Goal: Task Accomplishment & Management: Manage account settings

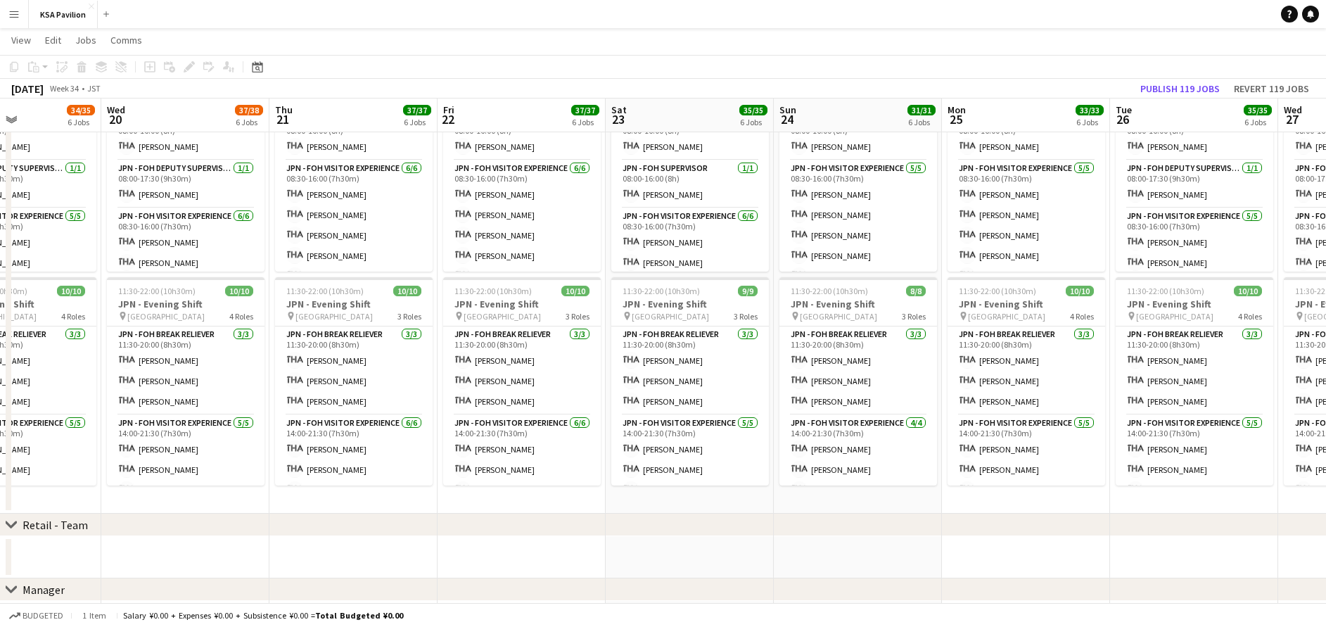
scroll to position [0, 413]
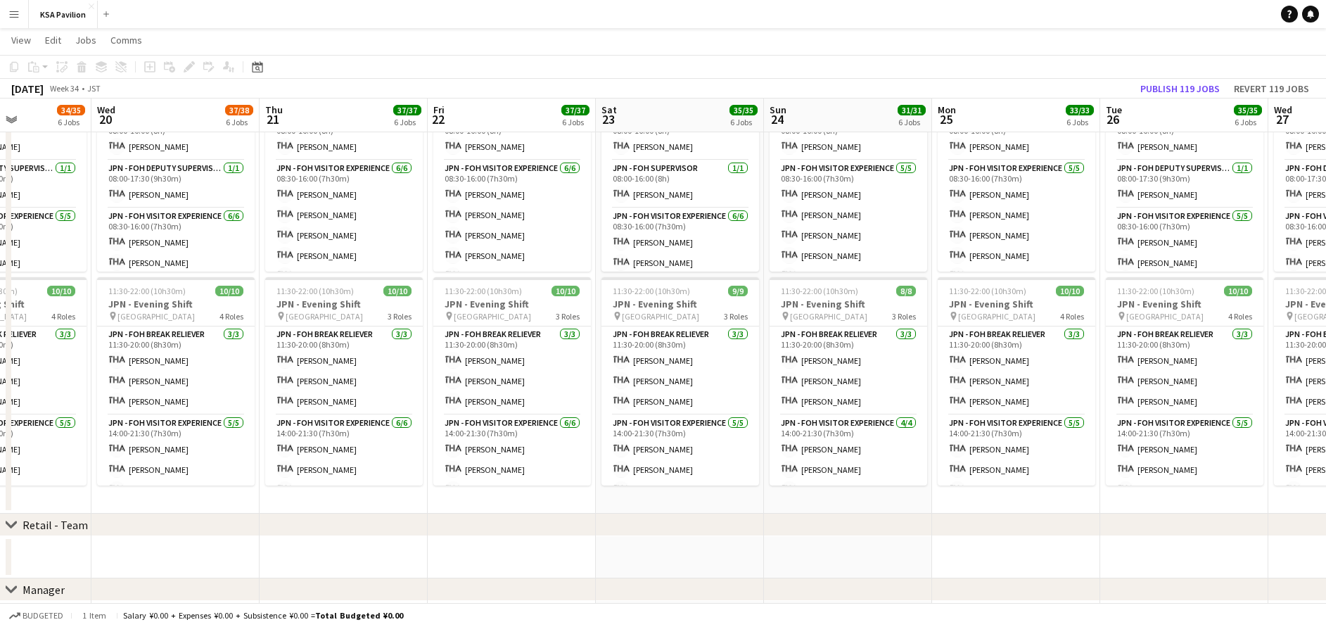
drag, startPoint x: 1121, startPoint y: 497, endPoint x: 205, endPoint y: 457, distance: 916.9
click at [205, 457] on app-calendar-viewport "Sun 17 31/31 7 Jobs Mon 18 33/34 6 Jobs Tue 19 34/35 6 Jobs Wed 20 37/38 6 Jobs…" at bounding box center [663, 212] width 1326 height 1793
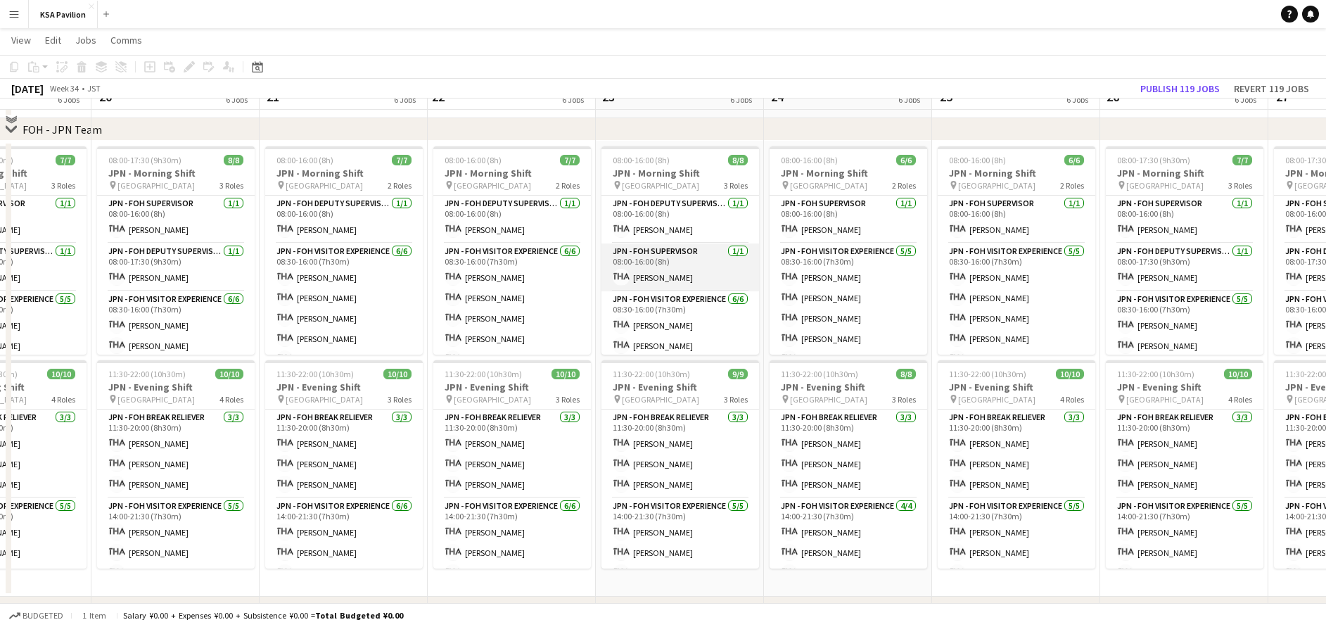
scroll to position [633, 0]
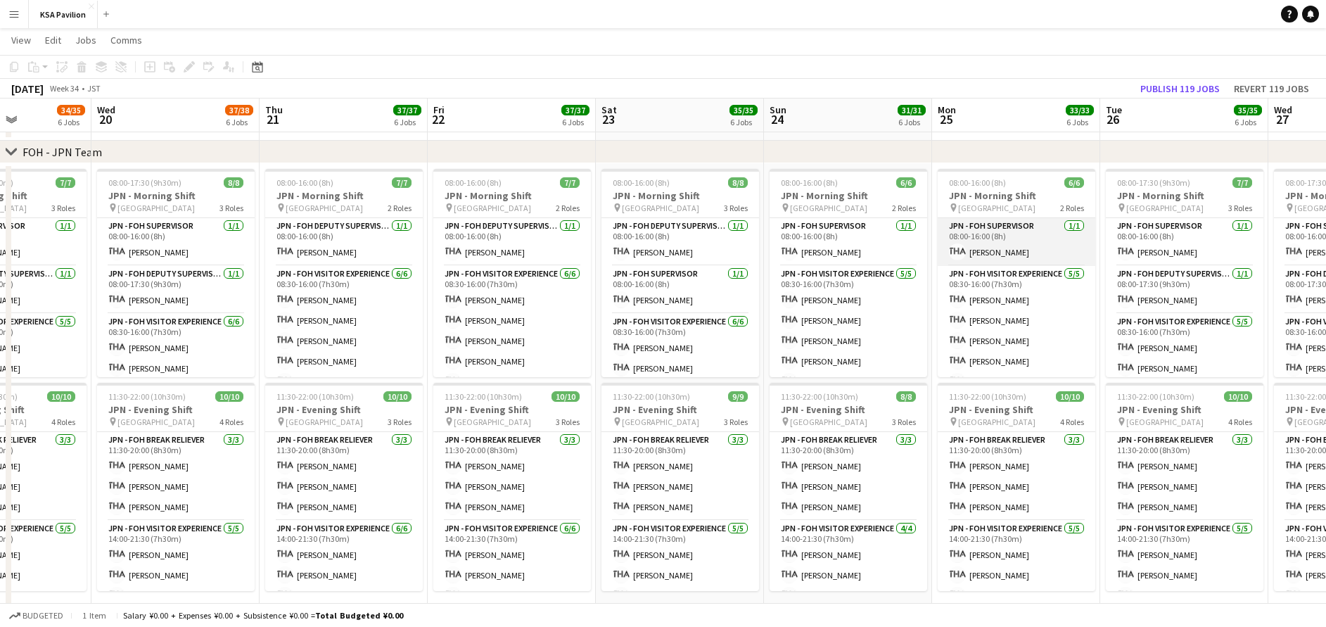
click at [988, 257] on app-card-role "JPN - FOH Supervisor [DATE] 08:00-16:00 (8h) [PERSON_NAME]" at bounding box center [1017, 242] width 158 height 48
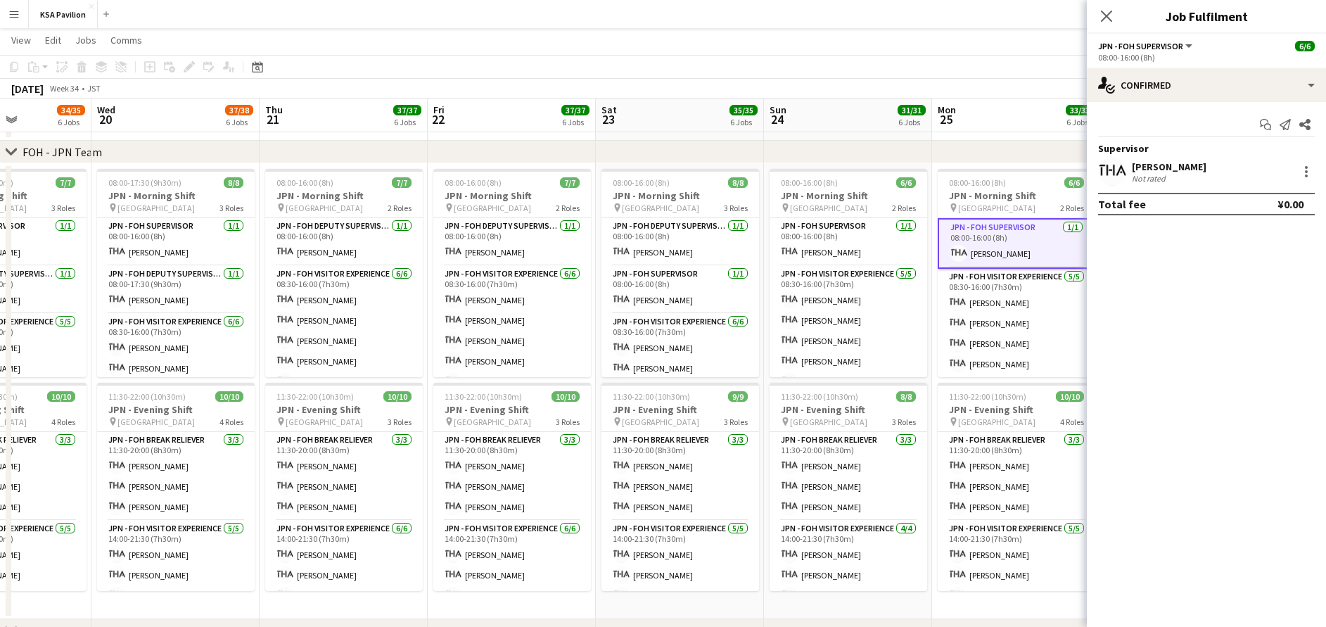
scroll to position [0, 412]
click at [1302, 167] on div at bounding box center [1306, 171] width 17 height 17
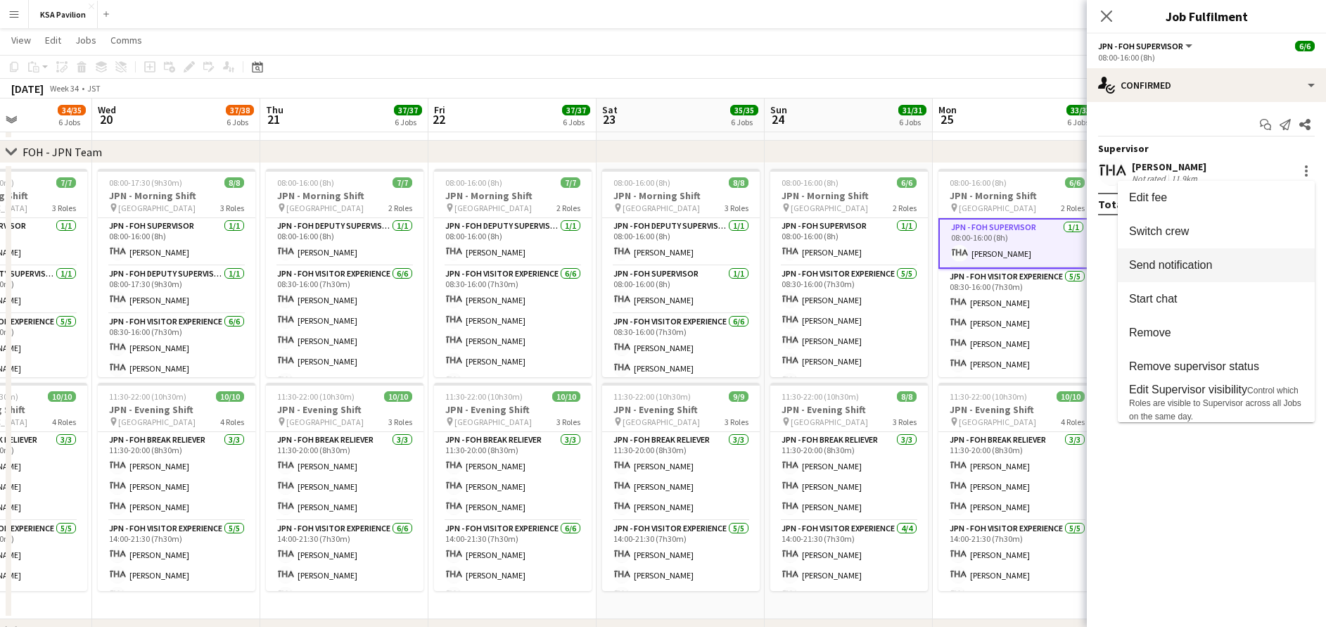
drag, startPoint x: 1257, startPoint y: 232, endPoint x: 1186, endPoint y: 234, distance: 71.1
click at [1257, 233] on span "Switch crew" at bounding box center [1216, 231] width 174 height 13
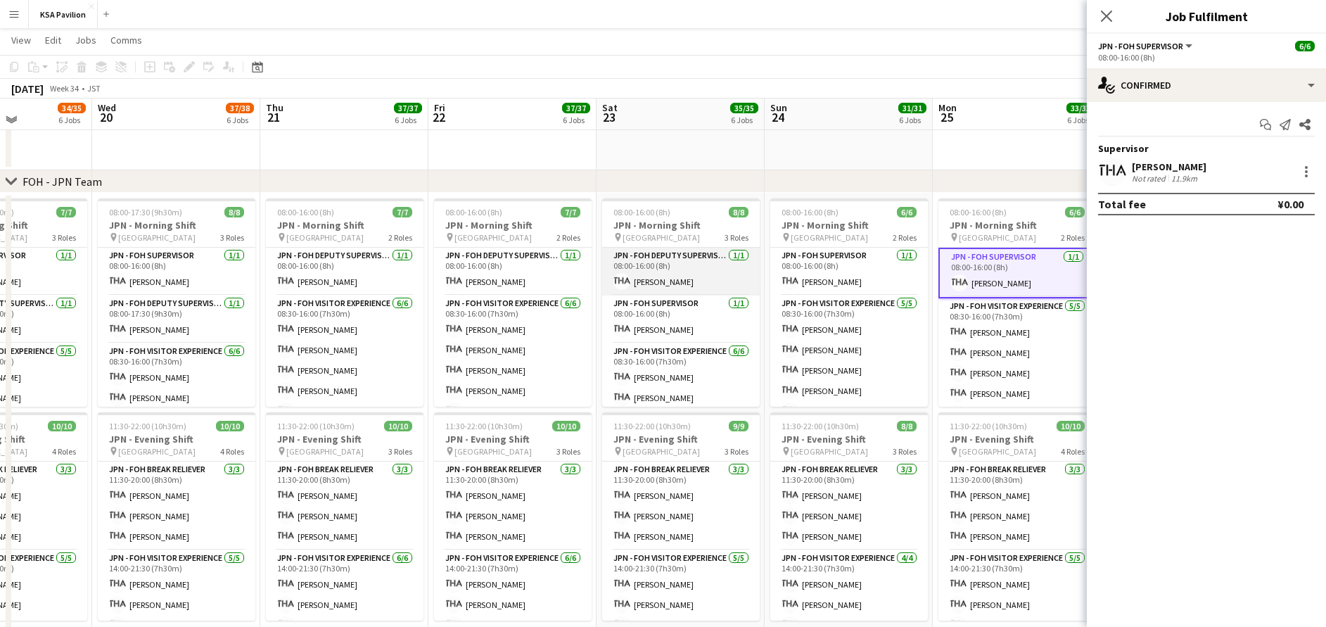
click at [648, 281] on app-card-role "JPN - FOH Deputy Supervisor [DATE] 08:00-16:00 (8h) [PERSON_NAME]" at bounding box center [681, 272] width 158 height 48
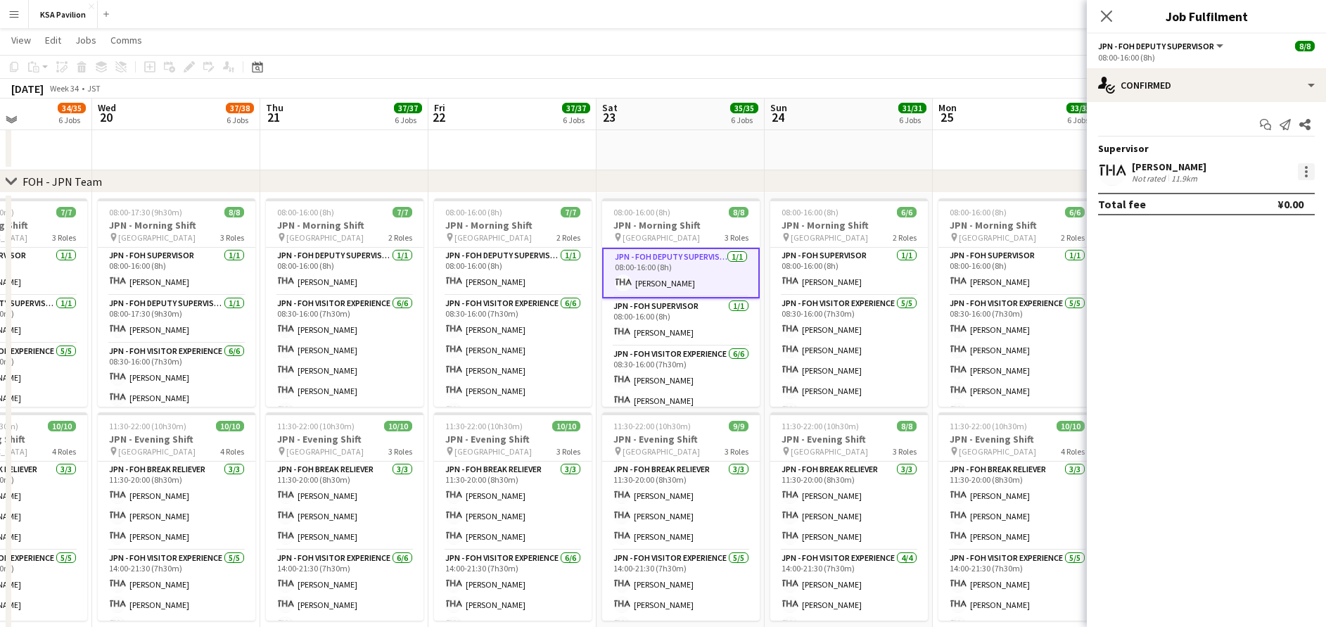
click at [1309, 170] on div at bounding box center [1306, 171] width 17 height 17
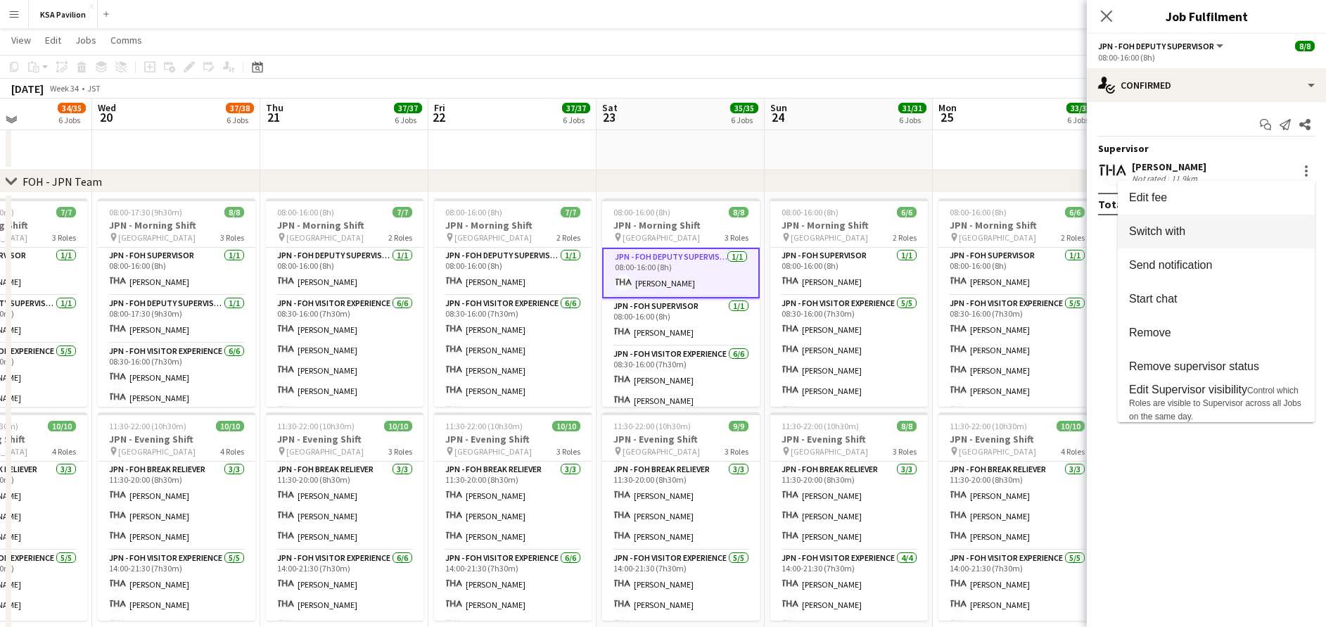
click at [1274, 232] on span "Switch with" at bounding box center [1216, 231] width 174 height 13
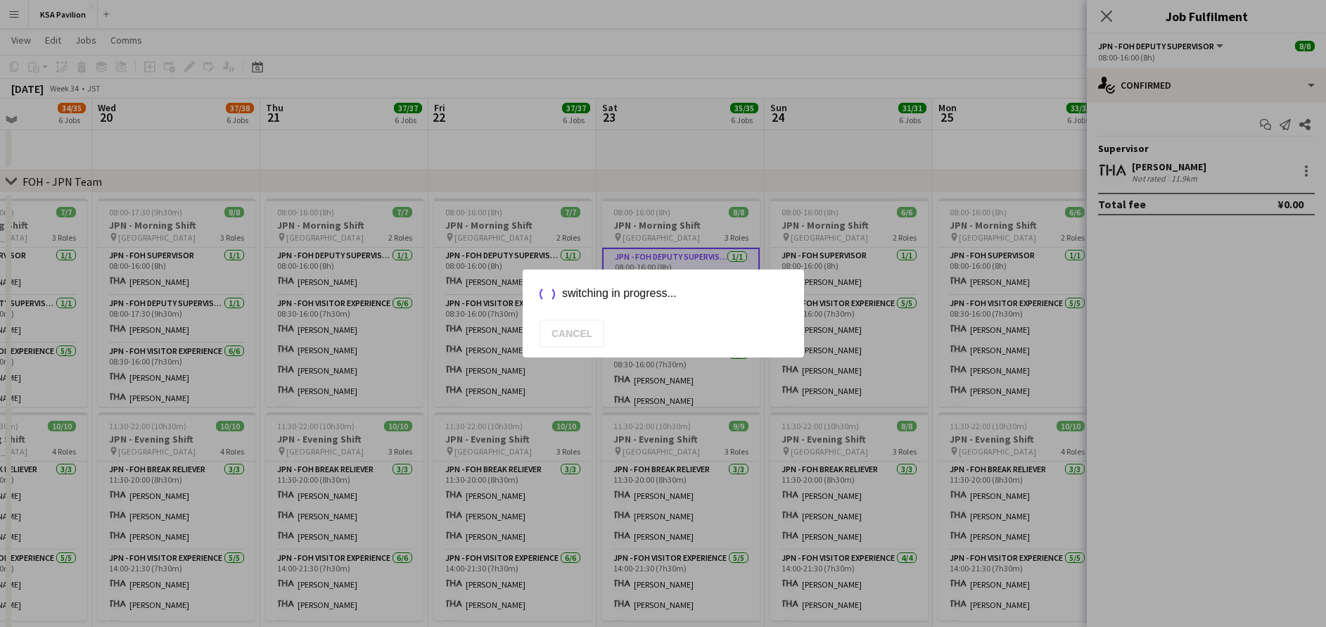
scroll to position [0, 0]
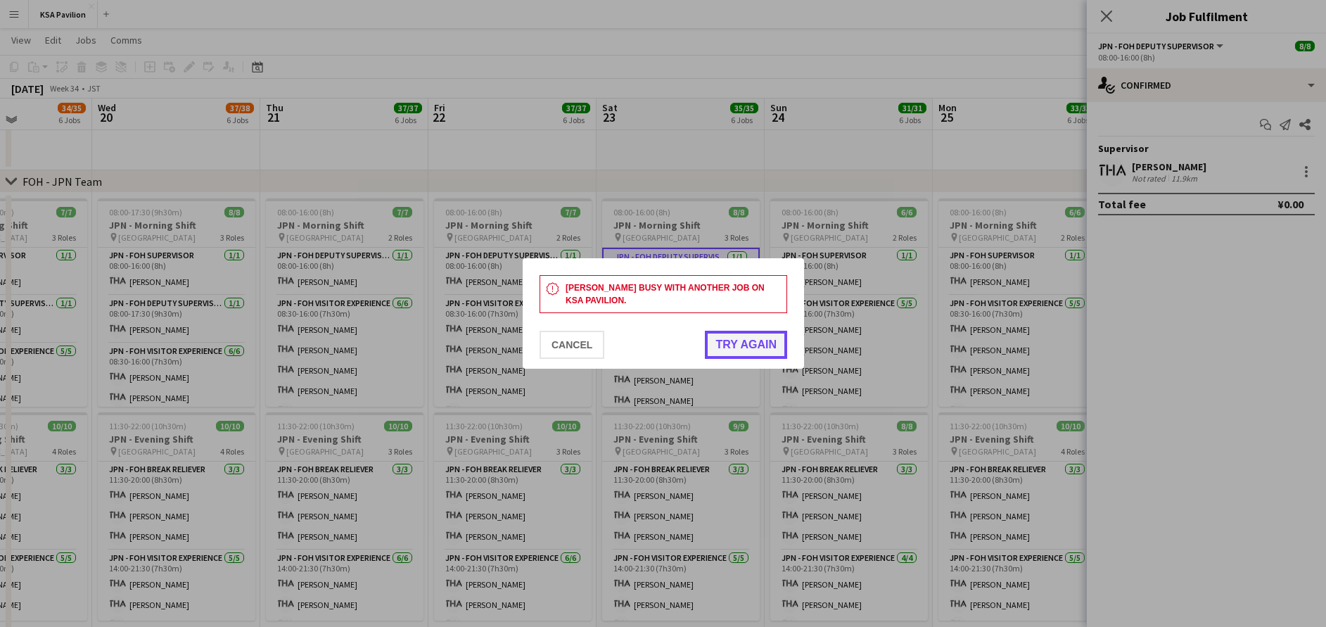
click at [730, 347] on button "Try again" at bounding box center [746, 345] width 82 height 28
click at [571, 341] on button "Cancel" at bounding box center [572, 345] width 65 height 28
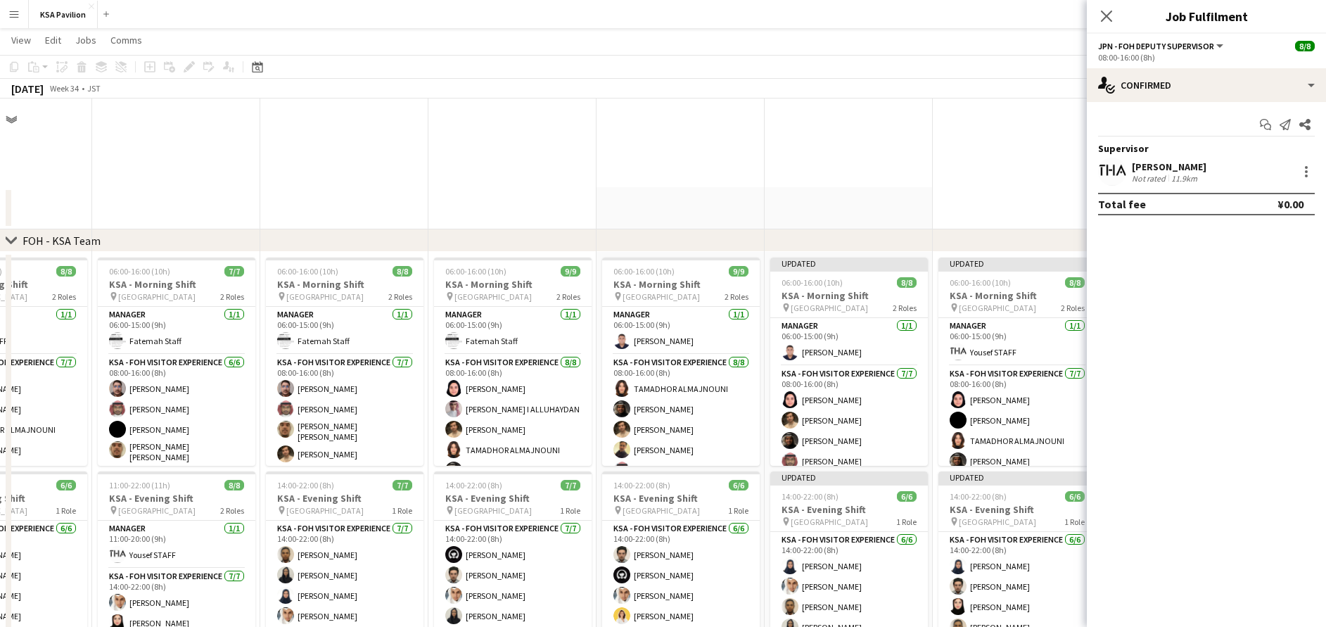
scroll to position [633, 0]
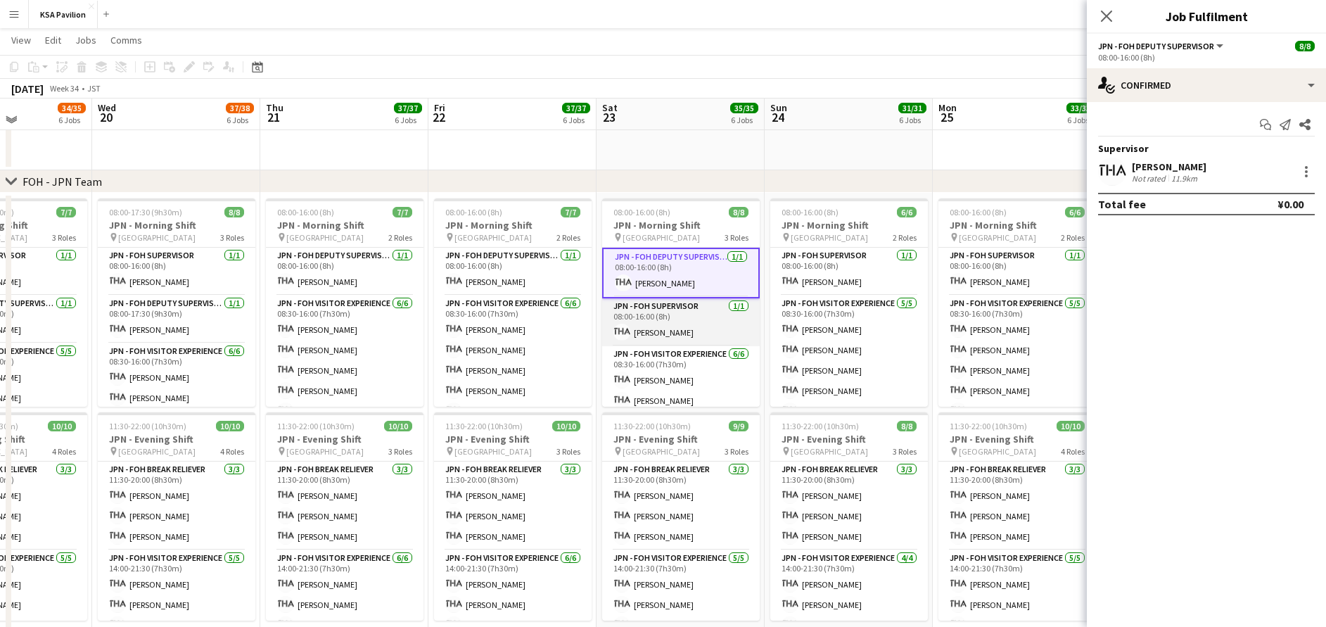
click at [674, 320] on app-card-role "JPN - FOH Supervisor [DATE] 08:00-16:00 (8h) [PERSON_NAME]" at bounding box center [681, 322] width 158 height 48
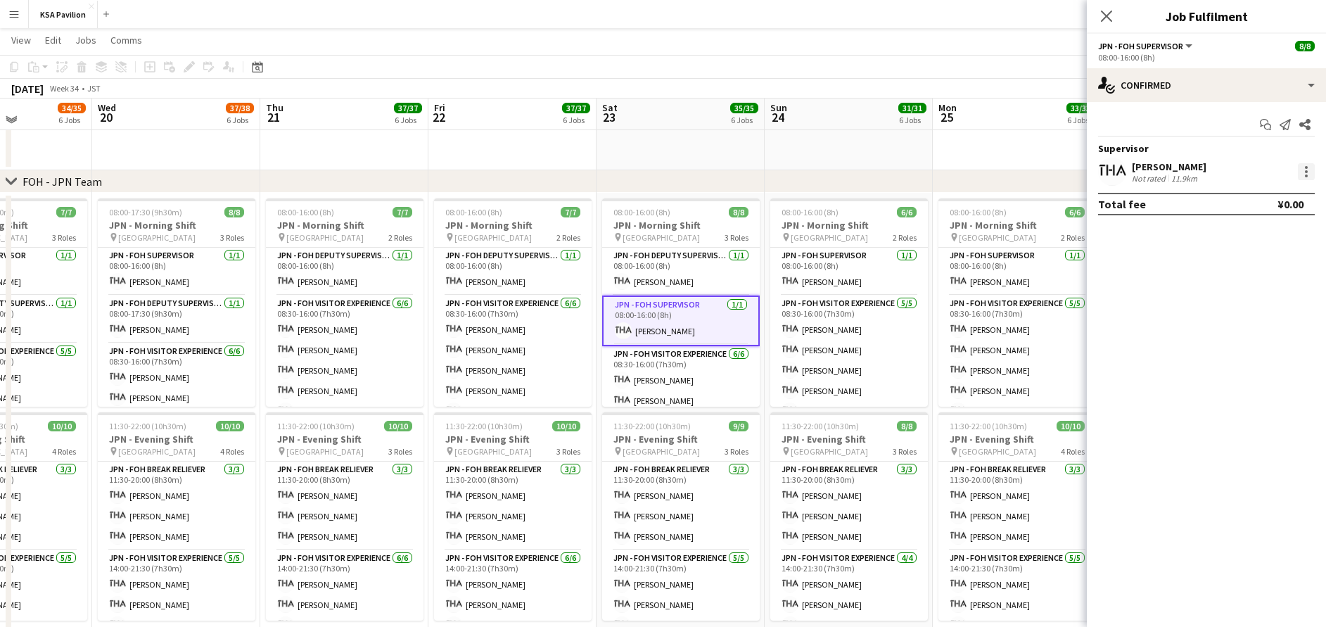
click at [1310, 177] on div at bounding box center [1306, 171] width 17 height 17
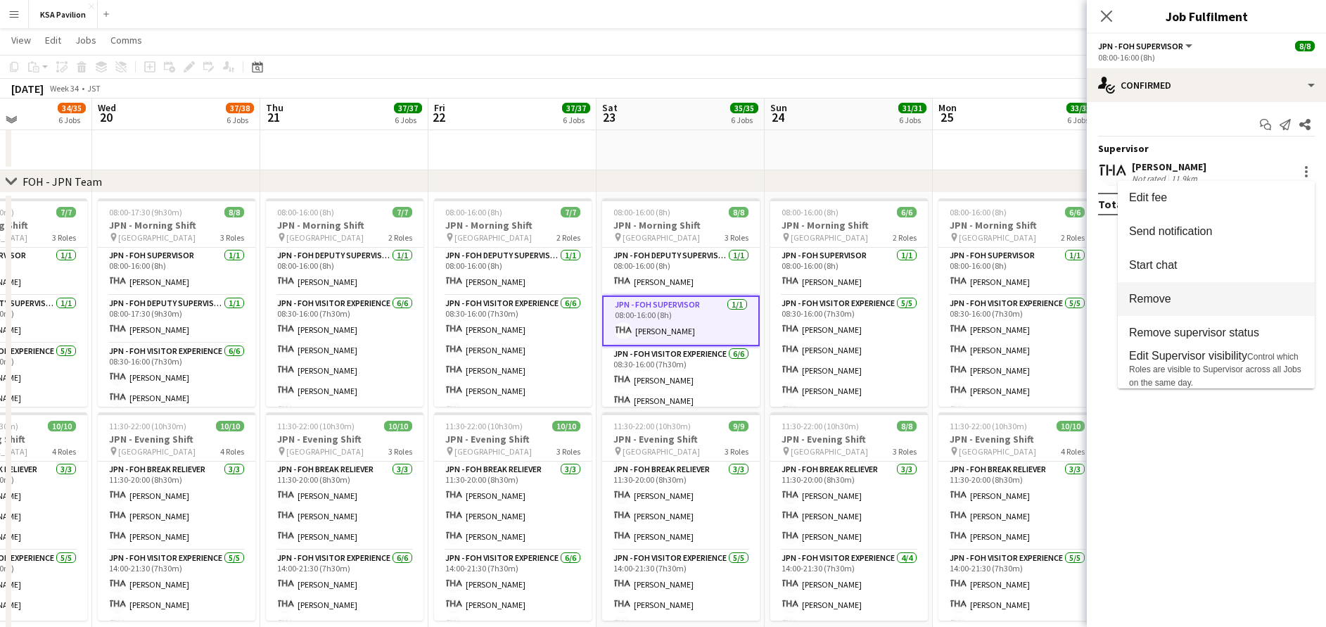
click at [1245, 298] on span "Remove" at bounding box center [1216, 299] width 174 height 13
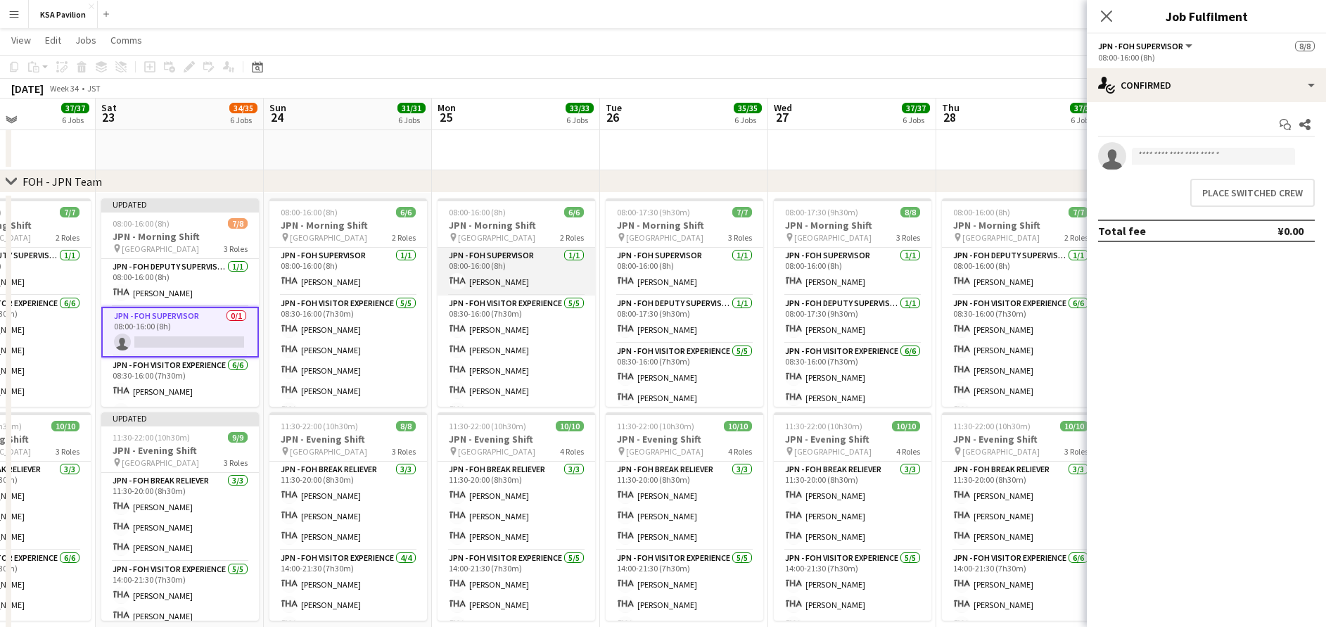
scroll to position [0, 424]
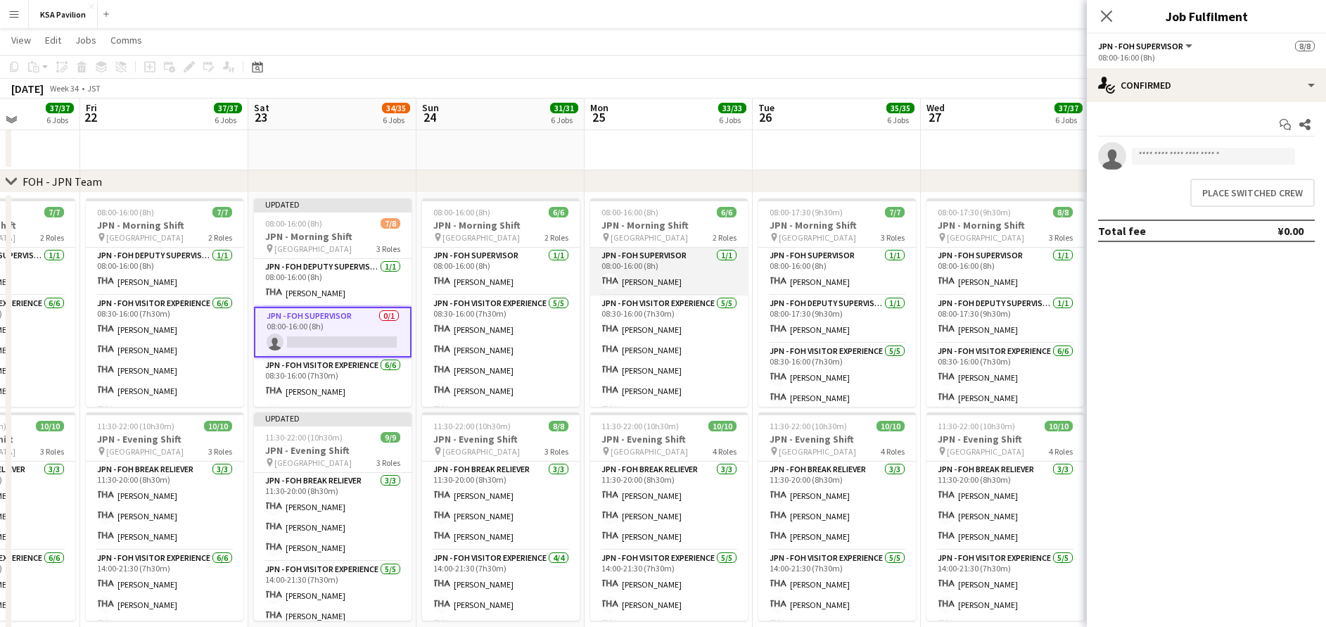
click at [668, 269] on app-card-role "JPN - FOH Supervisor [DATE] 08:00-16:00 (8h) [PERSON_NAME]" at bounding box center [669, 272] width 158 height 48
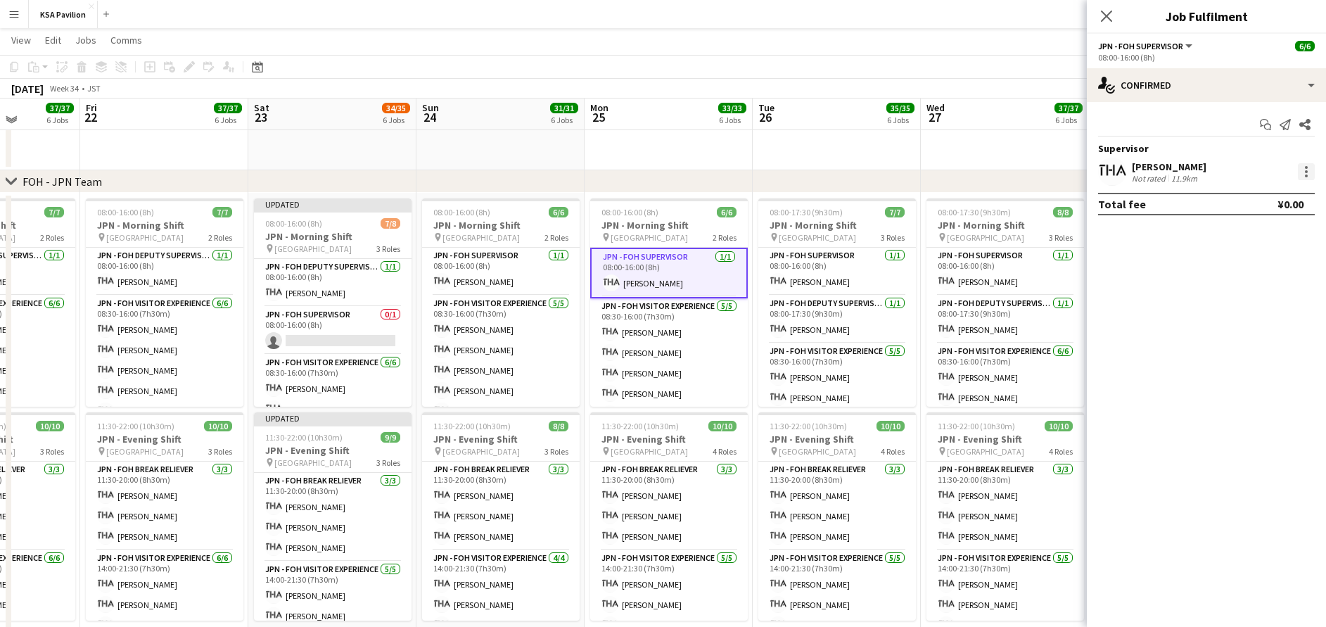
click at [1310, 171] on div at bounding box center [1306, 171] width 17 height 17
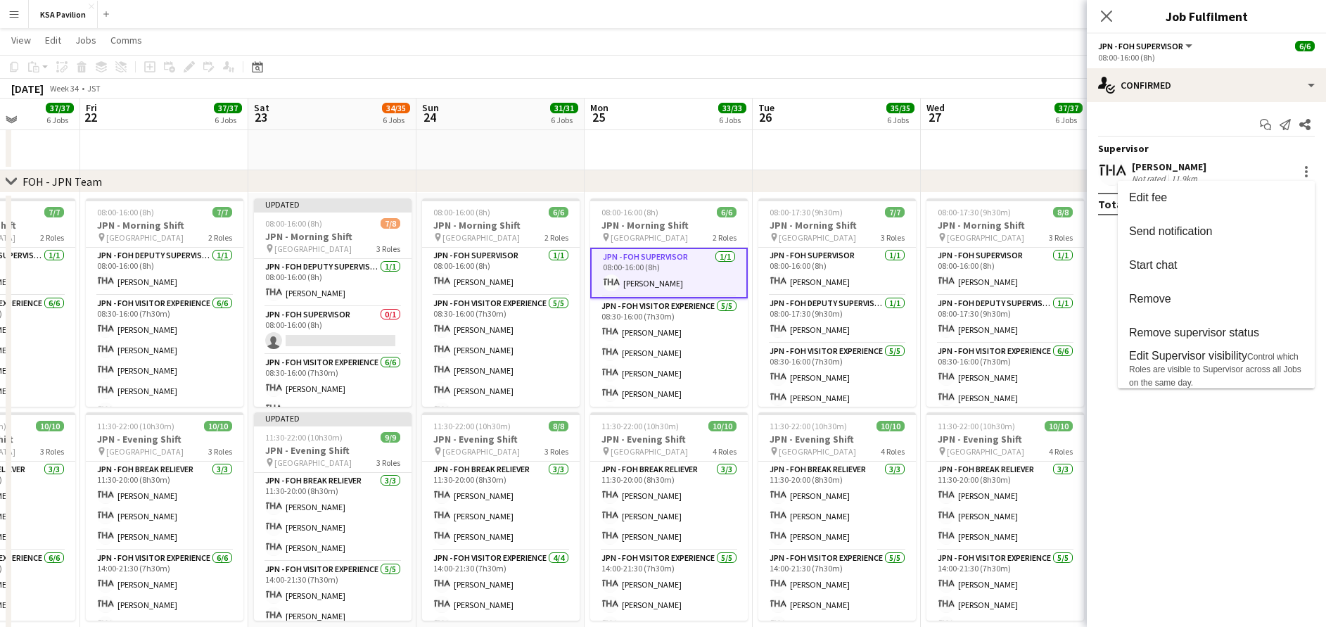
click at [333, 284] on div at bounding box center [663, 313] width 1326 height 627
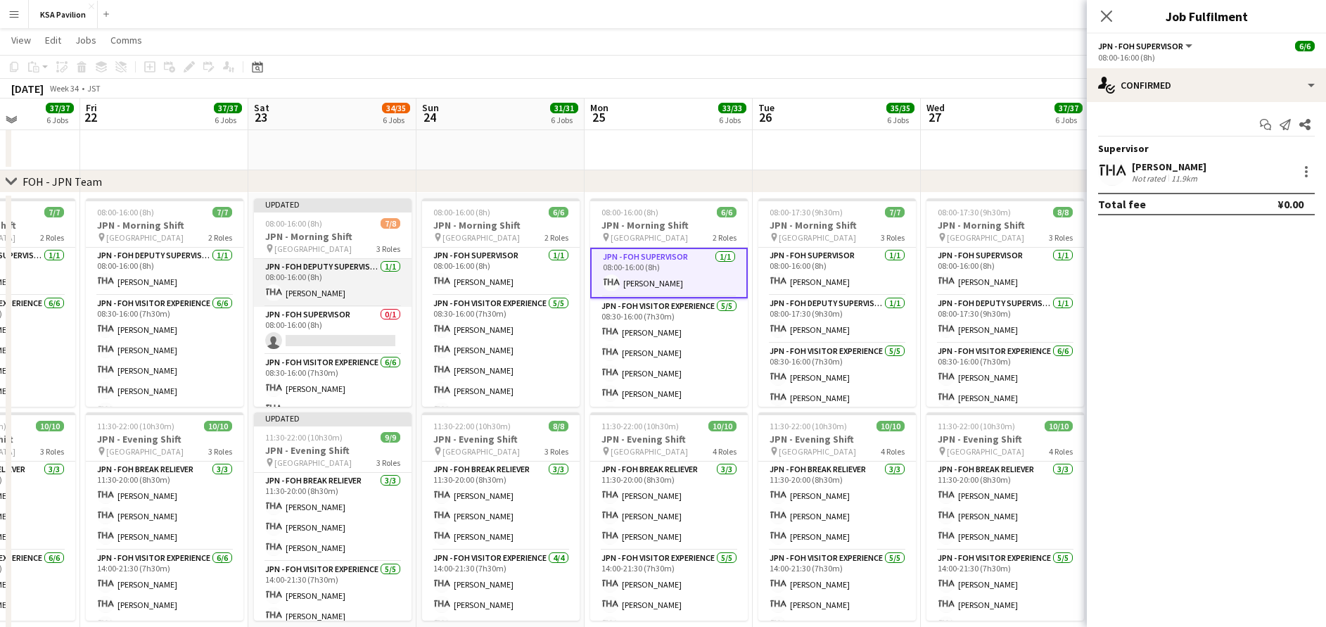
click at [350, 285] on app-card-role "JPN - FOH Deputy Supervisor [DATE] 08:00-16:00 (8h) [PERSON_NAME]" at bounding box center [333, 283] width 158 height 48
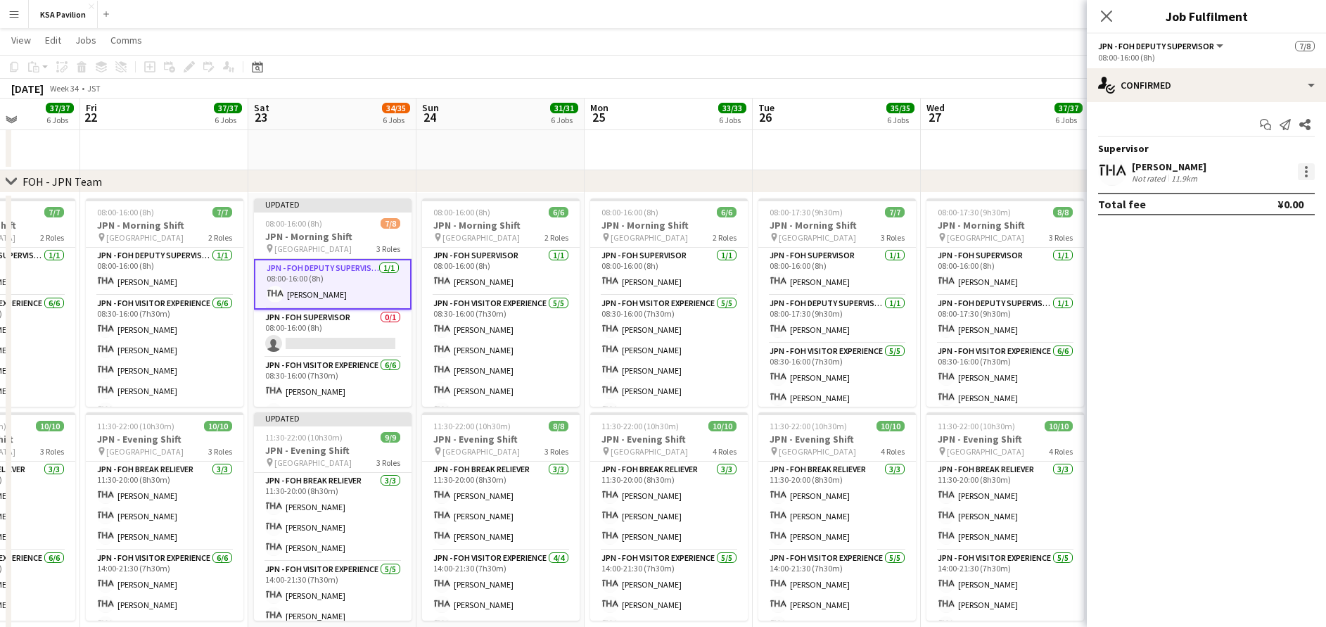
click at [1306, 173] on div at bounding box center [1306, 171] width 3 height 3
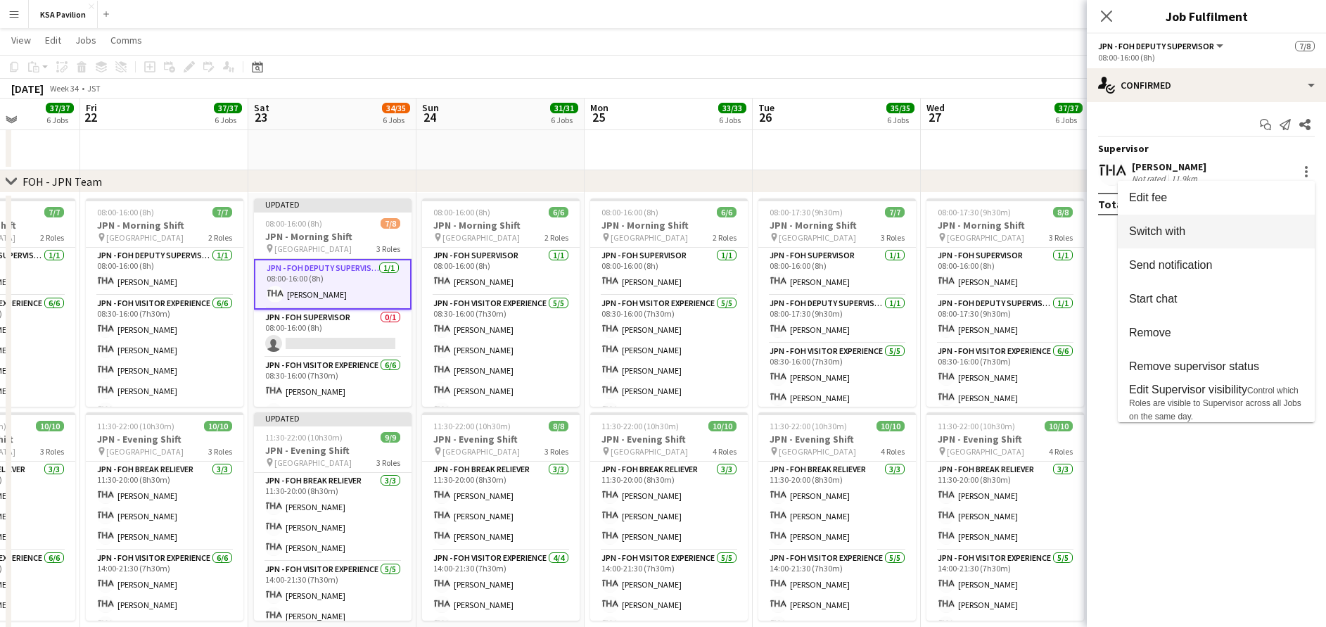
click at [1222, 238] on span "Switch with" at bounding box center [1216, 231] width 174 height 13
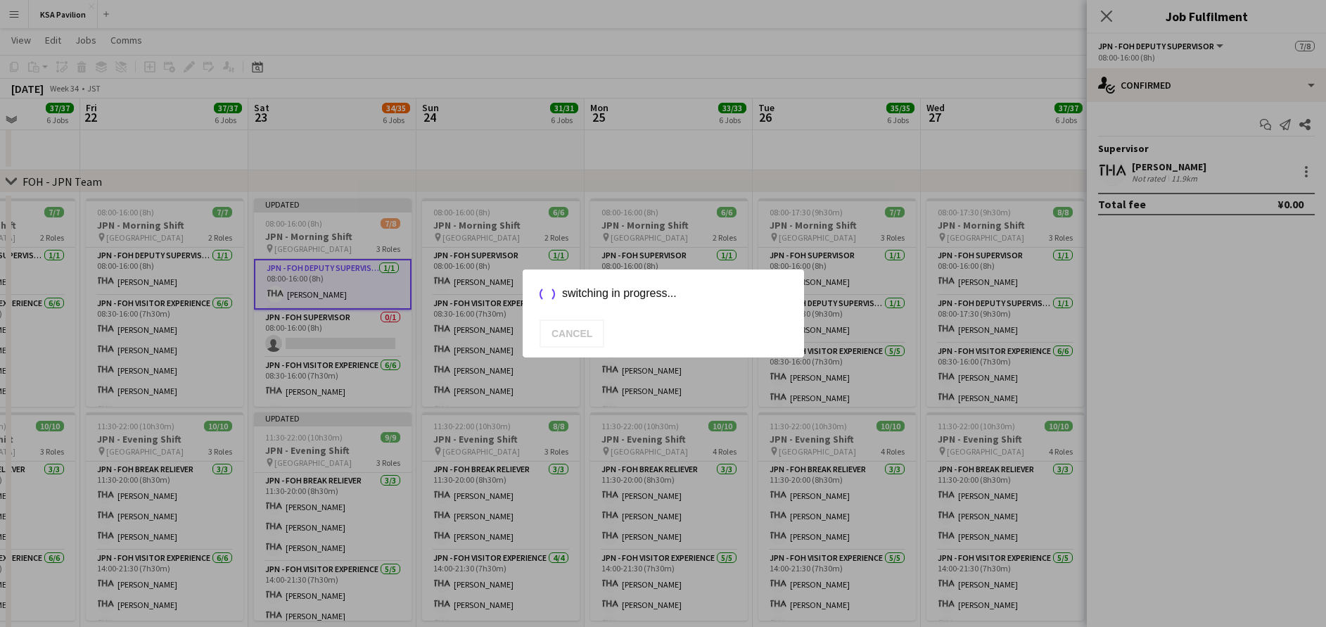
scroll to position [0, 0]
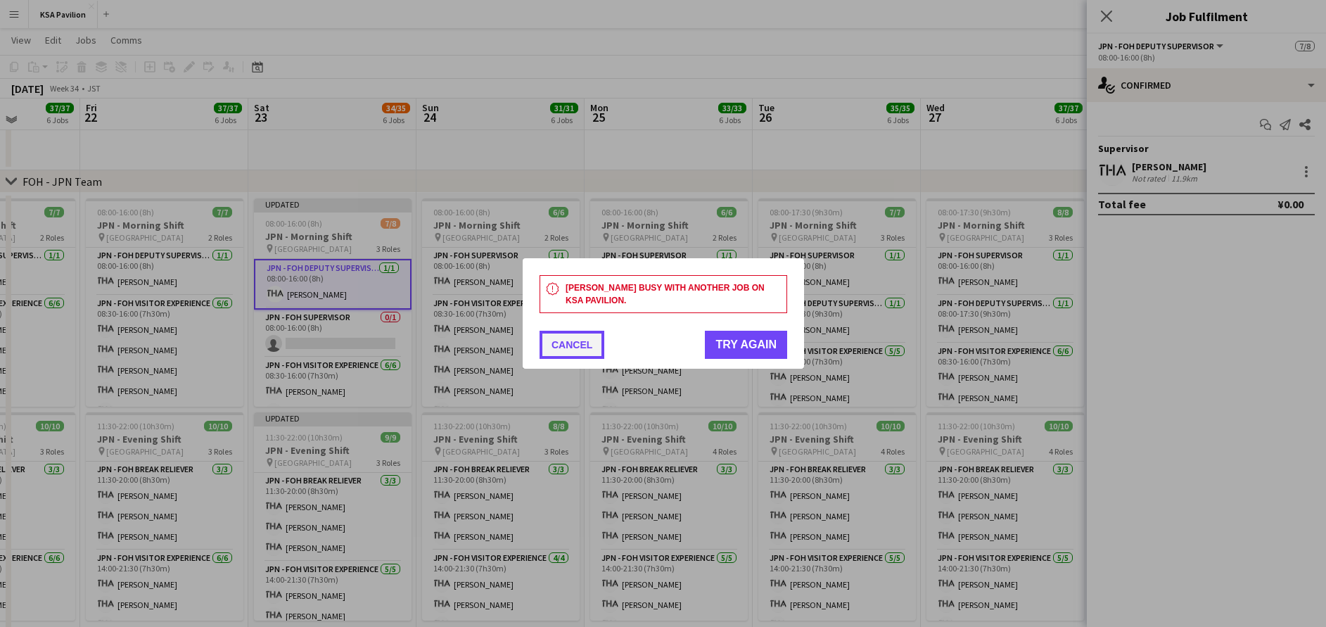
click at [554, 348] on button "Cancel" at bounding box center [572, 345] width 65 height 28
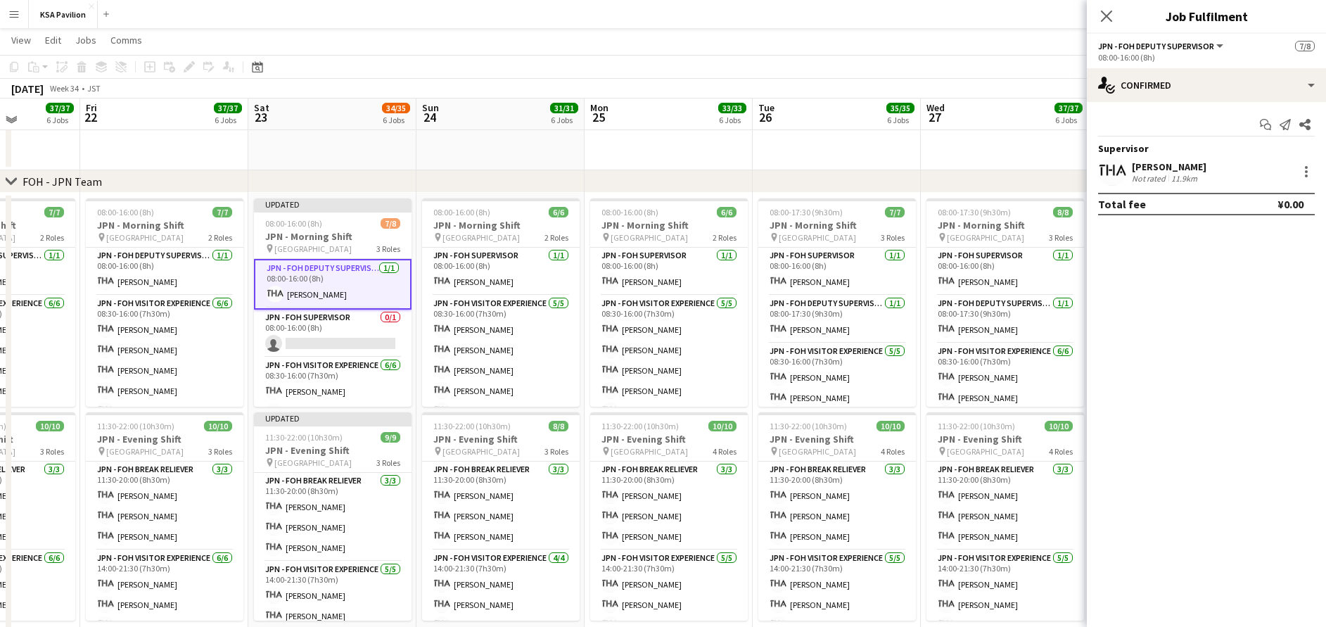
scroll to position [633, 0]
drag, startPoint x: 329, startPoint y: 286, endPoint x: 1307, endPoint y: 175, distance: 984.9
click at [1307, 175] on div at bounding box center [1306, 171] width 17 height 17
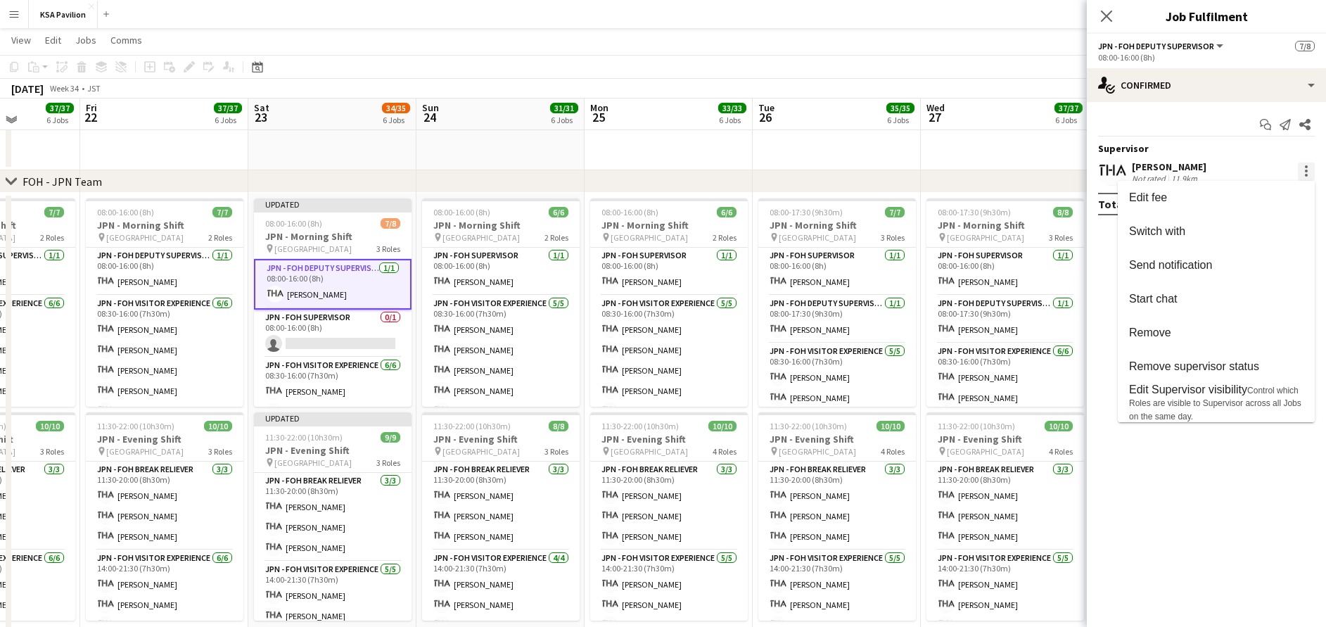
click at [1307, 175] on div at bounding box center [663, 313] width 1326 height 627
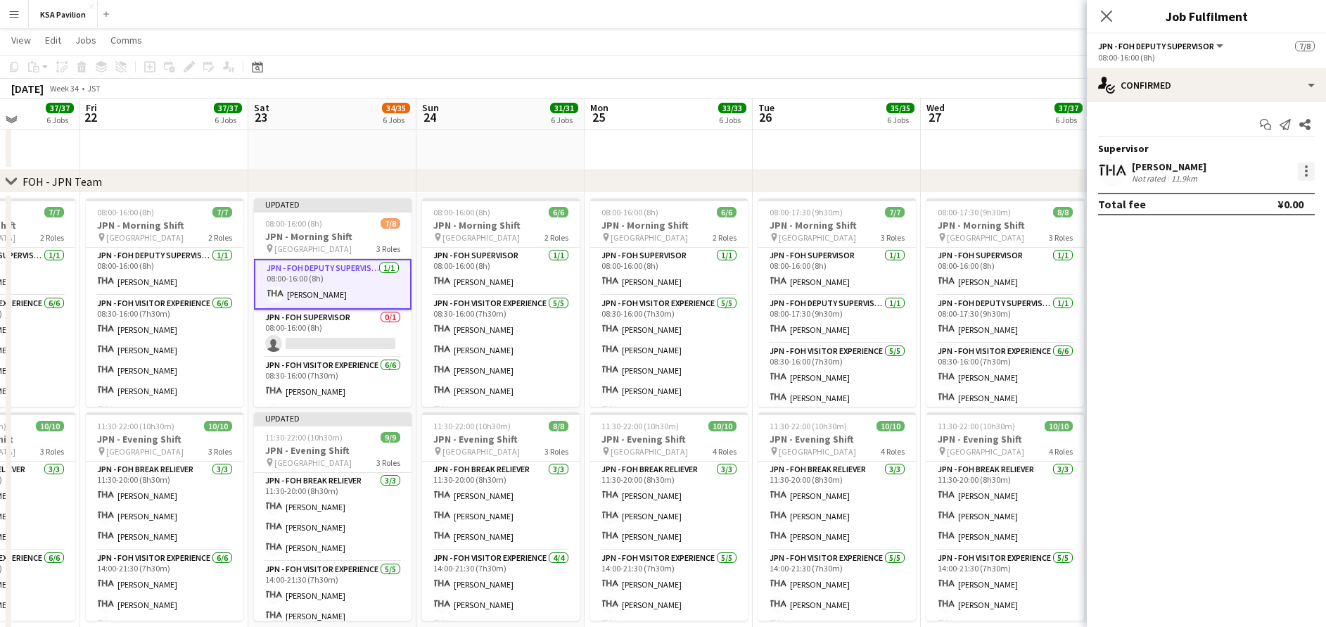
click at [1306, 175] on div at bounding box center [1306, 175] width 3 height 3
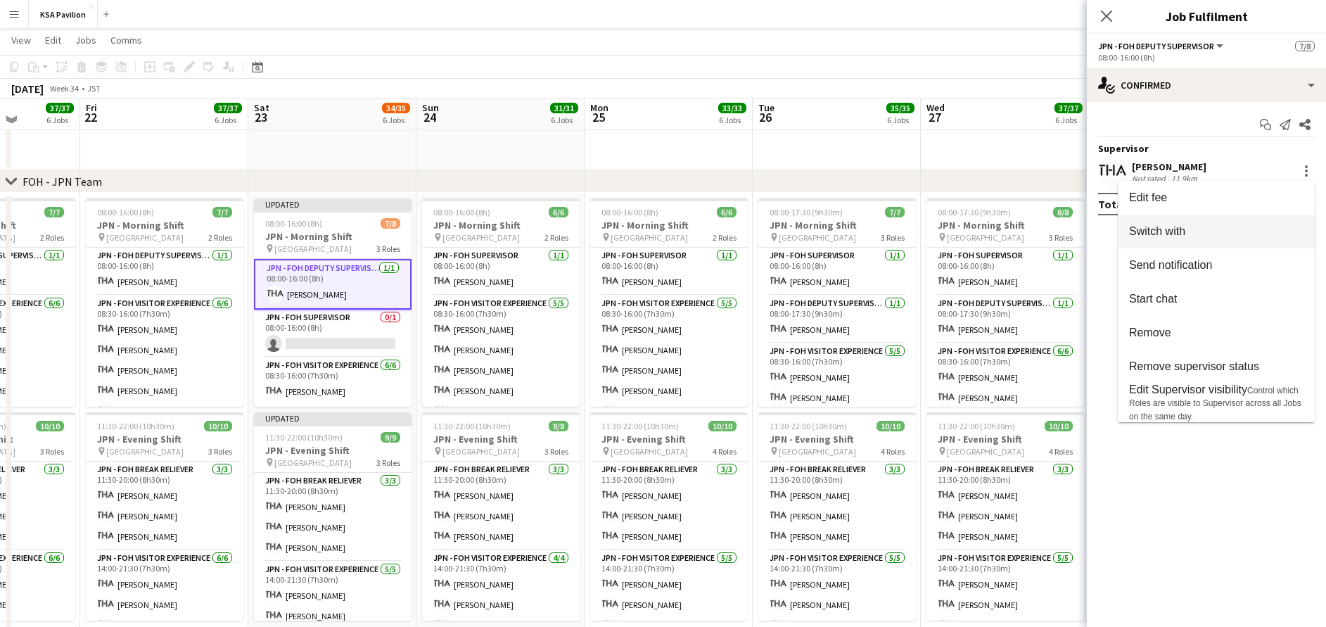
click at [1214, 236] on span "Switch with" at bounding box center [1216, 231] width 174 height 13
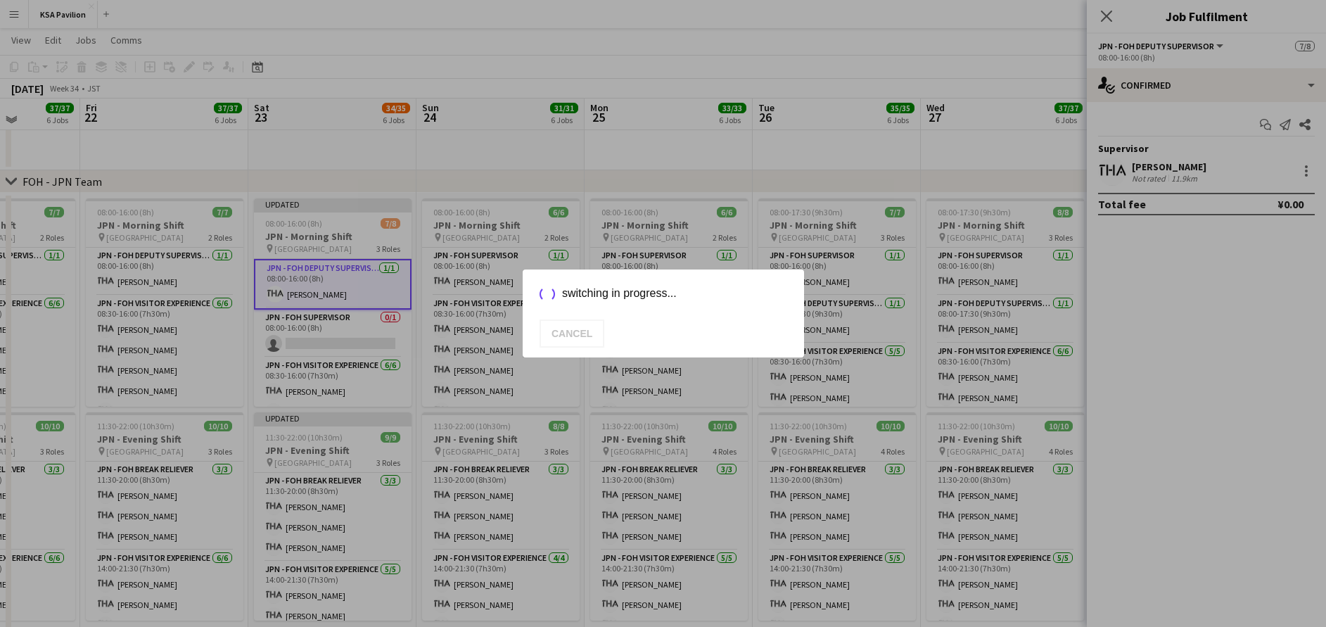
scroll to position [0, 0]
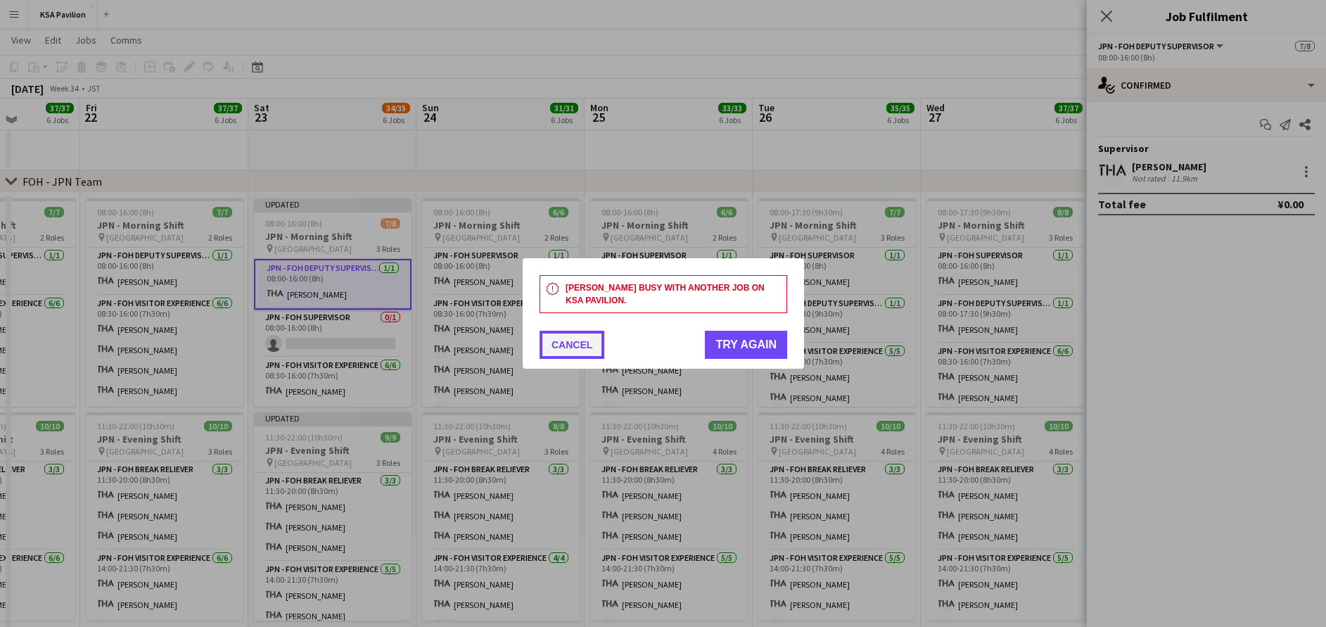
click at [573, 345] on button "Cancel" at bounding box center [572, 345] width 65 height 28
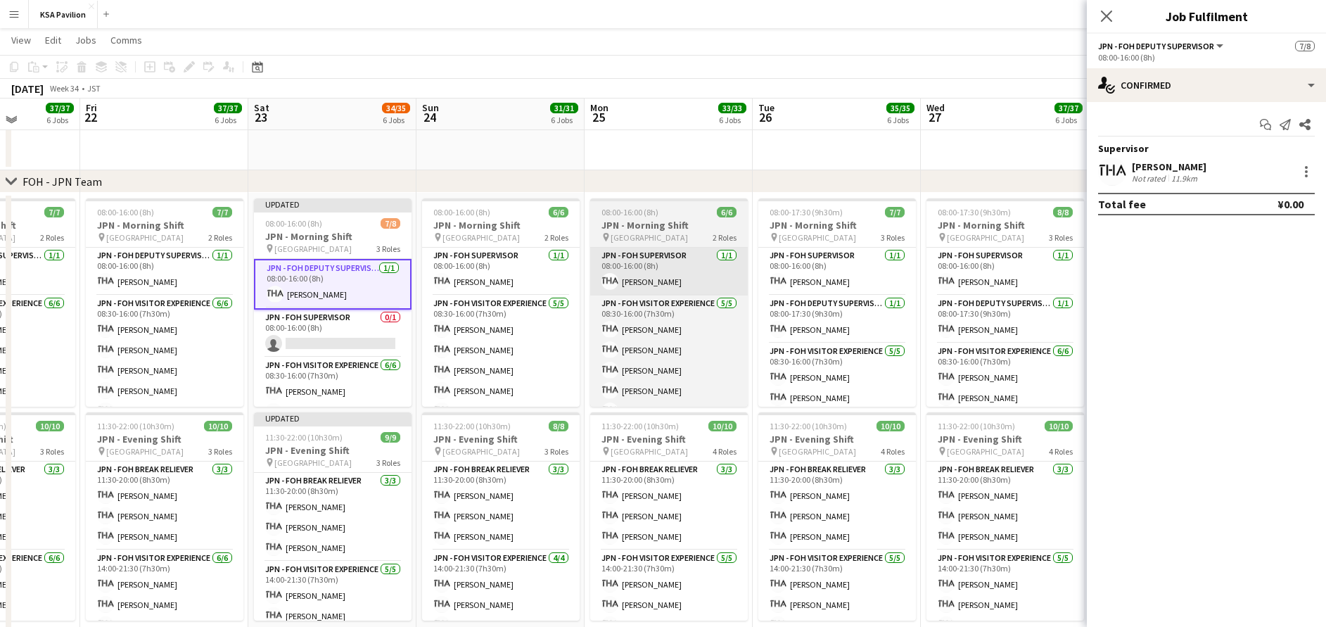
scroll to position [633, 0]
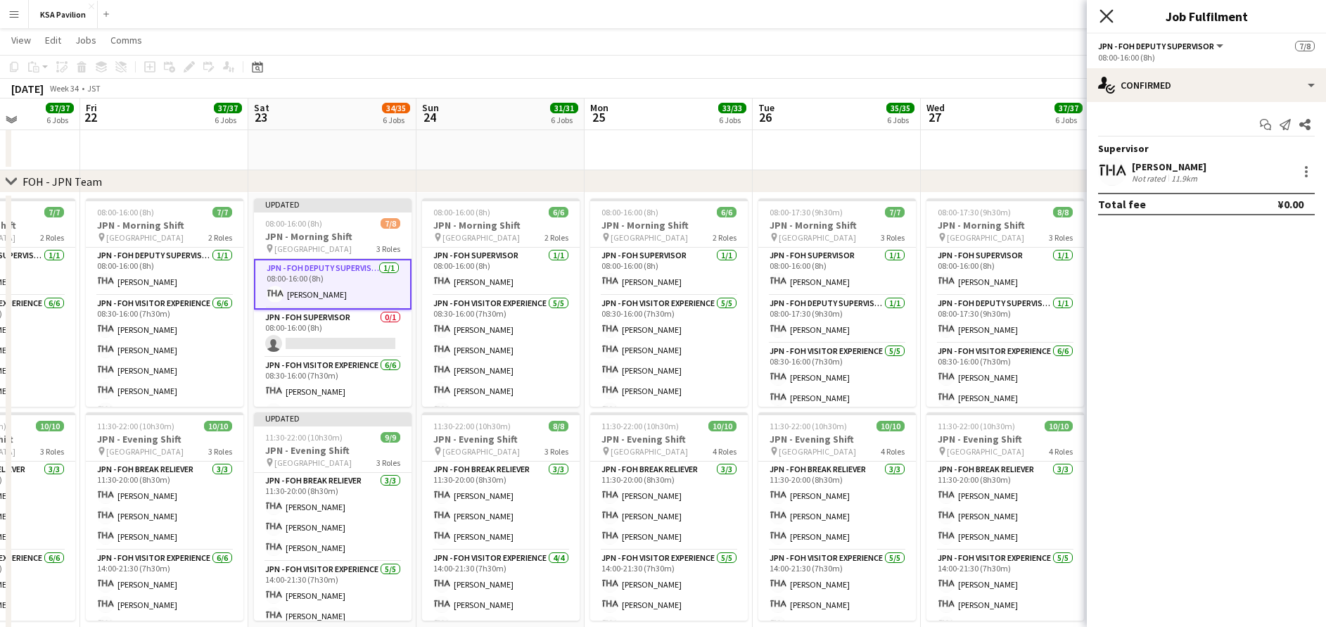
click at [1103, 13] on icon at bounding box center [1106, 15] width 13 height 13
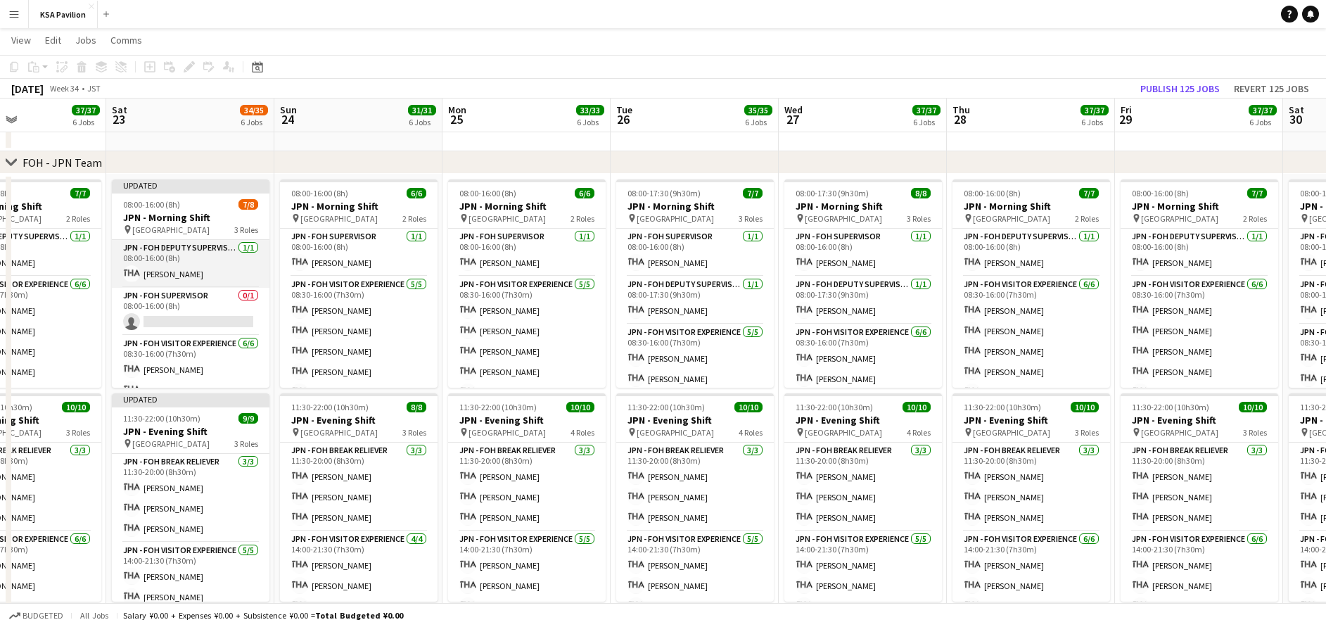
scroll to position [0, 399]
click at [205, 267] on app-card-role "JPN - FOH Deputy Supervisor [DATE] 08:00-16:00 (8h) [PERSON_NAME]" at bounding box center [190, 264] width 158 height 48
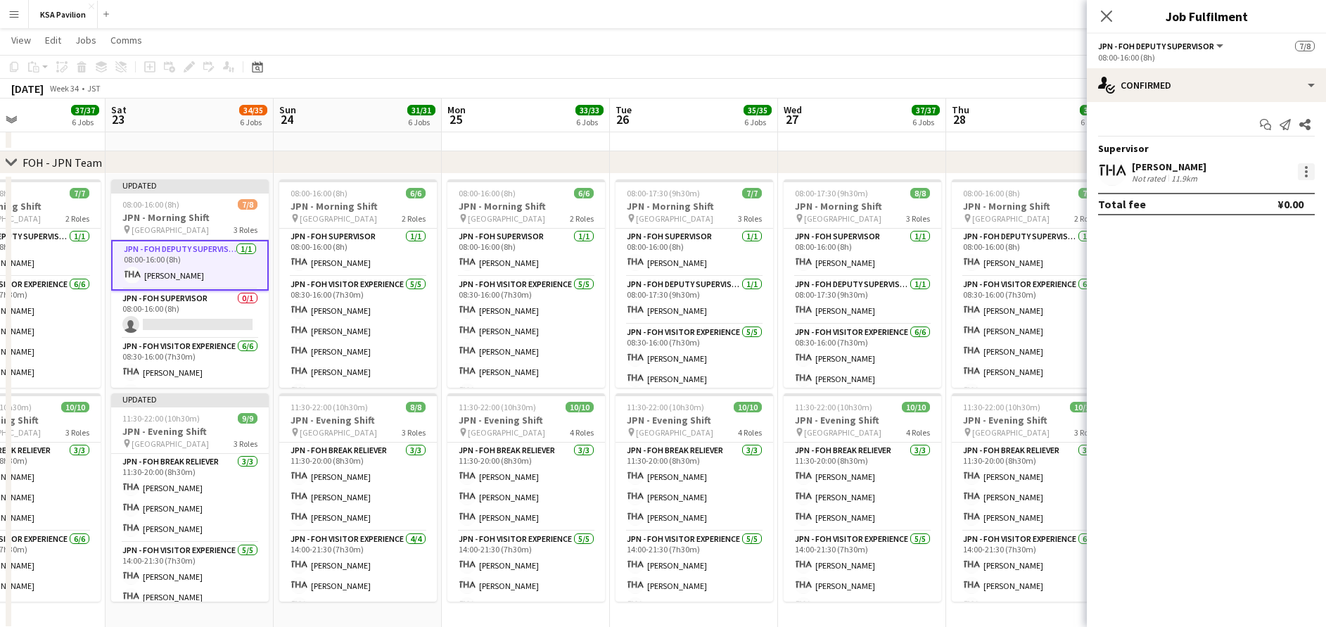
drag, startPoint x: 207, startPoint y: 266, endPoint x: 1299, endPoint y: 168, distance: 1096.3
click at [1299, 168] on div at bounding box center [1306, 171] width 17 height 17
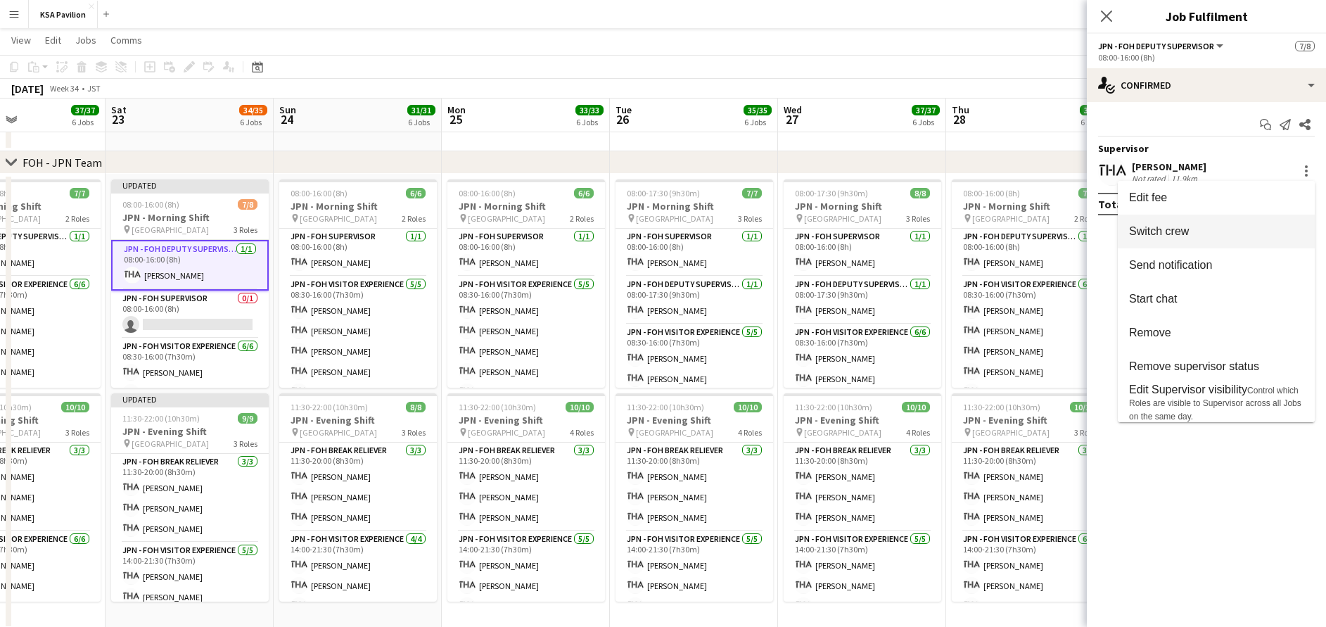
click at [1259, 248] on button "Switch crew" at bounding box center [1216, 232] width 197 height 34
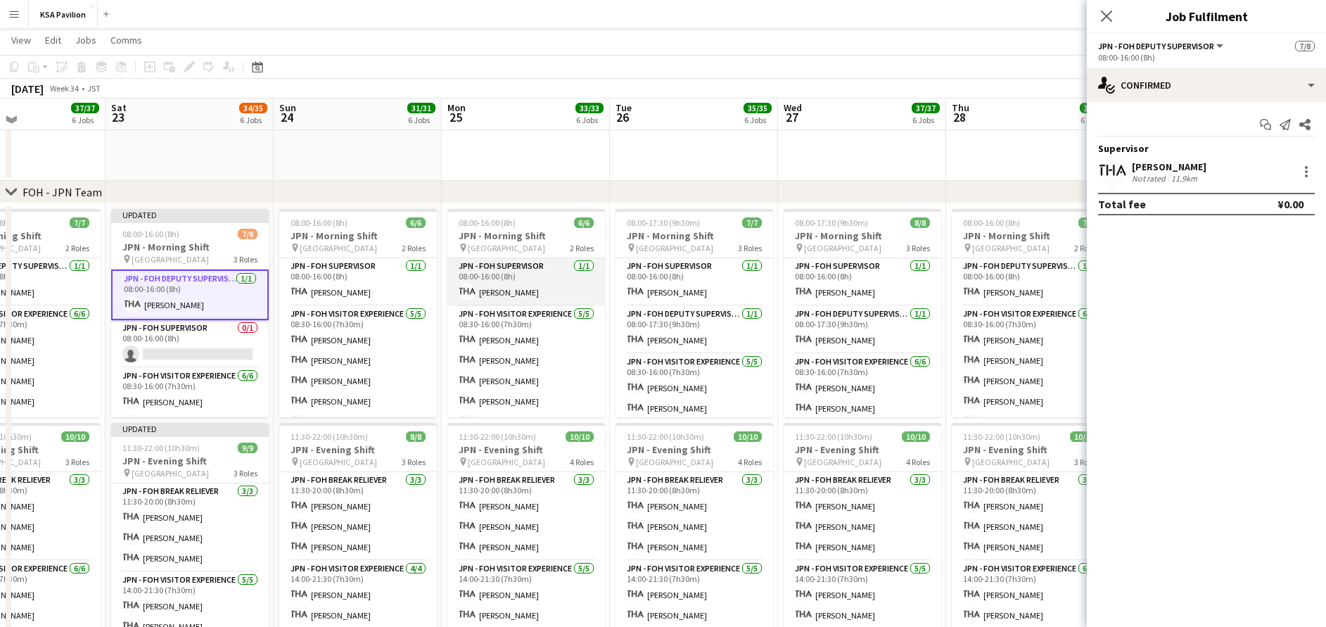
click at [530, 279] on app-card-role "JPN - FOH Supervisor [DATE] 08:00-16:00 (8h) [PERSON_NAME]" at bounding box center [526, 282] width 158 height 48
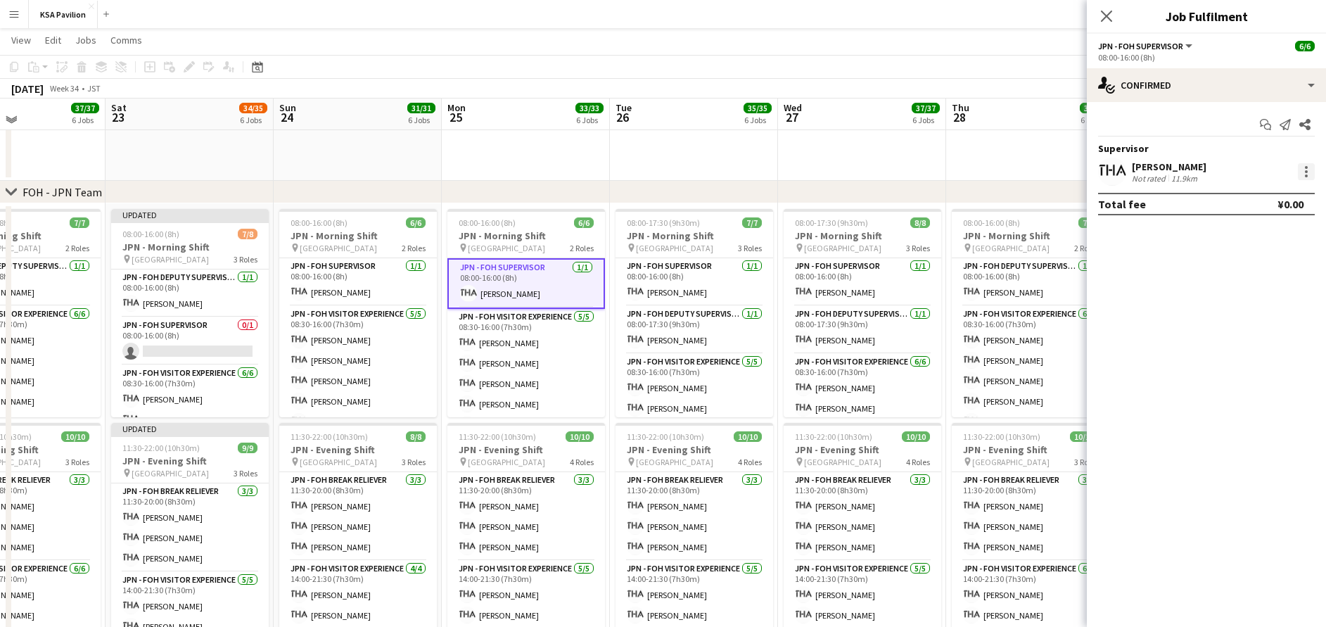
click at [1309, 171] on div at bounding box center [1306, 171] width 17 height 17
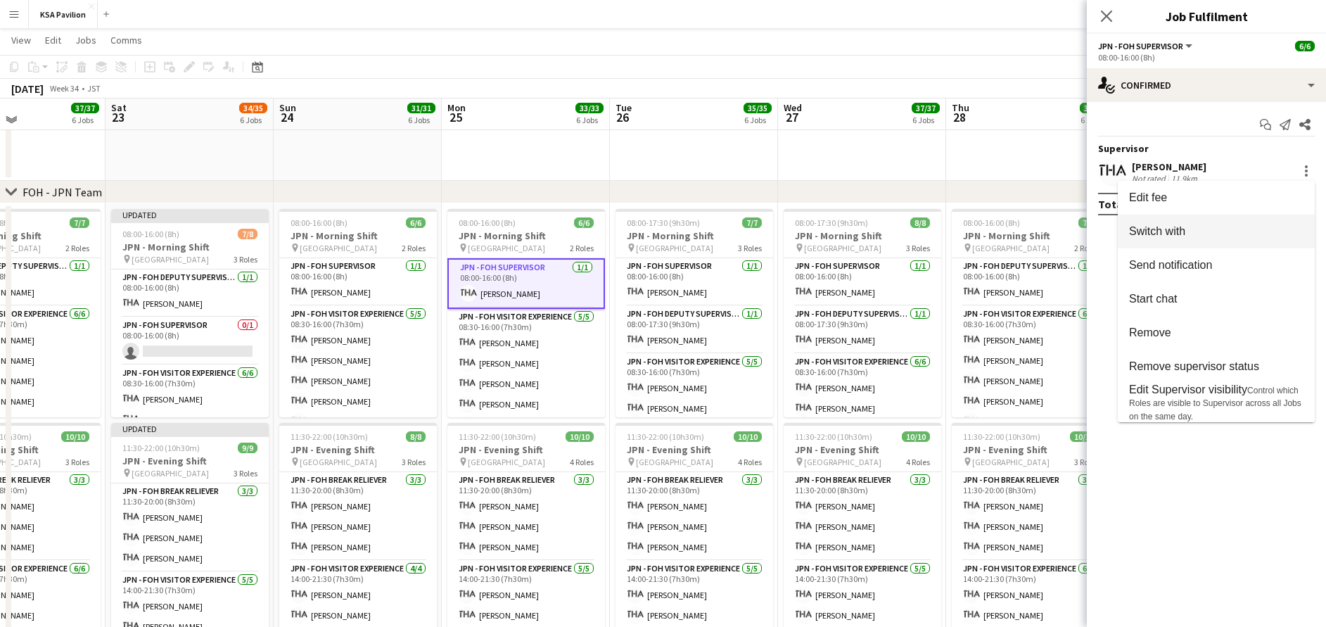
click at [1247, 240] on button "Switch with" at bounding box center [1216, 232] width 197 height 34
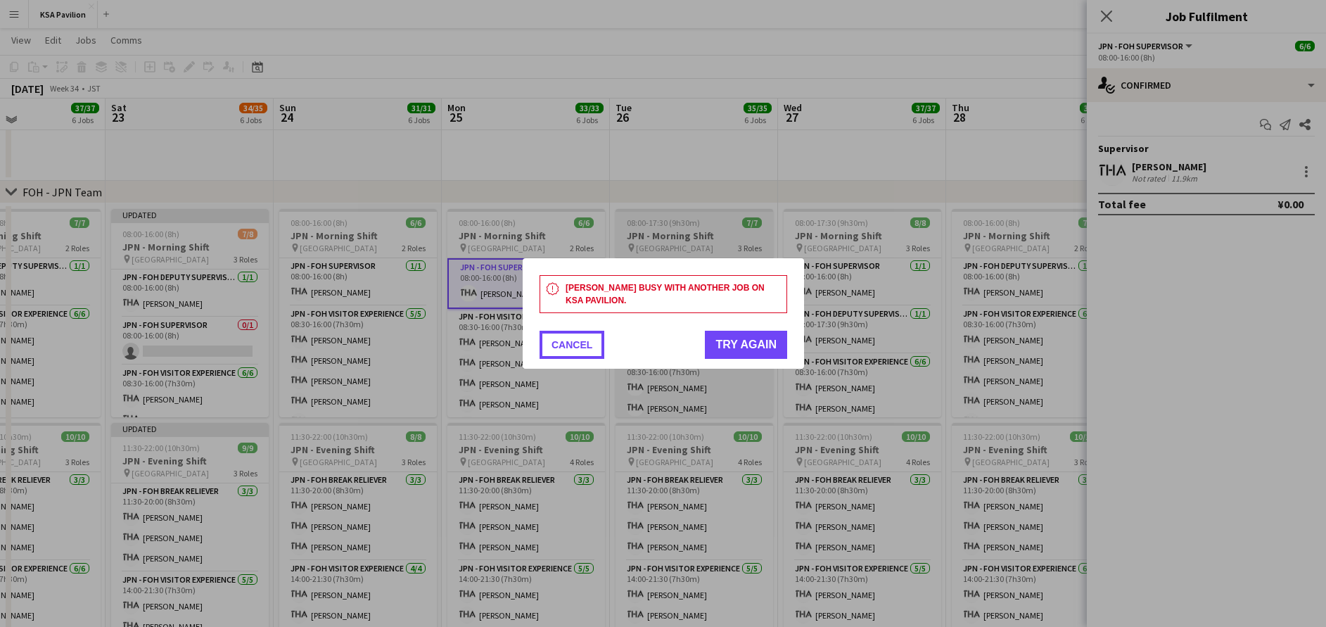
drag, startPoint x: 567, startPoint y: 338, endPoint x: 631, endPoint y: 298, distance: 75.9
click at [567, 336] on button "Cancel" at bounding box center [572, 345] width 65 height 28
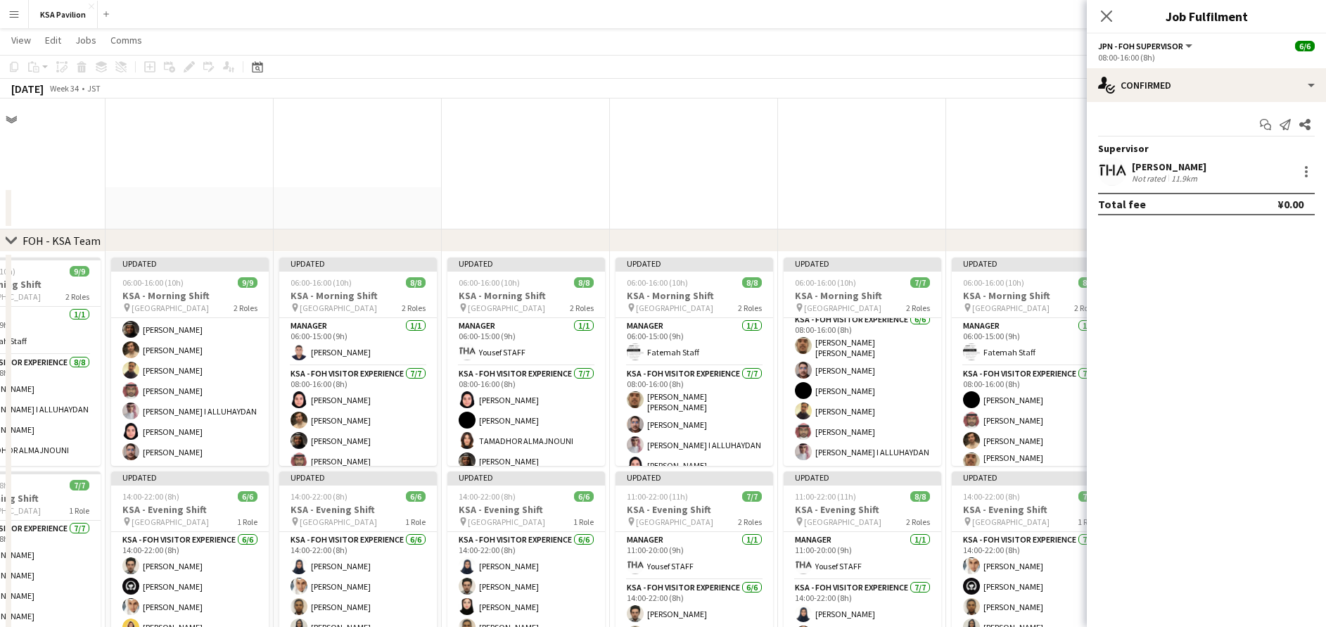
scroll to position [623, 0]
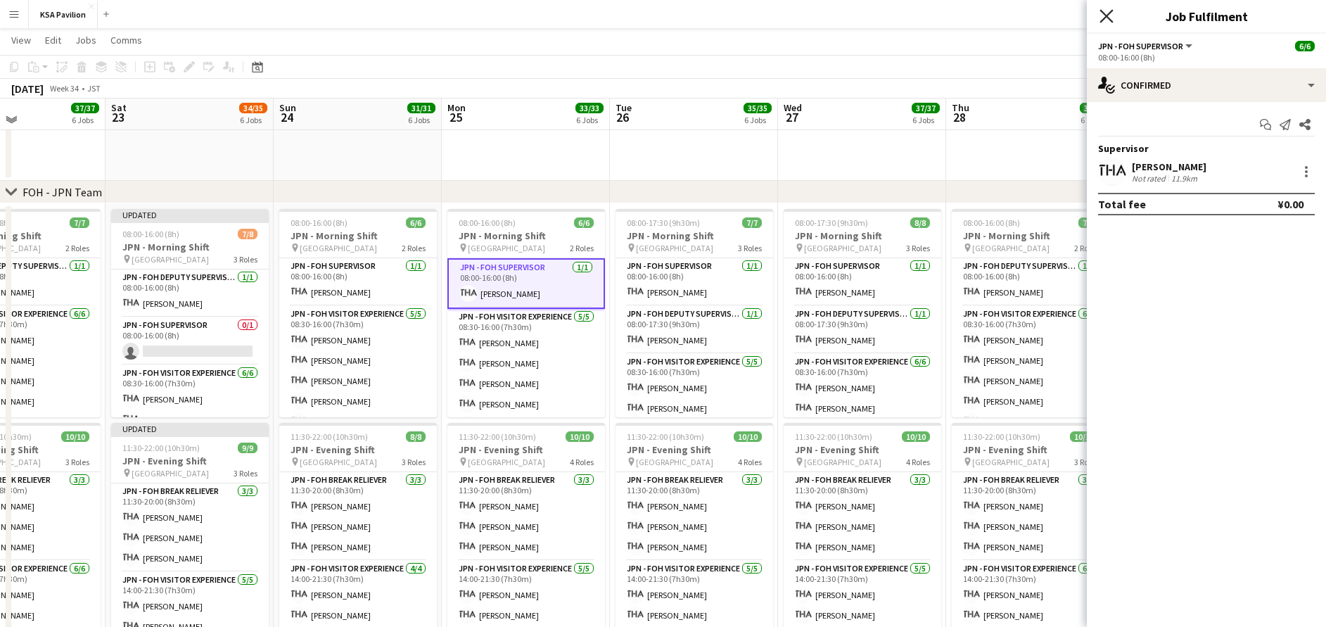
click at [1108, 17] on icon at bounding box center [1106, 15] width 13 height 13
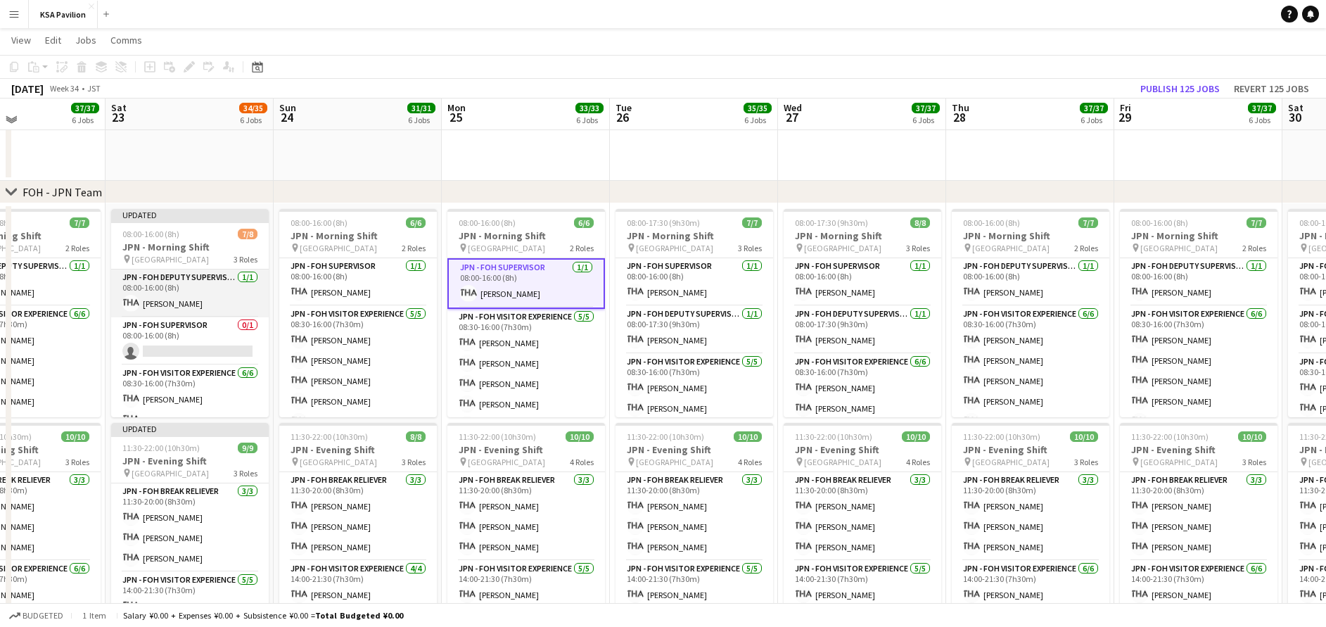
click at [212, 286] on app-card-role "JPN - FOH Deputy Supervisor [DATE] 08:00-16:00 (8h) [PERSON_NAME]" at bounding box center [190, 293] width 158 height 48
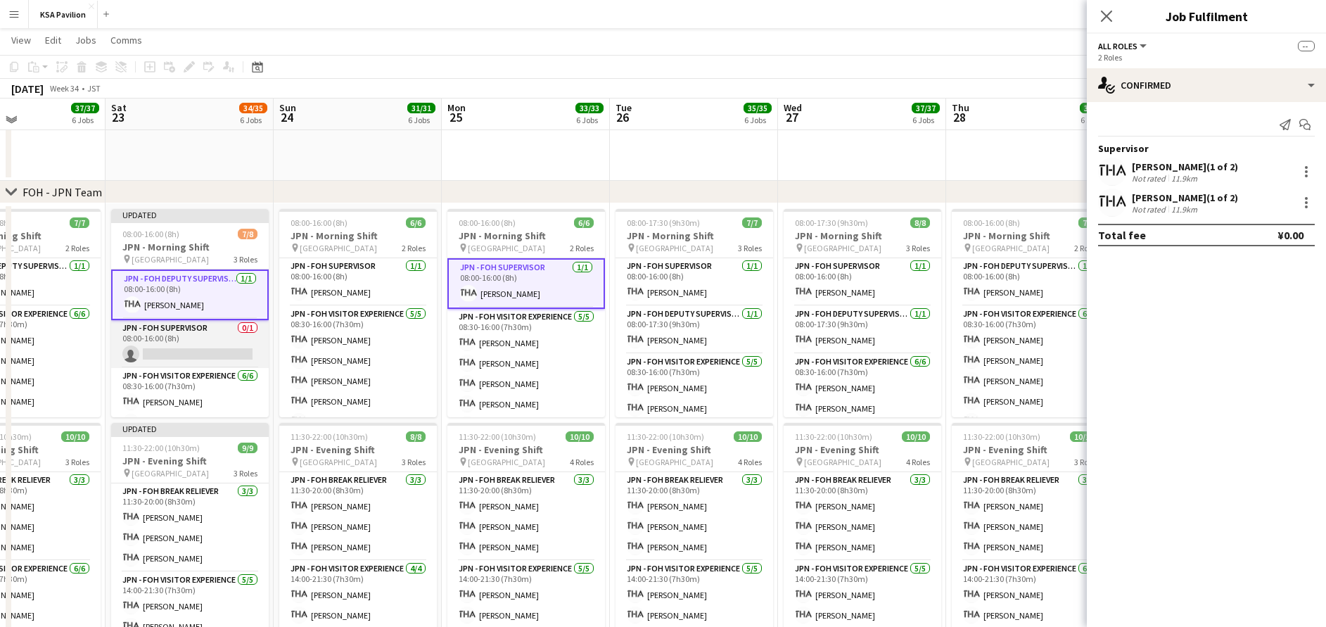
click at [210, 358] on app-card-role "JPN - FOH Supervisor 0/1 08:00-16:00 (8h) single-neutral-actions" at bounding box center [190, 344] width 158 height 48
click at [1106, 15] on icon at bounding box center [1106, 15] width 13 height 13
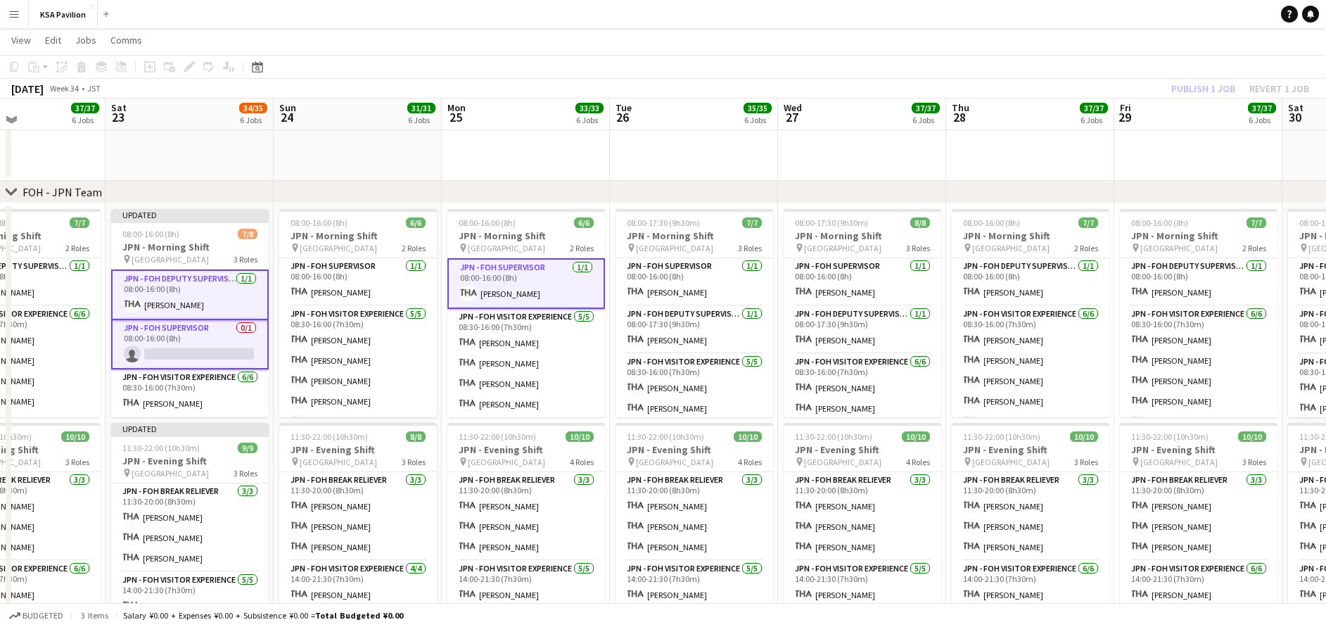
click at [1212, 92] on div "Publish 1 job Revert 1 job" at bounding box center [1241, 89] width 172 height 18
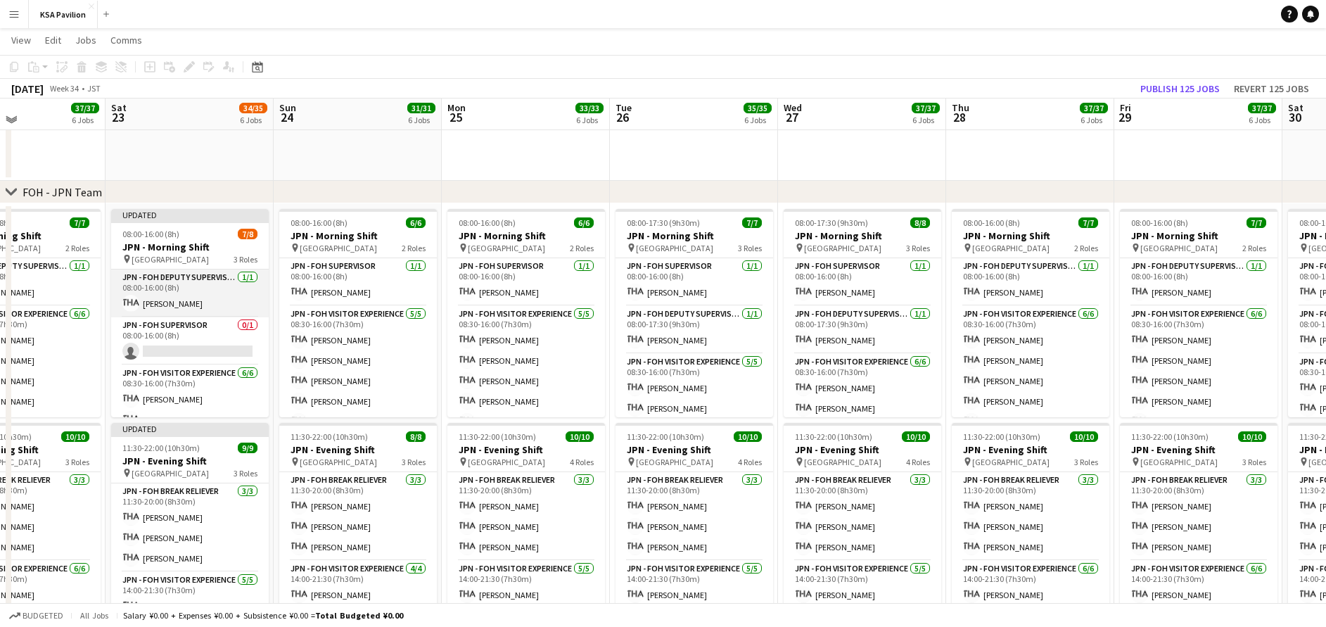
click at [181, 290] on app-card-role "JPN - FOH Deputy Supervisor [DATE] 08:00-16:00 (8h) [PERSON_NAME]" at bounding box center [190, 293] width 158 height 48
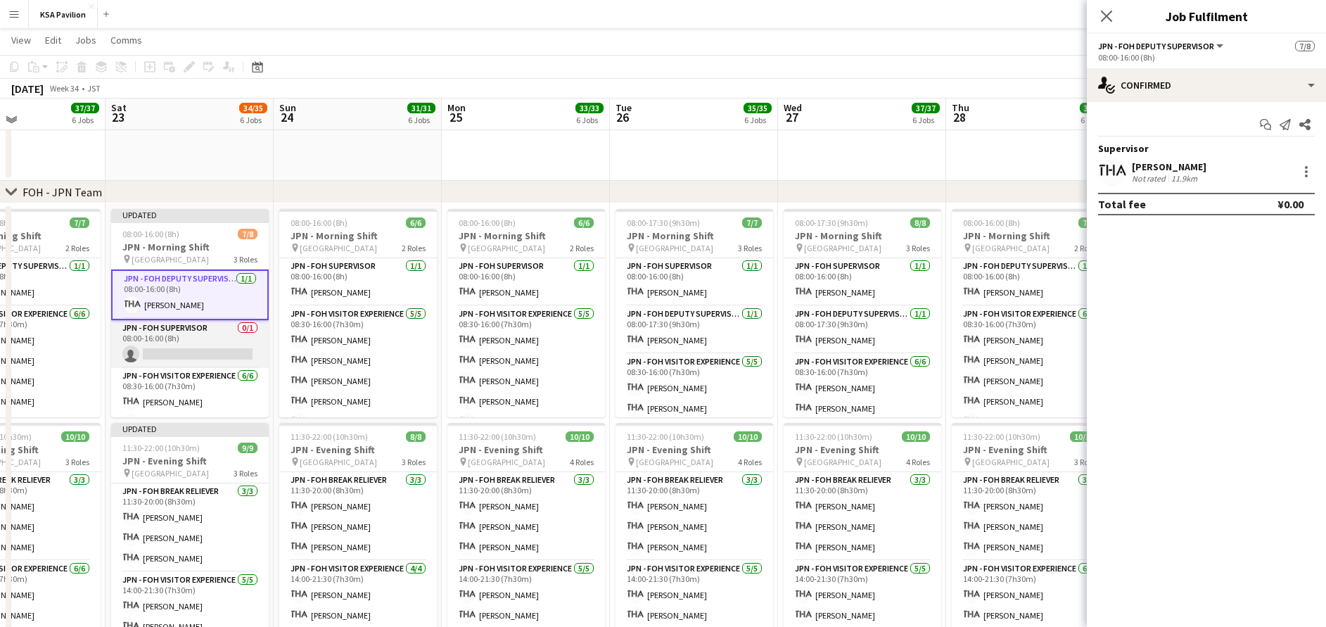
click at [187, 327] on app-card-role "JPN - FOH Supervisor 0/1 08:00-16:00 (8h) single-neutral-actions" at bounding box center [190, 344] width 158 height 48
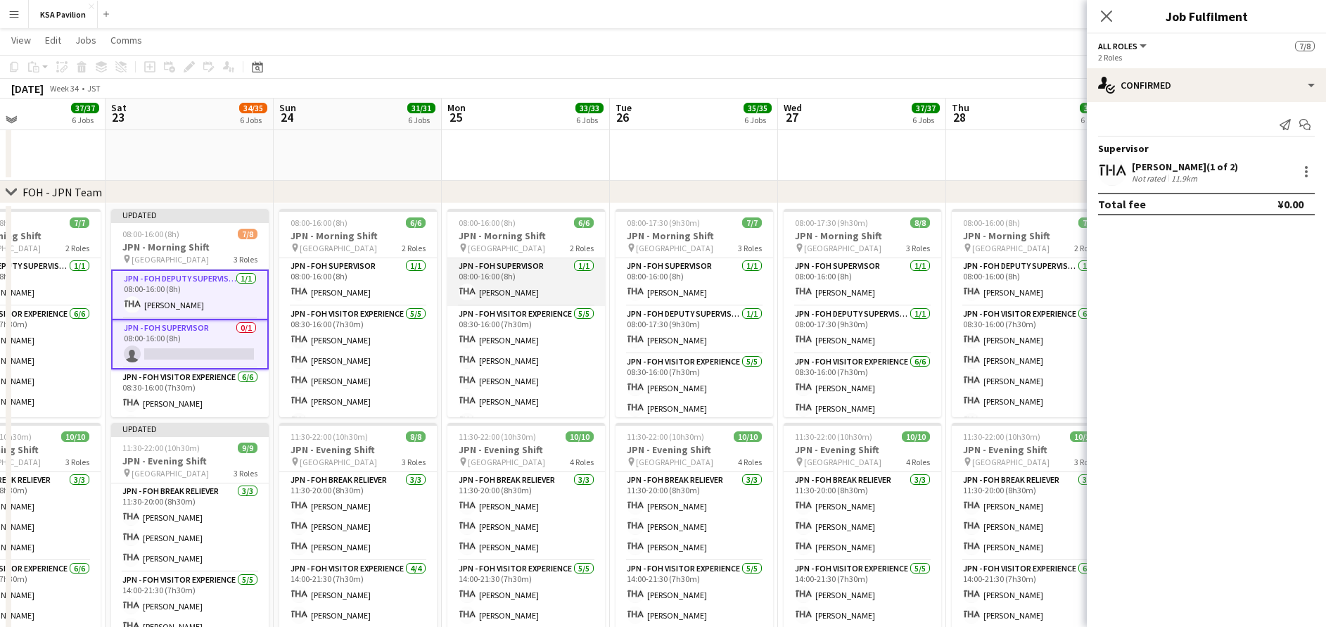
click at [529, 292] on app-card-role "JPN - FOH Supervisor [DATE] 08:00-16:00 (8h) [PERSON_NAME]" at bounding box center [526, 282] width 158 height 48
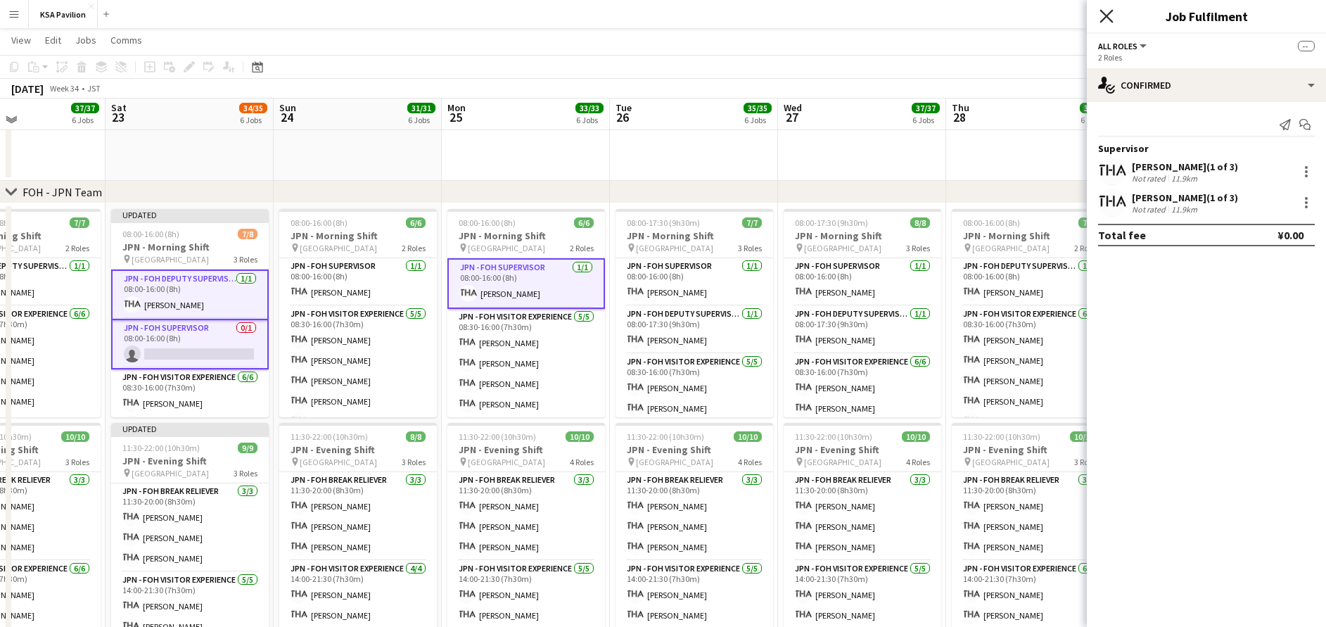
click at [1107, 15] on icon at bounding box center [1106, 15] width 13 height 13
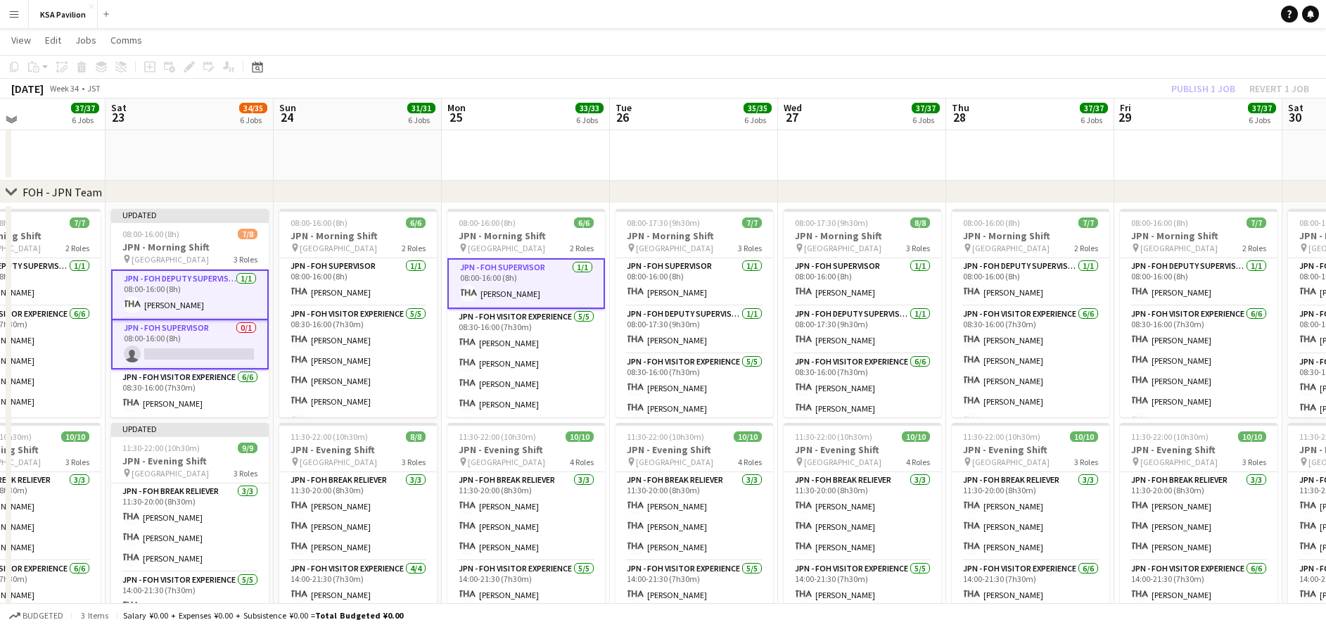
click at [1196, 88] on div "Publish 1 job Revert 1 job" at bounding box center [1241, 89] width 172 height 18
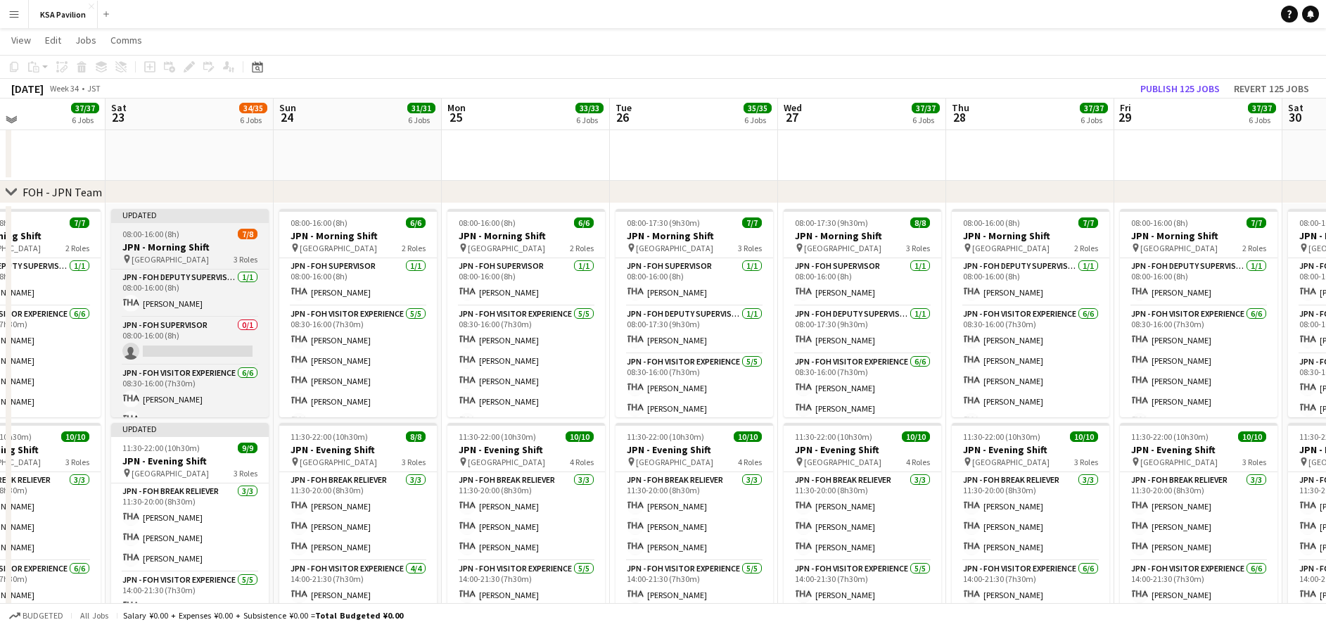
click at [189, 244] on h3 "JPN - Morning Shift" at bounding box center [190, 247] width 158 height 13
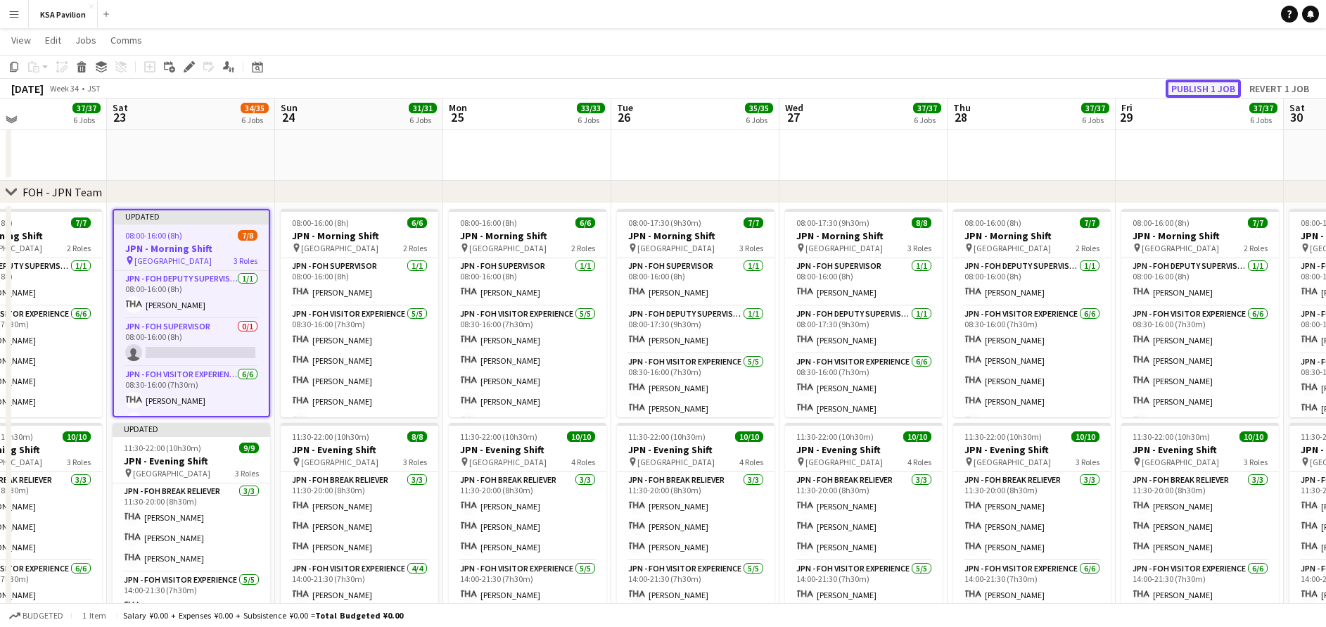
click at [1217, 87] on button "Publish 1 job" at bounding box center [1203, 89] width 75 height 18
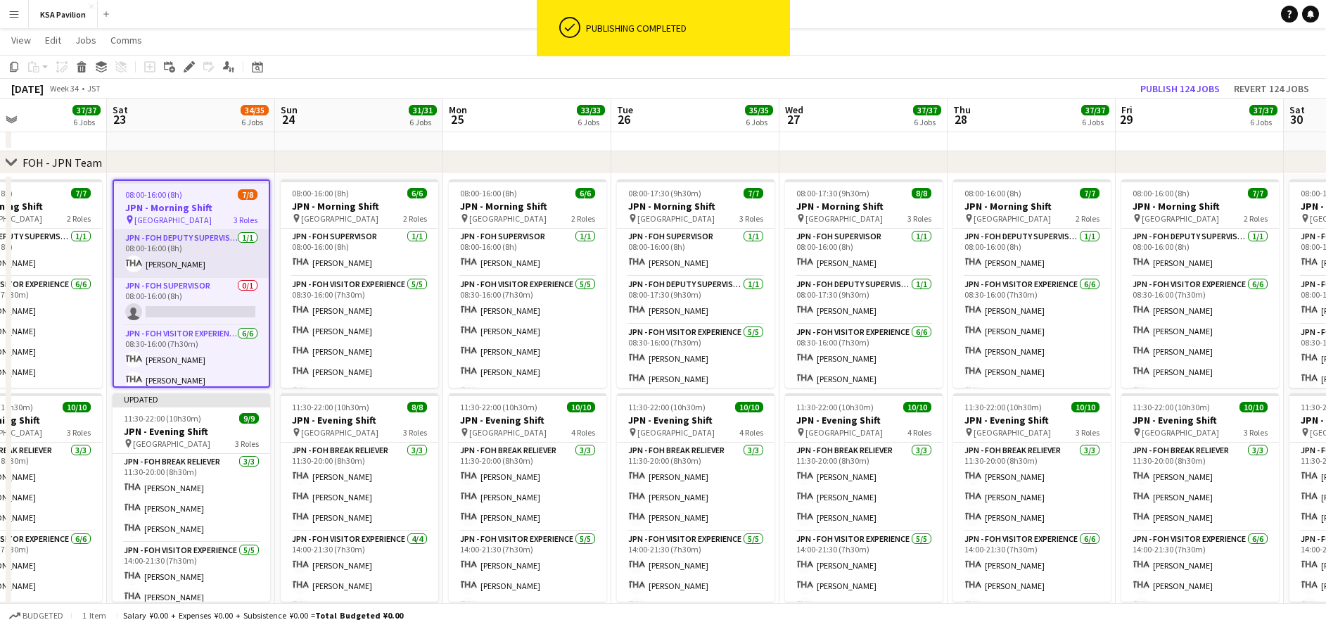
click at [148, 257] on app-card-role "JPN - FOH Deputy Supervisor [DATE] 08:00-16:00 (8h) [PERSON_NAME]" at bounding box center [191, 254] width 155 height 48
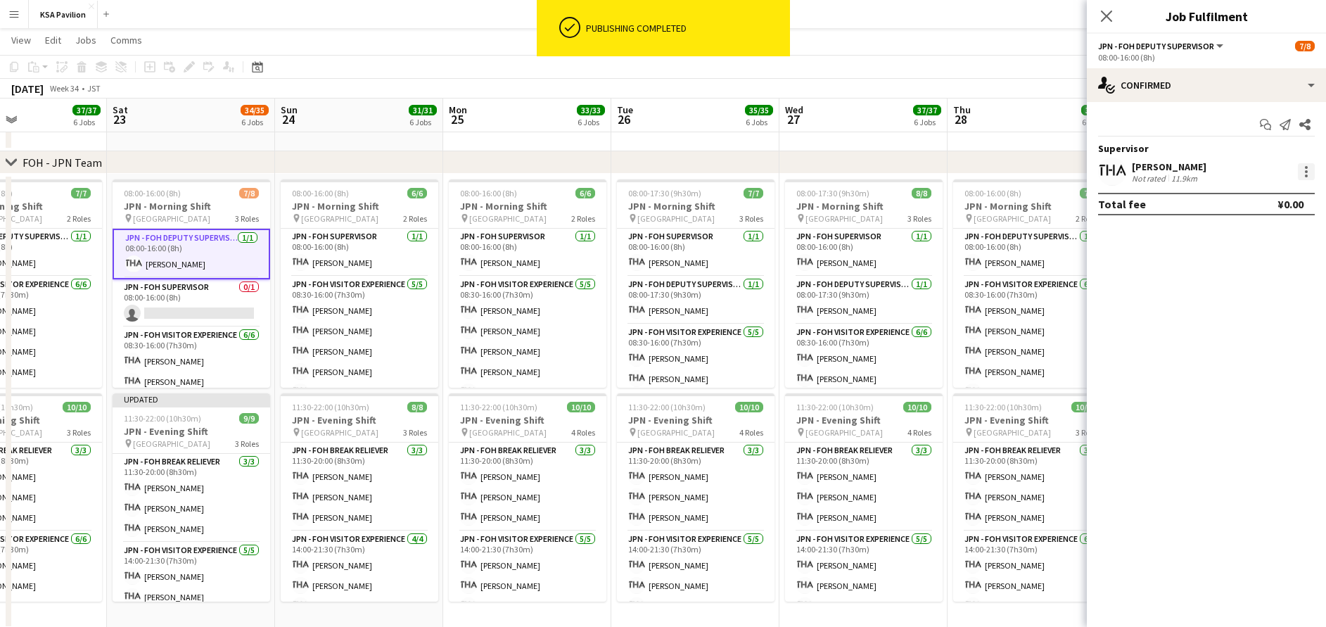
click at [1311, 167] on div at bounding box center [1306, 171] width 17 height 17
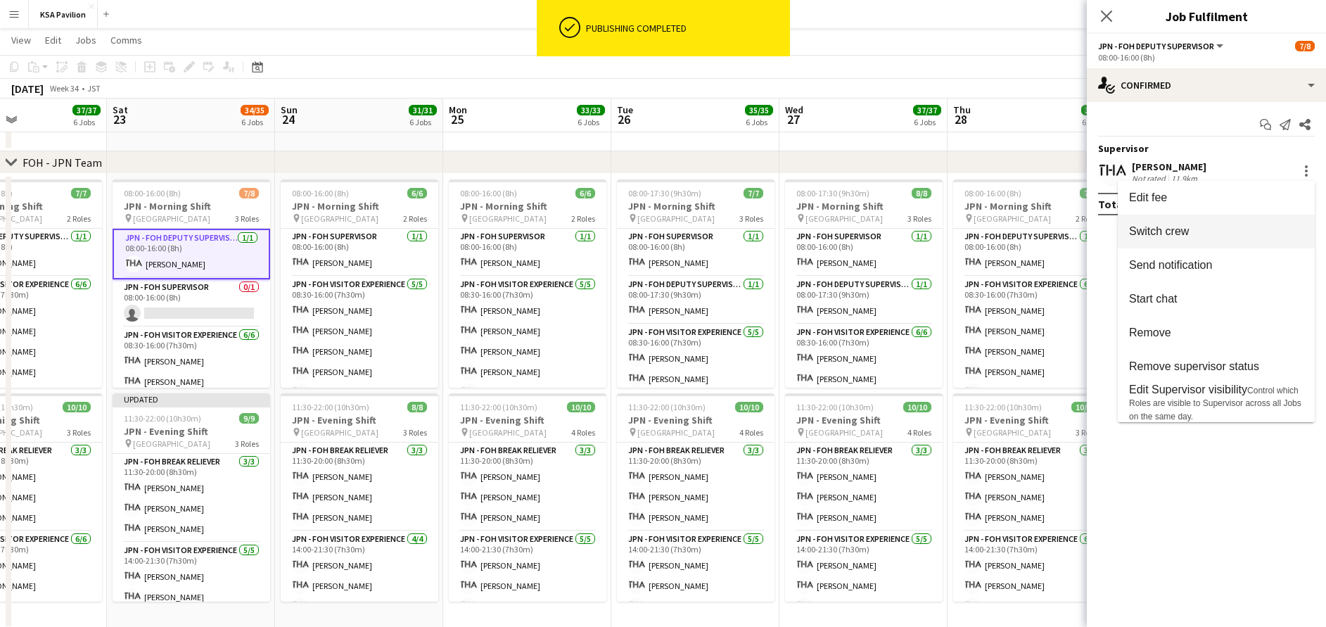
click at [1264, 235] on span "Switch crew" at bounding box center [1216, 231] width 174 height 13
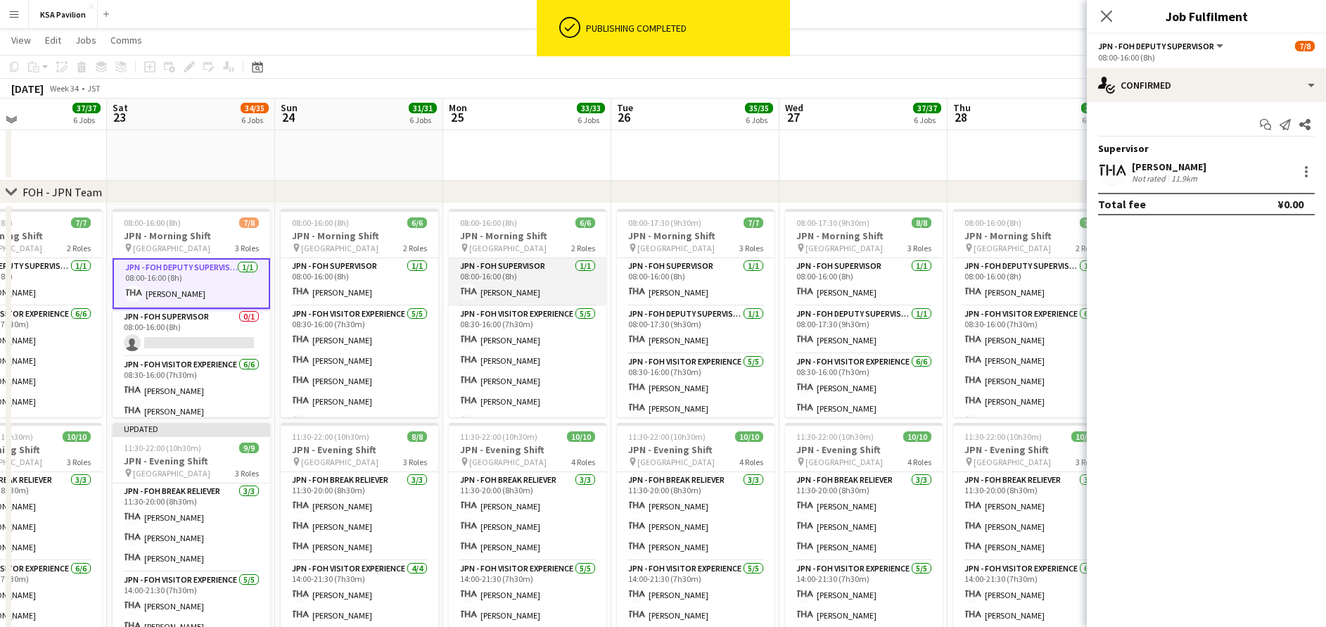
click at [535, 286] on app-card-role "JPN - FOH Supervisor [DATE] 08:00-16:00 (8h) [PERSON_NAME]" at bounding box center [528, 282] width 158 height 48
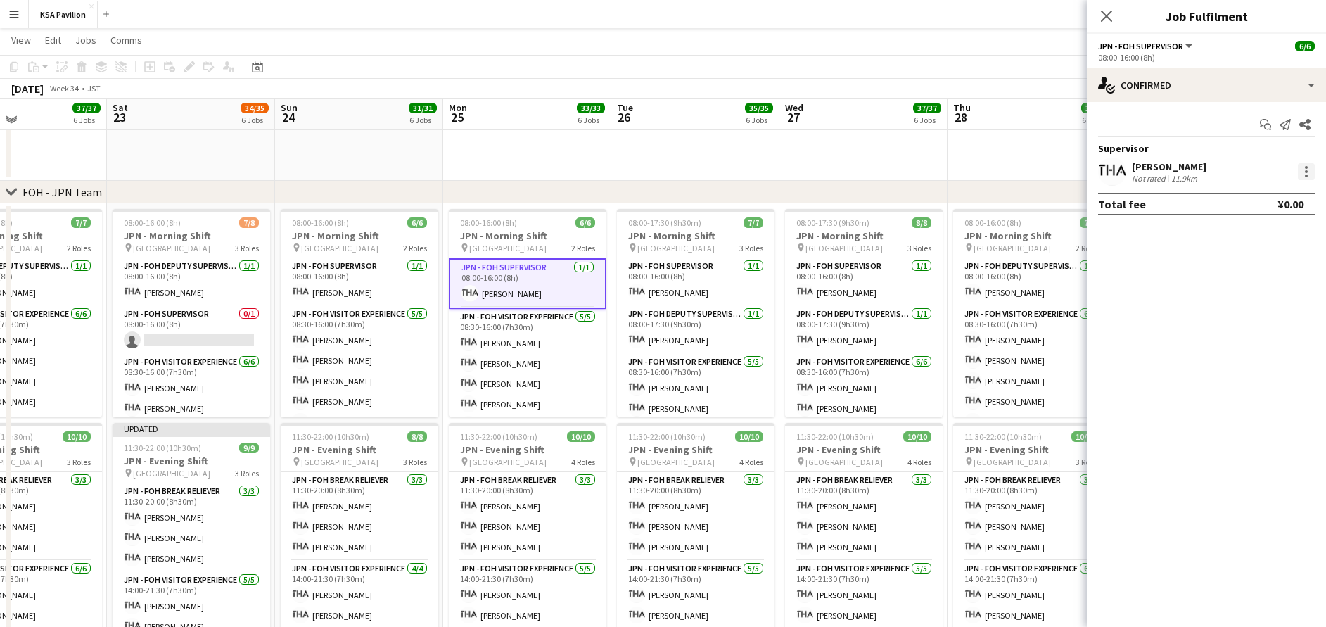
click at [1310, 172] on div at bounding box center [1306, 171] width 17 height 17
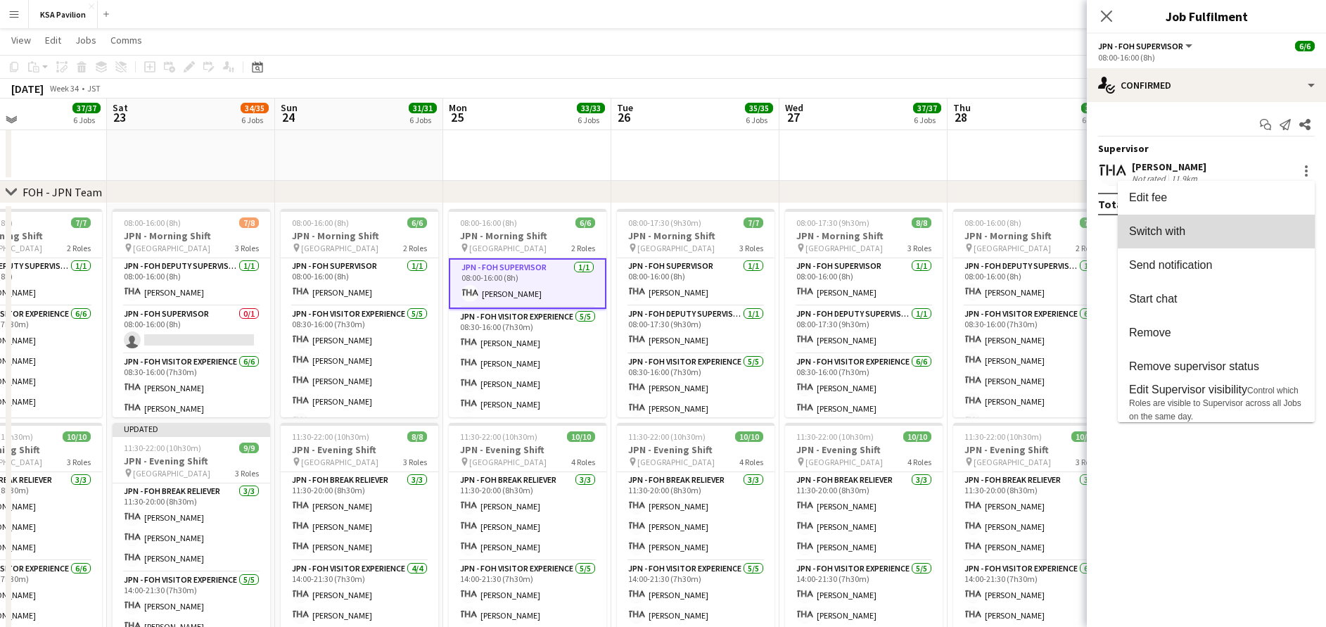
click at [1278, 243] on button "Switch with" at bounding box center [1216, 232] width 197 height 34
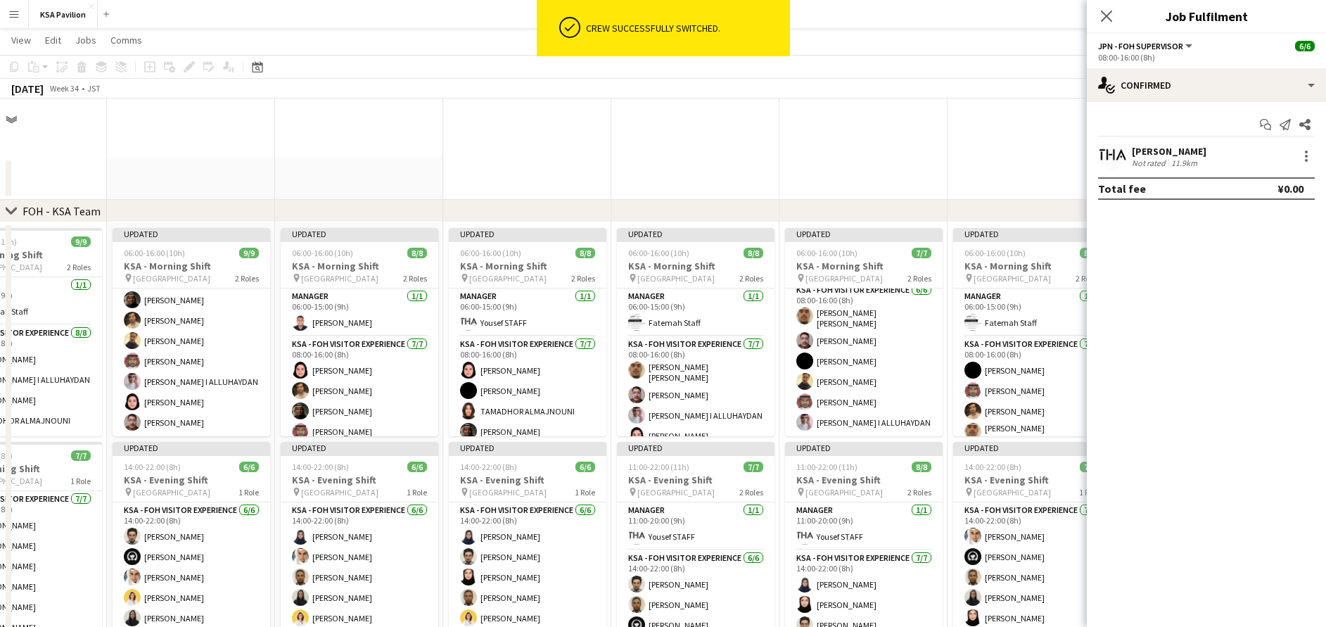
scroll to position [623, 0]
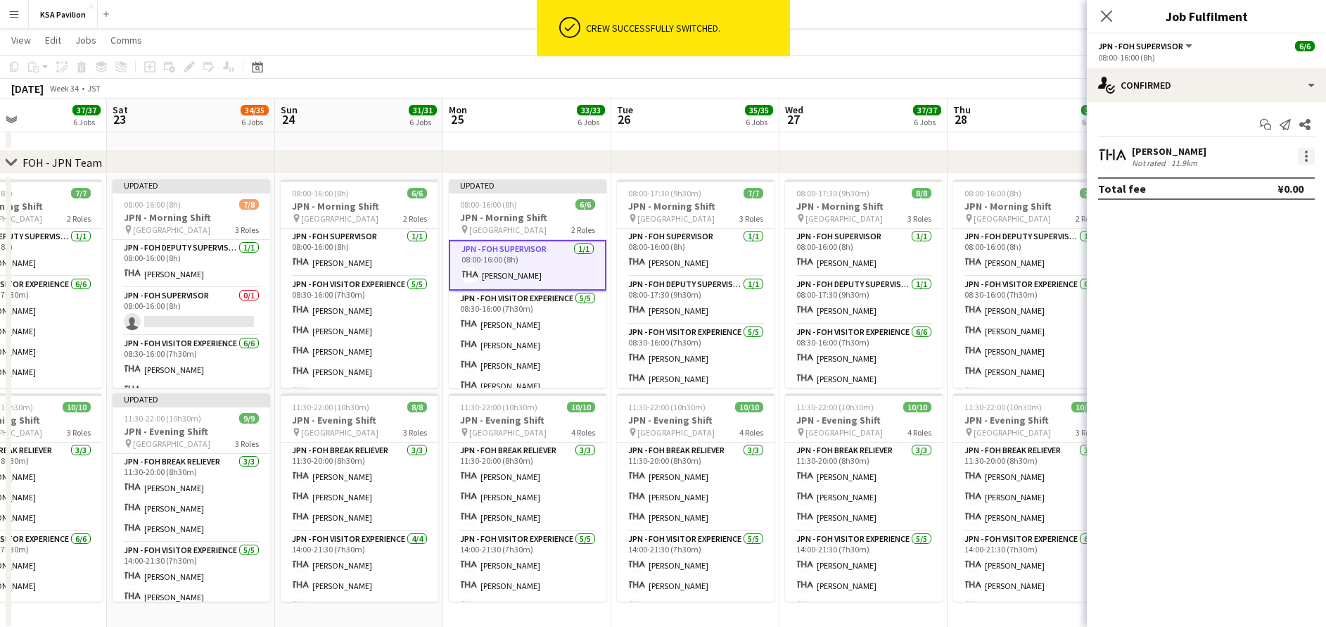
click at [1302, 159] on div at bounding box center [1306, 156] width 17 height 17
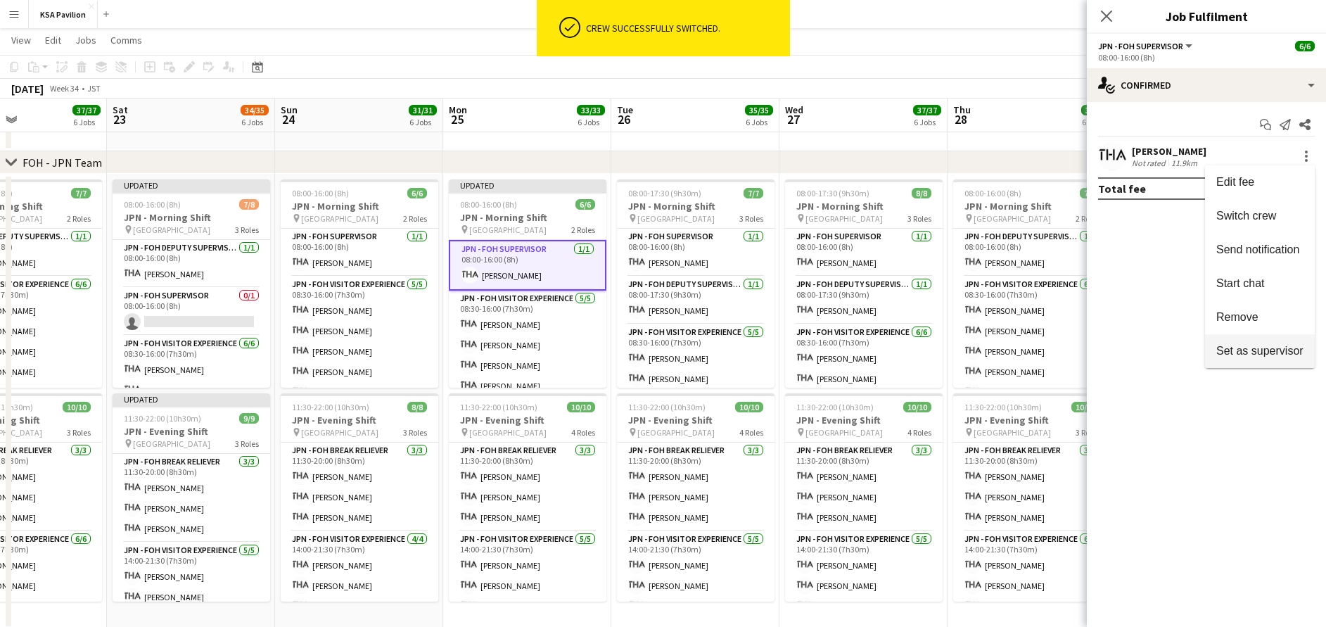
click at [1266, 346] on span "Set as supervisor" at bounding box center [1259, 351] width 87 height 12
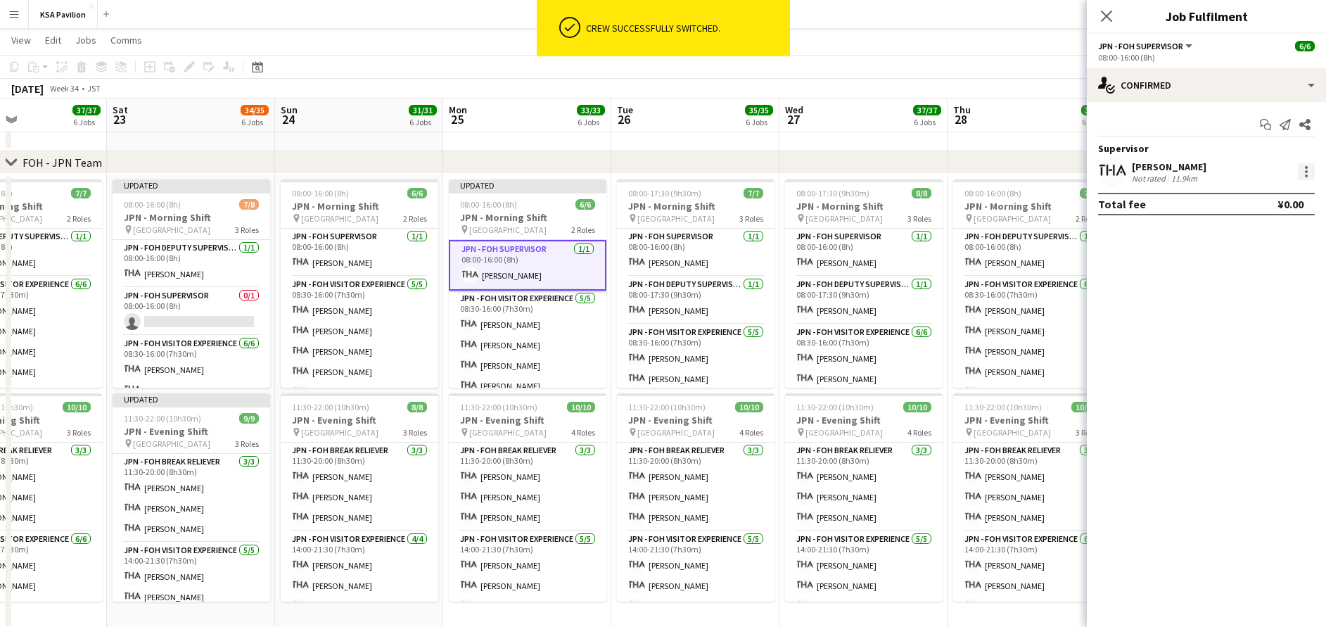
click at [1309, 177] on div at bounding box center [1306, 171] width 17 height 17
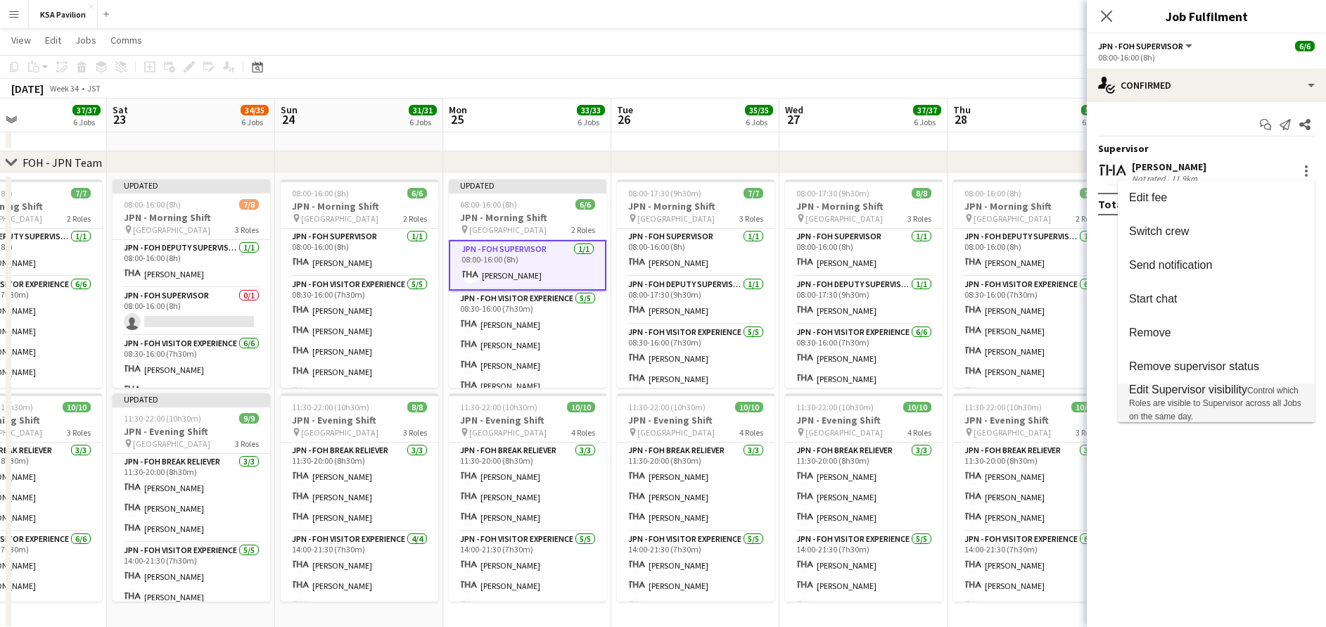
click at [1182, 399] on span "Control which Roles are visible to Supervisor across all Jobs on the same day." at bounding box center [1215, 404] width 172 height 36
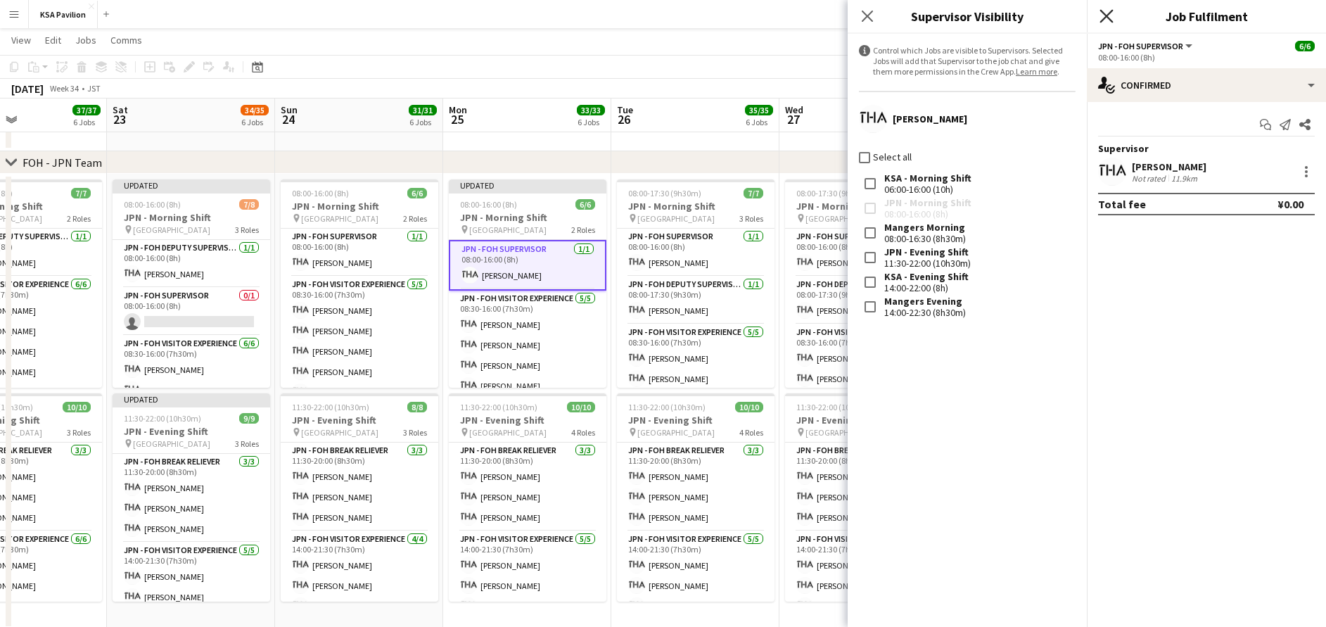
drag, startPoint x: 1105, startPoint y: 17, endPoint x: 1098, endPoint y: 25, distance: 11.5
click at [1105, 18] on icon at bounding box center [1106, 16] width 11 height 11
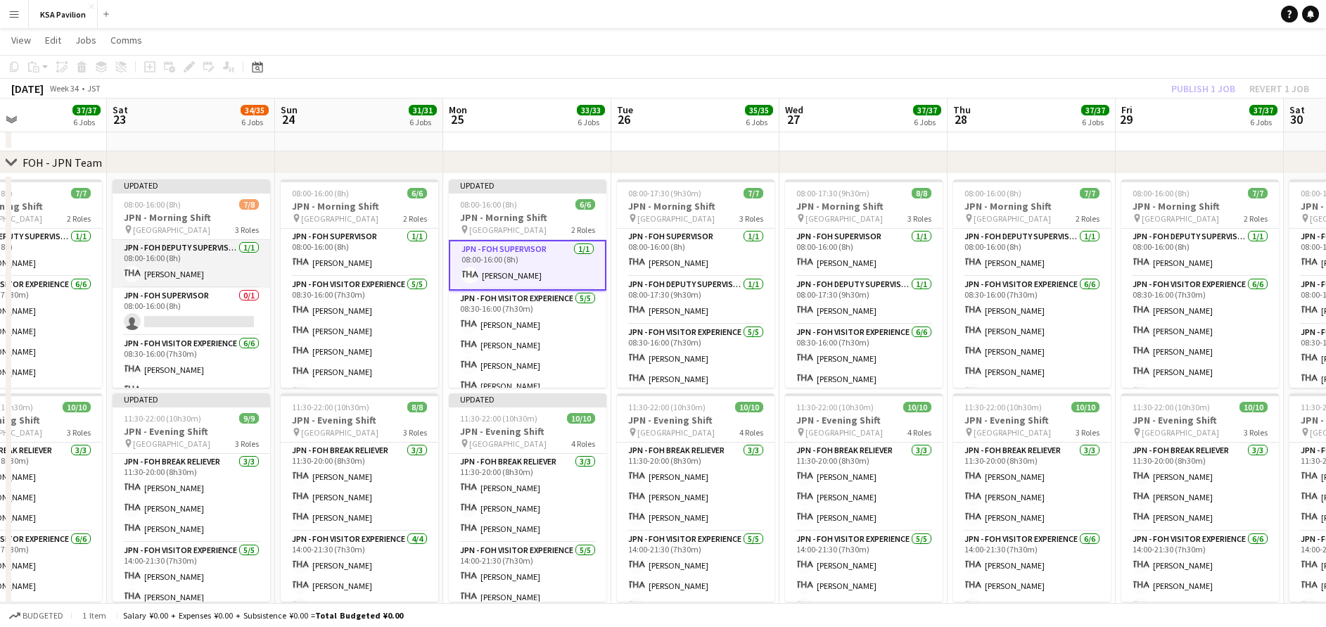
scroll to position [0, 396]
click at [179, 263] on app-card-role "JPN - FOH Deputy Supervisor [DATE] 08:00-16:00 (8h) [PERSON_NAME]" at bounding box center [193, 264] width 158 height 48
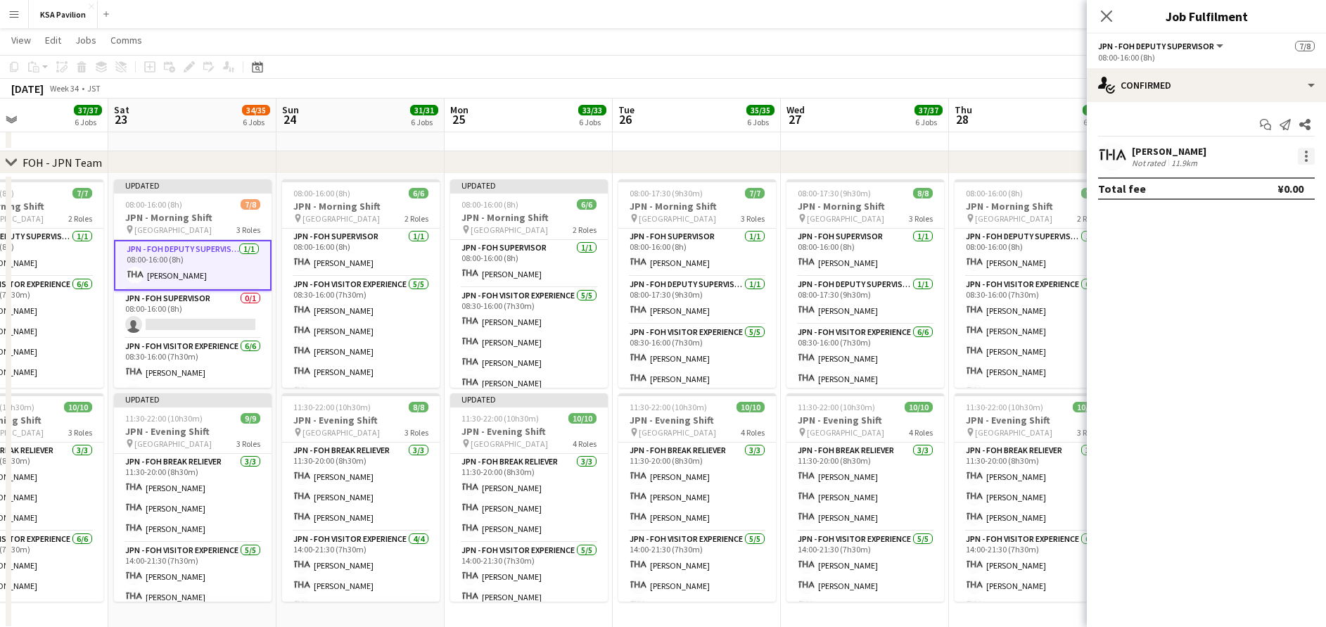
click at [1311, 151] on div at bounding box center [1306, 156] width 17 height 17
drag, startPoint x: 1252, startPoint y: 346, endPoint x: 1257, endPoint y: 333, distance: 13.6
click at [1252, 345] on span "Set as supervisor" at bounding box center [1259, 351] width 87 height 12
click at [1304, 177] on div at bounding box center [1306, 171] width 17 height 17
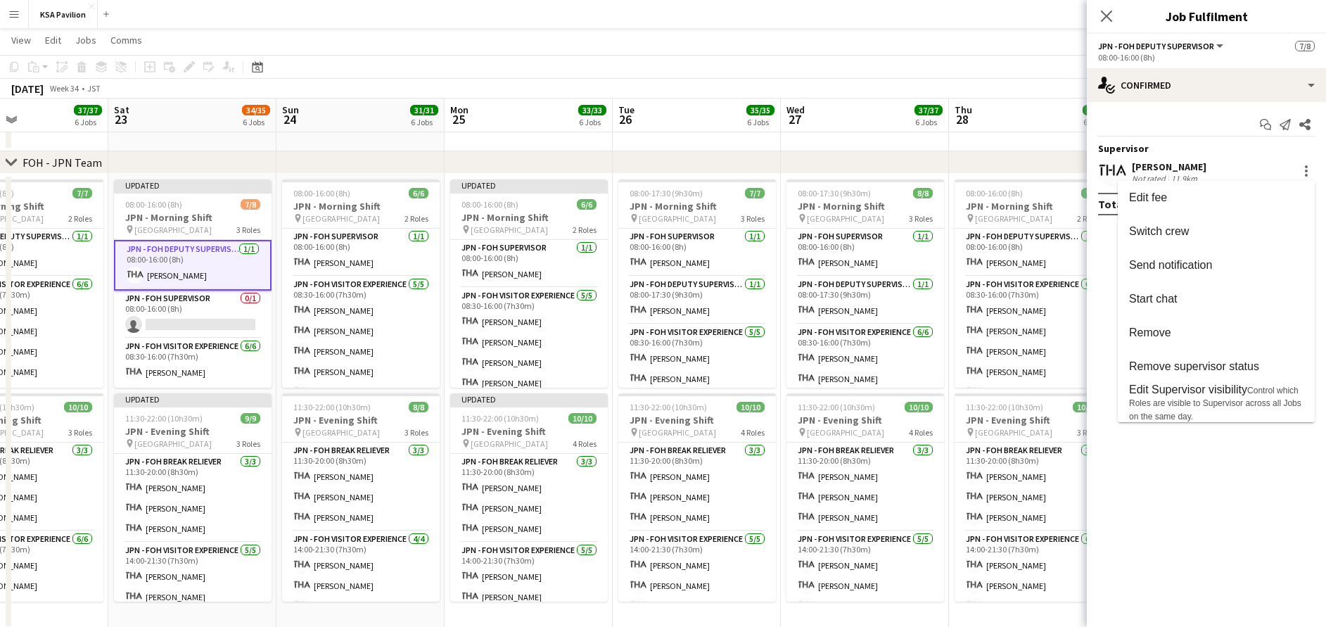
drag, startPoint x: 1217, startPoint y: 393, endPoint x: 1198, endPoint y: 359, distance: 38.7
click at [1217, 390] on span "Edit Supervisor visibility" at bounding box center [1188, 389] width 118 height 12
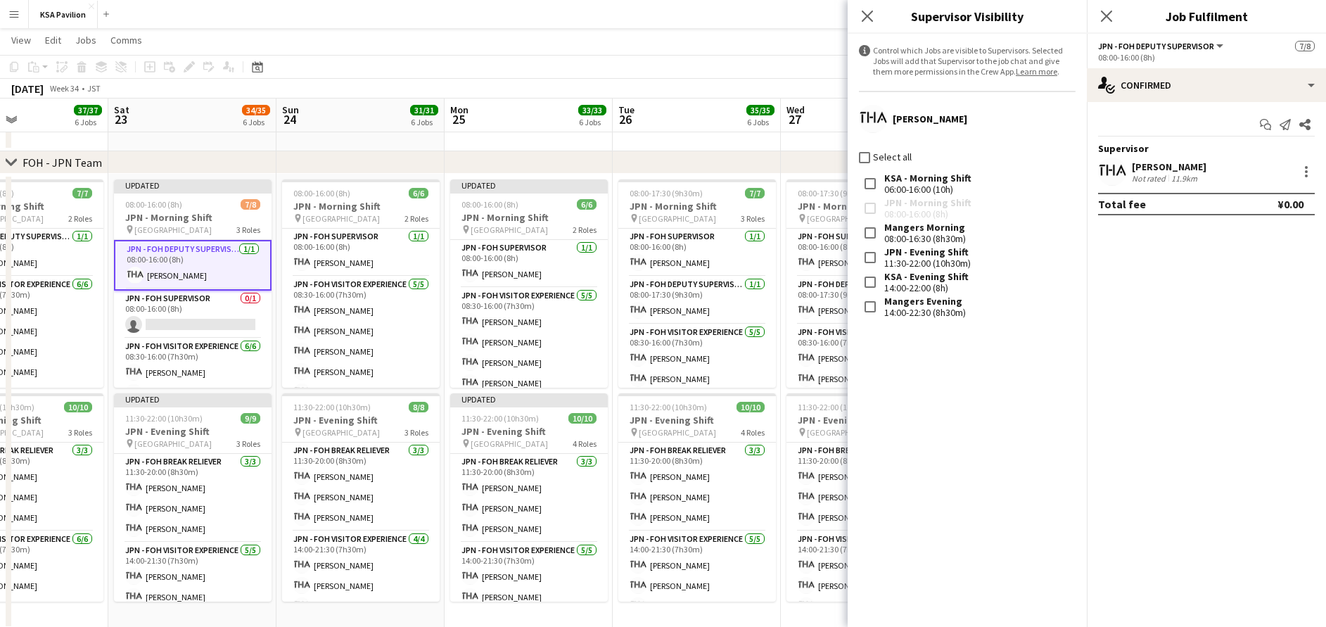
drag, startPoint x: 1101, startPoint y: 13, endPoint x: 1065, endPoint y: 51, distance: 52.8
click at [1101, 13] on icon "Close pop-in" at bounding box center [1106, 16] width 11 height 11
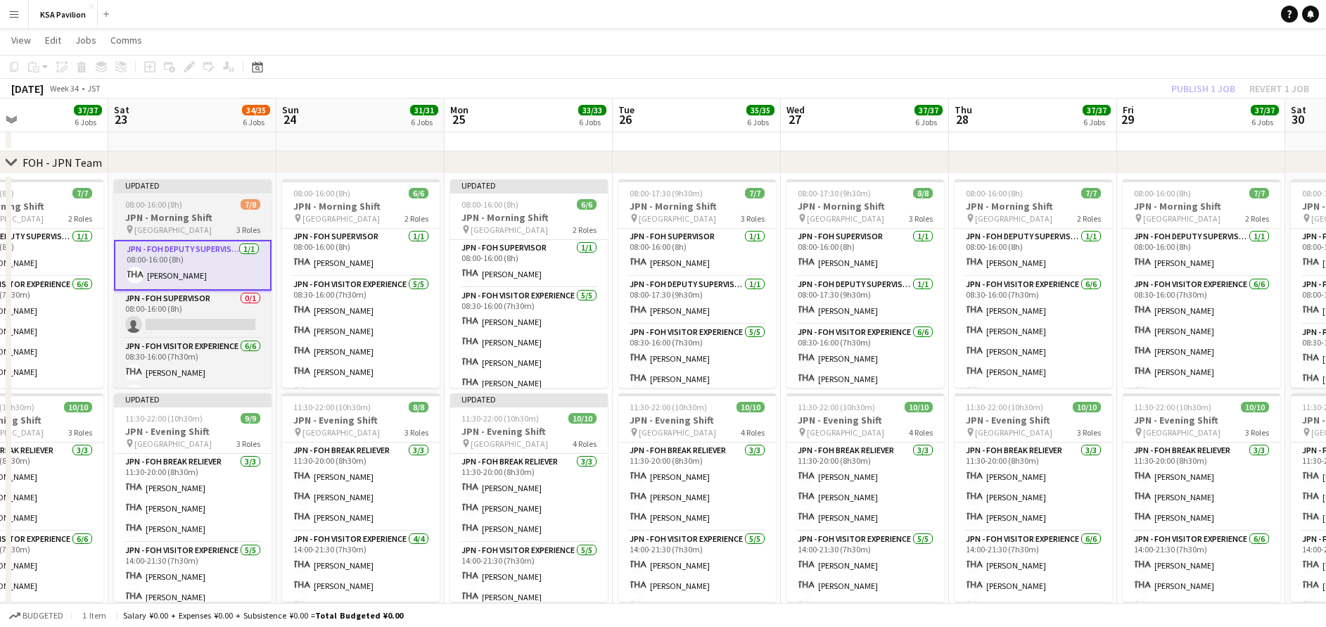
drag, startPoint x: 158, startPoint y: 219, endPoint x: 240, endPoint y: 198, distance: 84.8
click at [165, 219] on app-calendar-viewport "Wed 20 37/38 6 Jobs Thu 21 37/37 6 Jobs Fri 22 37/37 6 Jobs Sat 23 34/35 6 Jobs…" at bounding box center [663, 328] width 1326 height 1793
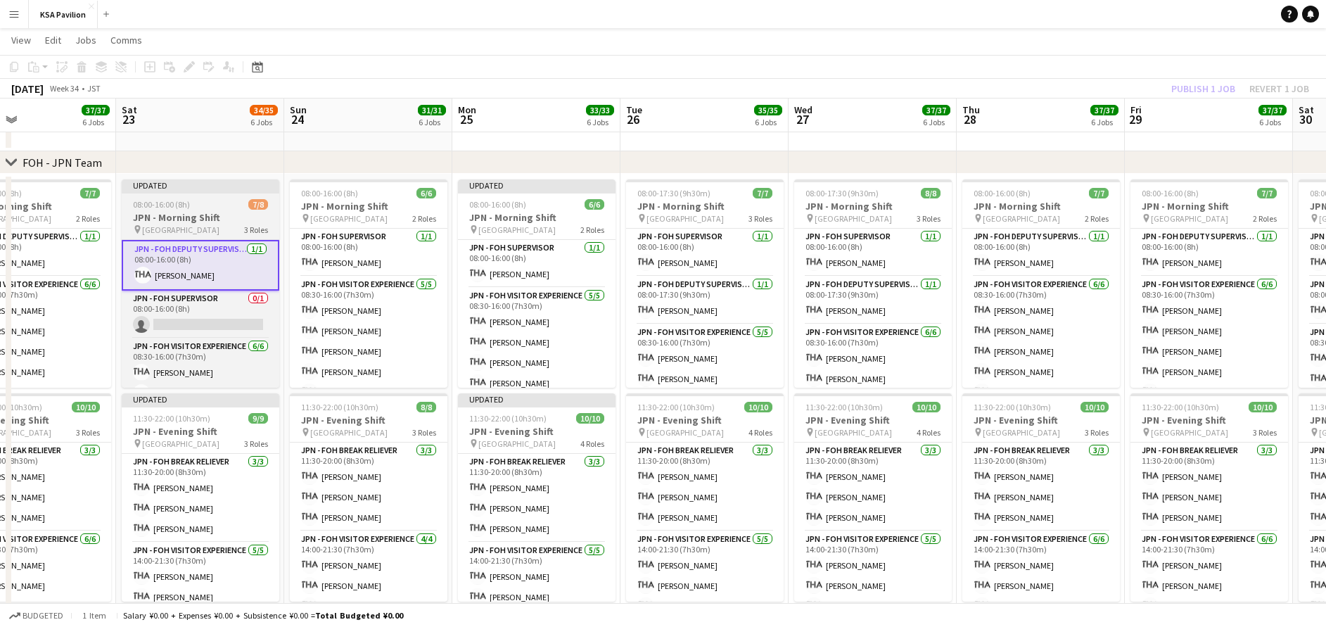
click at [215, 226] on span "[GEOGRAPHIC_DATA]" at bounding box center [180, 229] width 77 height 11
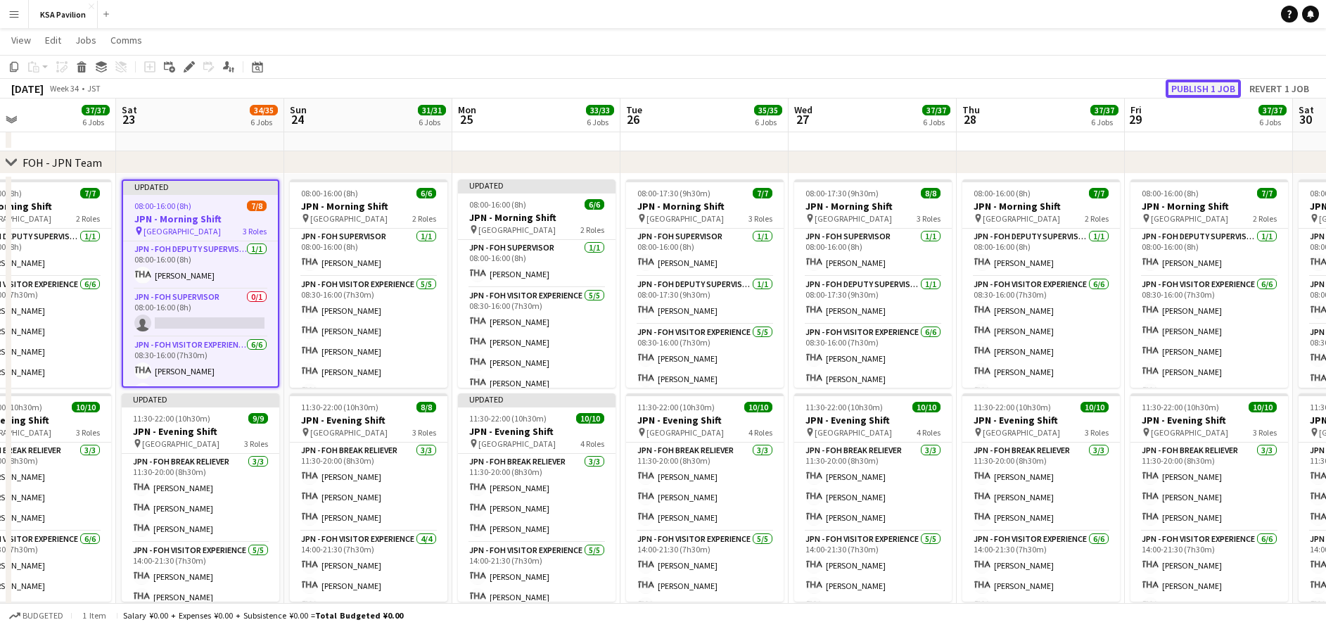
click at [1204, 85] on button "Publish 1 job" at bounding box center [1203, 89] width 75 height 18
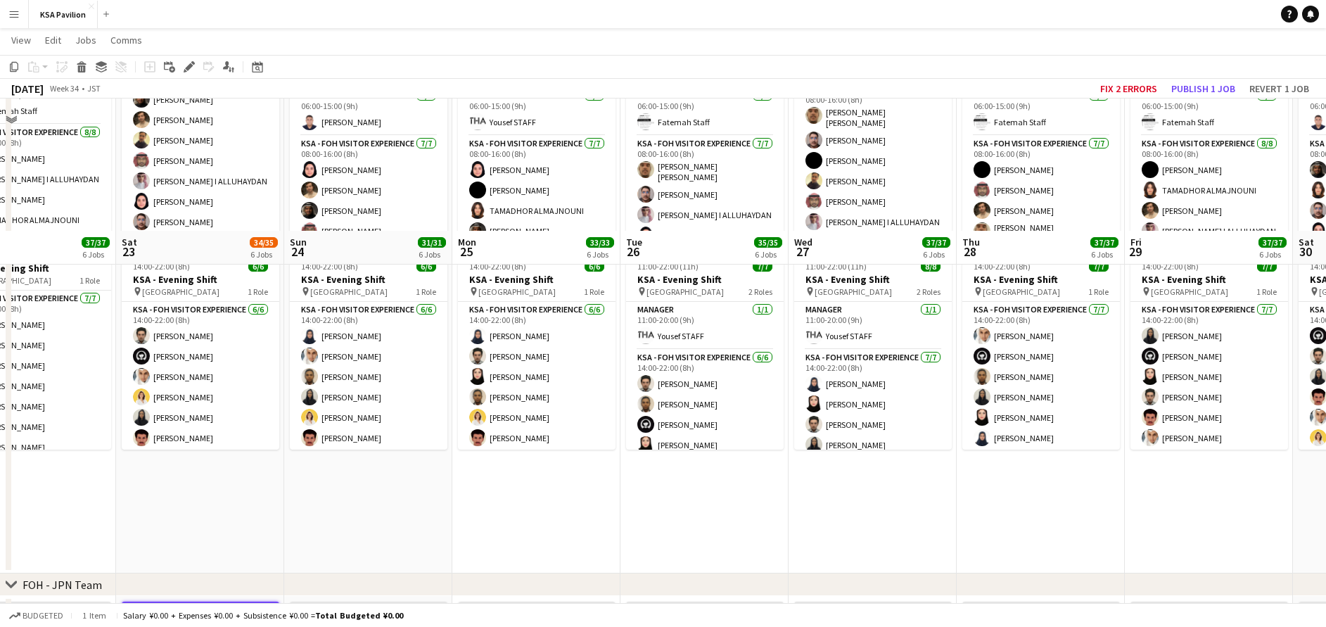
scroll to position [623, 0]
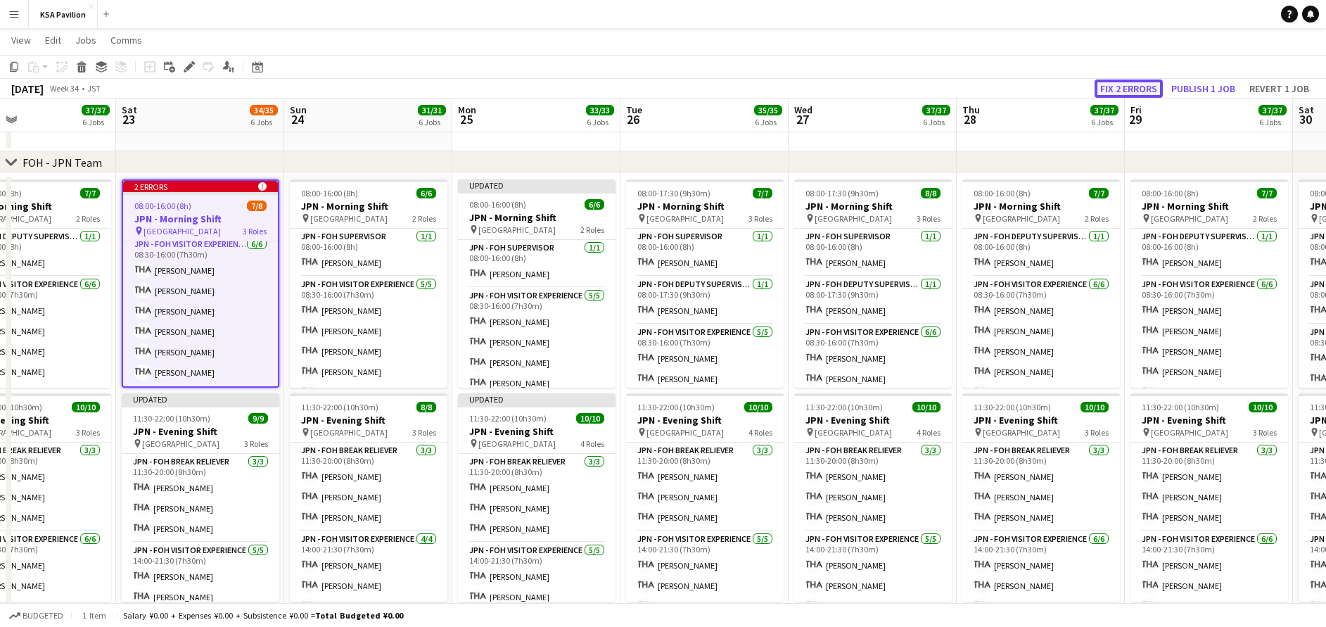
click at [1133, 84] on button "Fix 2 errors" at bounding box center [1129, 89] width 68 height 18
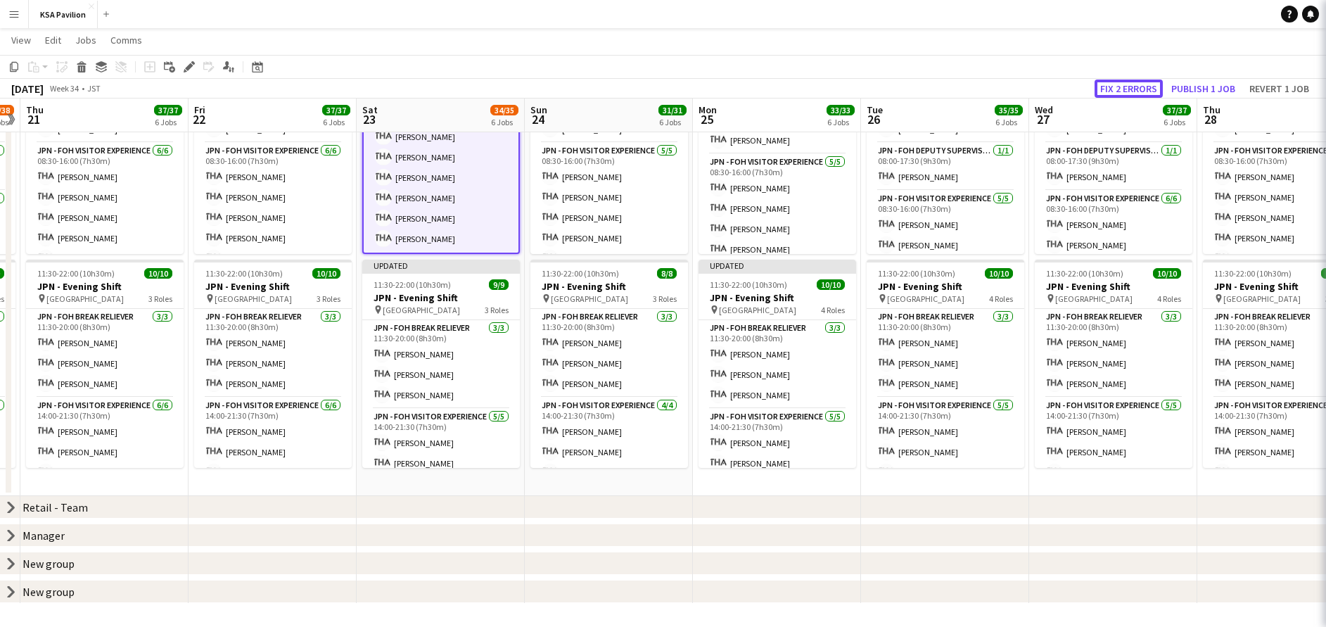
scroll to position [210, 0]
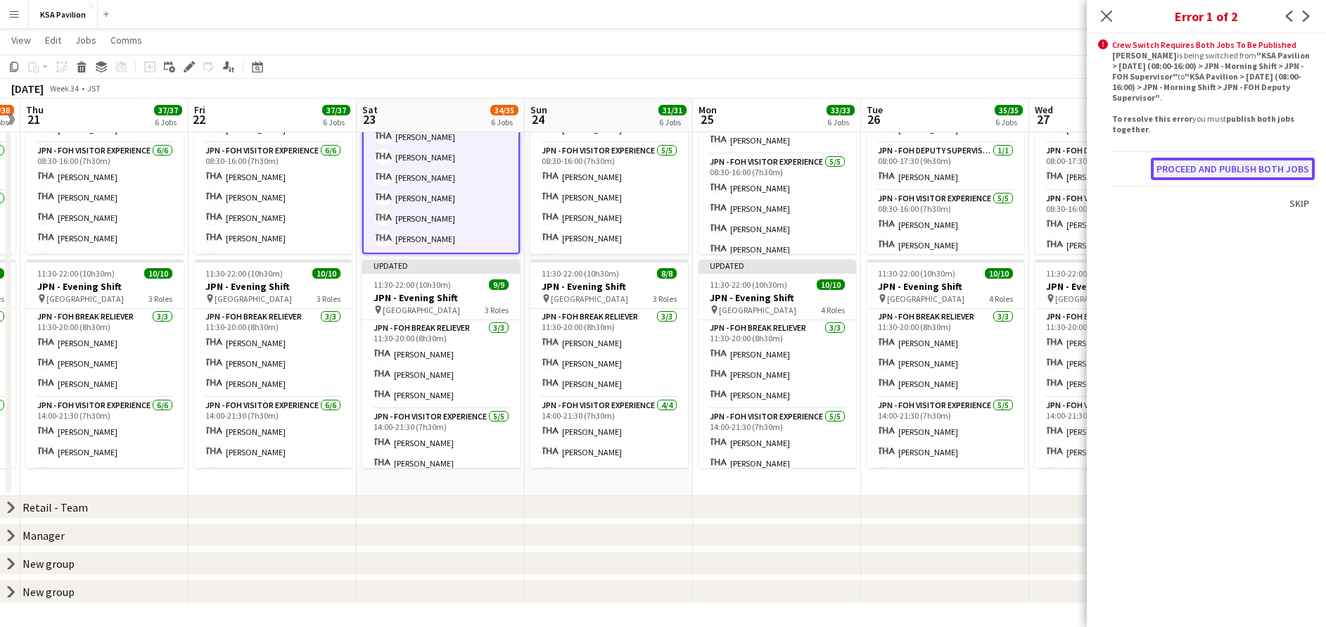
click at [1240, 170] on button "Proceed and publish both jobs" at bounding box center [1233, 169] width 164 height 23
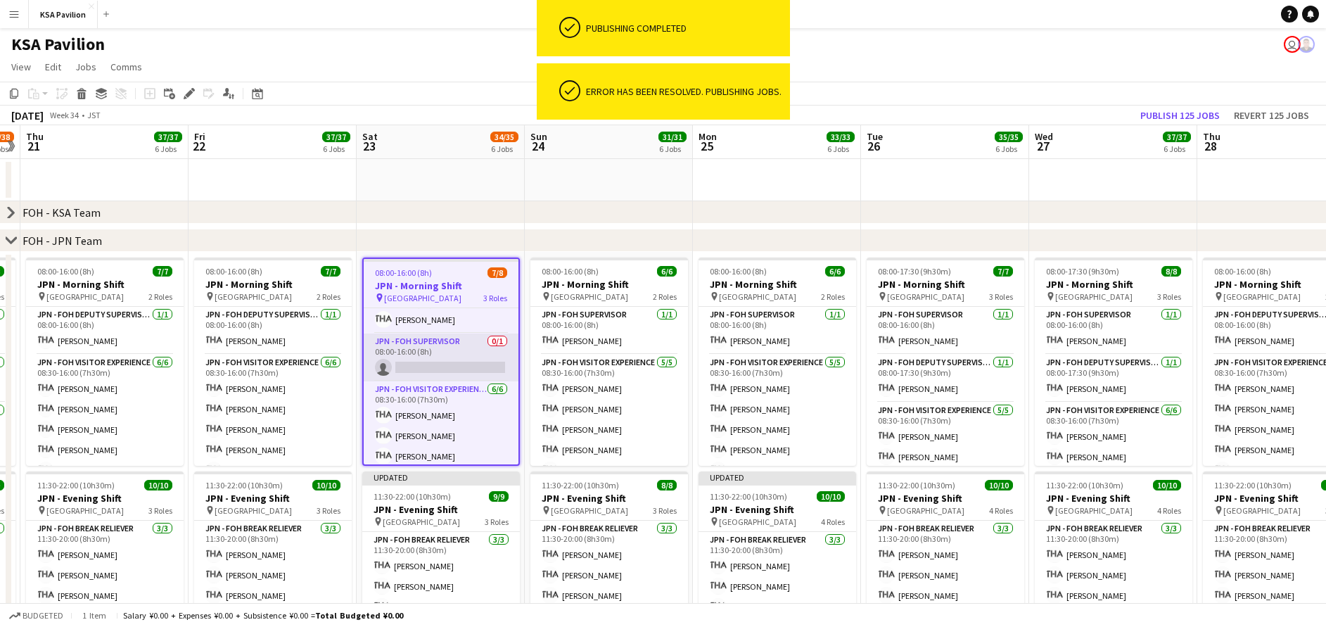
scroll to position [0, 0]
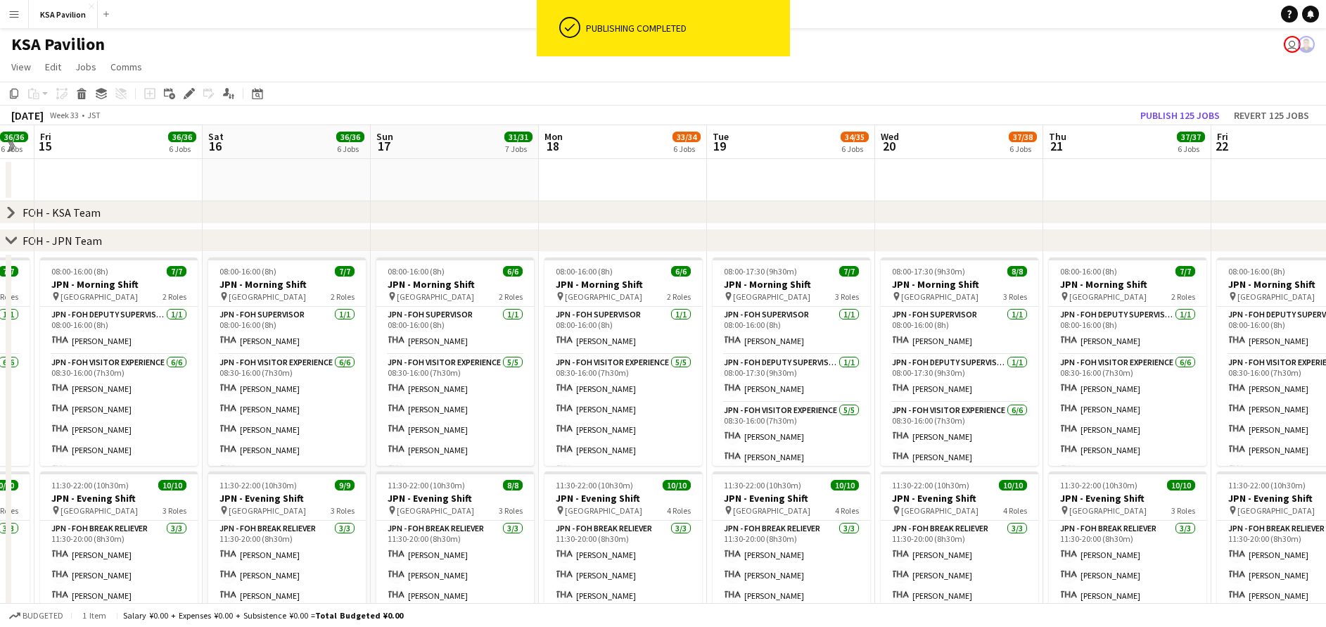
drag, startPoint x: 263, startPoint y: 194, endPoint x: 1088, endPoint y: 186, distance: 824.6
click at [1326, 145] on html "ok-circled Publishing completed Menu Boards Boards Boards All jobs Status Workf…" at bounding box center [663, 419] width 1326 height 839
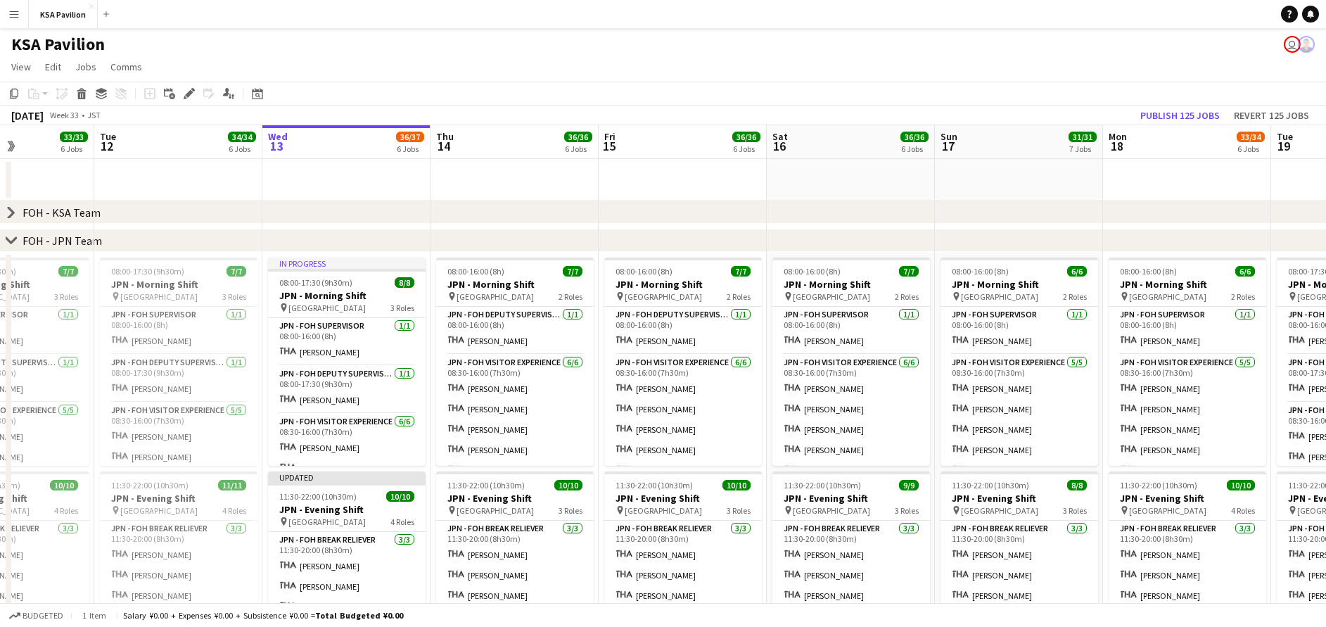
scroll to position [0, 393]
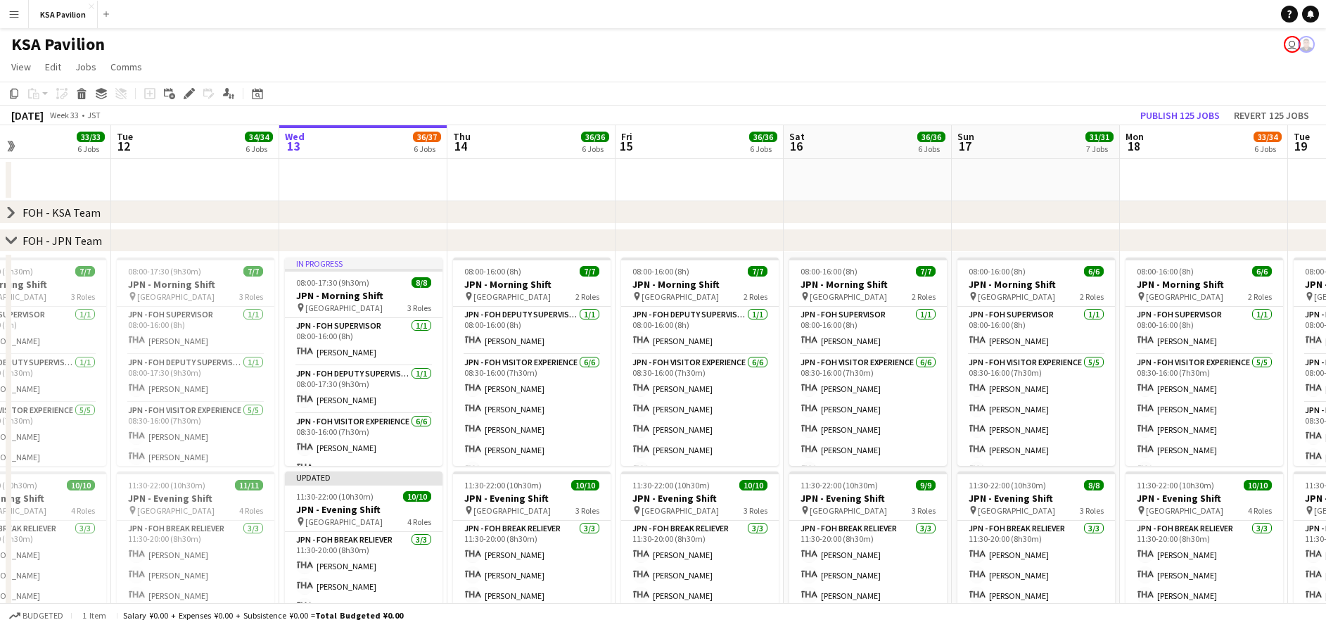
drag, startPoint x: 450, startPoint y: 171, endPoint x: 823, endPoint y: 210, distance: 375.7
click at [1002, 179] on app-calendar-viewport "Sat 9 Sun 10 31/31 6 Jobs Mon 11 33/33 6 Jobs Tue 12 34/34 6 Jobs Wed 13 36/37 …" at bounding box center [663, 469] width 1326 height 689
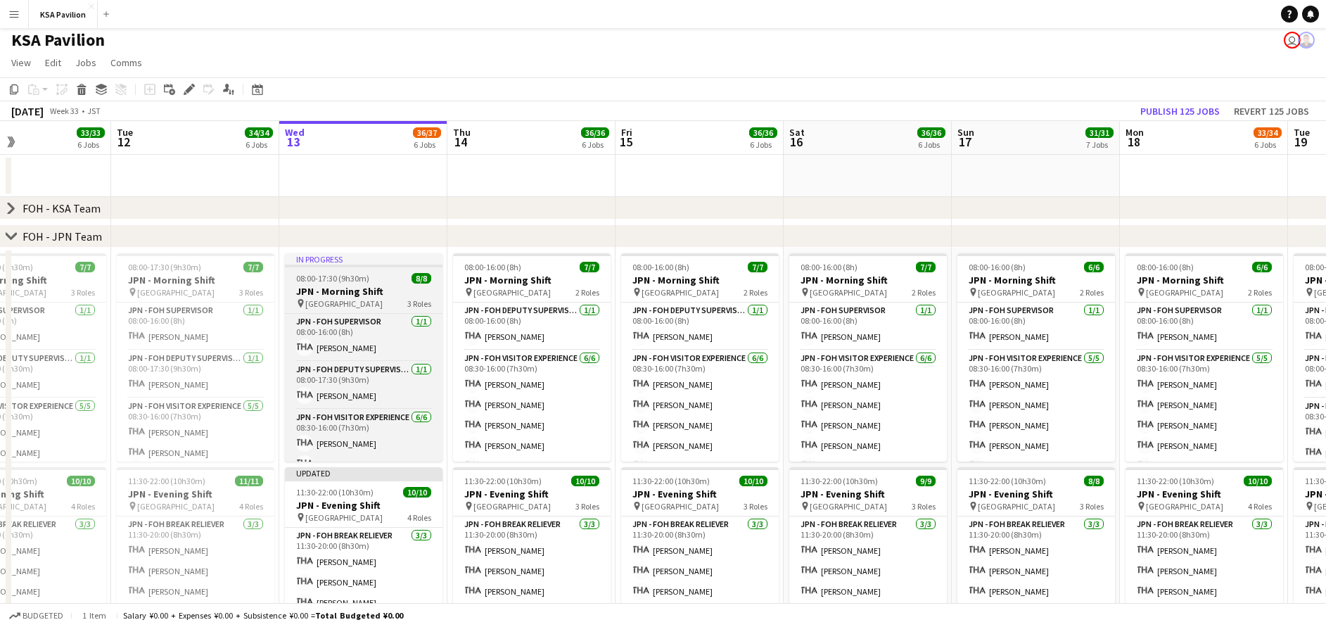
scroll to position [0, 0]
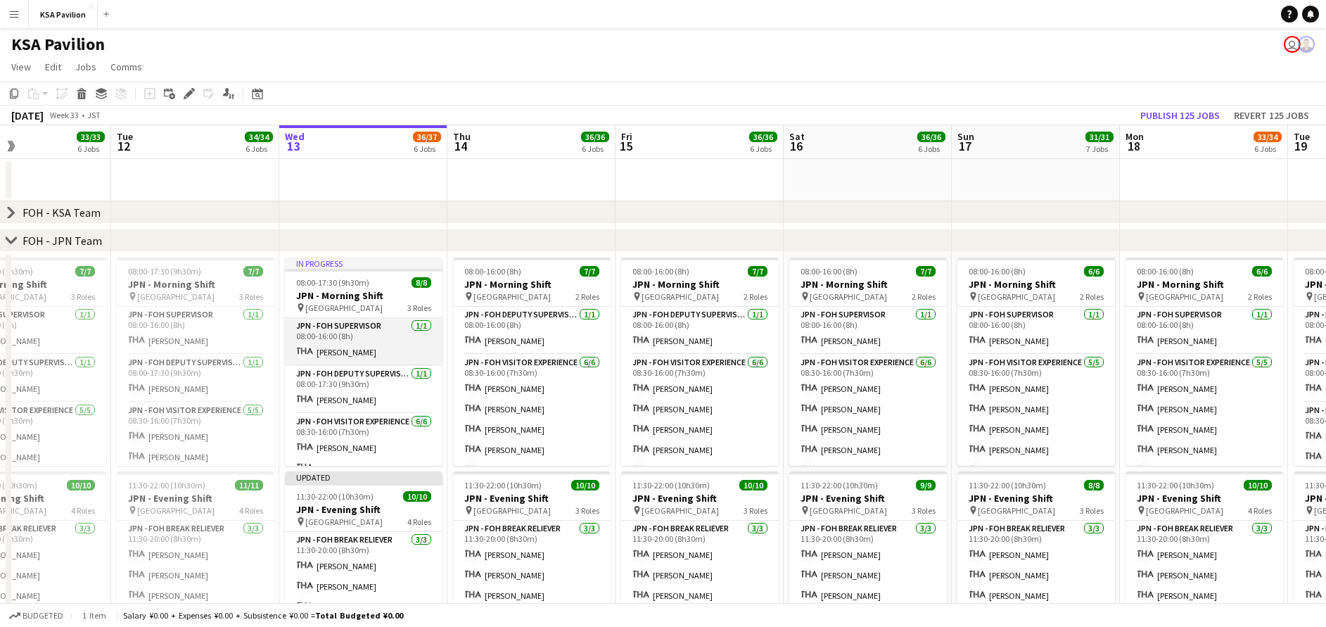
click at [357, 350] on app-card-role "JPN - FOH Supervisor [DATE] 08:00-16:00 (8h) [PERSON_NAME]" at bounding box center [364, 342] width 158 height 48
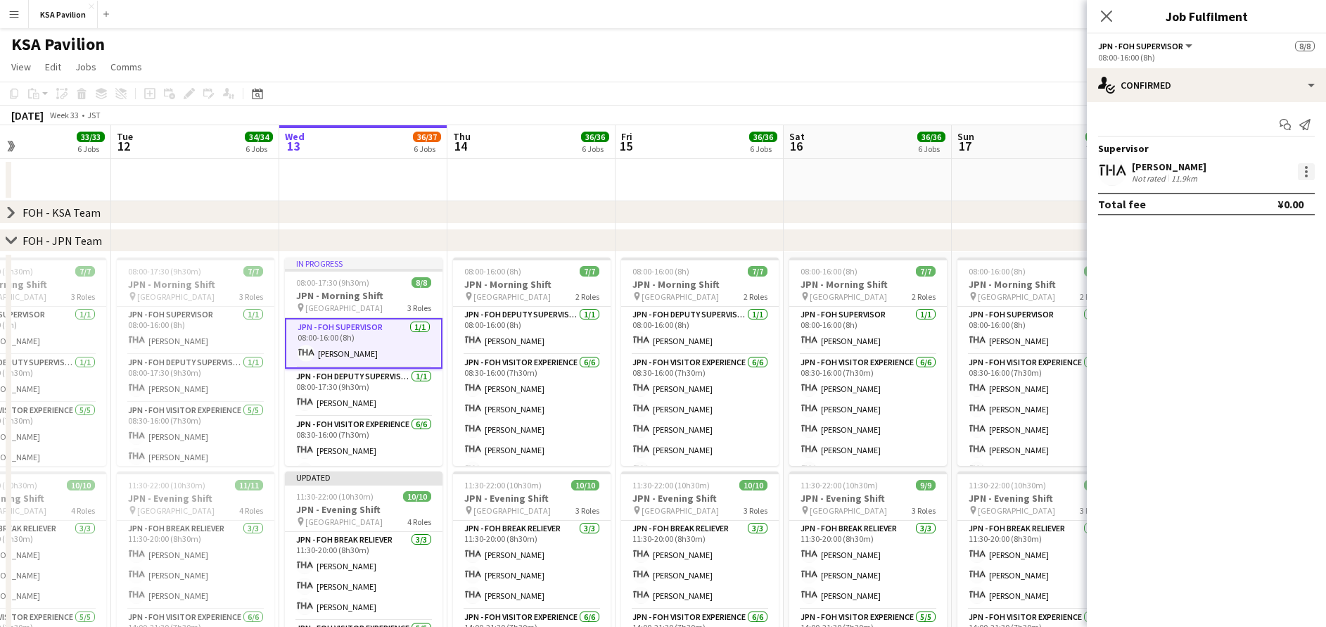
click at [1305, 175] on div at bounding box center [1306, 175] width 3 height 3
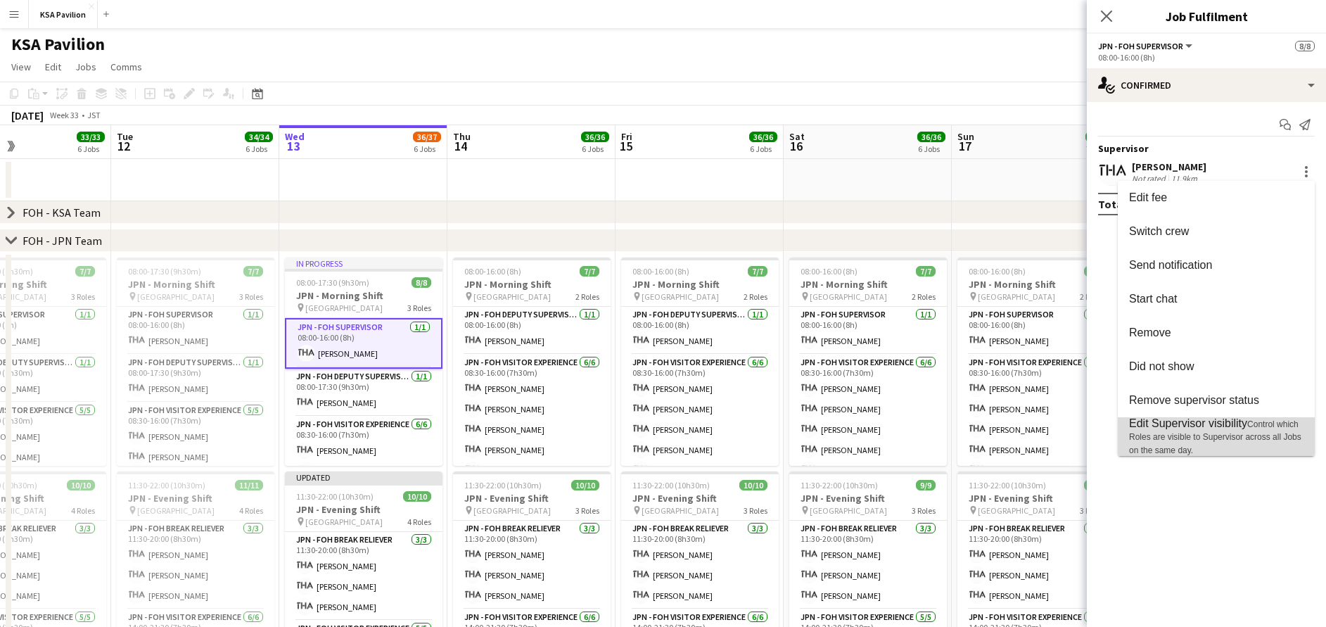
click at [1223, 435] on span "Control which Roles are visible to Supervisor across all Jobs on the same day." at bounding box center [1215, 437] width 172 height 36
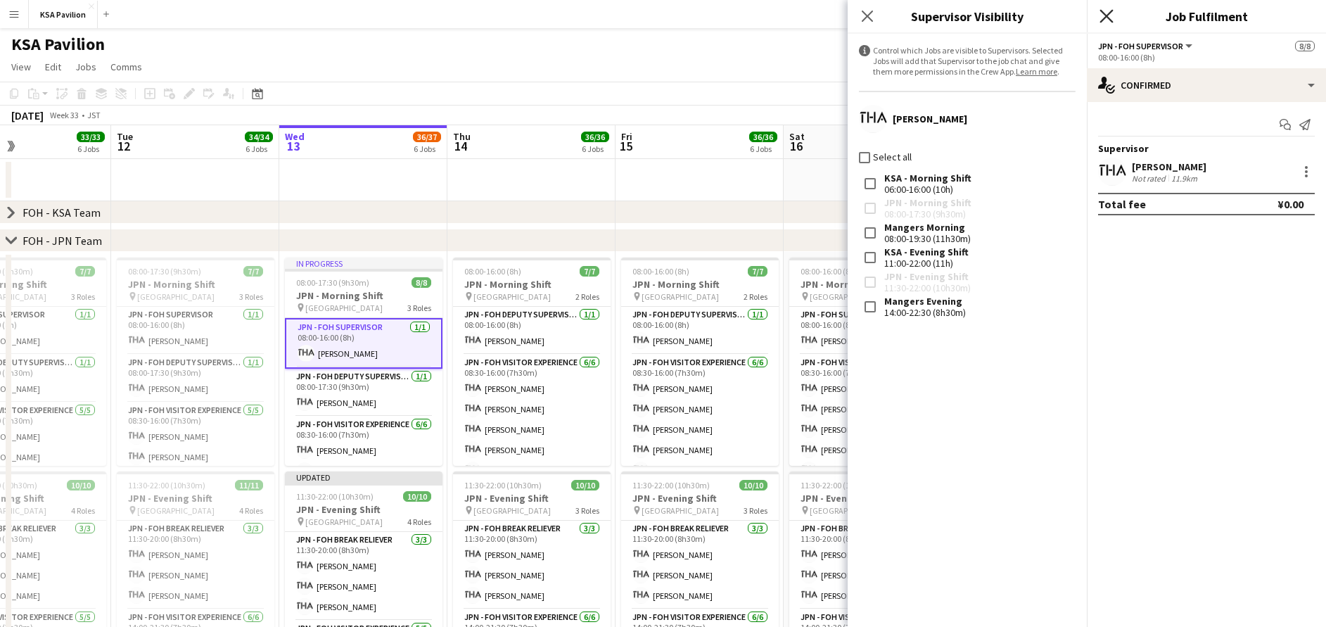
click at [1110, 13] on icon at bounding box center [1106, 15] width 13 height 13
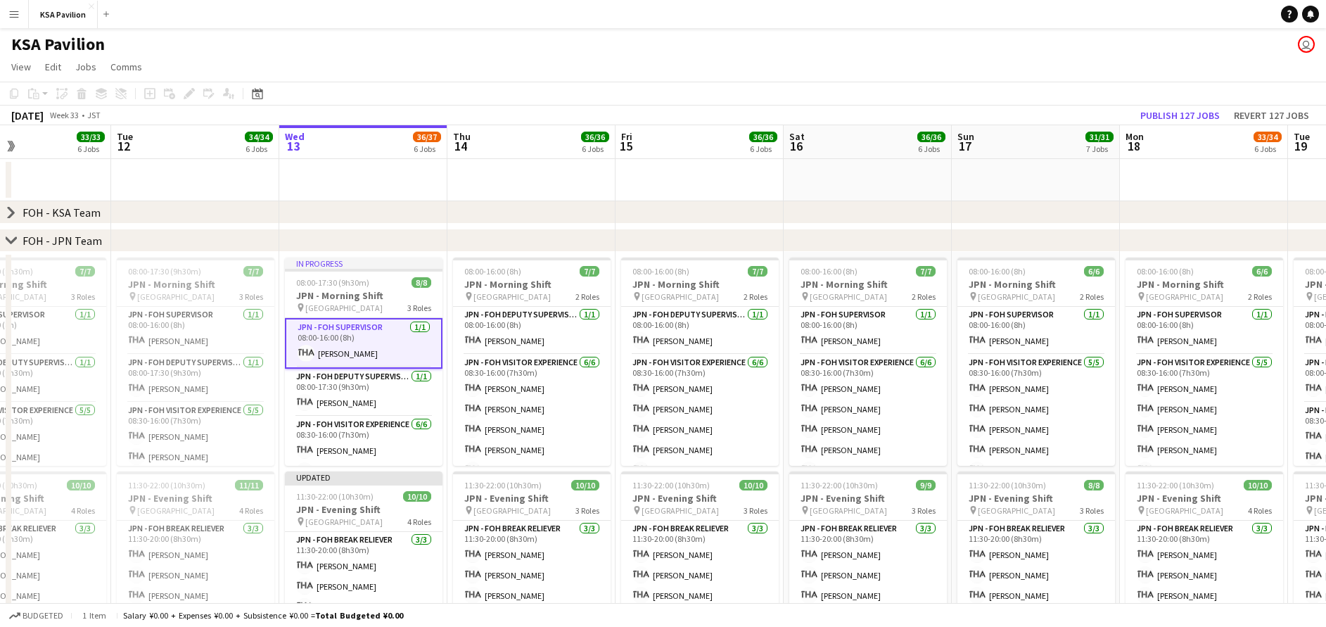
click at [324, 214] on div "chevron-right FOH - KSA Team" at bounding box center [663, 212] width 1326 height 23
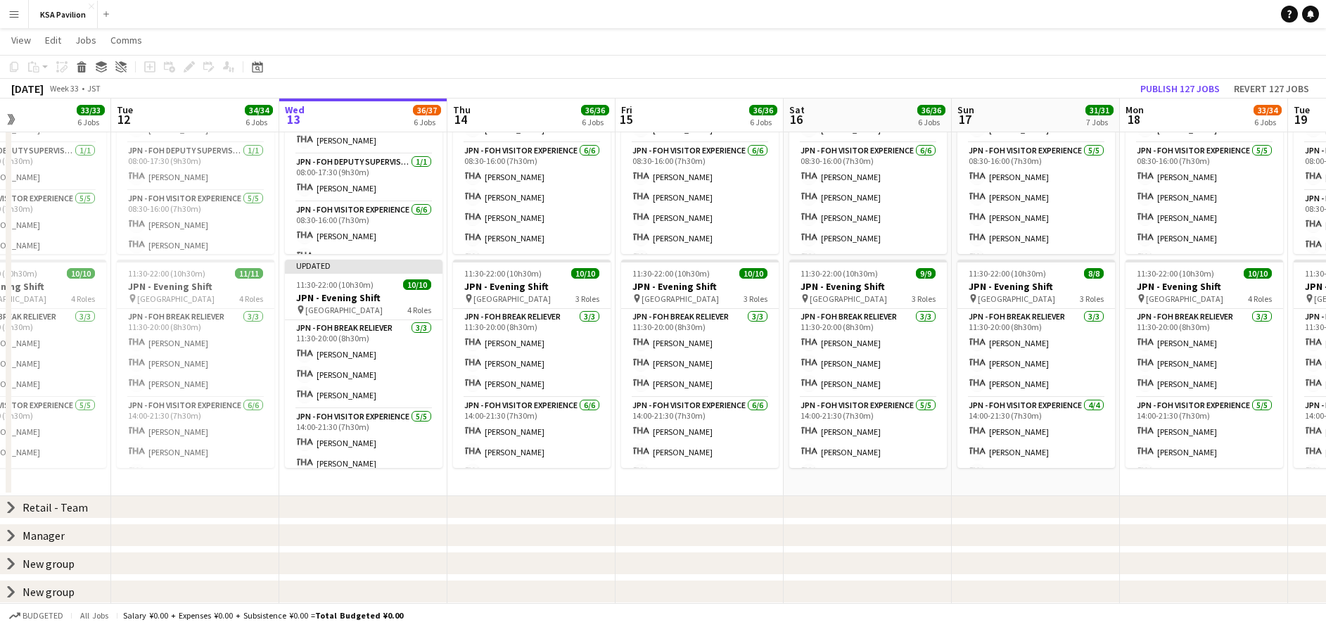
scroll to position [166, 0]
click at [357, 452] on app-card-role "JPN - FOH Supervisor [DATE] 14:00-22:00 (8h) [PERSON_NAME]" at bounding box center [364, 444] width 158 height 48
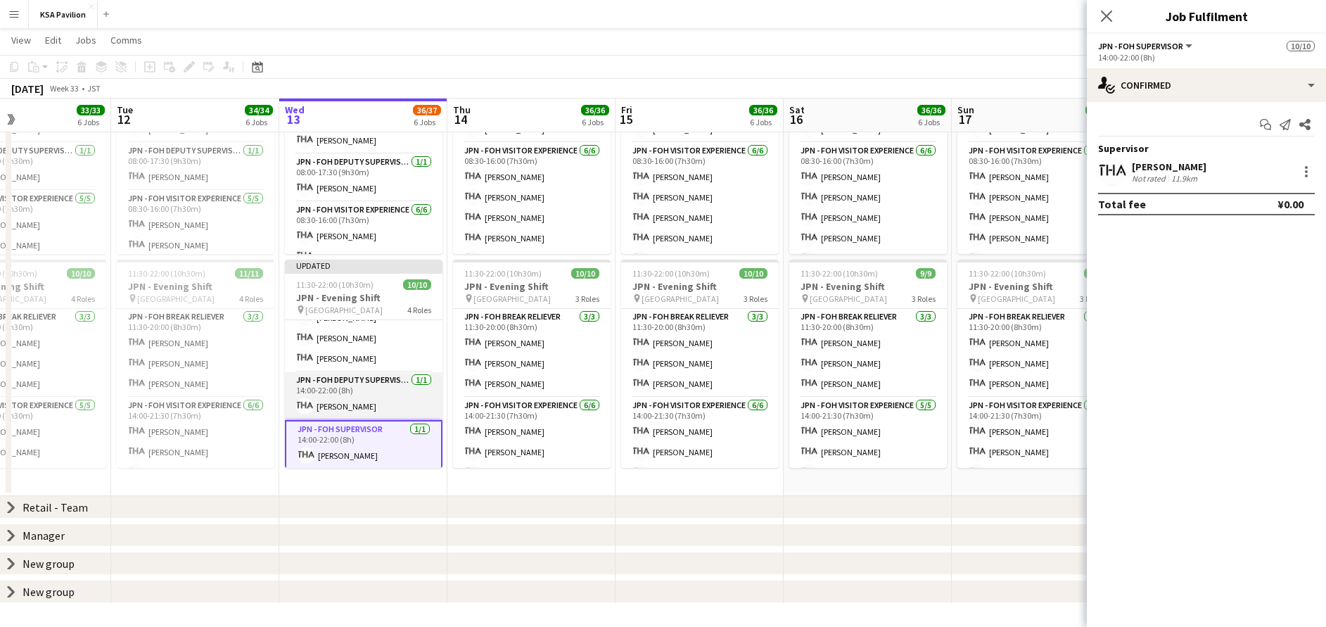
click at [357, 390] on app-card-role "JPN - FOH Deputy Supervisor [DATE] 14:00-22:00 (8h) [PERSON_NAME]" at bounding box center [364, 396] width 158 height 48
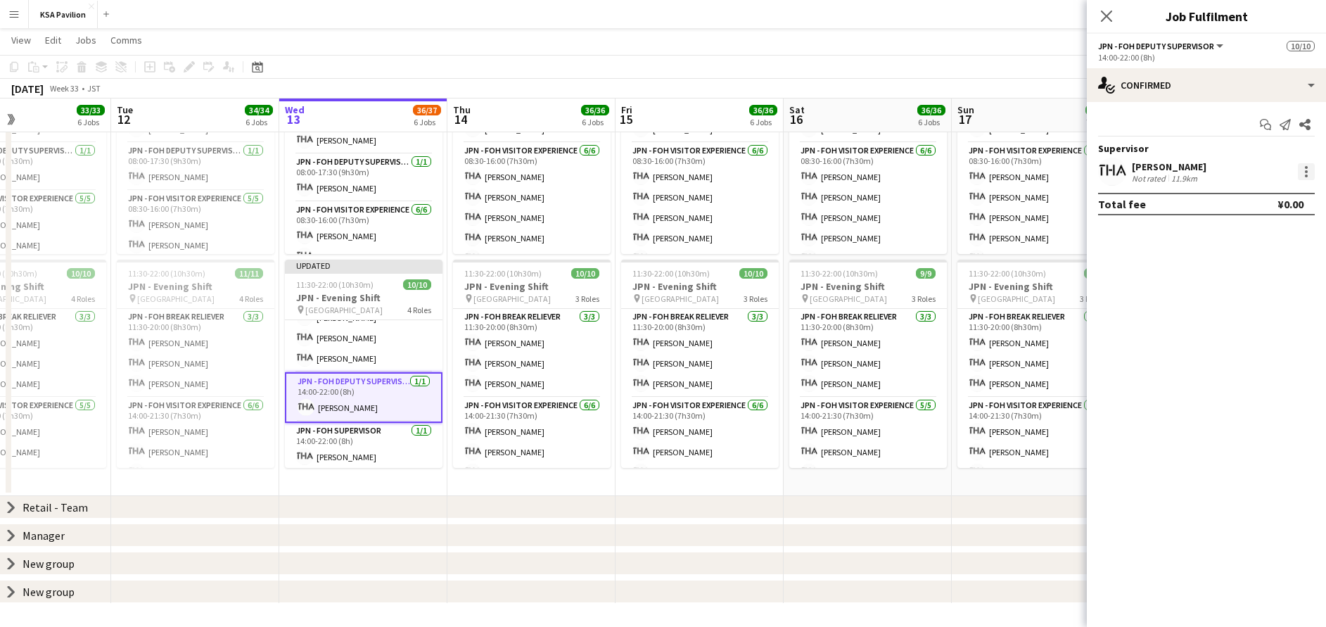
click at [1309, 177] on div at bounding box center [1306, 171] width 17 height 17
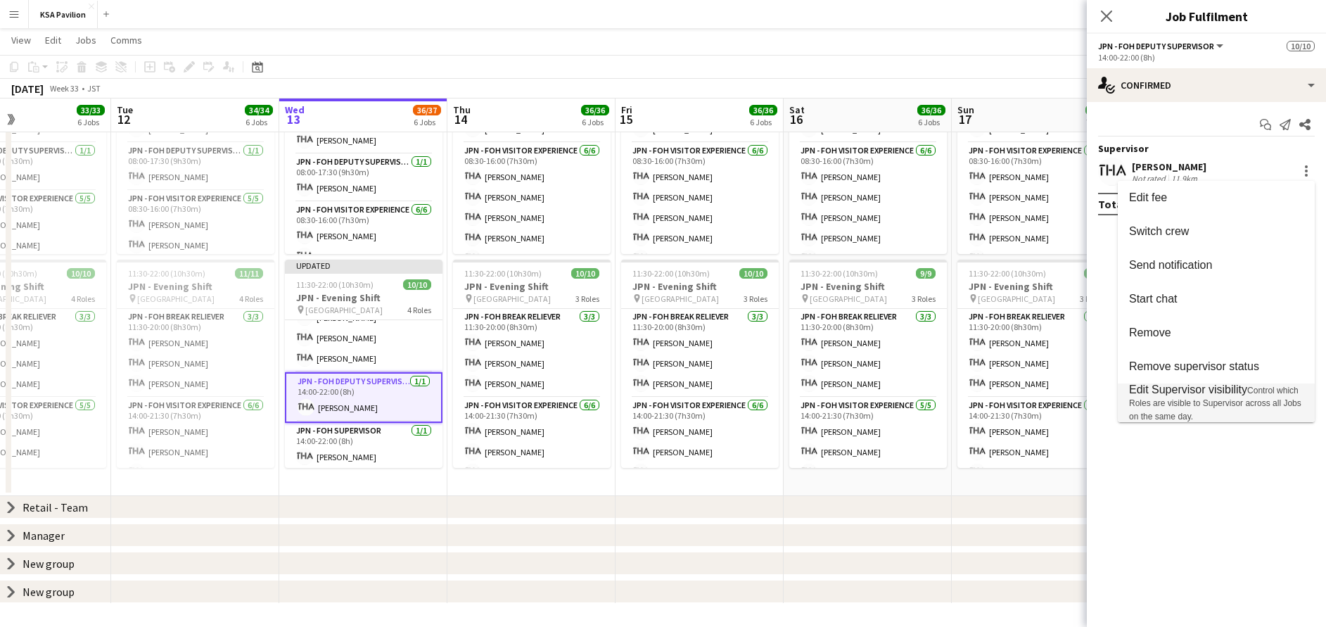
click at [1246, 417] on span "Edit Supervisor visibility Control which Roles are visible to Supervisor across…" at bounding box center [1216, 402] width 174 height 39
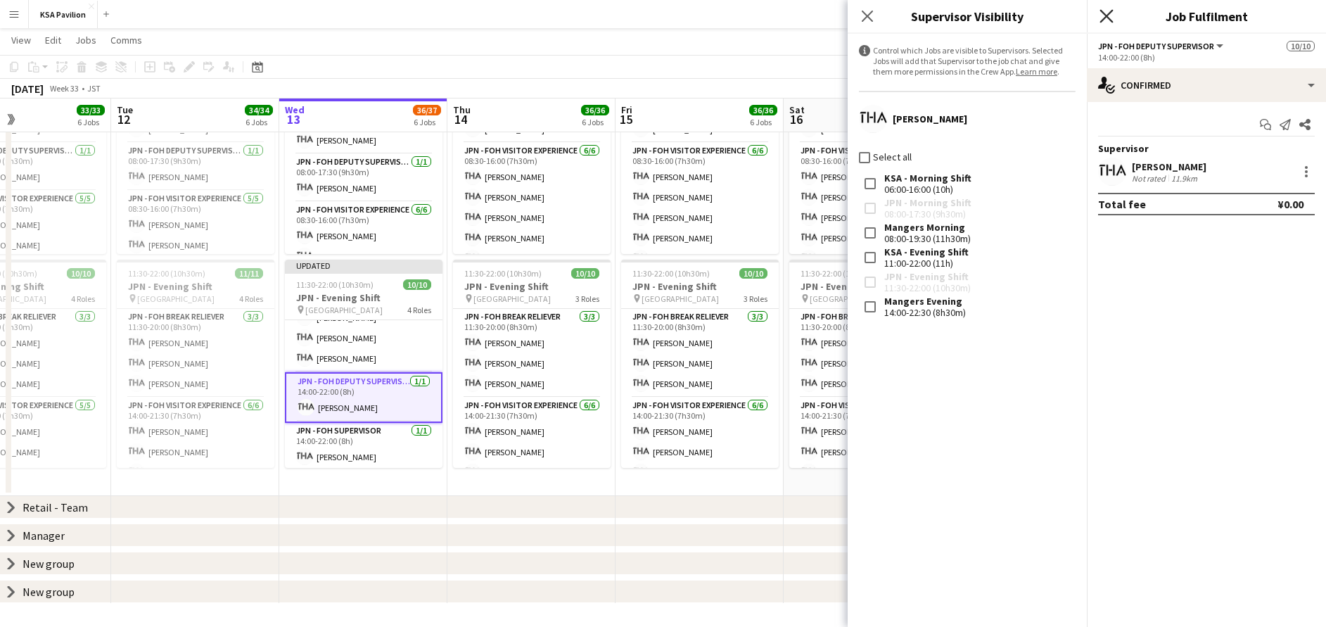
click at [1107, 9] on icon "Close pop-in" at bounding box center [1106, 15] width 13 height 13
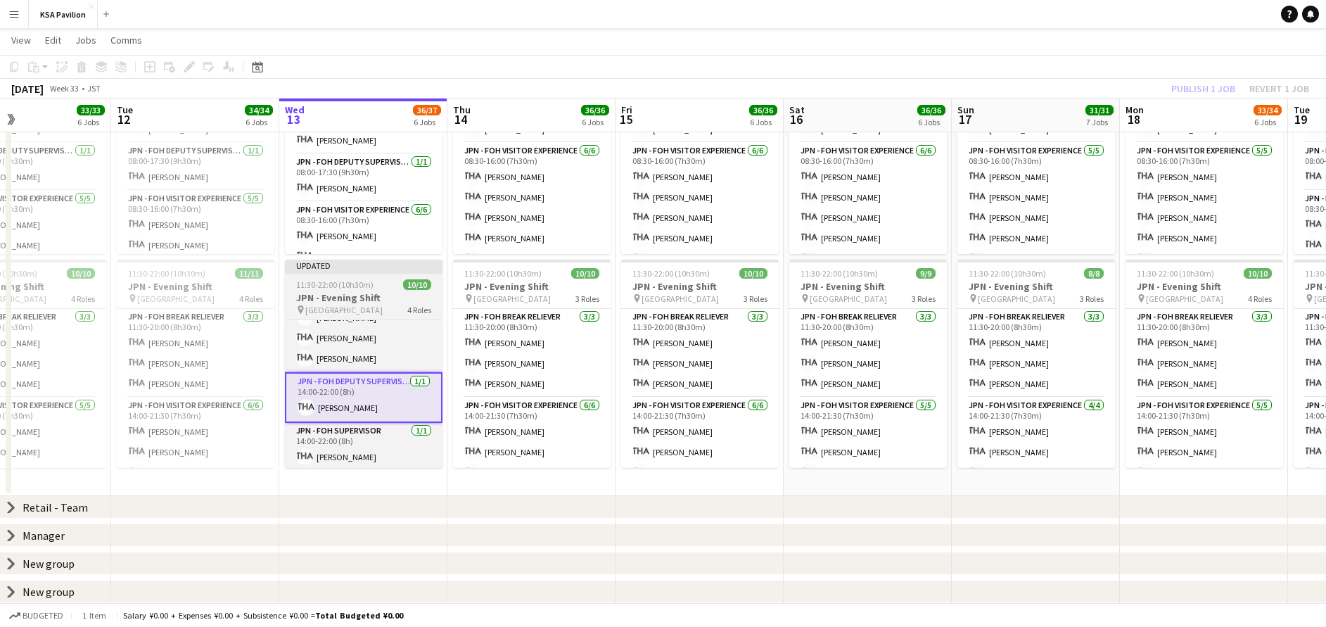
click at [313, 289] on span "11:30-22:00 (10h30m)" at bounding box center [334, 284] width 77 height 11
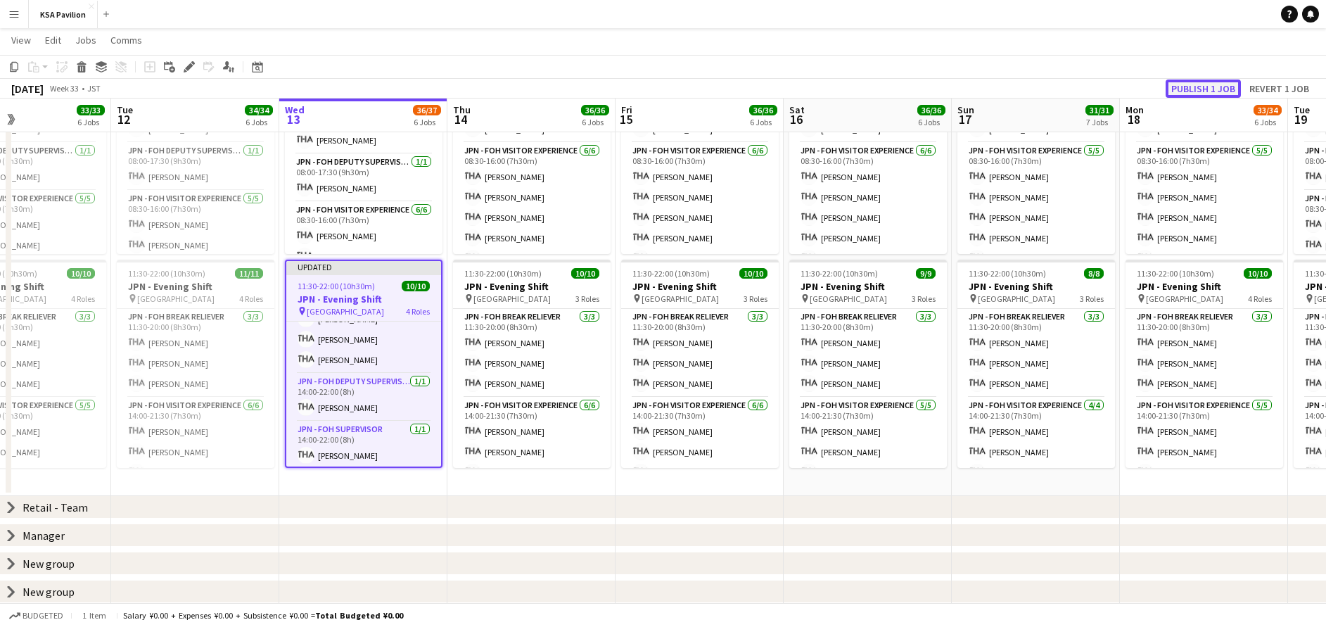
click at [1202, 85] on button "Publish 1 job" at bounding box center [1203, 89] width 75 height 18
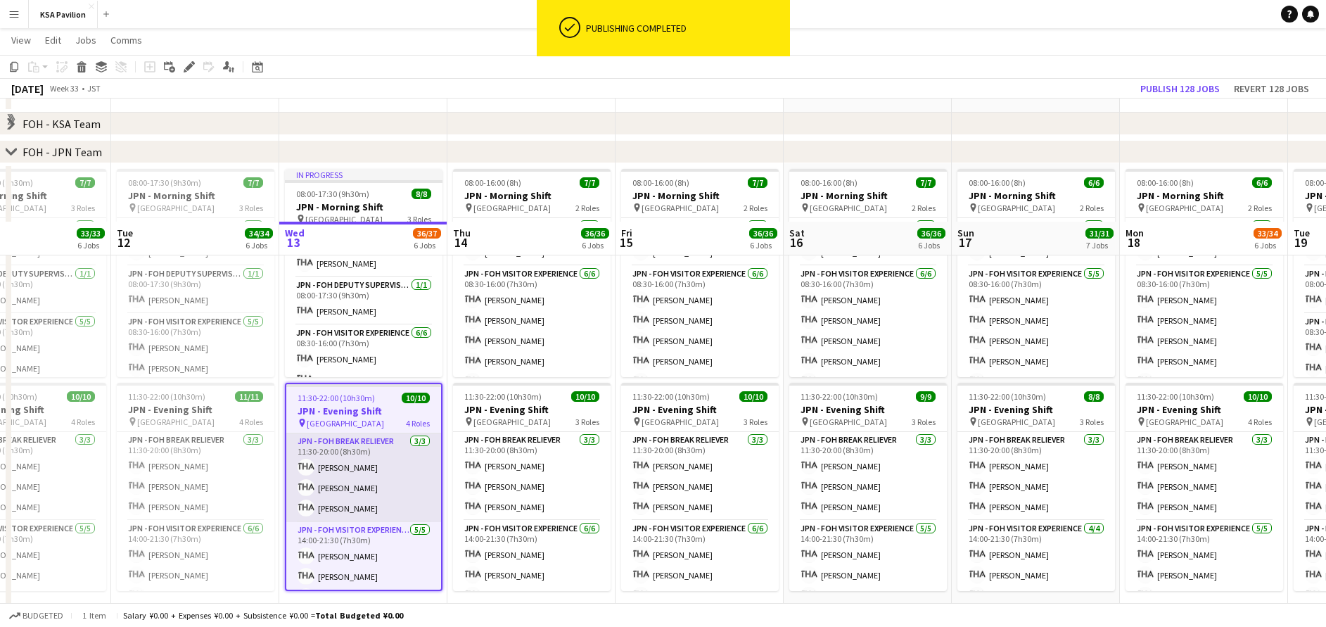
scroll to position [0, 0]
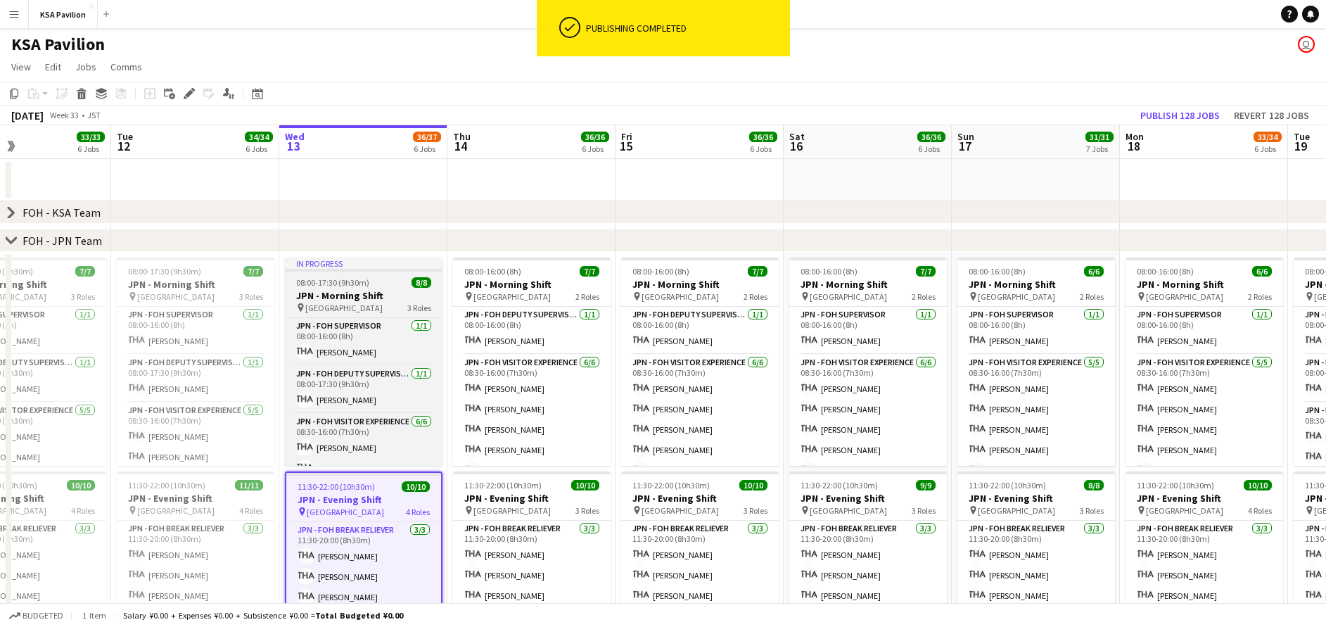
click at [327, 280] on span "08:00-17:30 (9h30m)" at bounding box center [332, 282] width 73 height 11
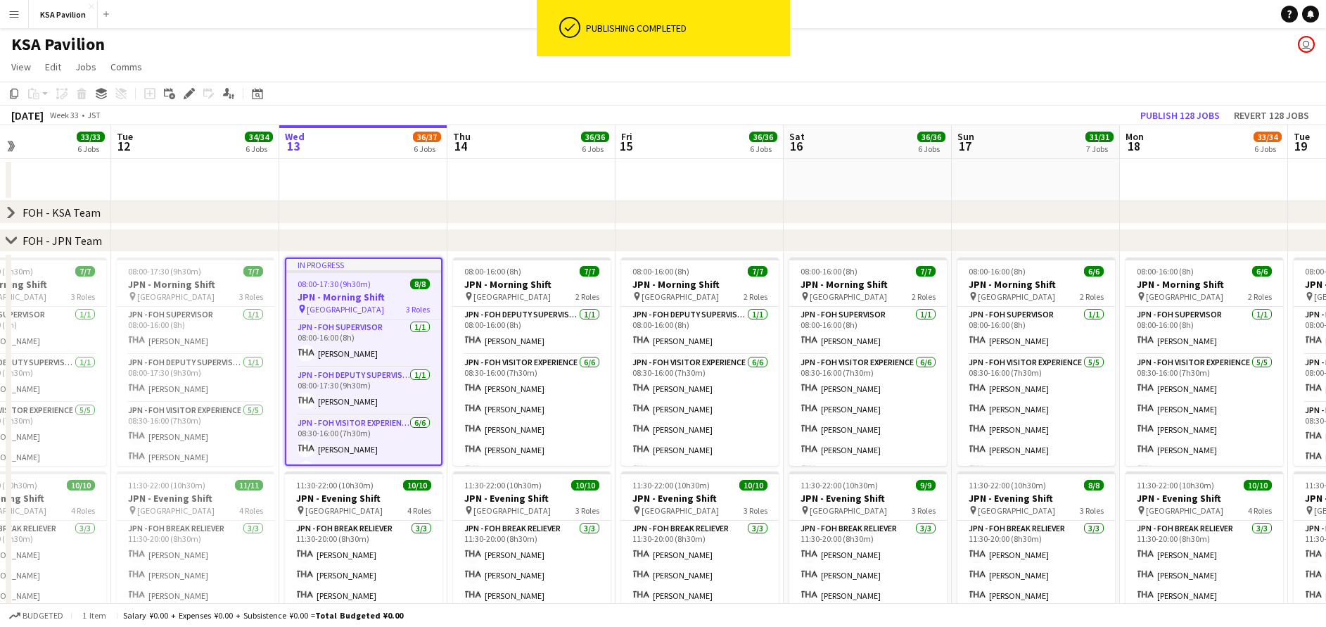
click at [395, 202] on div "chevron-right FOH - KSA Team" at bounding box center [663, 212] width 1326 height 23
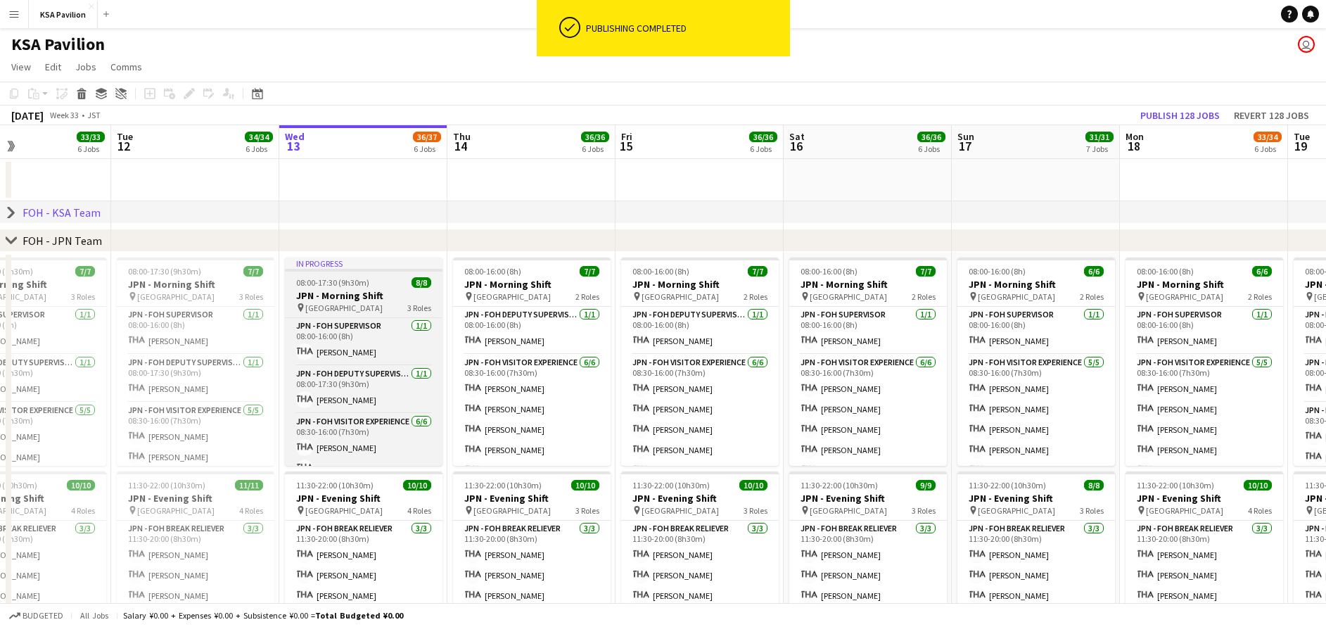
click at [367, 288] on app-job-card "In progress 08:00-17:30 (9h30m) 8/8 JPN - Morning Shift pin Saudi Arabia Pavili…" at bounding box center [364, 361] width 158 height 208
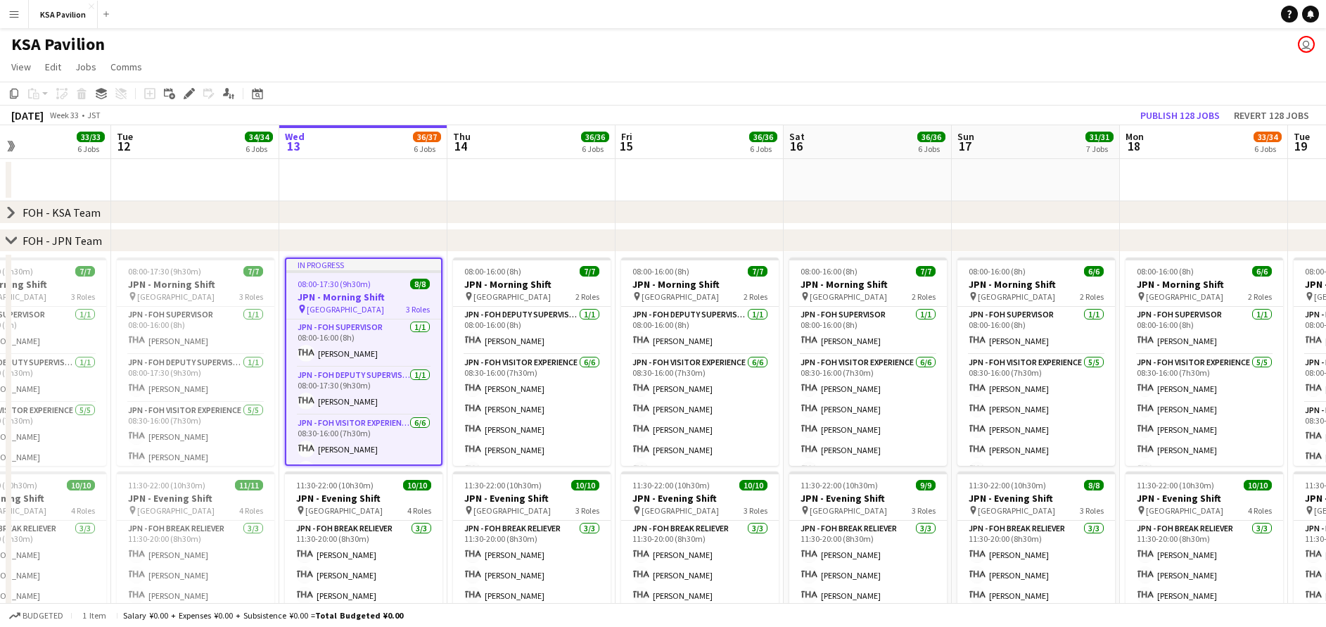
click at [412, 177] on app-date-cell at bounding box center [363, 180] width 168 height 42
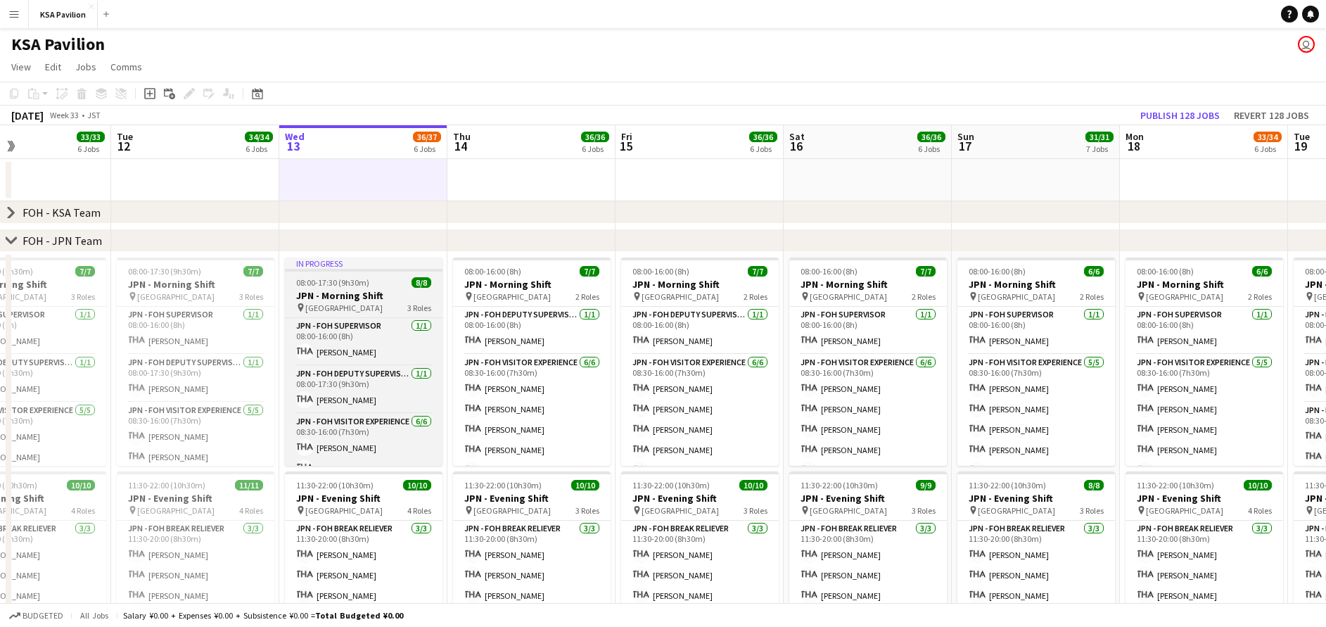
click at [355, 294] on h3 "JPN - Morning Shift" at bounding box center [364, 295] width 158 height 13
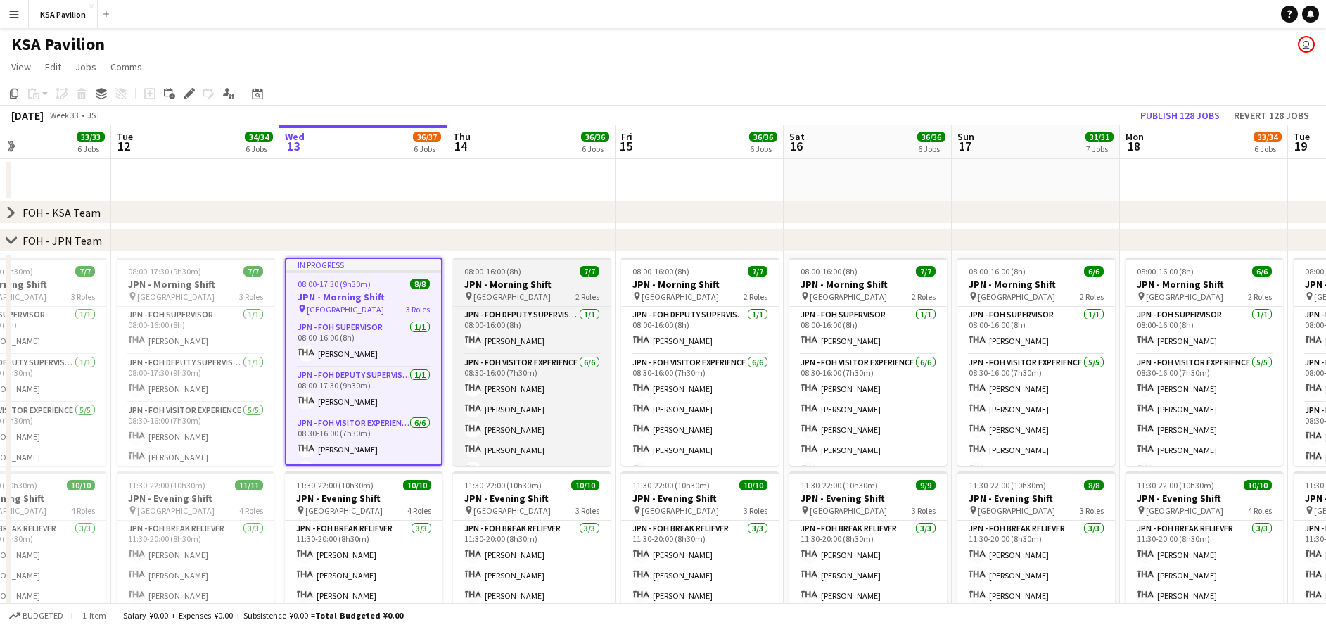
click at [522, 278] on h3 "JPN - Morning Shift" at bounding box center [532, 284] width 158 height 13
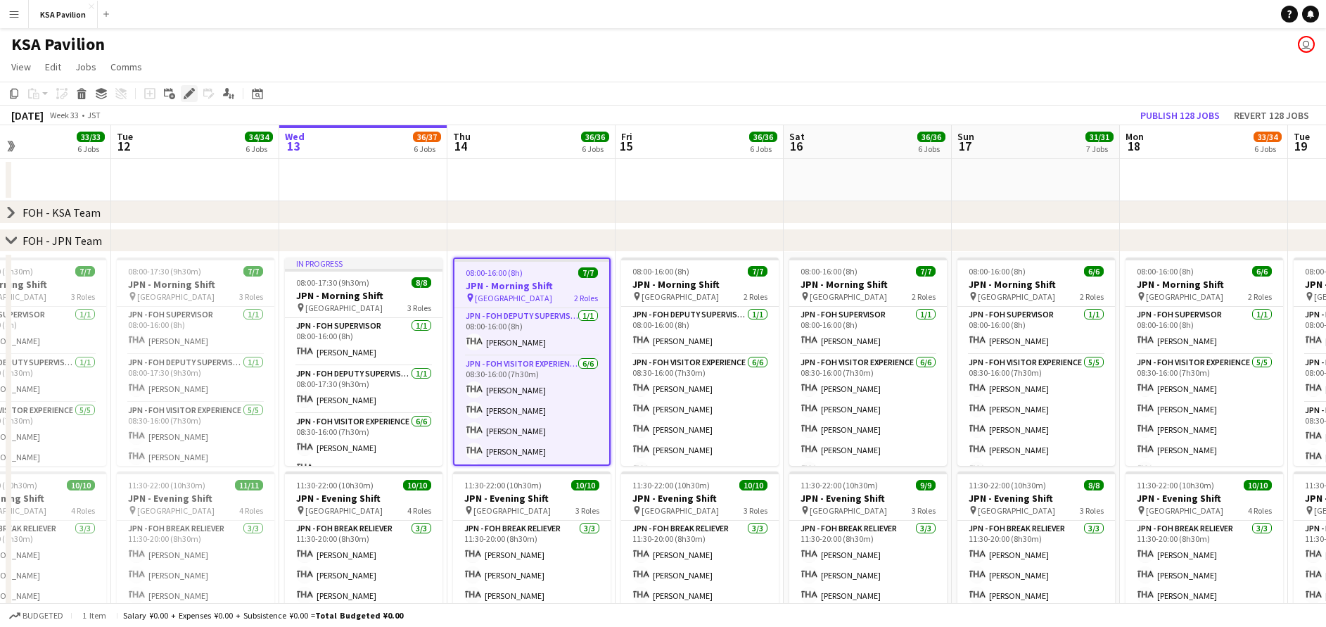
click at [184, 94] on icon "Edit" at bounding box center [189, 93] width 11 height 11
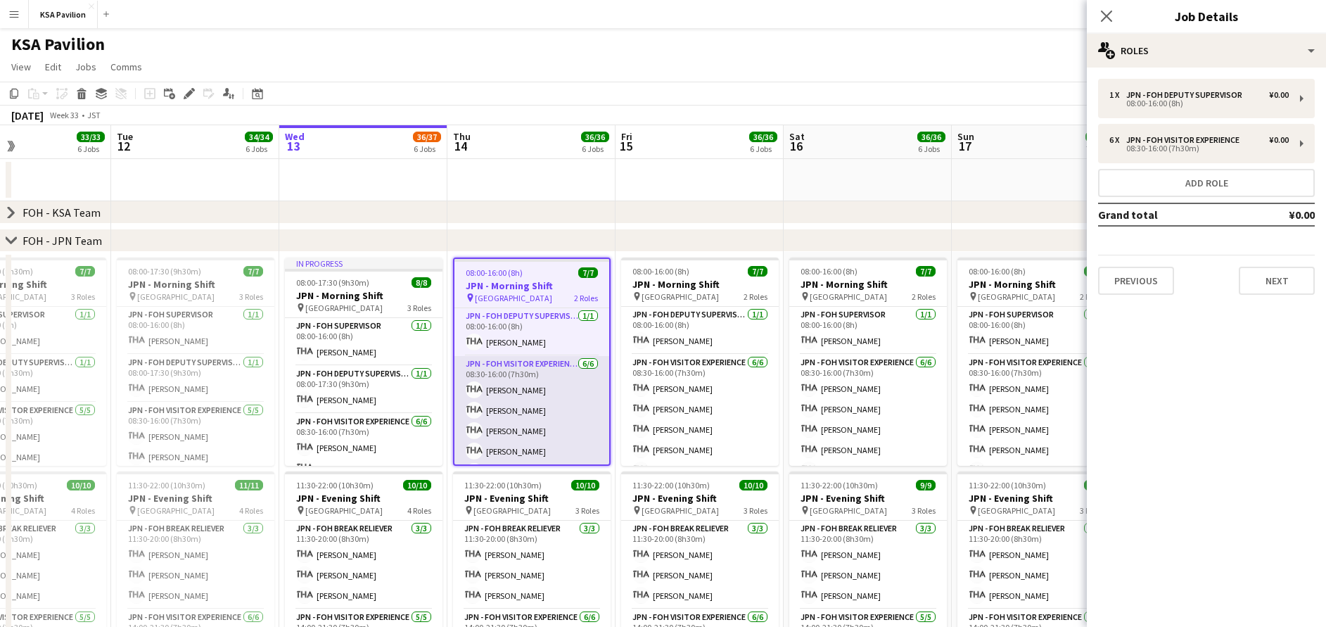
click at [535, 386] on app-card-role "JPN - FOH Visitor Experience [DATE] 08:30-16:00 (7h30m) [PERSON_NAME] [PERSON_N…" at bounding box center [531, 431] width 155 height 150
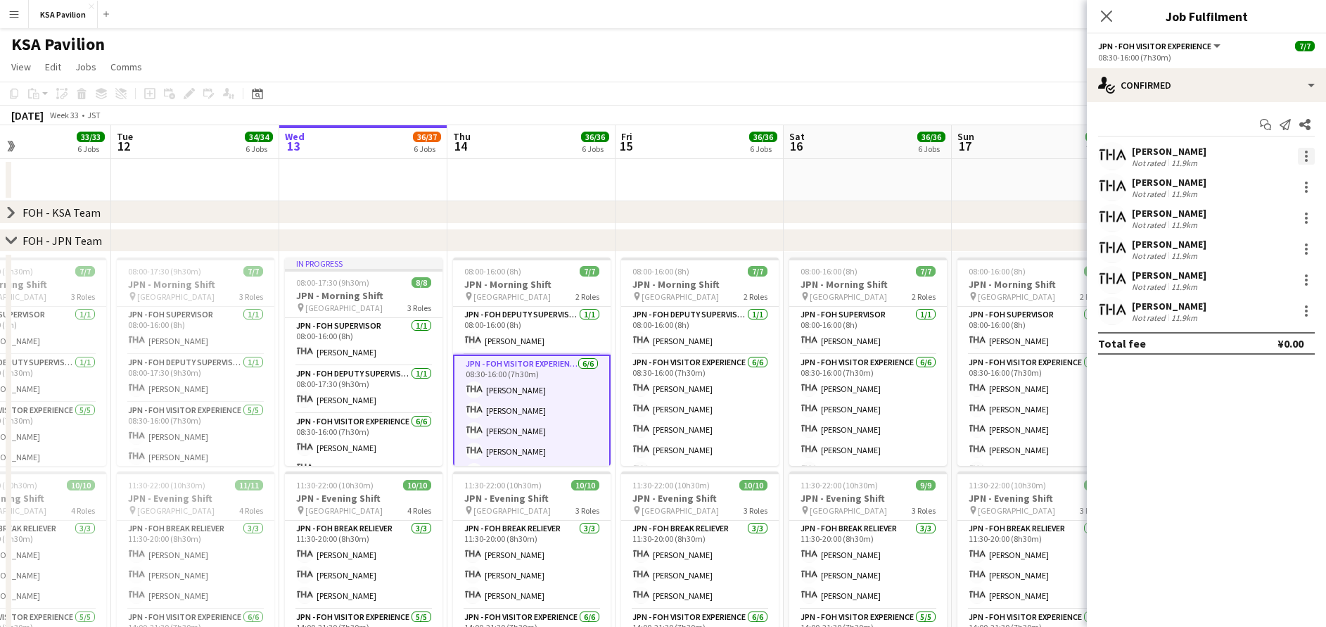
click at [1304, 156] on div at bounding box center [1306, 156] width 17 height 17
click at [1259, 360] on button "Set as supervisor" at bounding box center [1260, 351] width 110 height 34
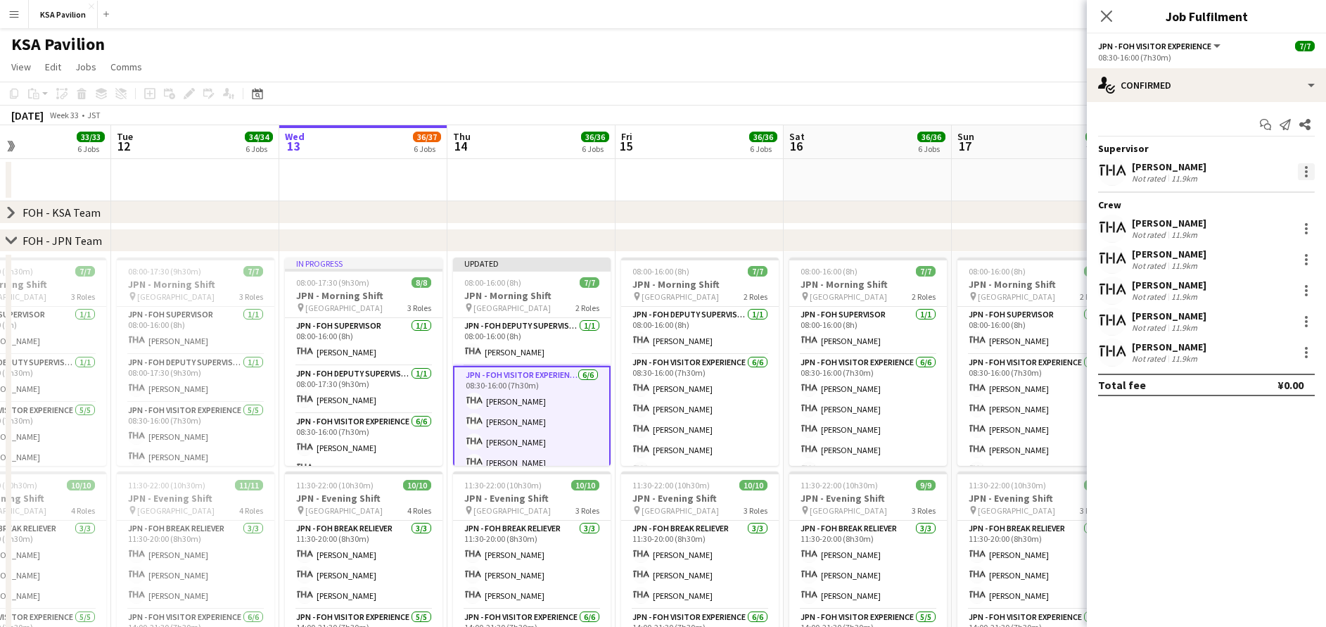
click at [1306, 170] on div at bounding box center [1306, 171] width 17 height 17
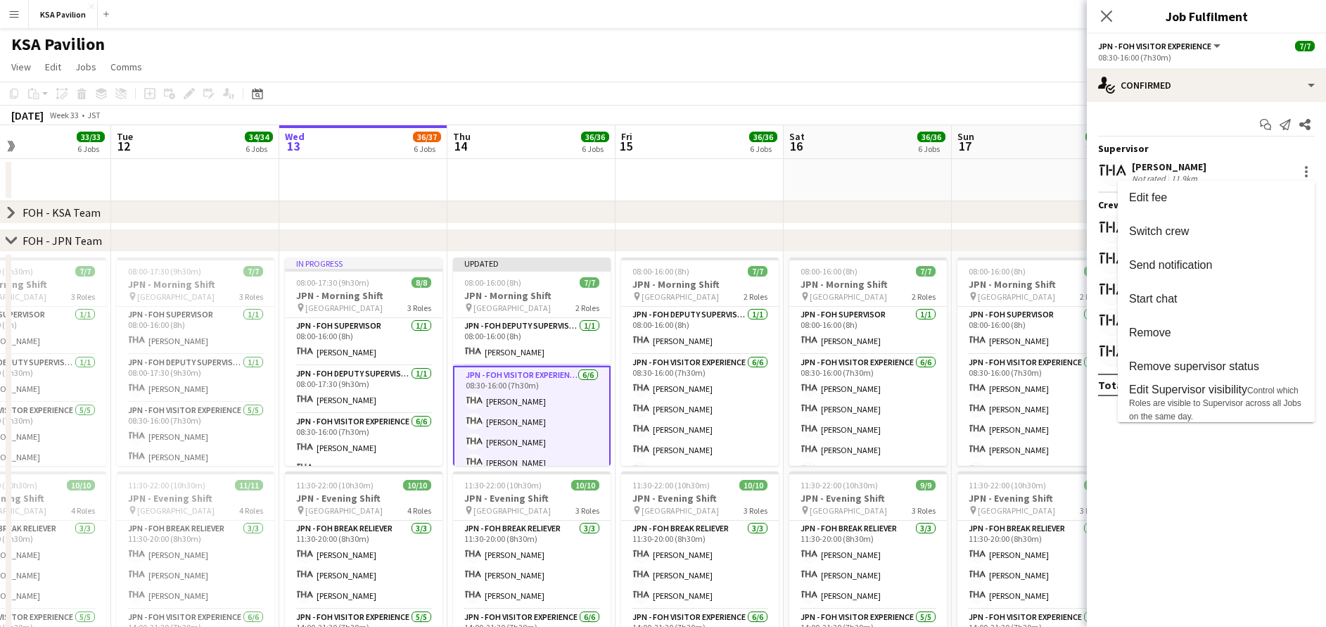
click at [1221, 453] on div at bounding box center [663, 313] width 1326 height 627
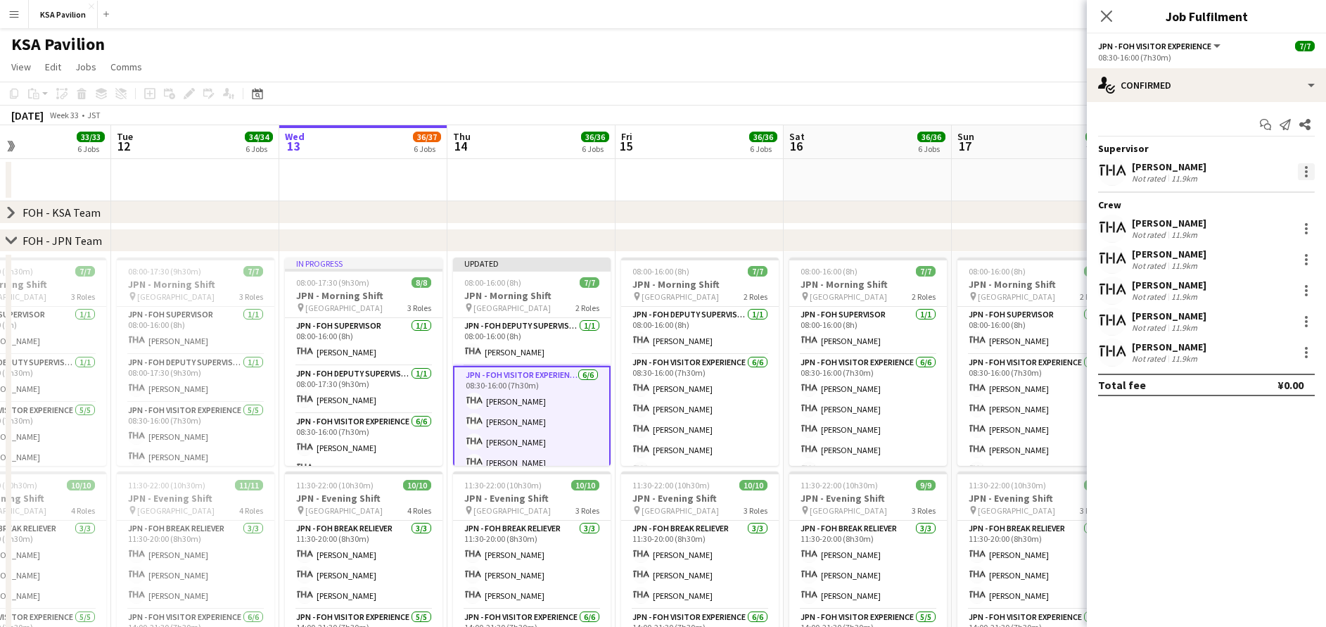
click at [1303, 172] on div at bounding box center [1306, 171] width 17 height 17
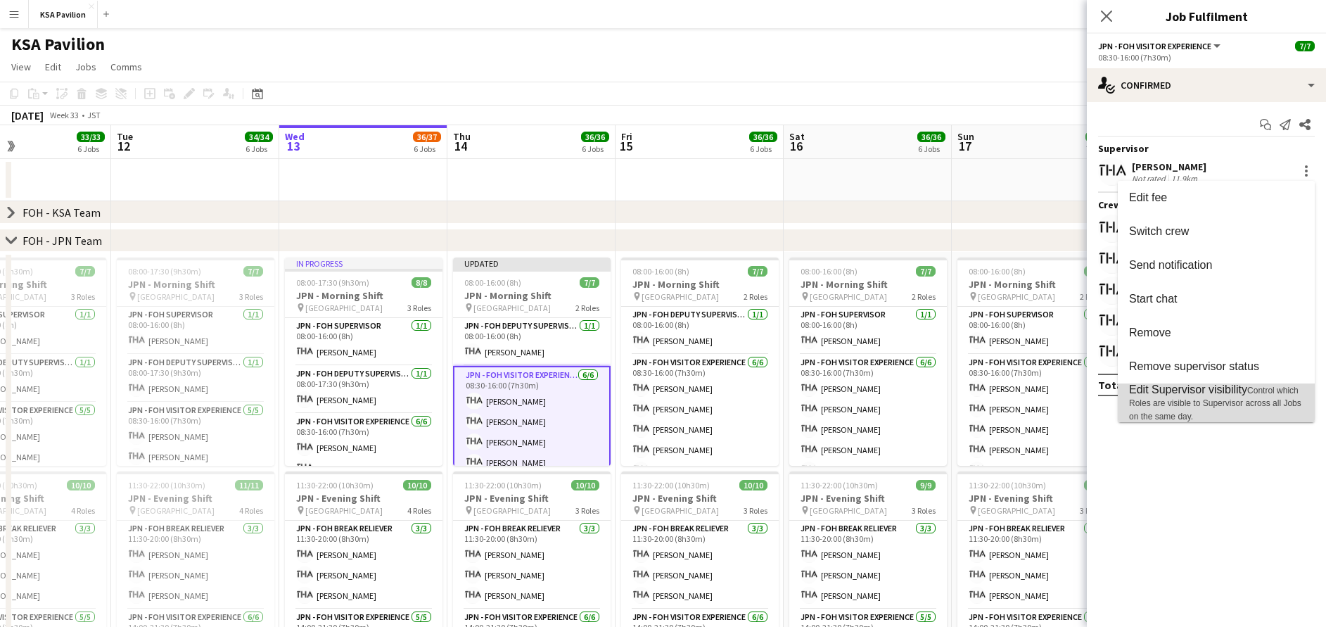
click at [1235, 398] on span "Edit Supervisor visibility Control which Roles are visible to Supervisor across…" at bounding box center [1216, 402] width 174 height 39
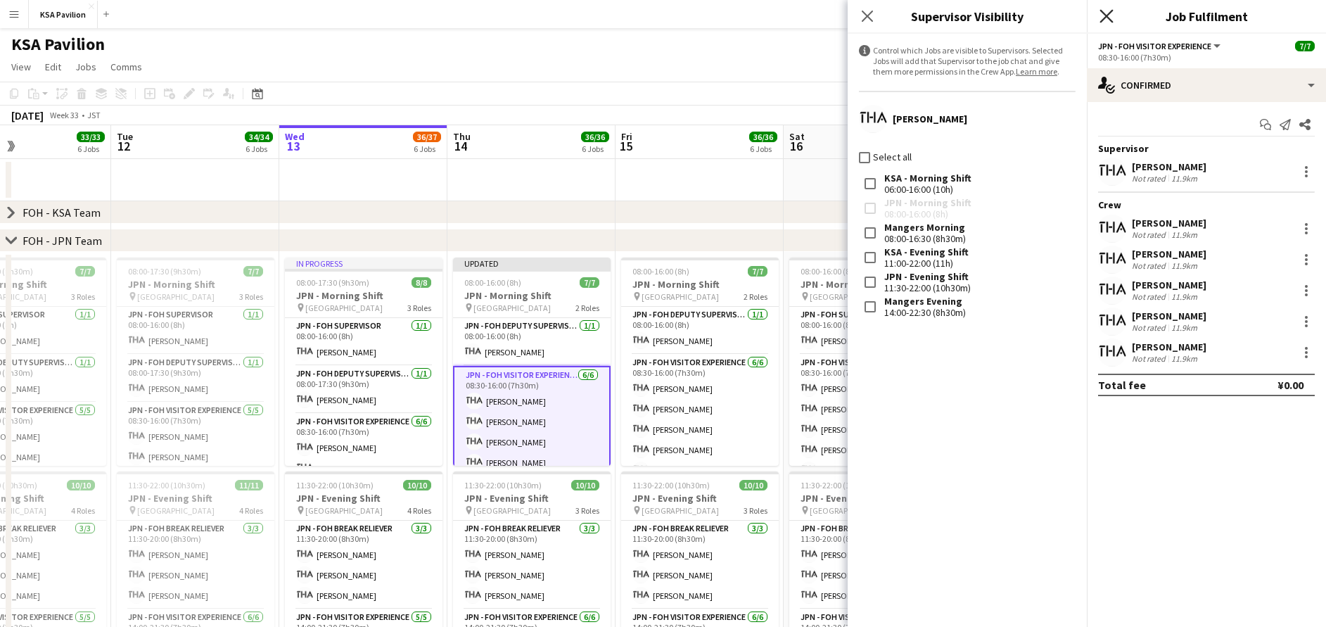
click at [1110, 23] on icon "Close pop-in" at bounding box center [1106, 15] width 13 height 13
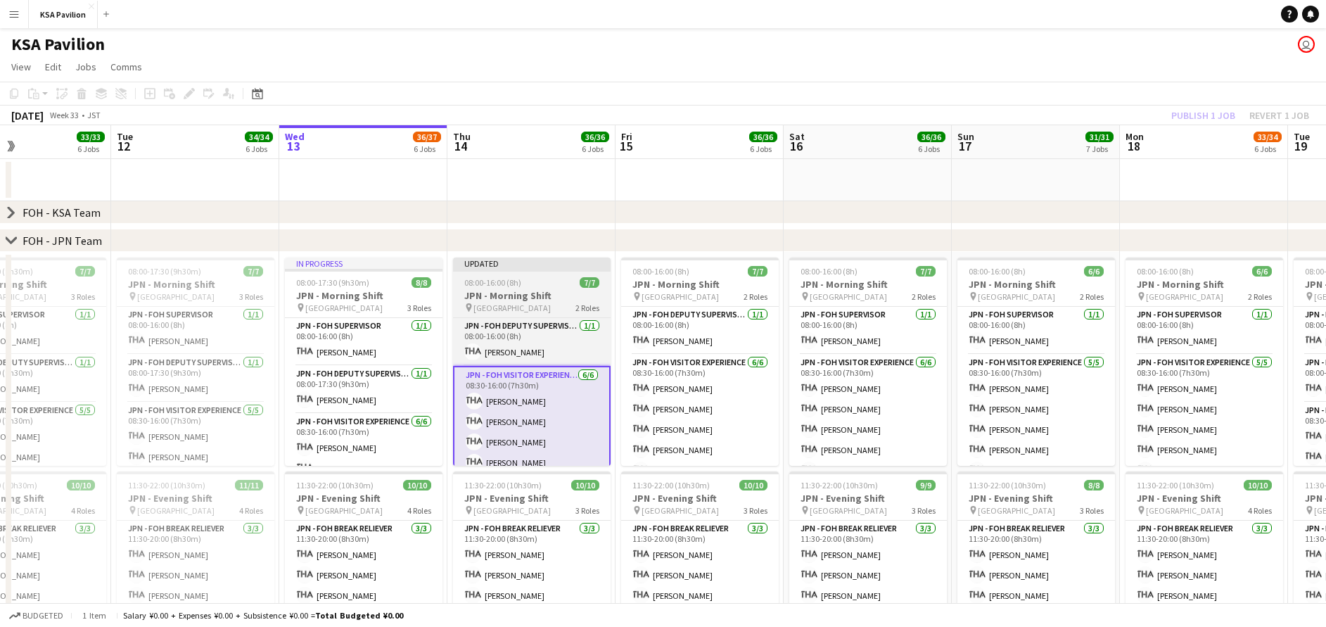
click at [530, 291] on h3 "JPN - Morning Shift" at bounding box center [532, 295] width 158 height 13
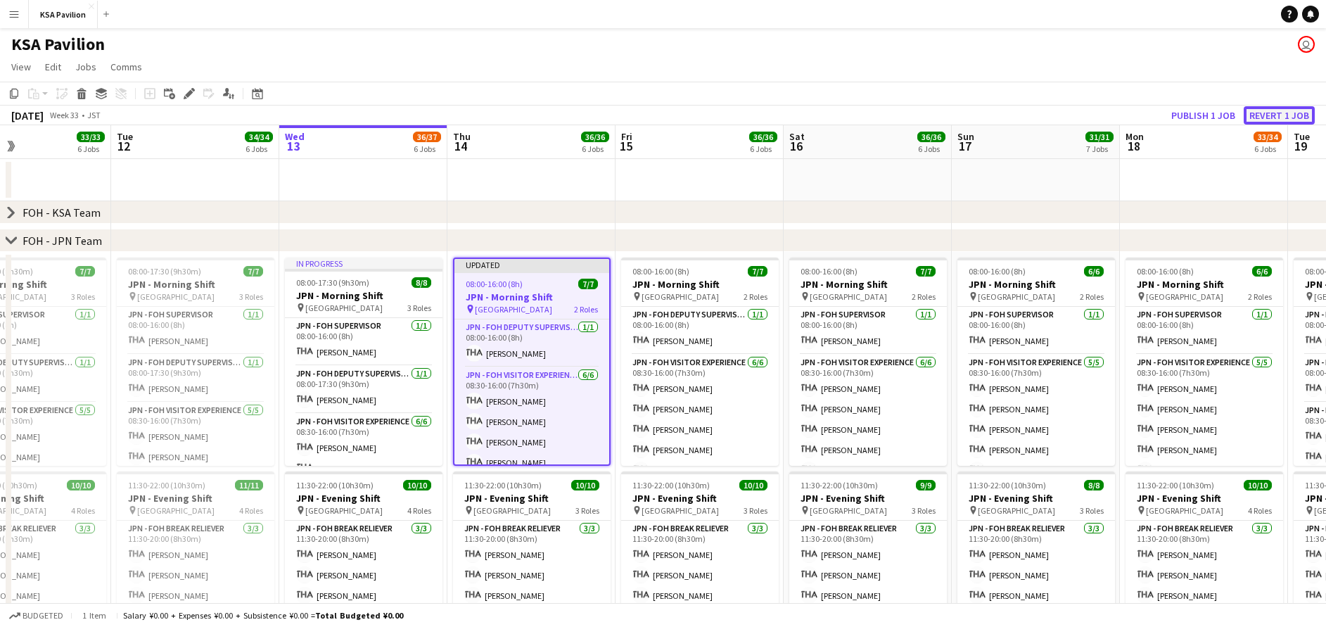
click at [1262, 115] on button "Revert 1 job" at bounding box center [1279, 115] width 71 height 18
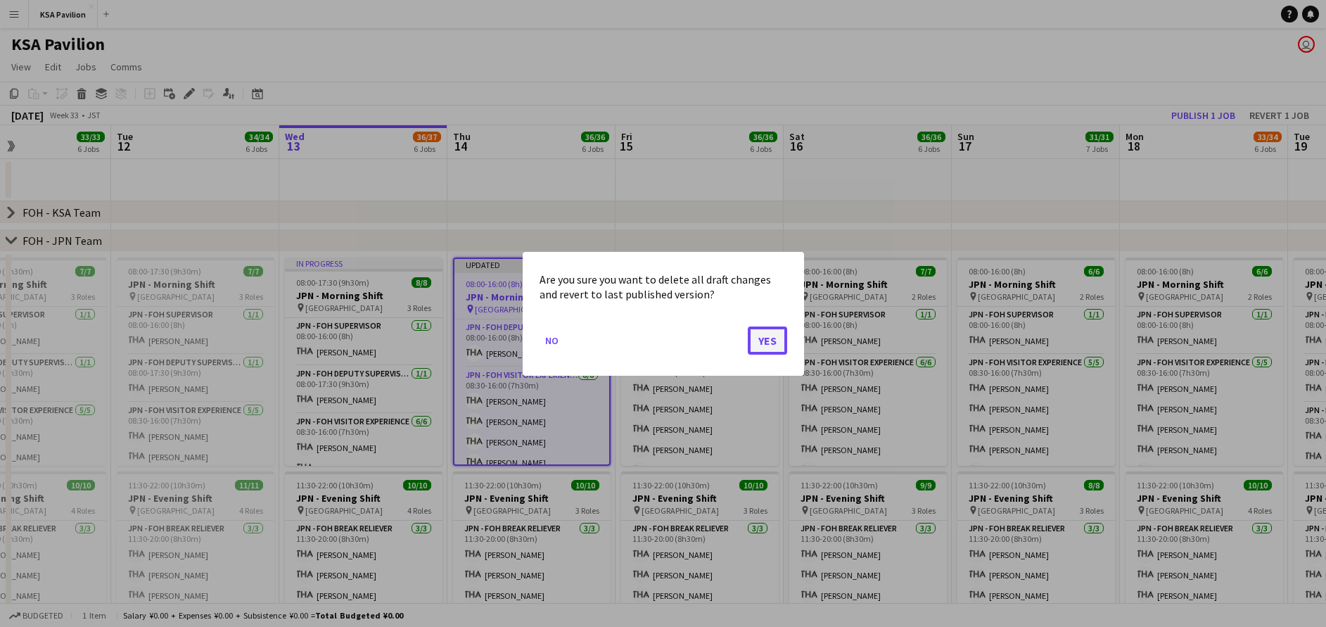
click at [765, 335] on button "Yes" at bounding box center [767, 340] width 39 height 28
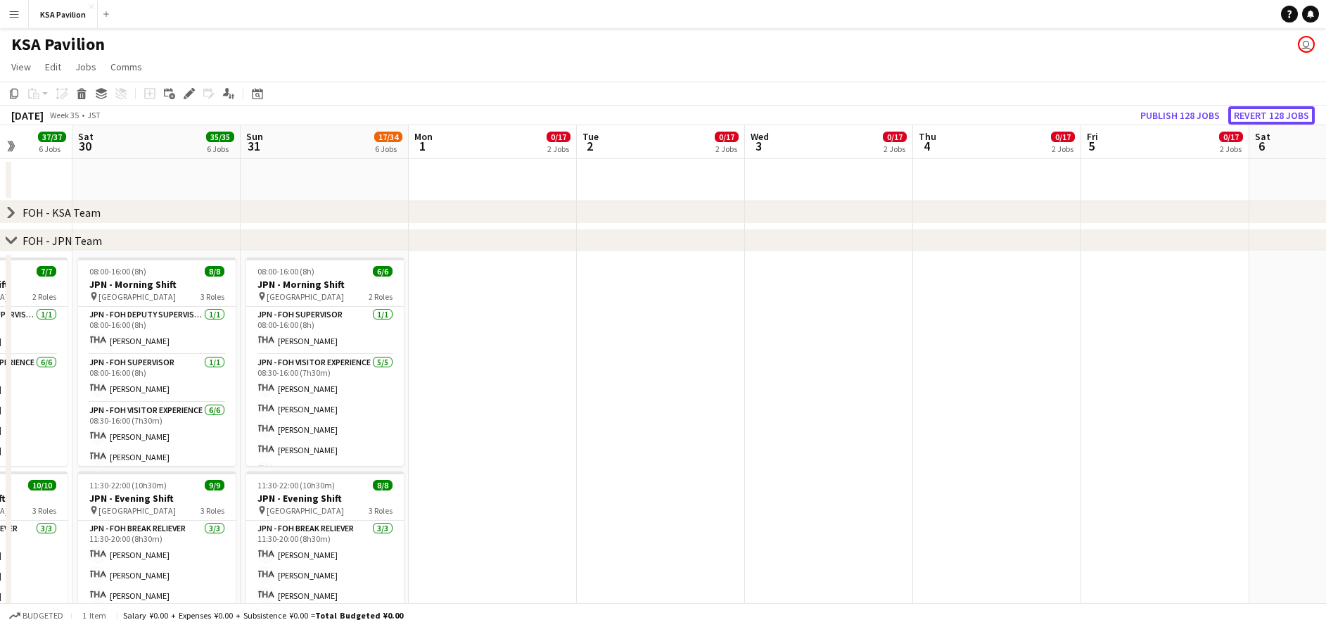
scroll to position [0, 438]
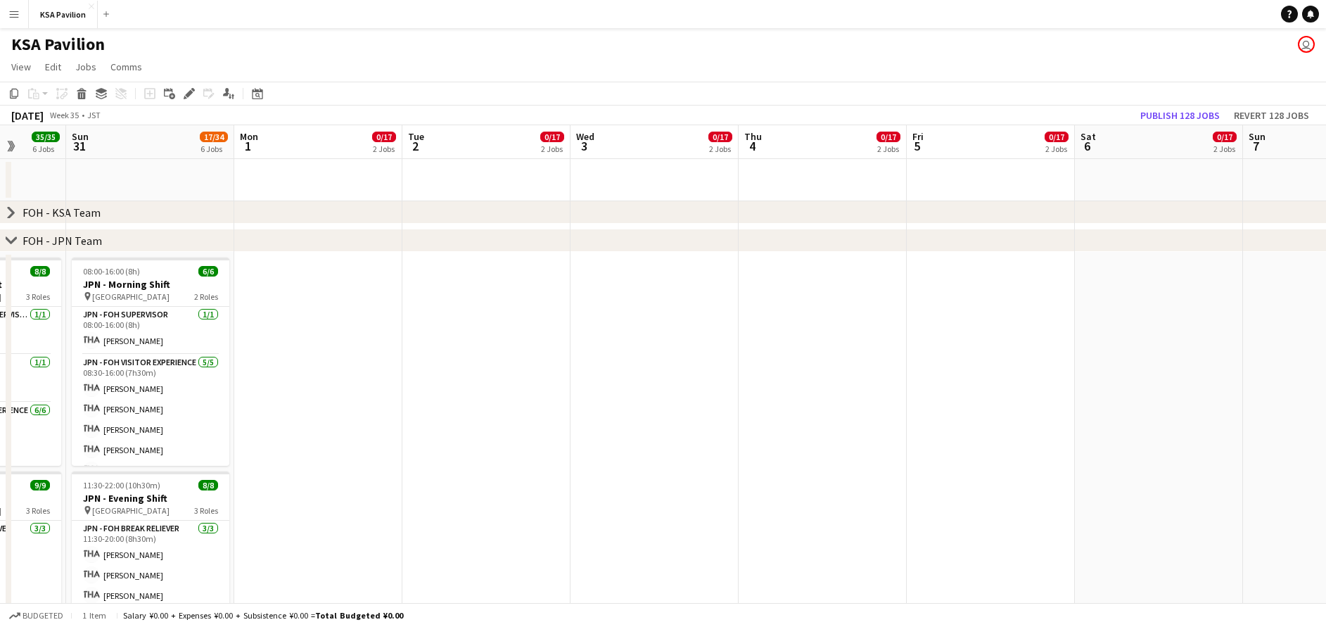
click at [8, 214] on icon "chevron-right" at bounding box center [11, 212] width 11 height 11
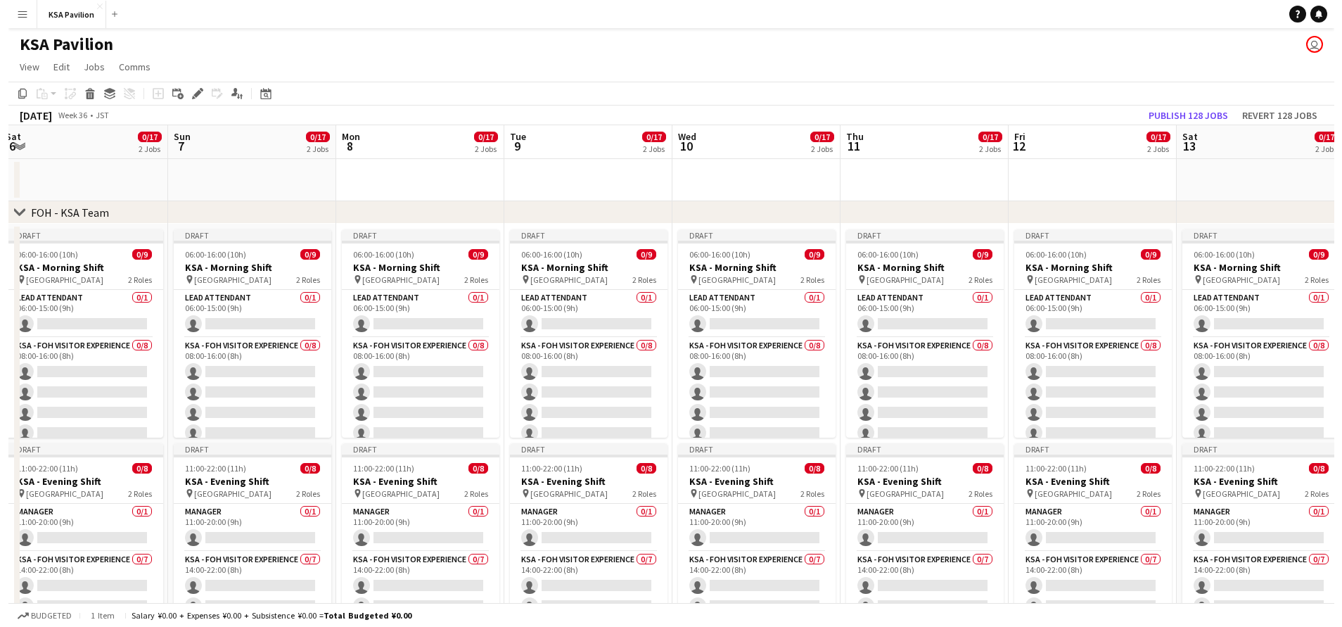
scroll to position [0, 548]
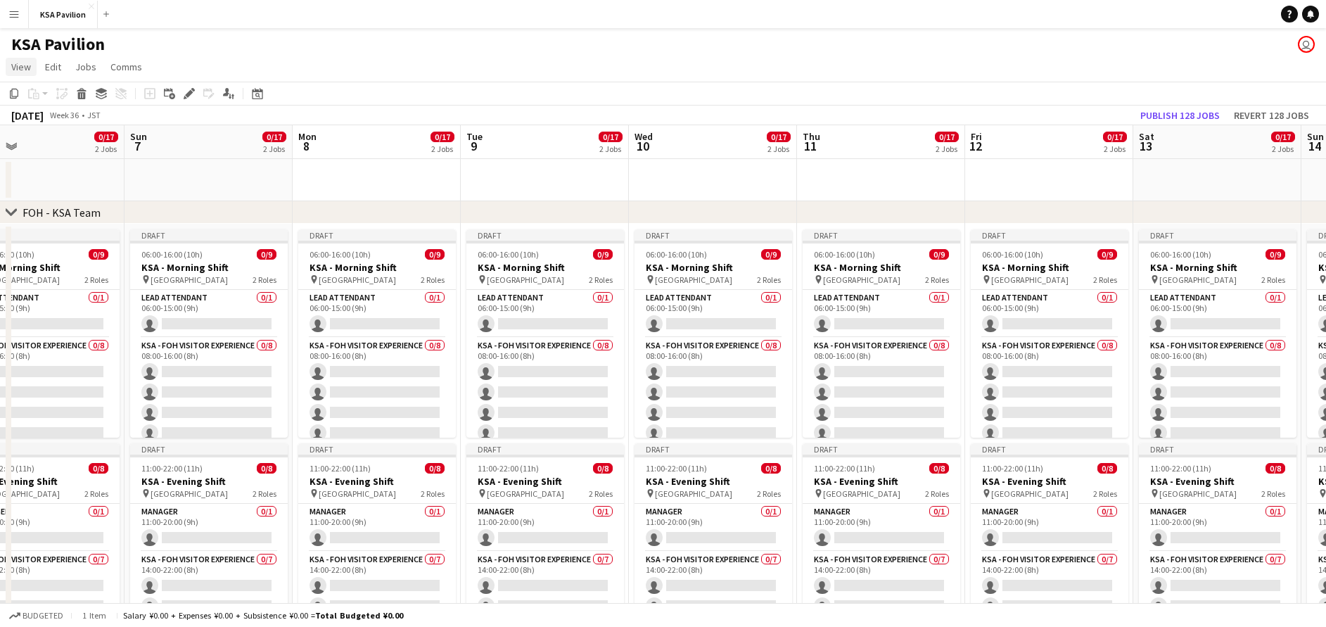
click at [16, 65] on span "View" at bounding box center [21, 67] width 20 height 13
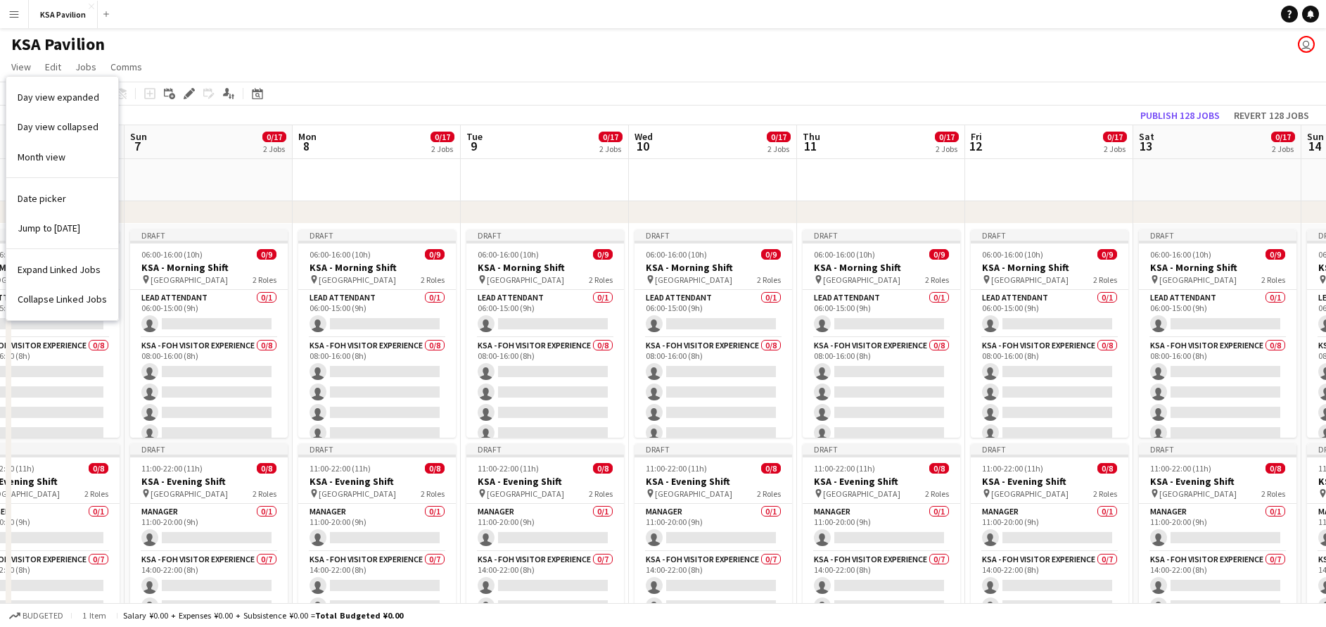
click at [9, 17] on app-icon "Menu" at bounding box center [13, 13] width 11 height 11
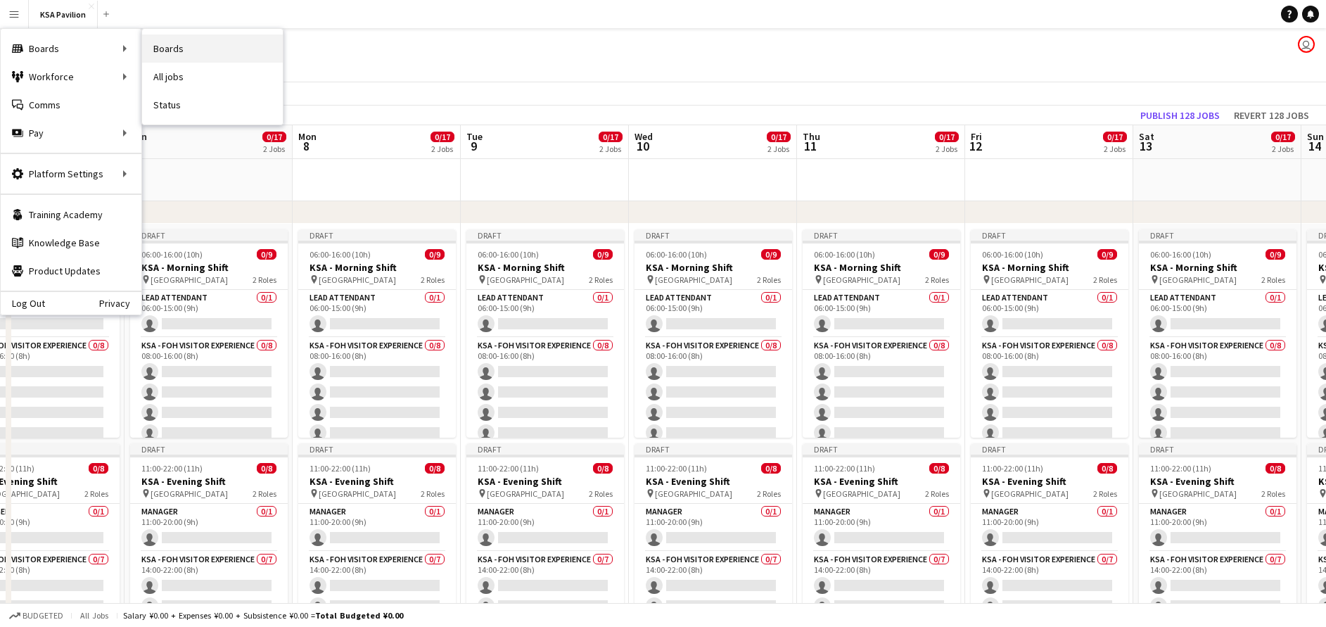
click at [196, 51] on link "Boards" at bounding box center [212, 48] width 141 height 28
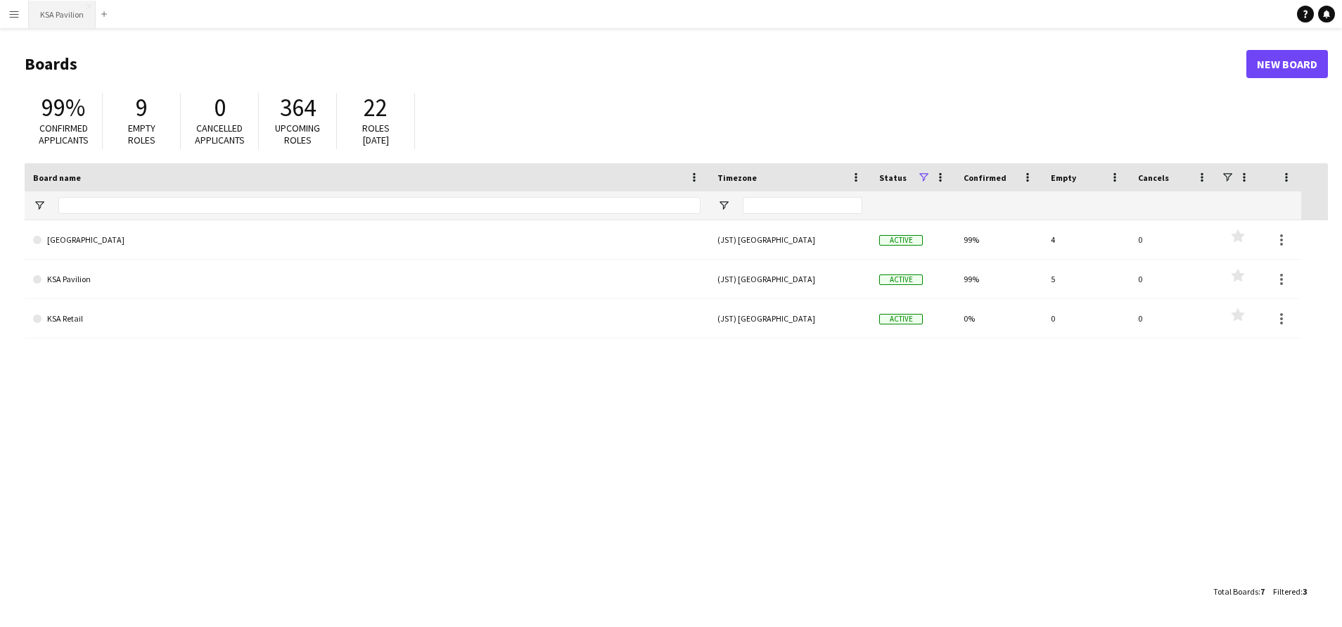
click at [65, 20] on button "KSA Pavilion Close" at bounding box center [62, 14] width 67 height 27
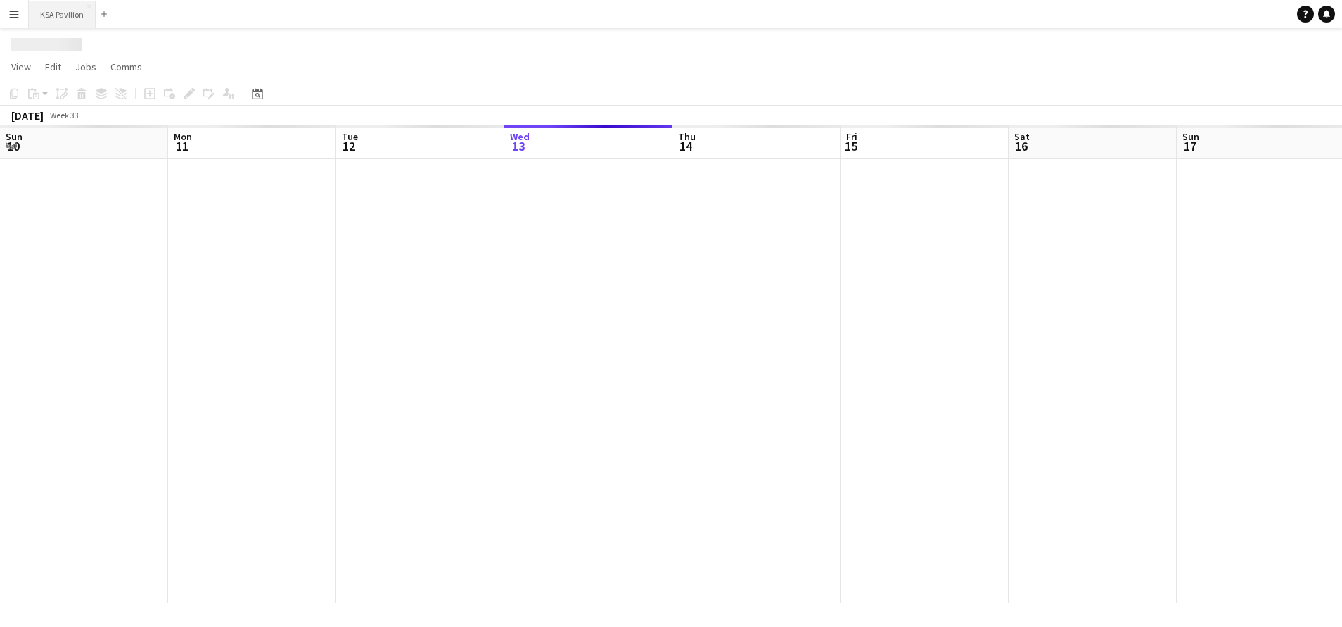
scroll to position [0, 336]
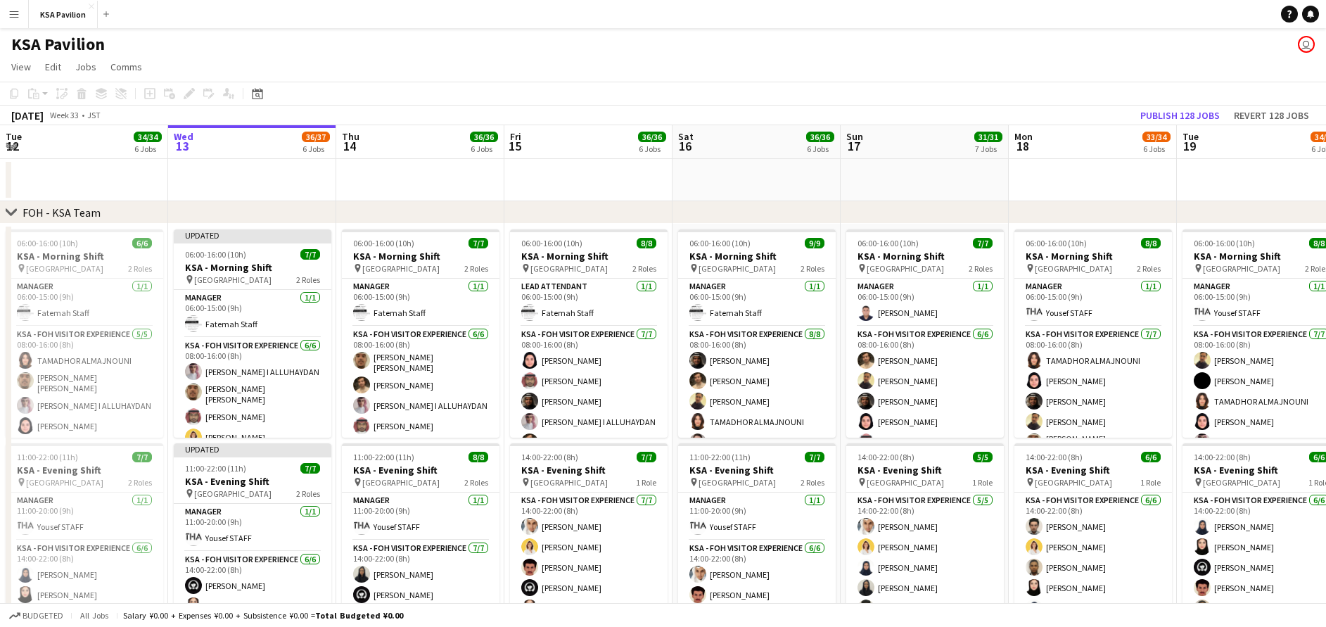
click at [16, 13] on app-icon "Menu" at bounding box center [13, 13] width 11 height 11
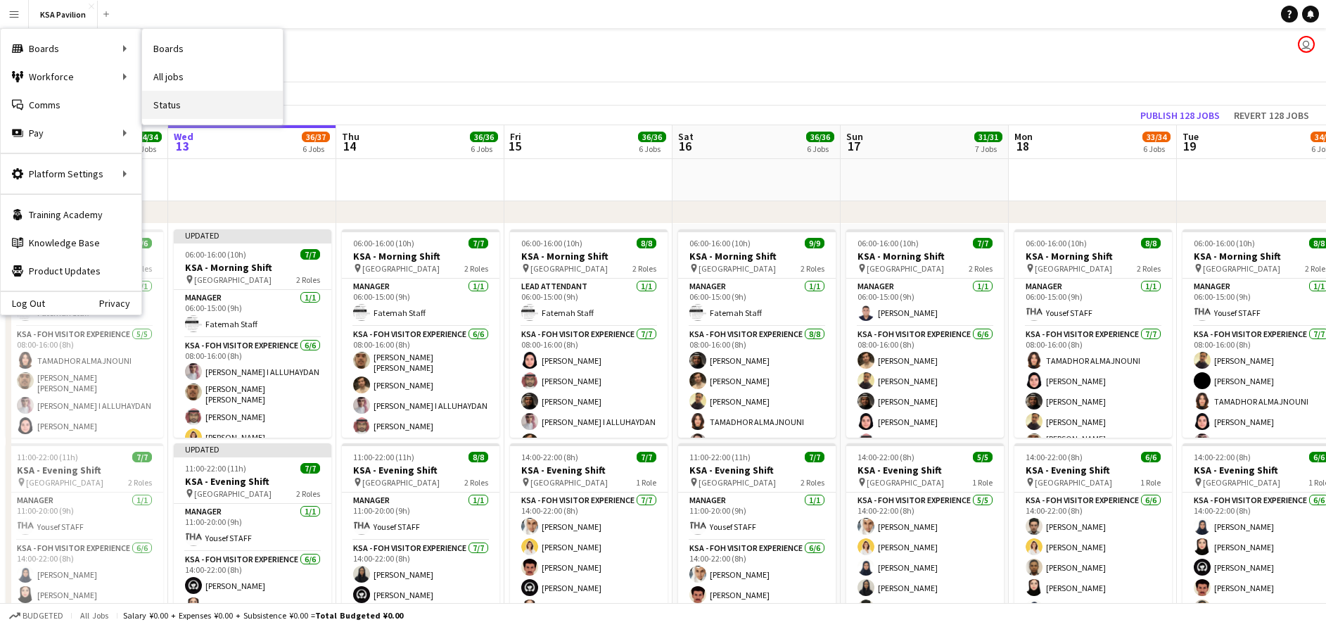
click at [196, 111] on link "Status" at bounding box center [212, 105] width 141 height 28
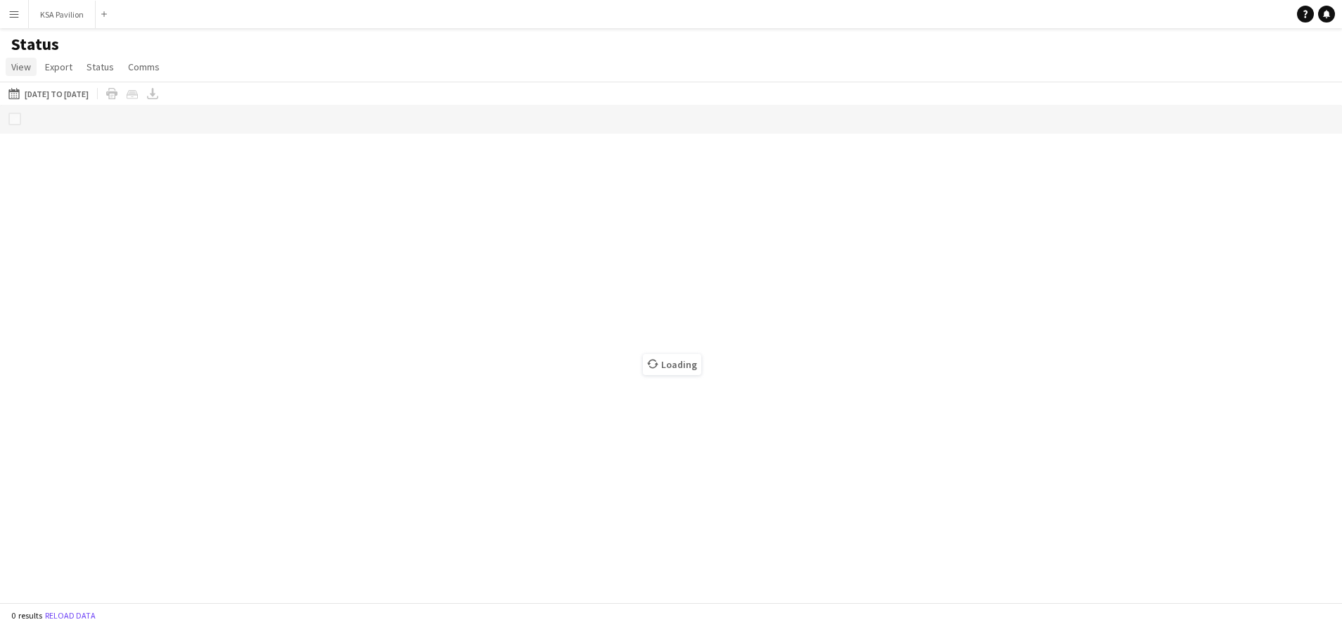
click at [17, 67] on span "View" at bounding box center [21, 67] width 20 height 13
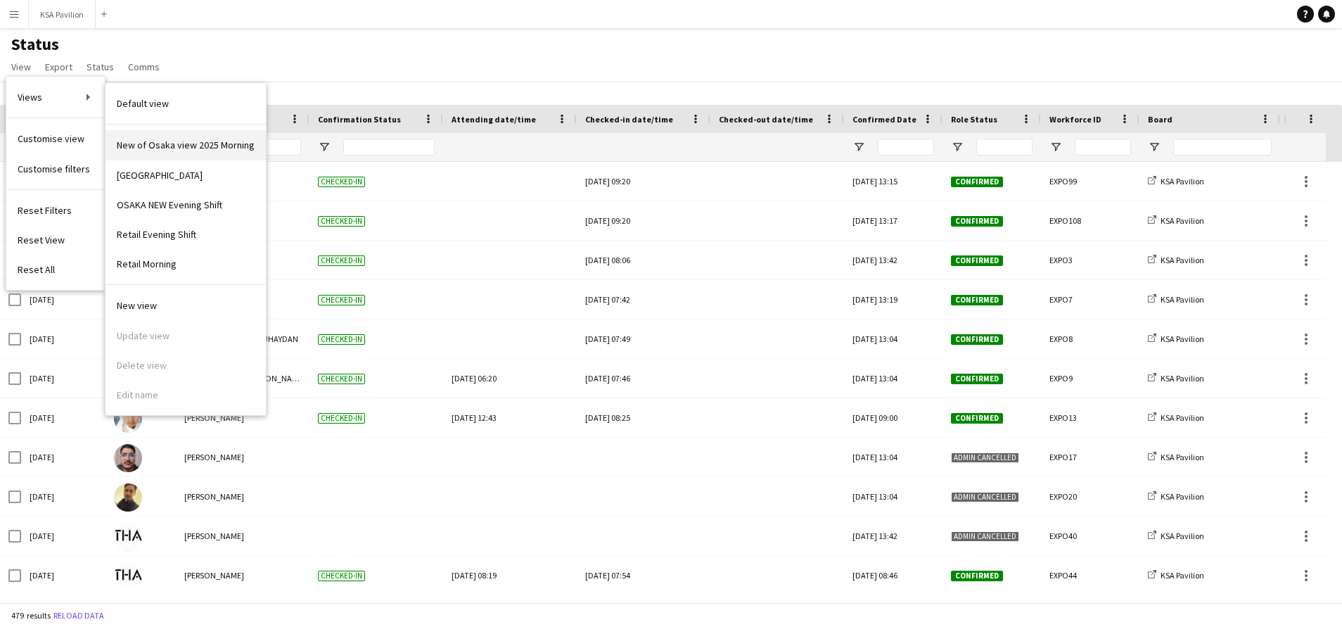
click at [158, 140] on span "New of Osaka view 2025 Morning" at bounding box center [186, 145] width 138 height 13
type input "**********"
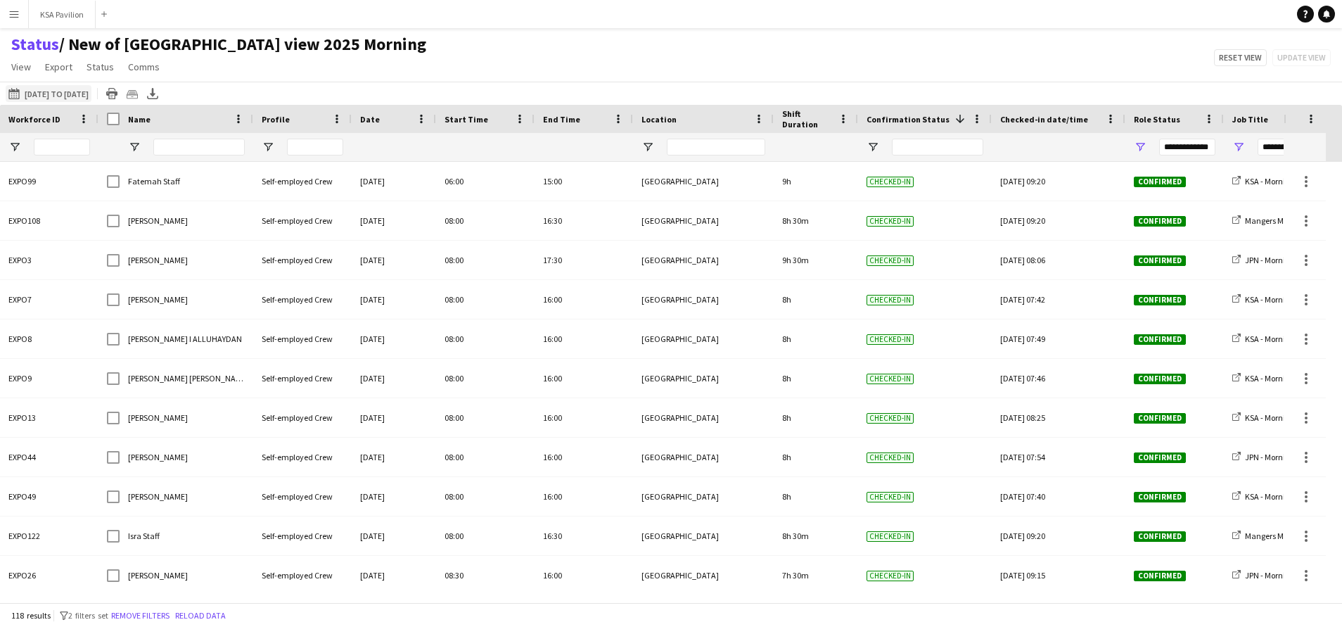
click at [16, 89] on app-icon "[DATE] to [DATE]" at bounding box center [16, 93] width 16 height 11
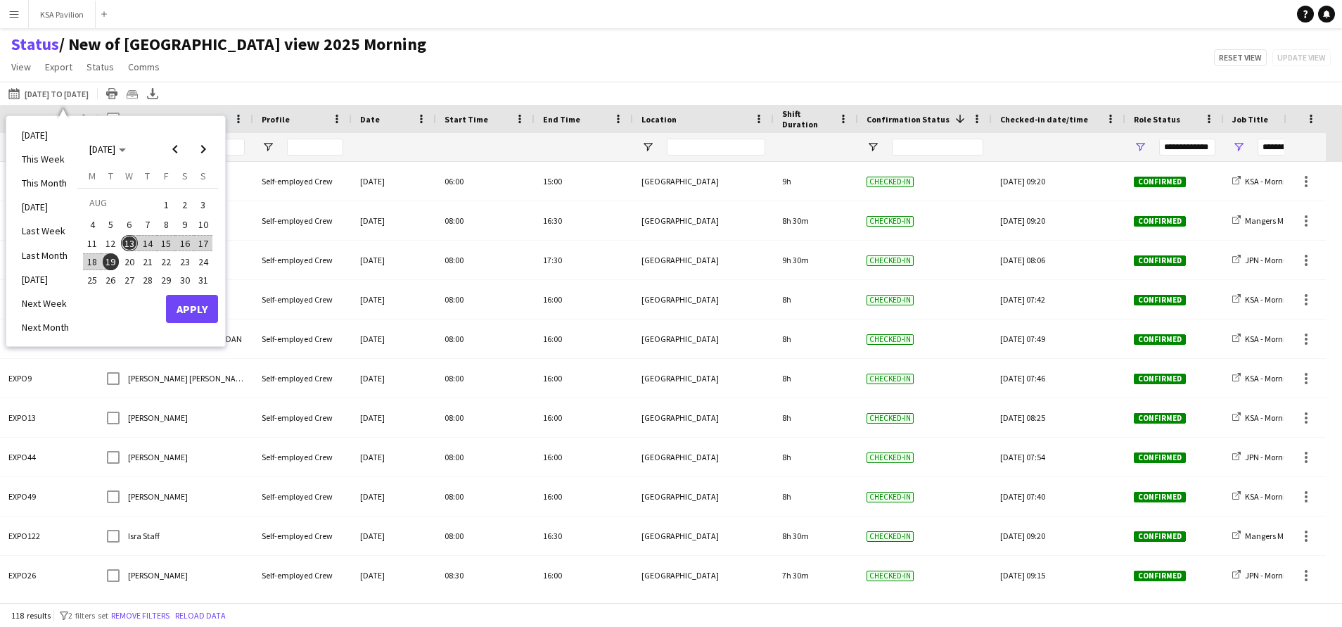
click at [129, 237] on span "13" at bounding box center [129, 243] width 17 height 17
click at [199, 303] on button "Apply" at bounding box center [192, 309] width 52 height 28
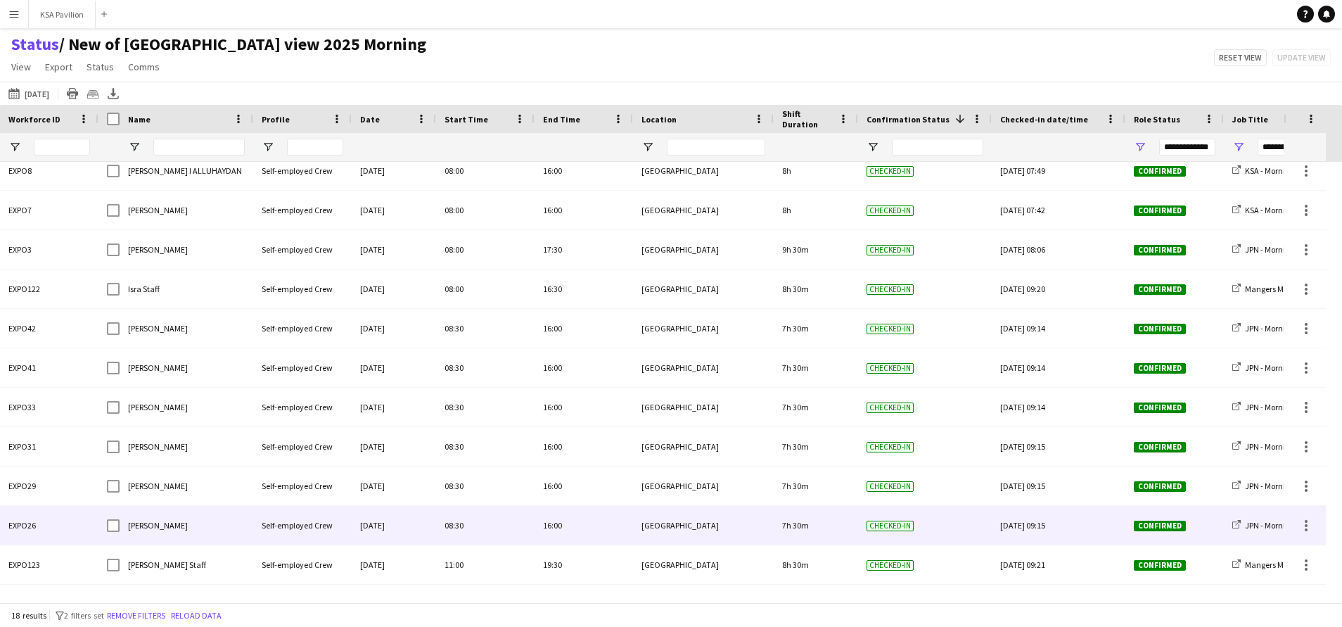
scroll to position [285, 0]
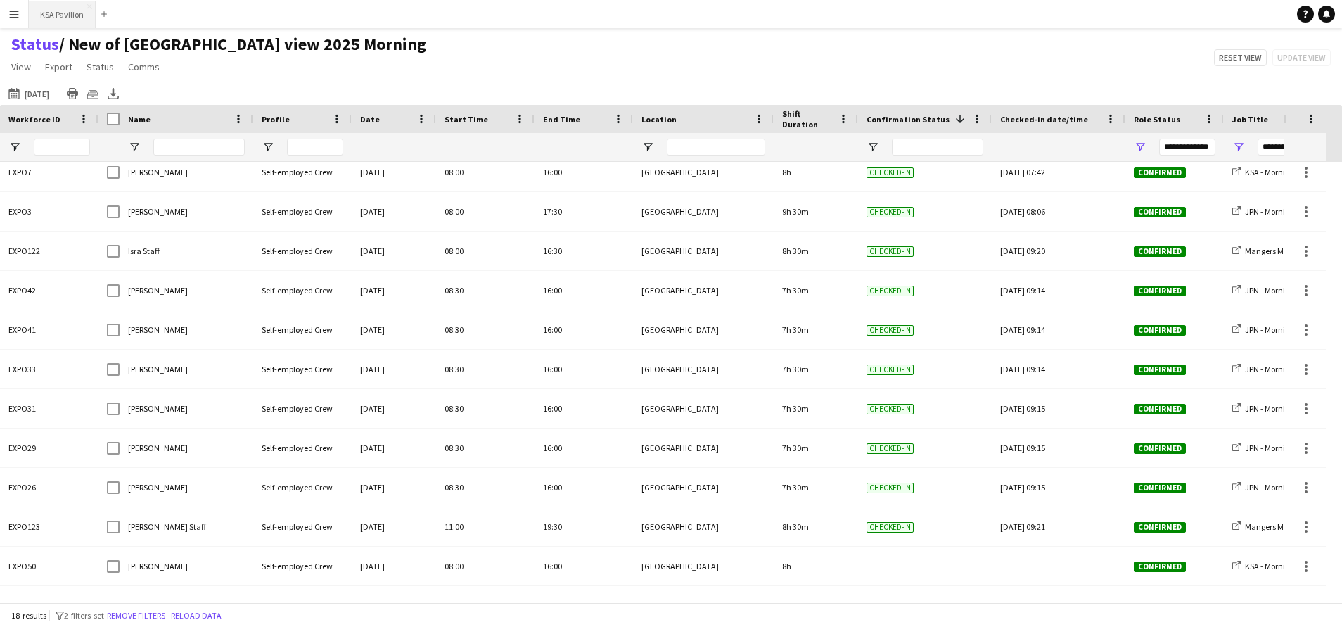
click at [54, 10] on button "KSA Pavilion Close" at bounding box center [62, 14] width 67 height 27
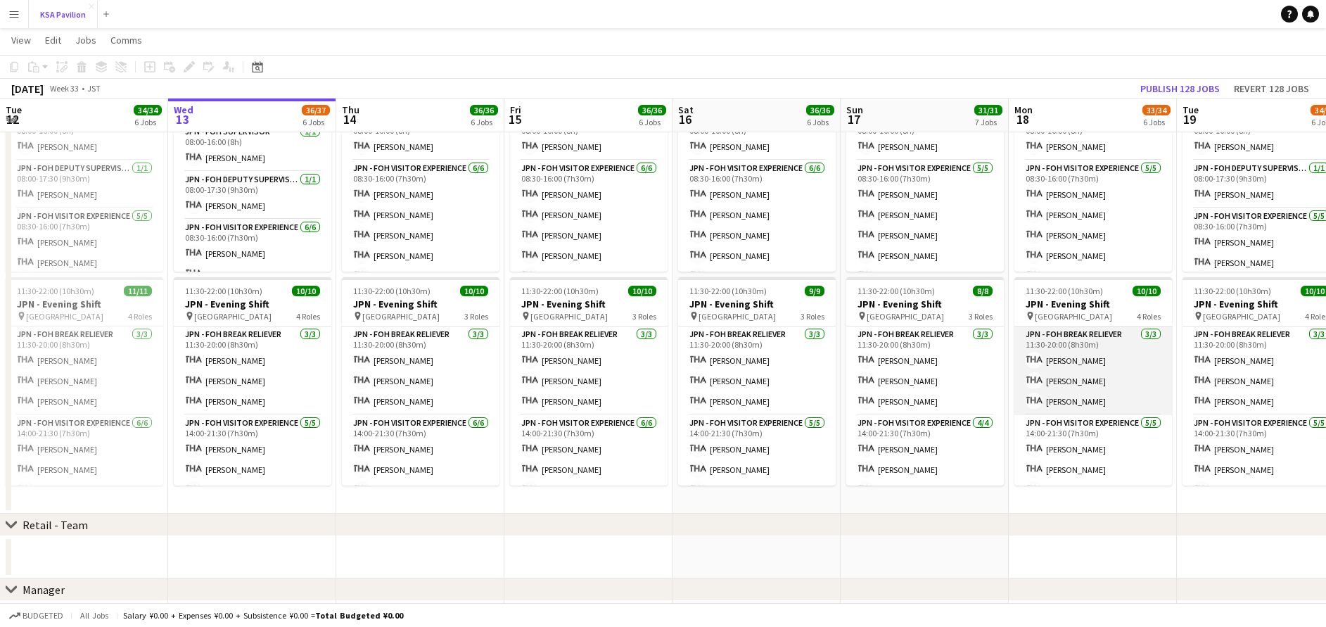
scroll to position [1245, 0]
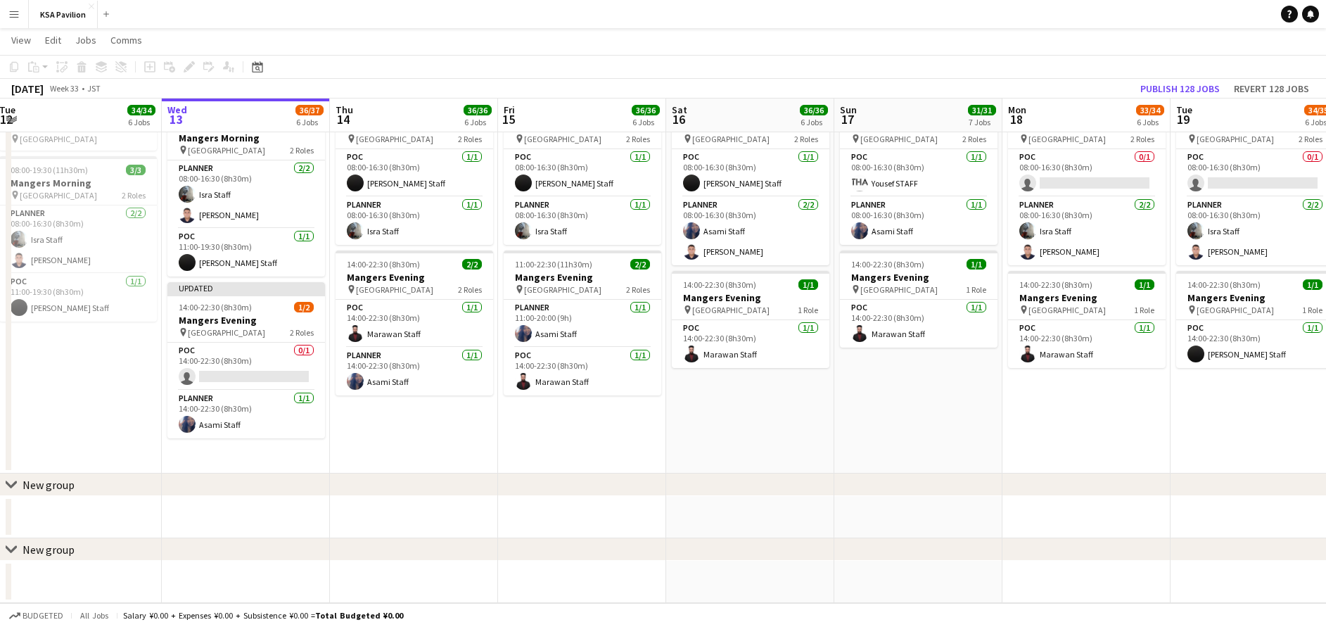
drag, startPoint x: 947, startPoint y: 314, endPoint x: 886, endPoint y: 360, distance: 75.4
click at [886, 360] on app-date-cell "08:00-16:30 (8h30m) 2/2 Mangers Morning pin Osaka 2 Roles POC [DATE] 08:00-16:3…" at bounding box center [918, 283] width 168 height 379
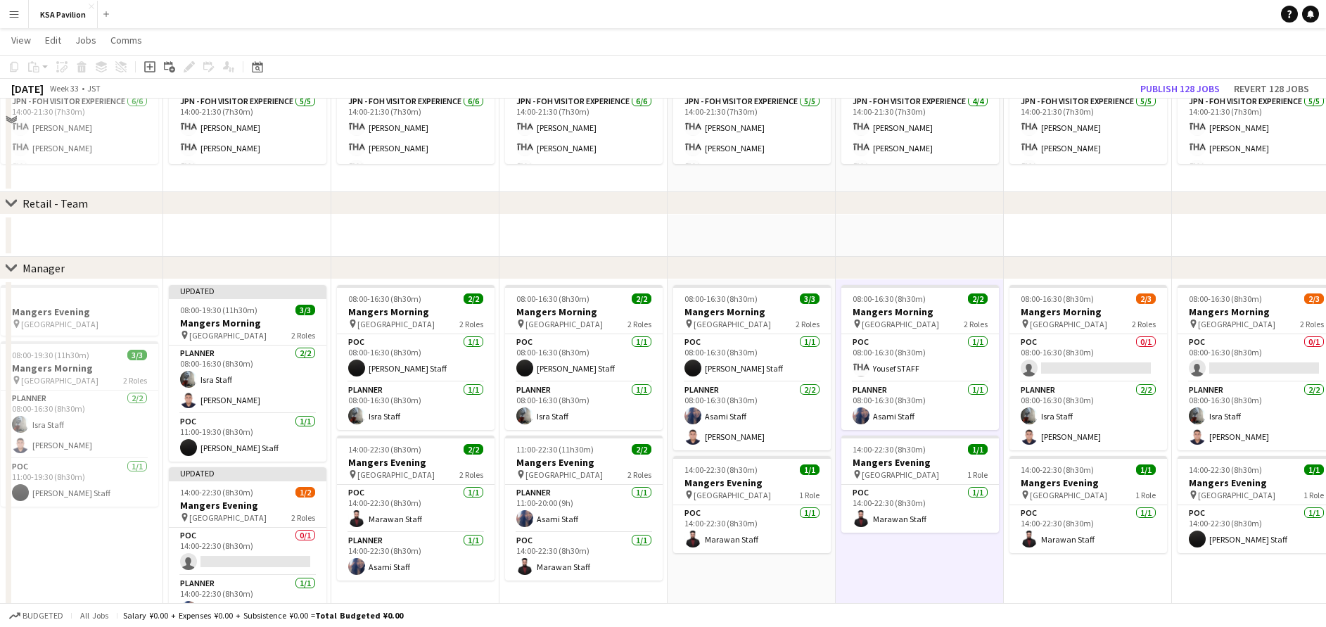
scroll to position [1161, 0]
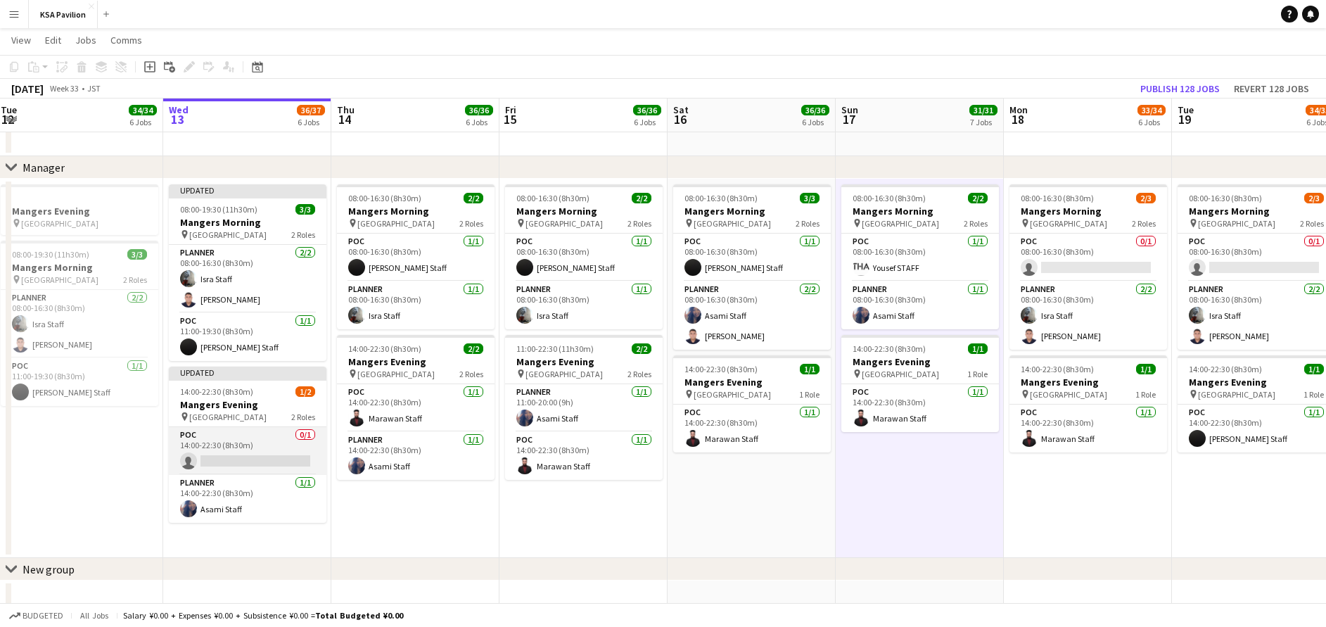
click at [246, 452] on app-card-role "POC 0/1 14:00-22:30 (8h30m) single-neutral-actions" at bounding box center [248, 451] width 158 height 48
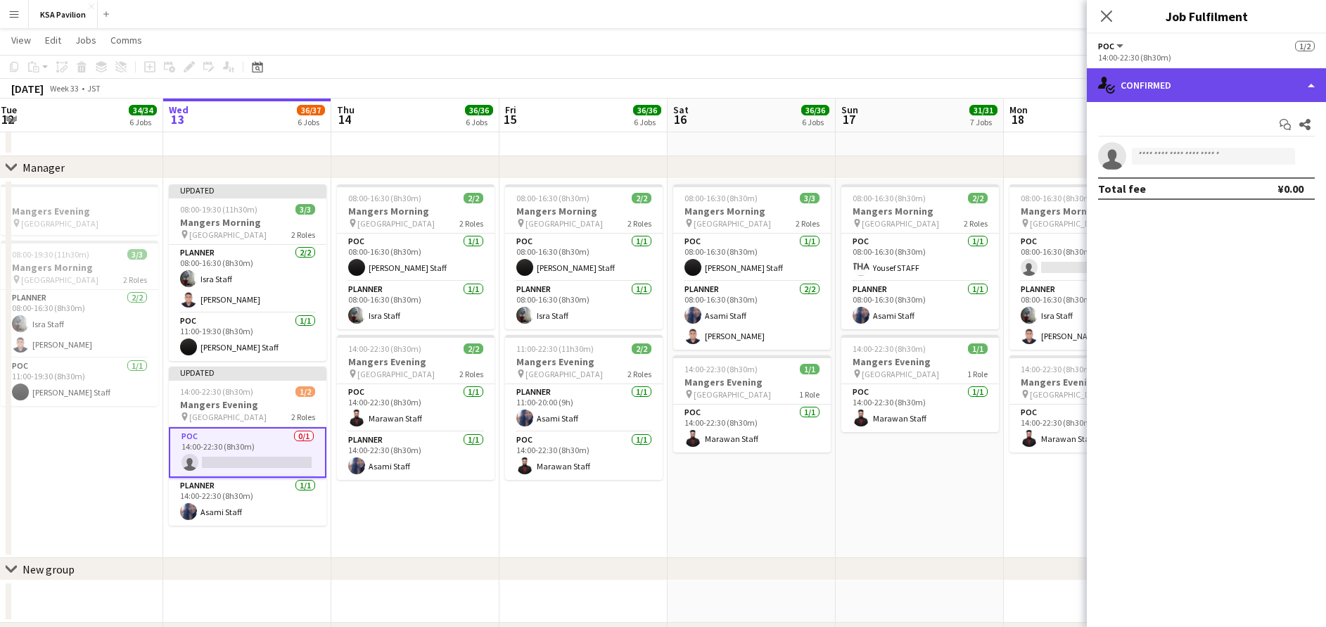
click at [1251, 84] on div "single-neutral-actions-check-2 Confirmed" at bounding box center [1206, 85] width 239 height 34
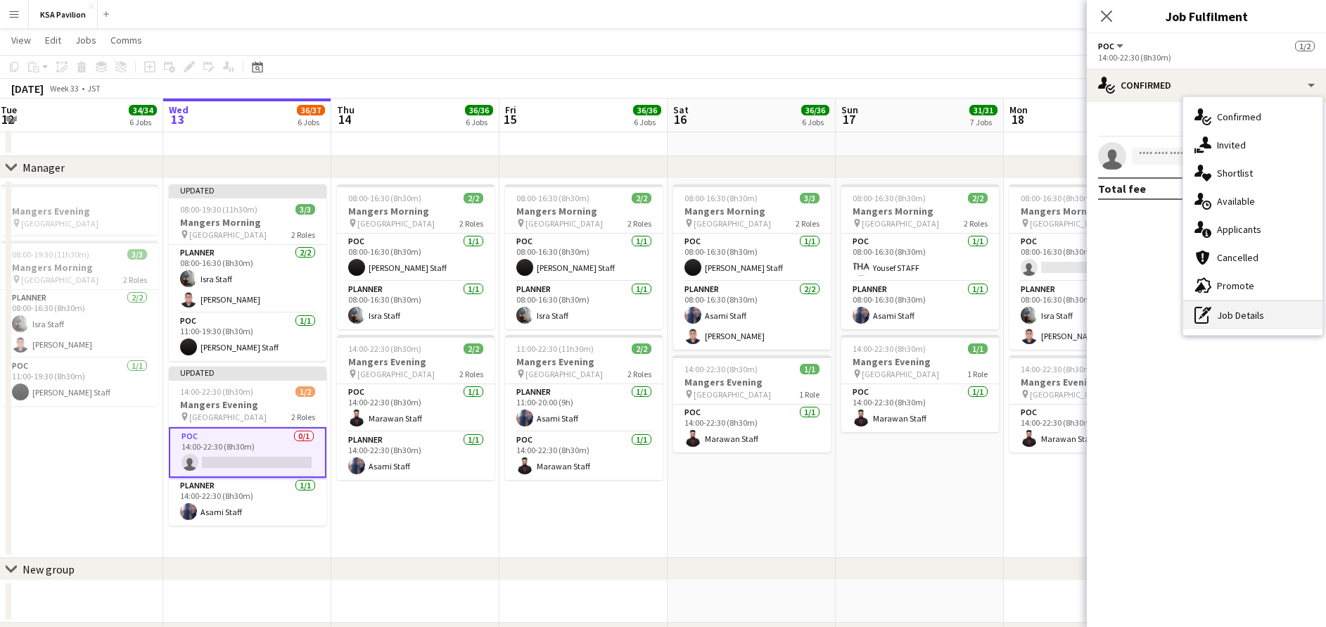
click at [1241, 311] on div "pen-write Job Details" at bounding box center [1252, 315] width 139 height 28
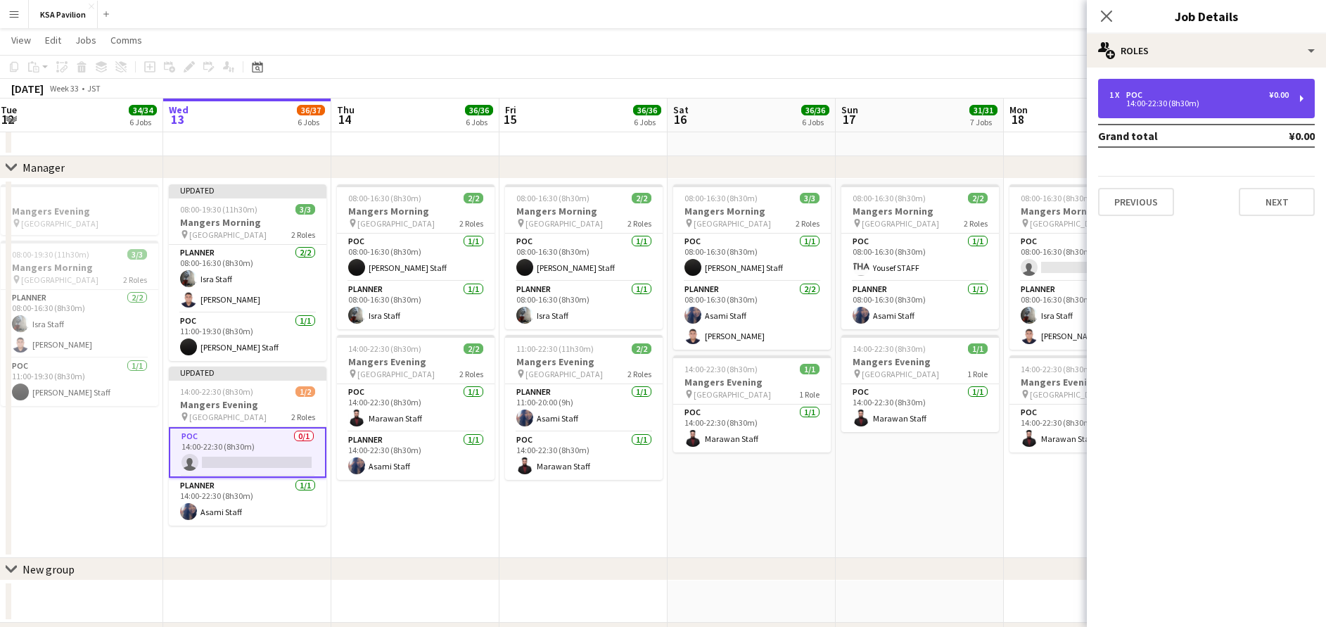
click at [1227, 86] on div "1 x POC ¥0.00 14:00-22:30 (8h30m)" at bounding box center [1206, 98] width 217 height 39
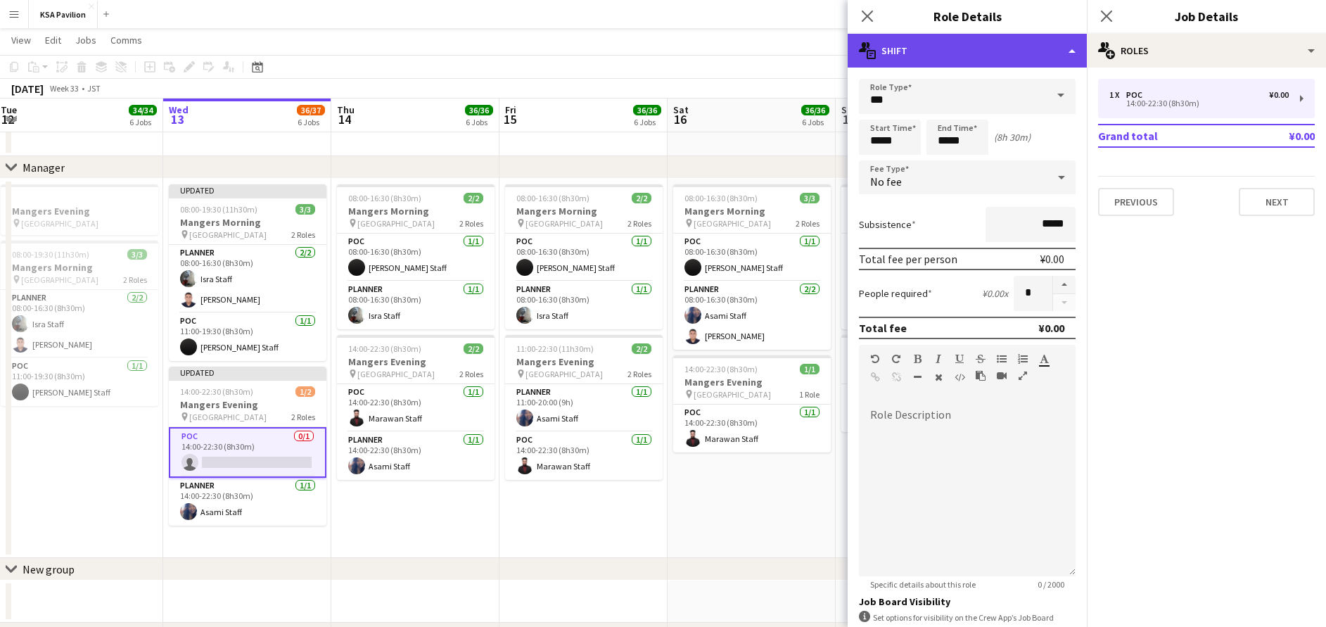
click at [957, 64] on div "multiple-actions-text Shift" at bounding box center [967, 51] width 239 height 34
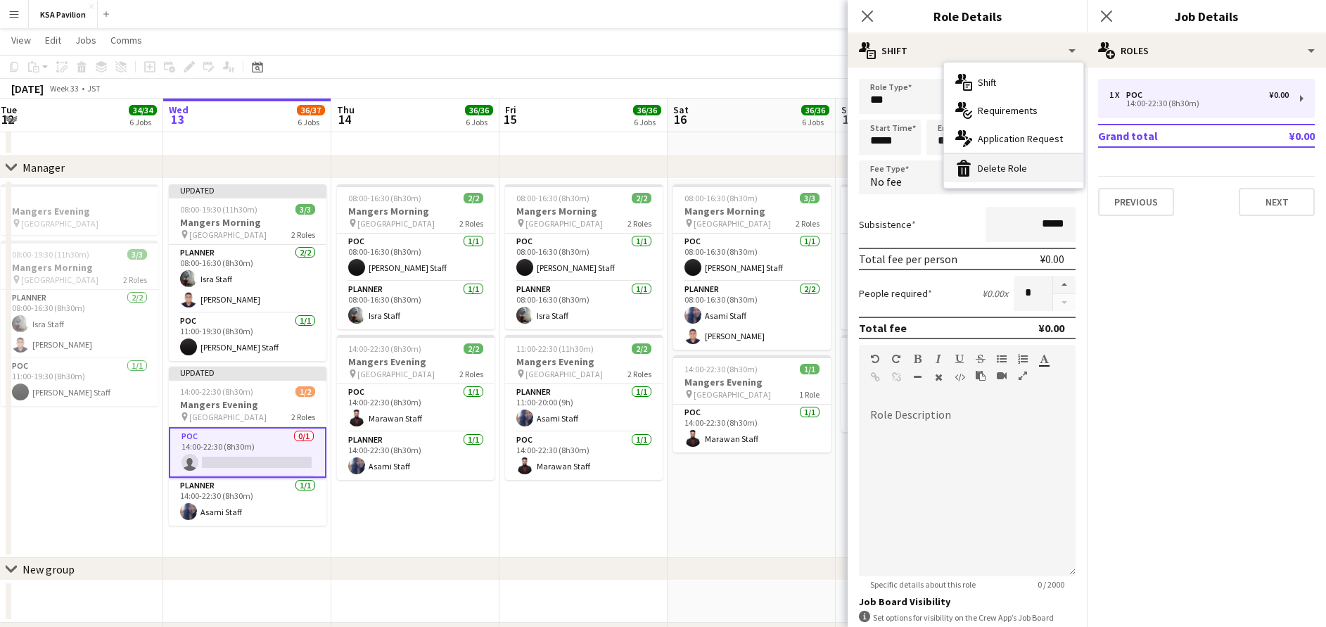
click at [991, 172] on div "bin-2 Delete Role" at bounding box center [1013, 168] width 139 height 28
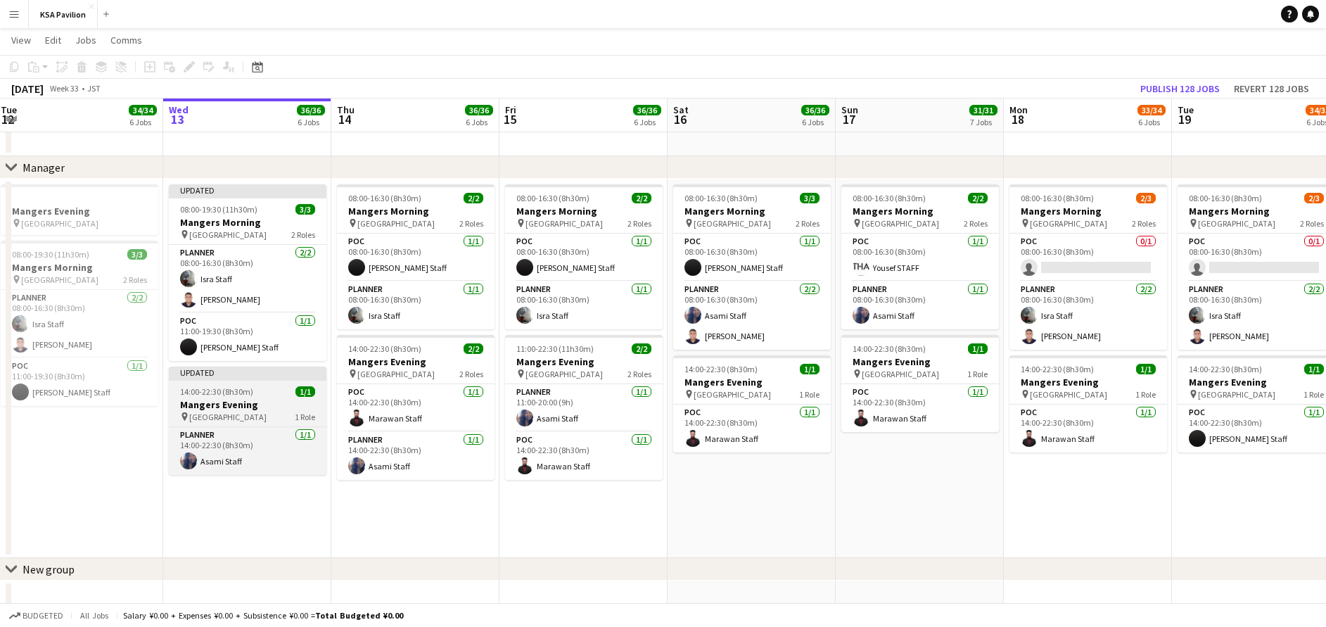
click at [227, 388] on span "14:00-22:30 (8h30m)" at bounding box center [216, 391] width 73 height 11
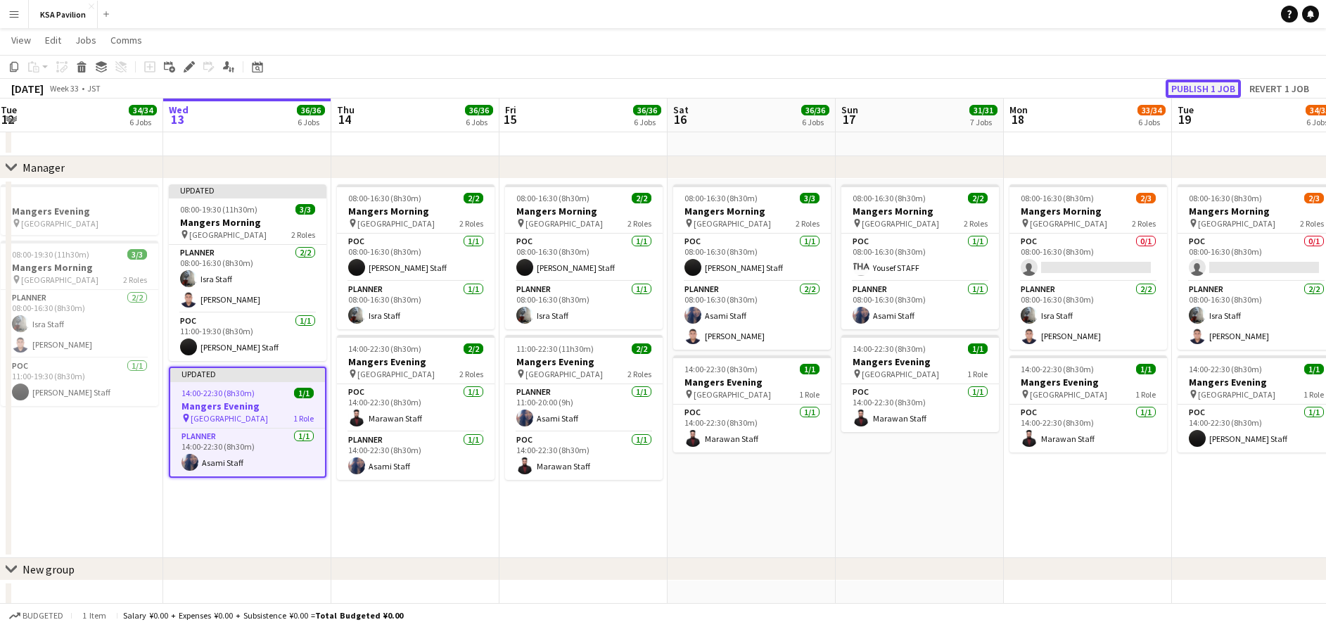
click at [1194, 84] on button "Publish 1 job" at bounding box center [1203, 89] width 75 height 18
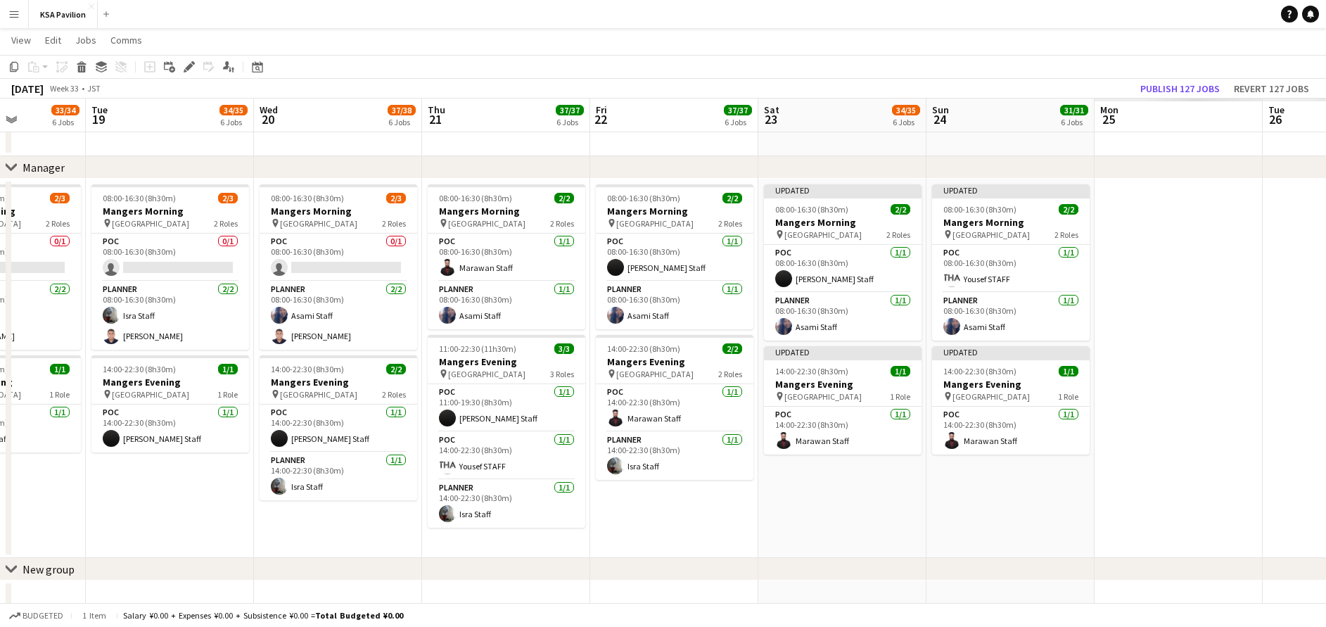
drag, startPoint x: 1121, startPoint y: 507, endPoint x: 177, endPoint y: 519, distance: 943.5
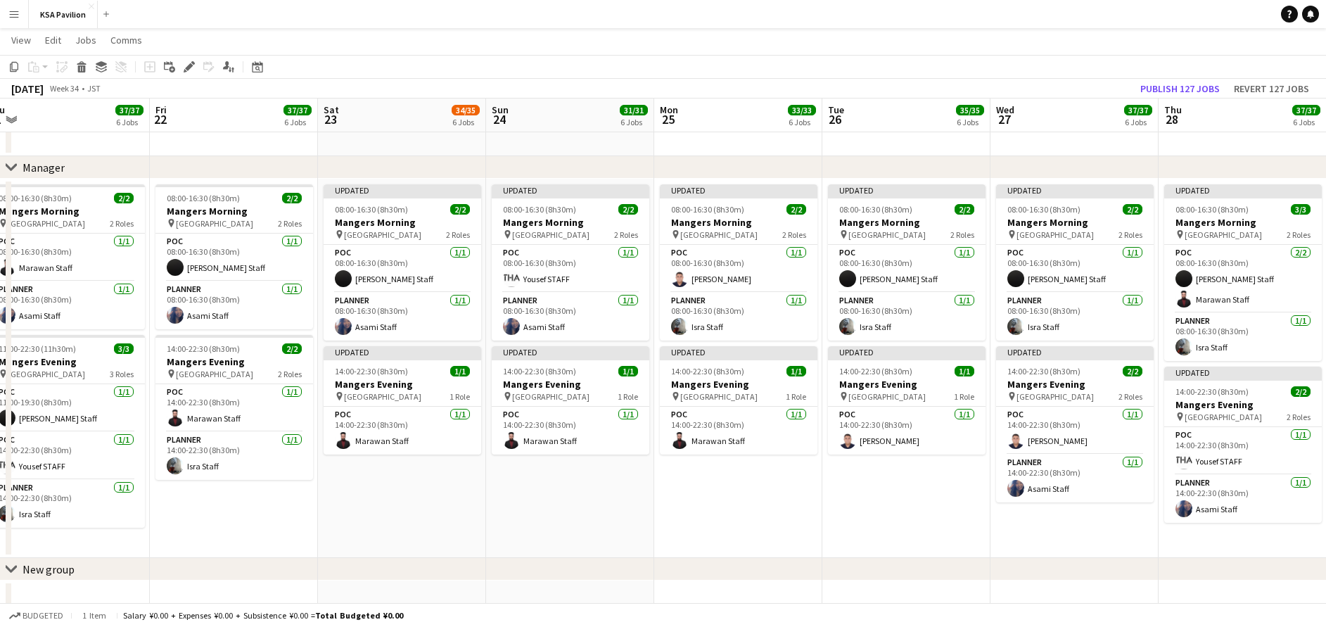
scroll to position [0, 528]
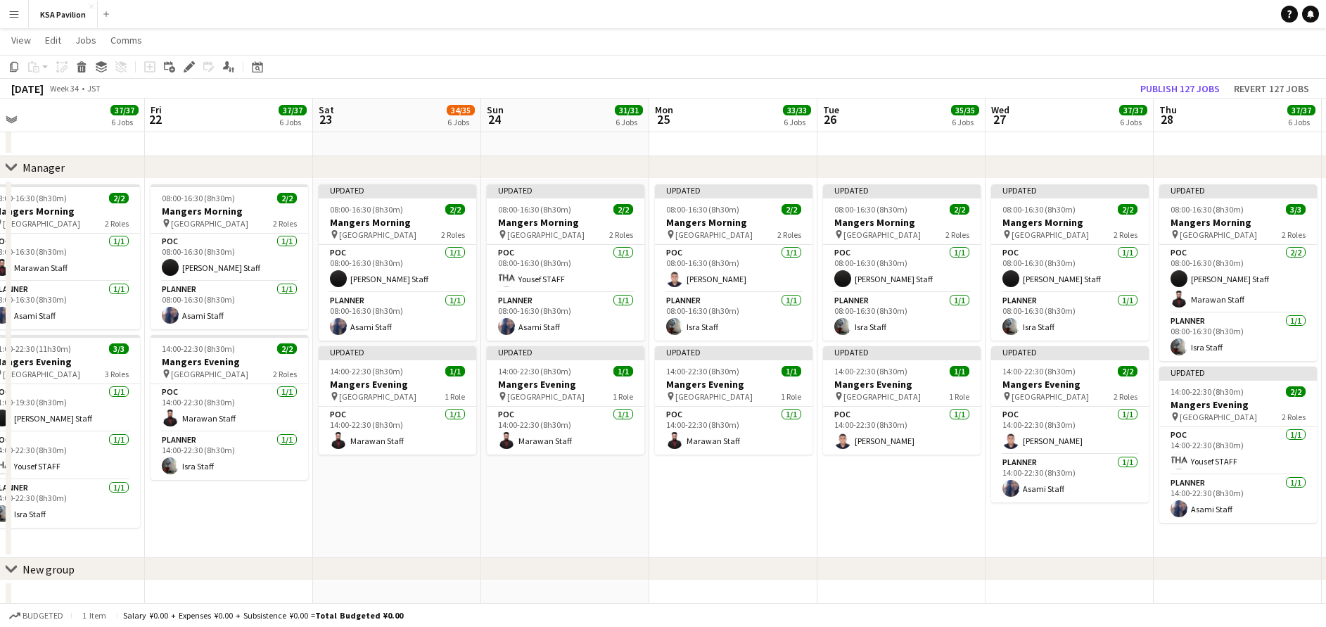
drag, startPoint x: 1081, startPoint y: 507, endPoint x: 491, endPoint y: 508, distance: 589.6
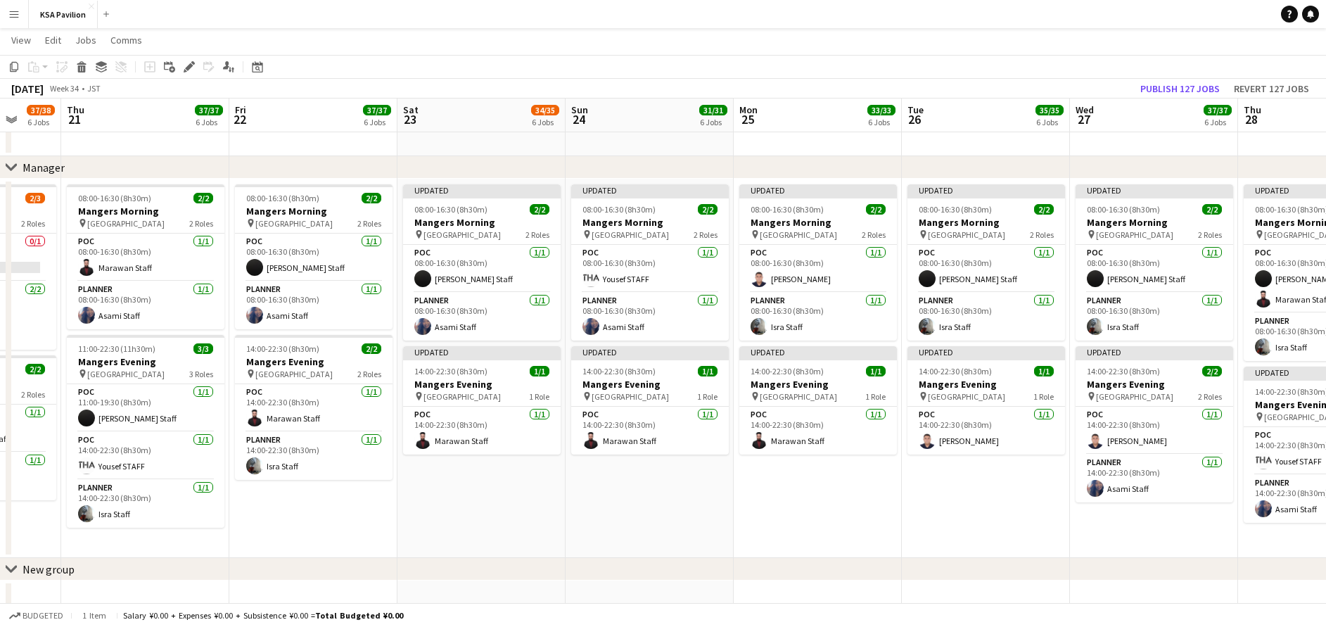
drag, startPoint x: 497, startPoint y: 541, endPoint x: 580, endPoint y: 519, distance: 86.7
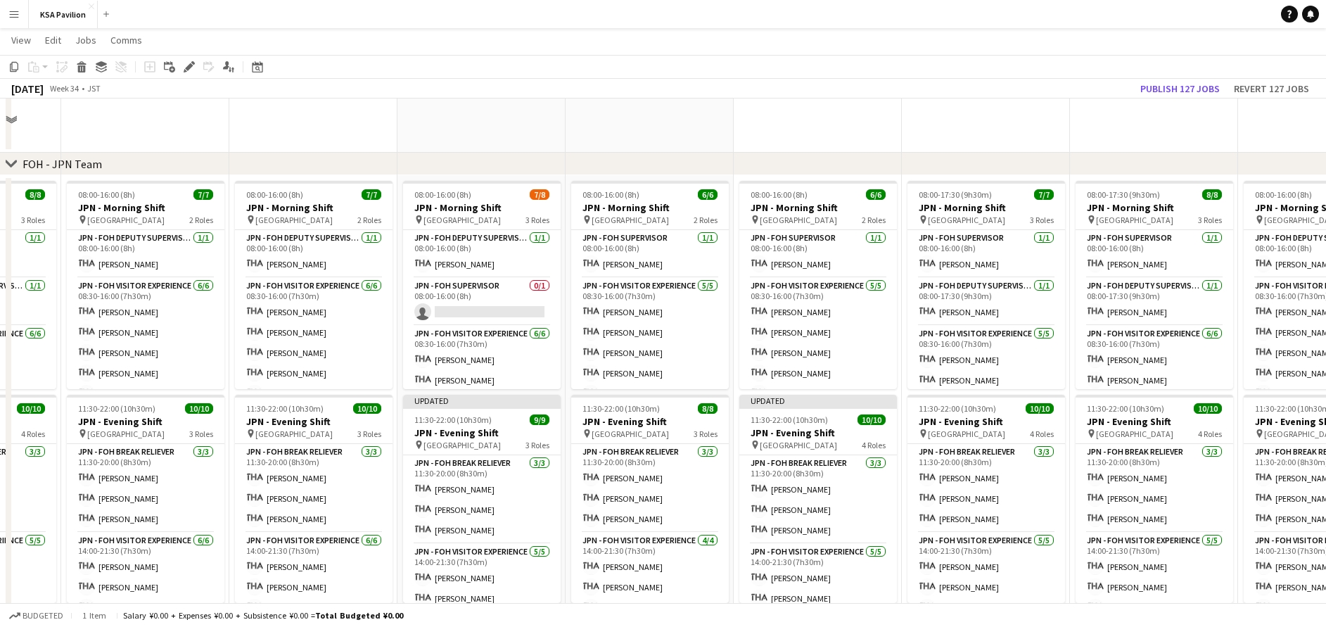
scroll to position [528, 0]
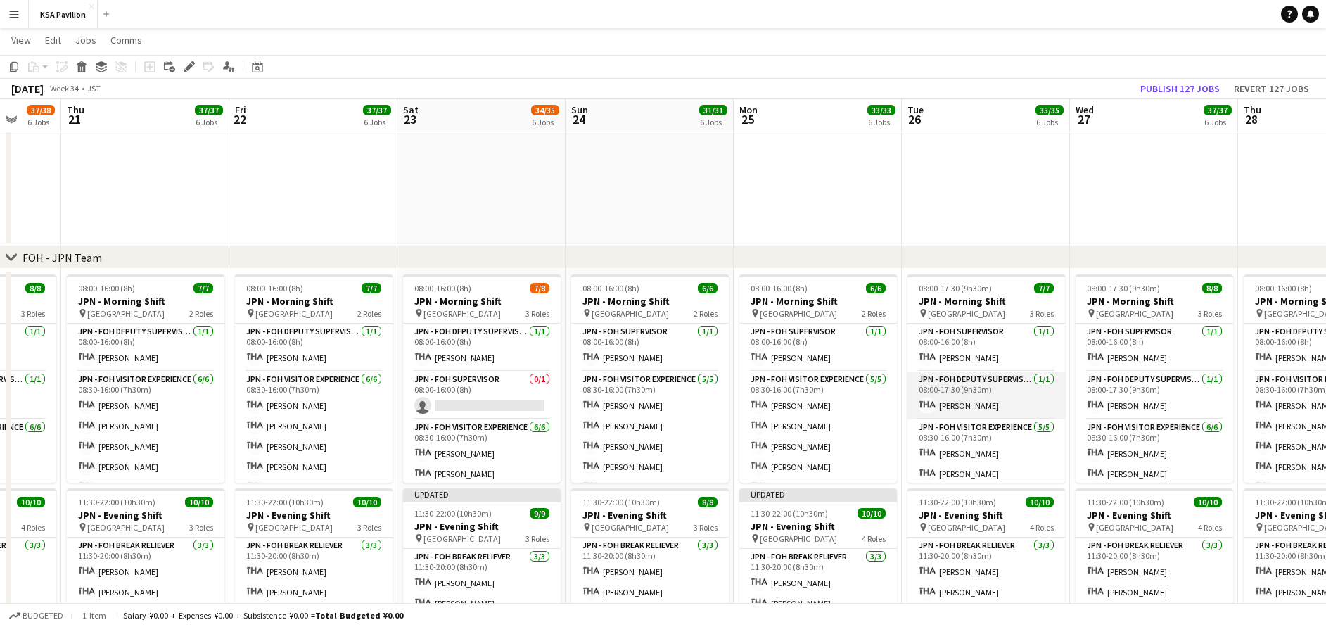
click at [943, 393] on app-card-role "JPN - FOH Deputy Supervisor [DATE] 08:00-17:30 (9h30m) [PERSON_NAME]" at bounding box center [987, 395] width 158 height 48
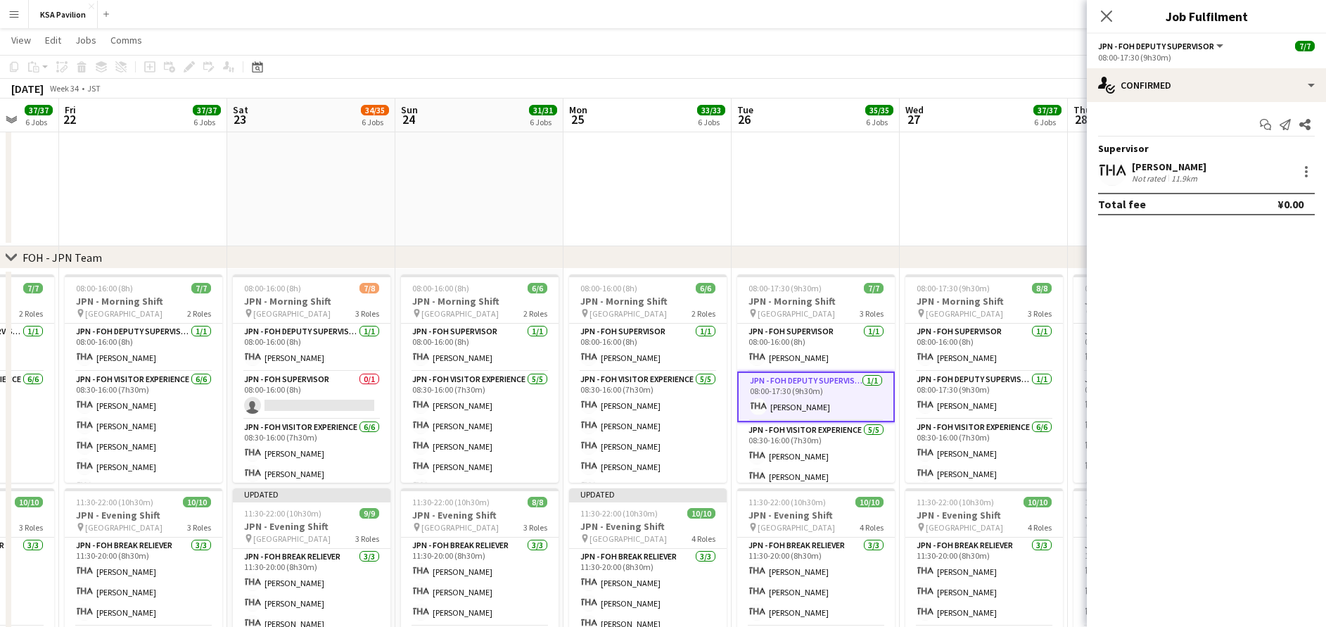
scroll to position [0, 494]
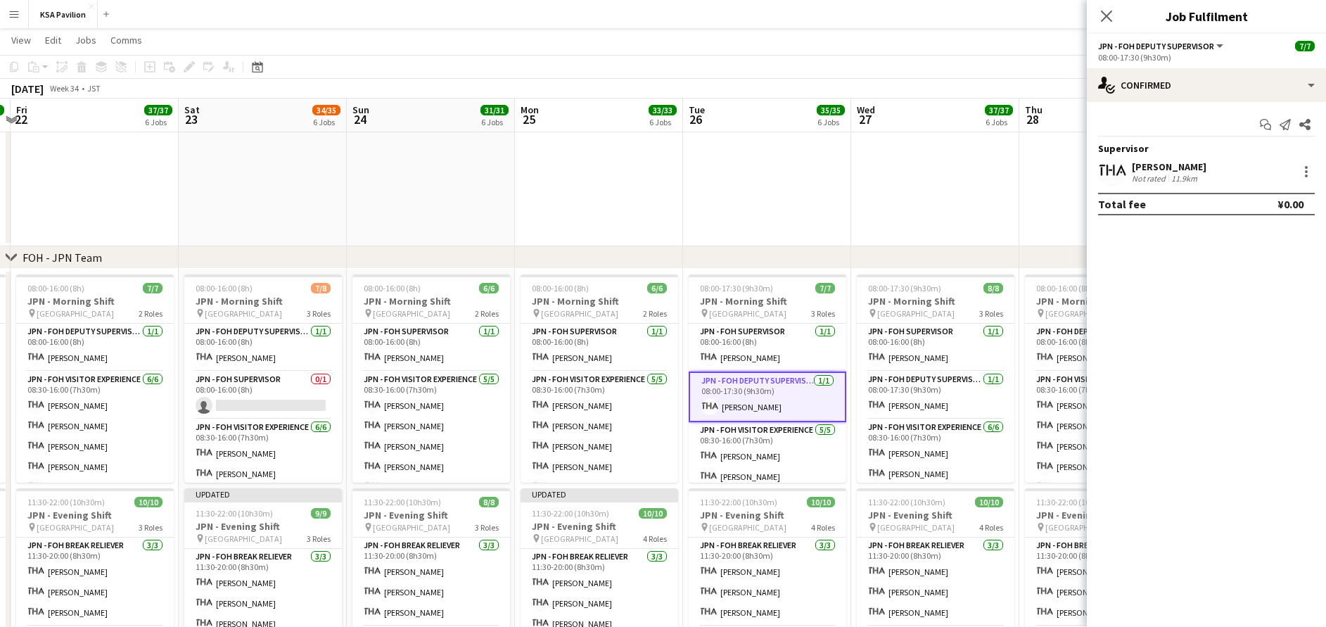
drag, startPoint x: 1017, startPoint y: 193, endPoint x: 801, endPoint y: 236, distance: 220.8
click at [799, 217] on app-calendar-viewport "Tue 19 34/35 6 Jobs Wed 20 37/38 6 Jobs Thu 21 37/37 6 Jobs Fri 22 37/37 6 Jobs…" at bounding box center [663, 423] width 1326 height 1793
click at [934, 404] on app-card-role "JPN - FOH Deputy Supervisor [DATE] 08:00-17:30 (9h30m) [PERSON_NAME]" at bounding box center [936, 395] width 158 height 48
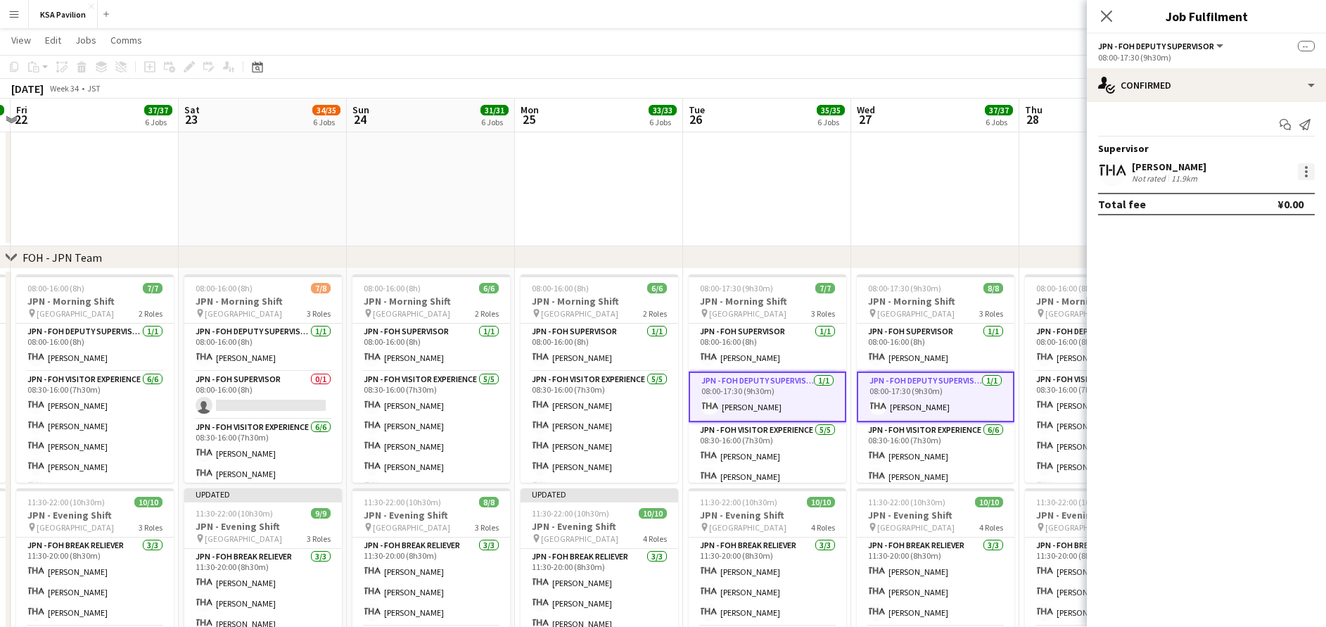
click at [1301, 173] on div at bounding box center [1306, 171] width 17 height 17
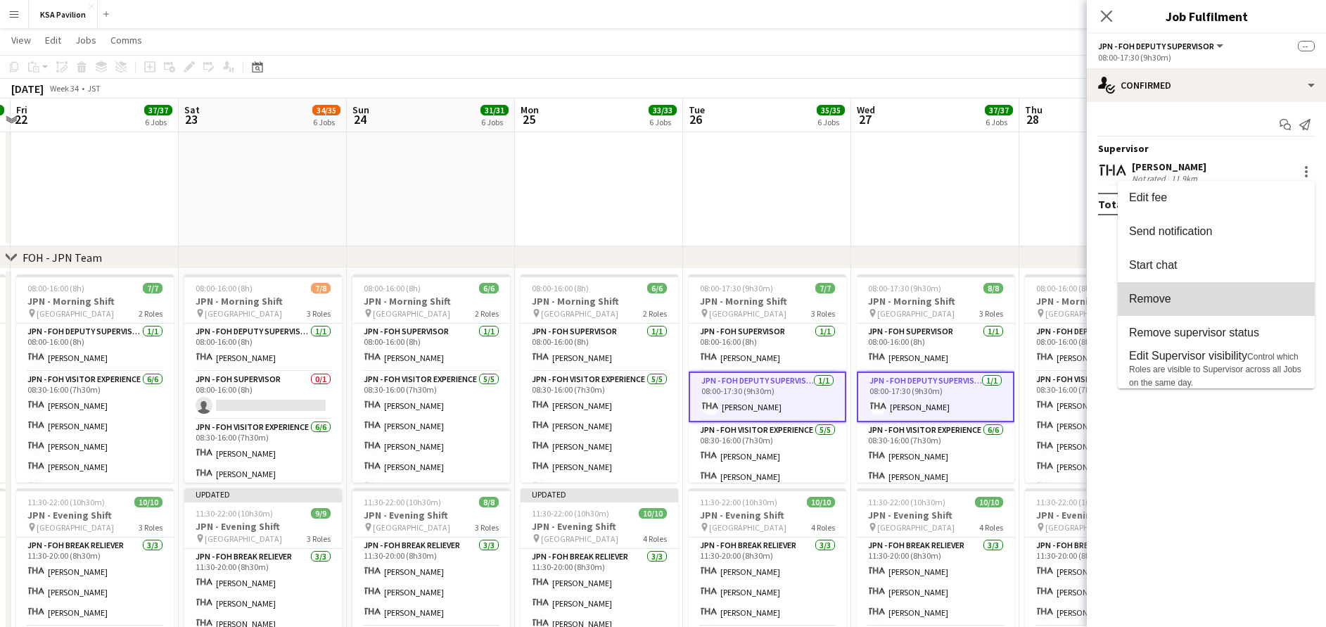
click at [1219, 300] on span "Remove" at bounding box center [1216, 299] width 174 height 13
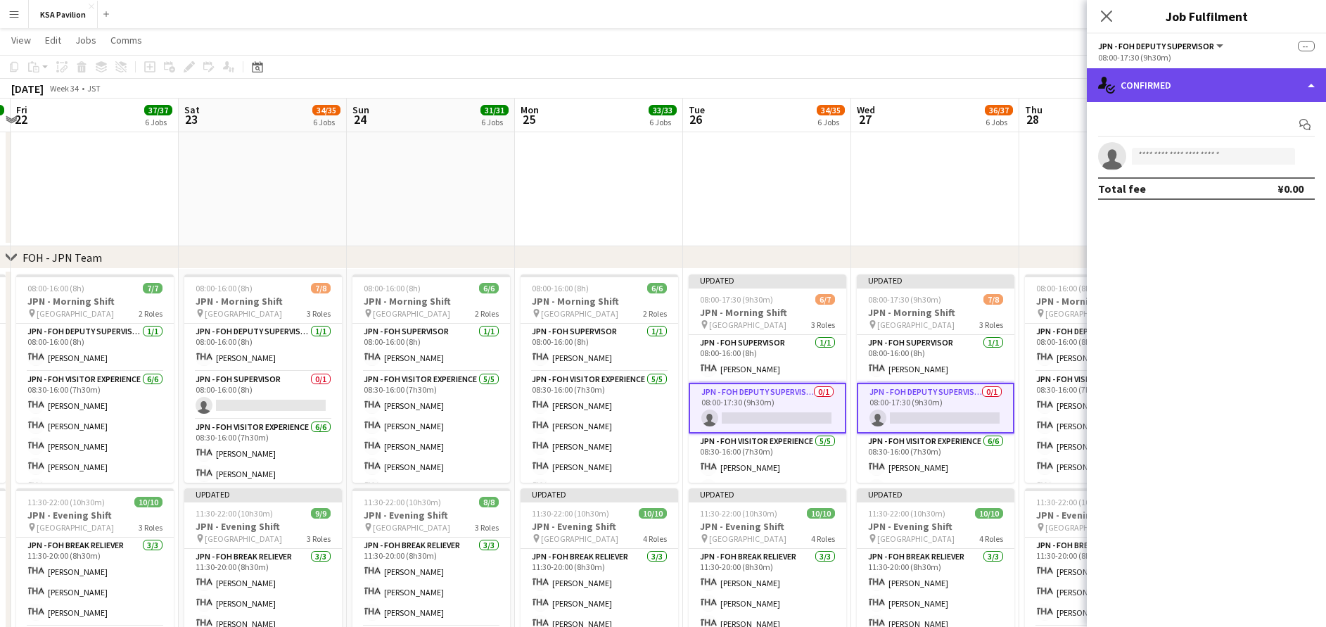
click at [1155, 83] on div "single-neutral-actions-check-2 Confirmed" at bounding box center [1206, 85] width 239 height 34
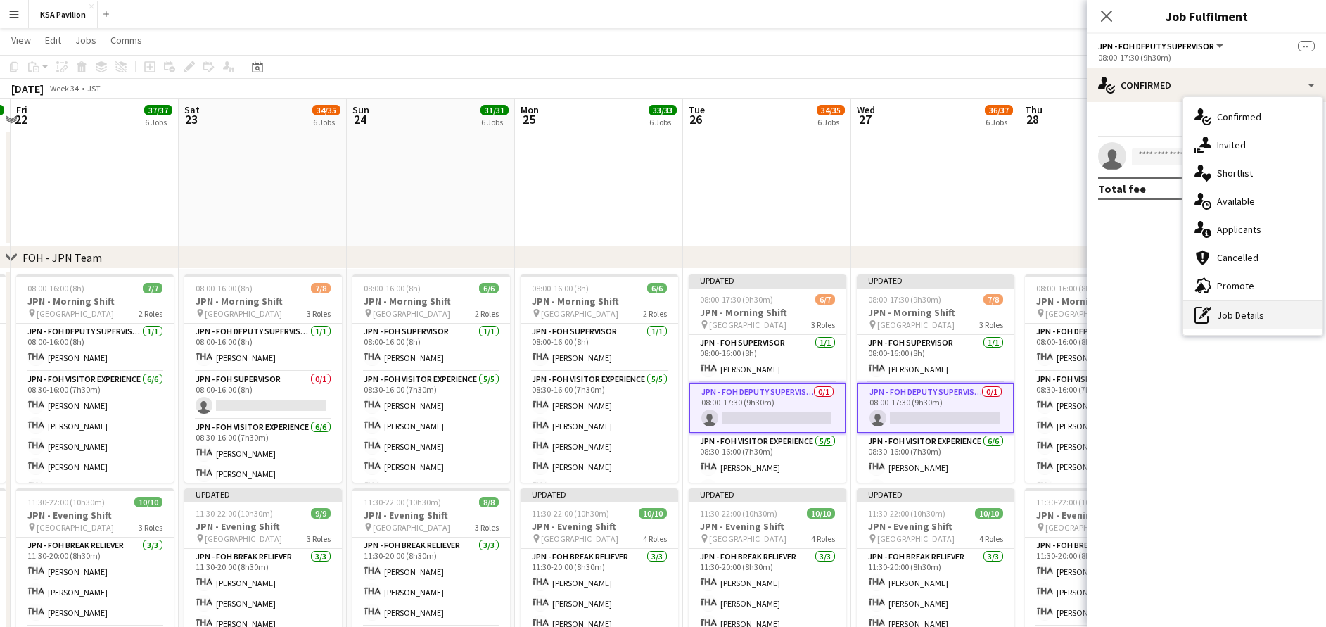
click at [1224, 318] on div "pen-write Job Details" at bounding box center [1252, 315] width 139 height 28
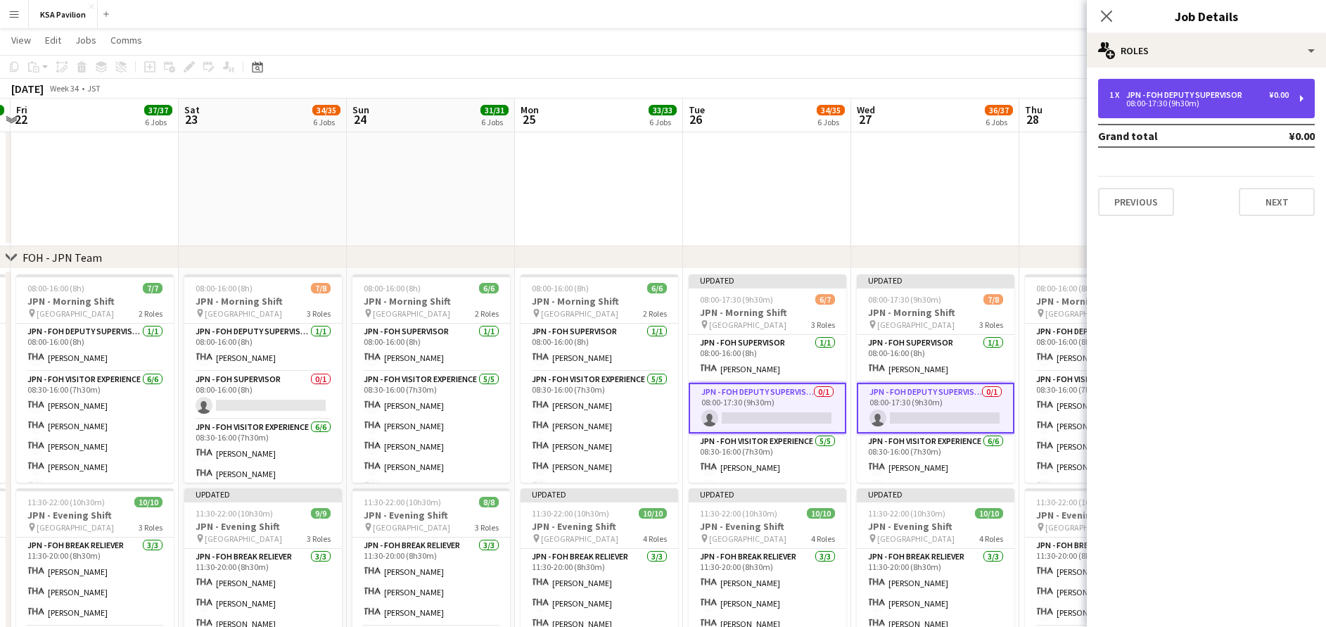
click at [1182, 100] on div "08:00-17:30 (9h30m)" at bounding box center [1199, 103] width 179 height 7
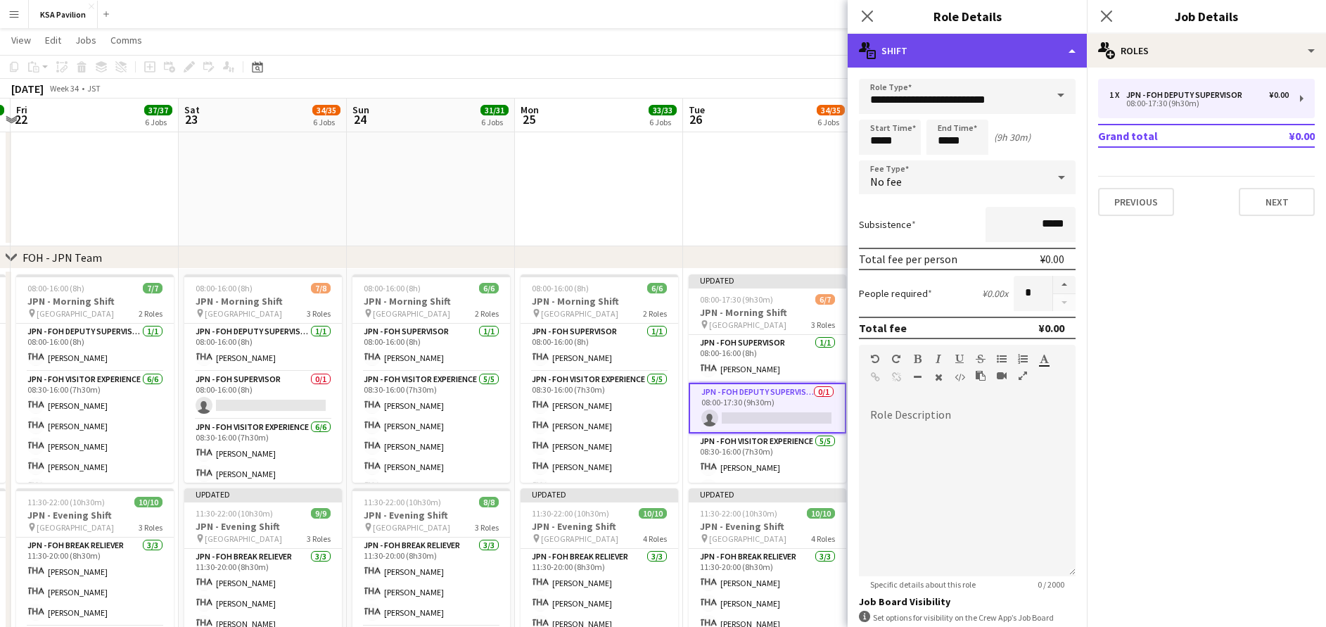
click at [985, 51] on div "multiple-actions-text Shift" at bounding box center [967, 51] width 239 height 34
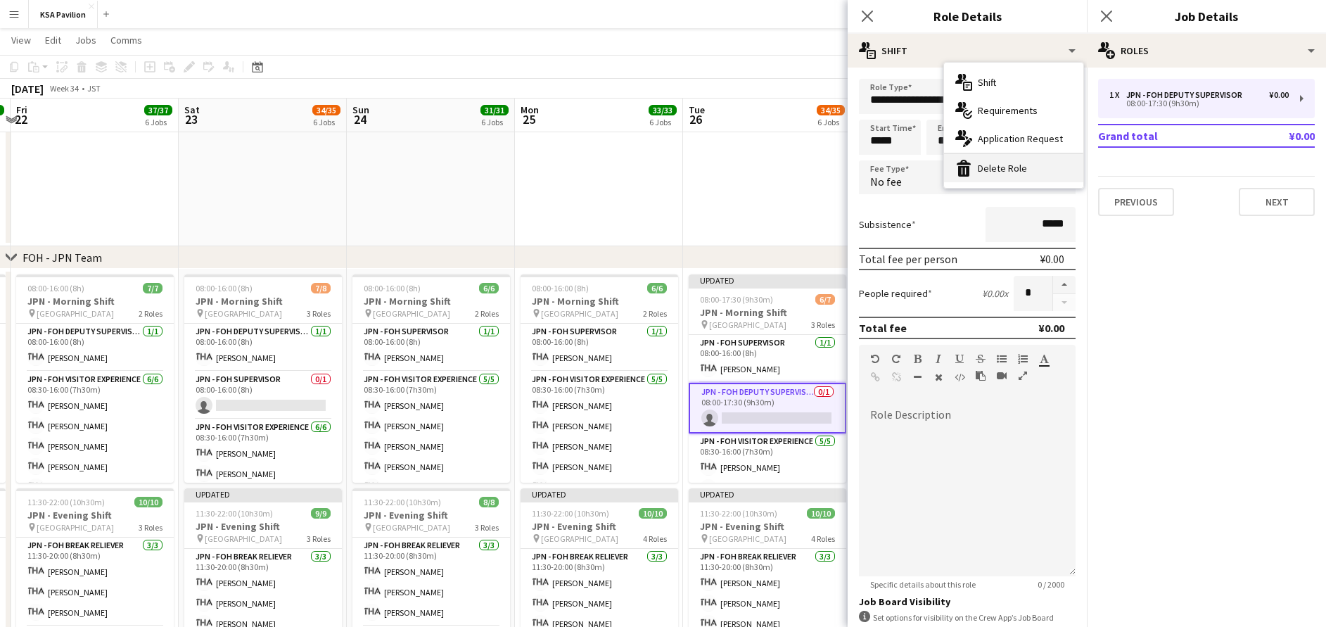
click at [1015, 170] on div "bin-2 Delete Role" at bounding box center [1013, 168] width 139 height 28
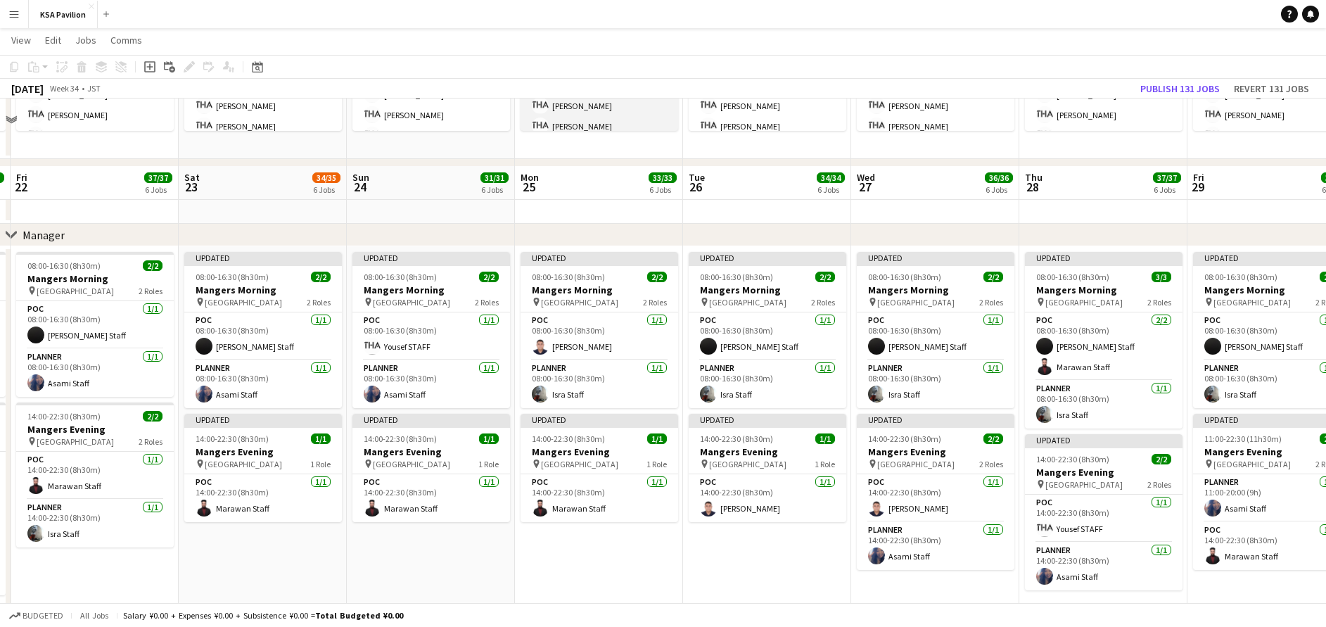
scroll to position [1161, 0]
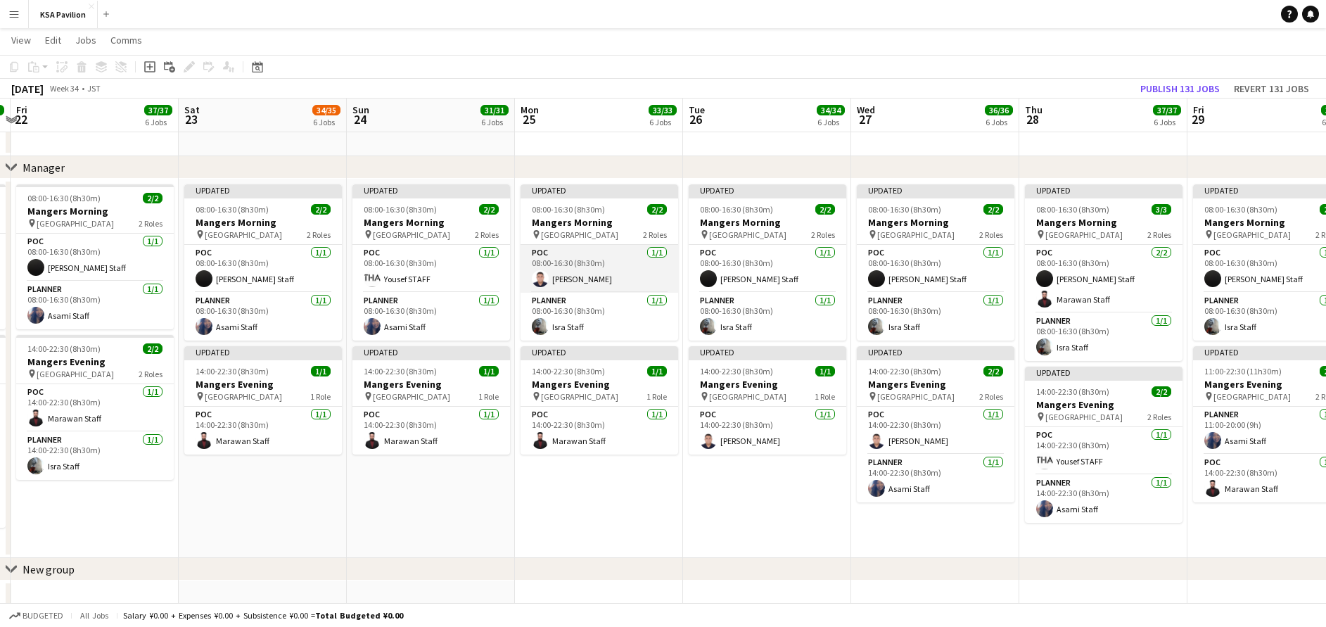
click at [614, 262] on app-card-role "POC [DATE] 08:00-16:30 (8h30m) [PERSON_NAME]" at bounding box center [600, 269] width 158 height 48
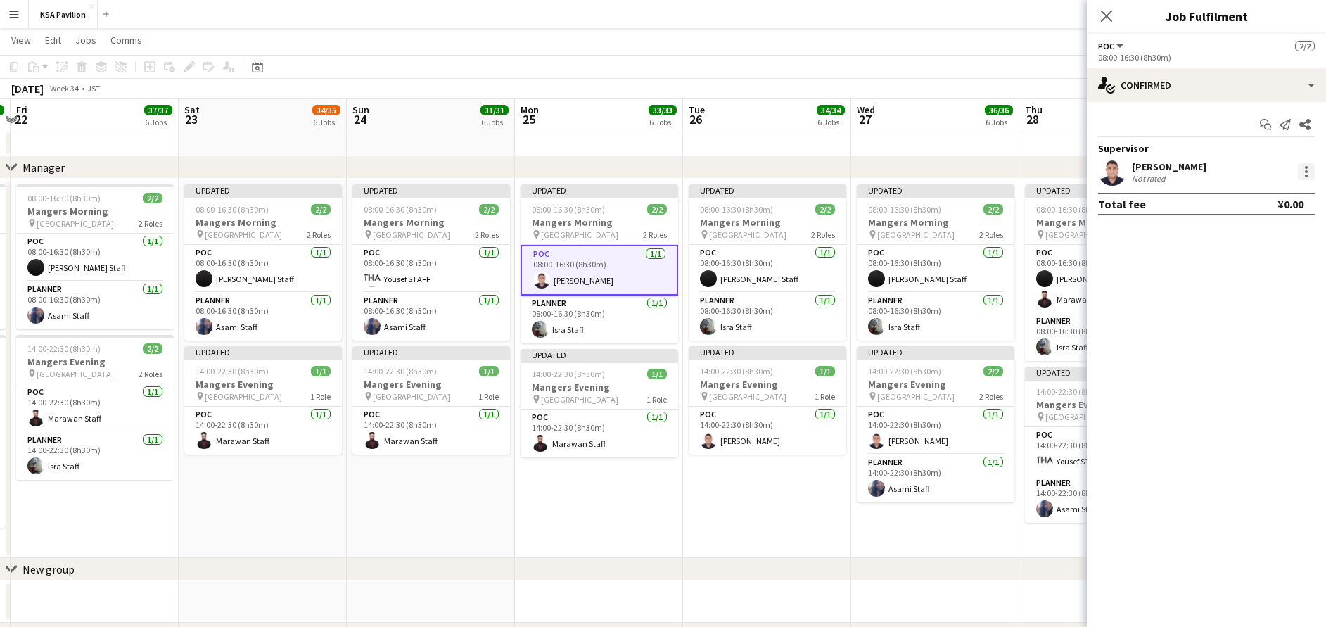
click at [1302, 174] on div at bounding box center [1306, 171] width 17 height 17
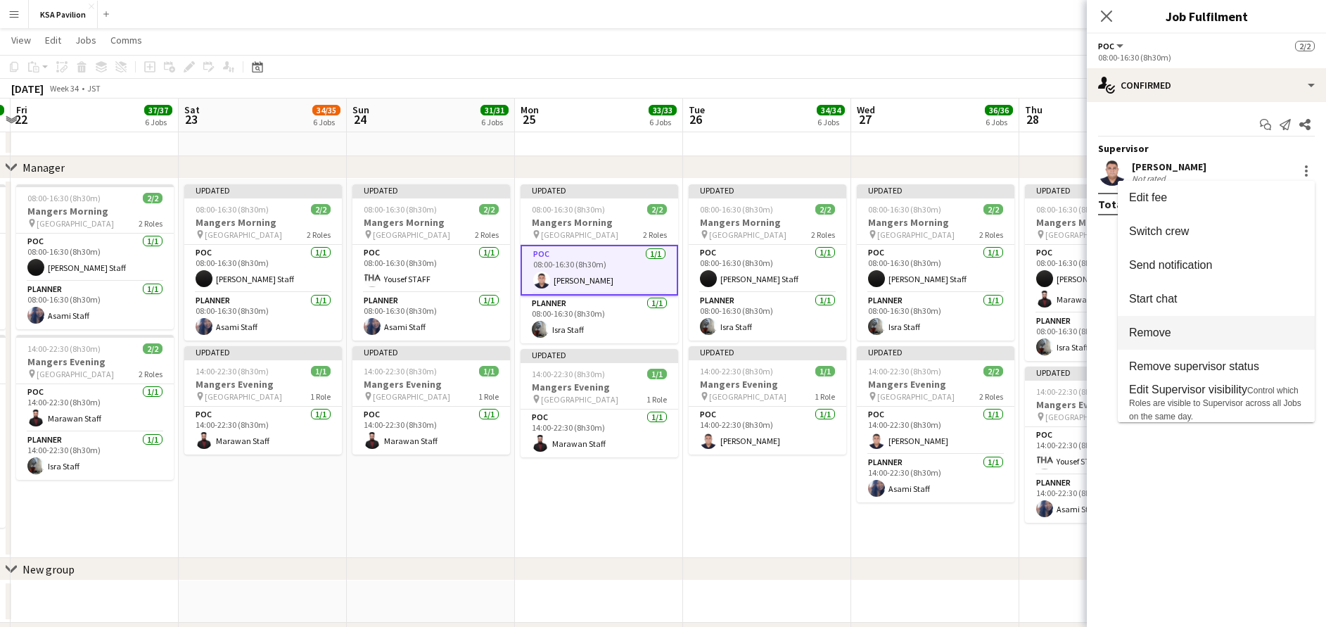
click at [1209, 338] on span "Remove" at bounding box center [1216, 332] width 174 height 13
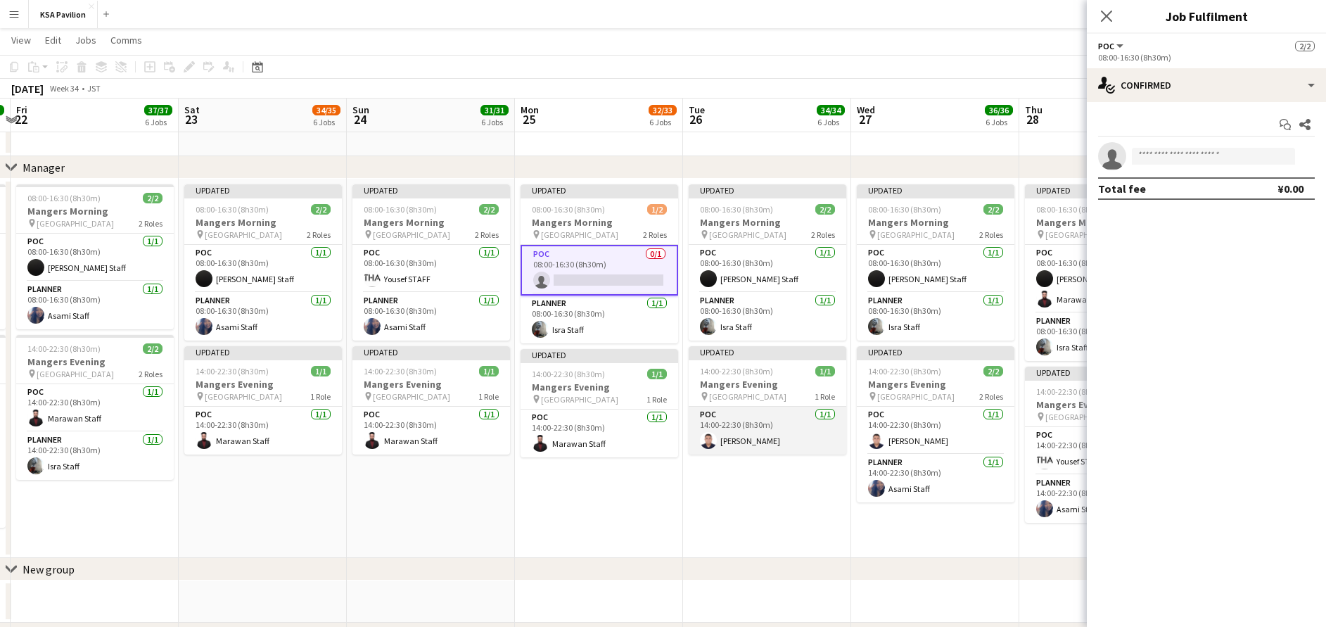
click at [782, 429] on app-card-role "POC [DATE] 14:00-22:30 (8h30m) [PERSON_NAME]" at bounding box center [768, 431] width 158 height 48
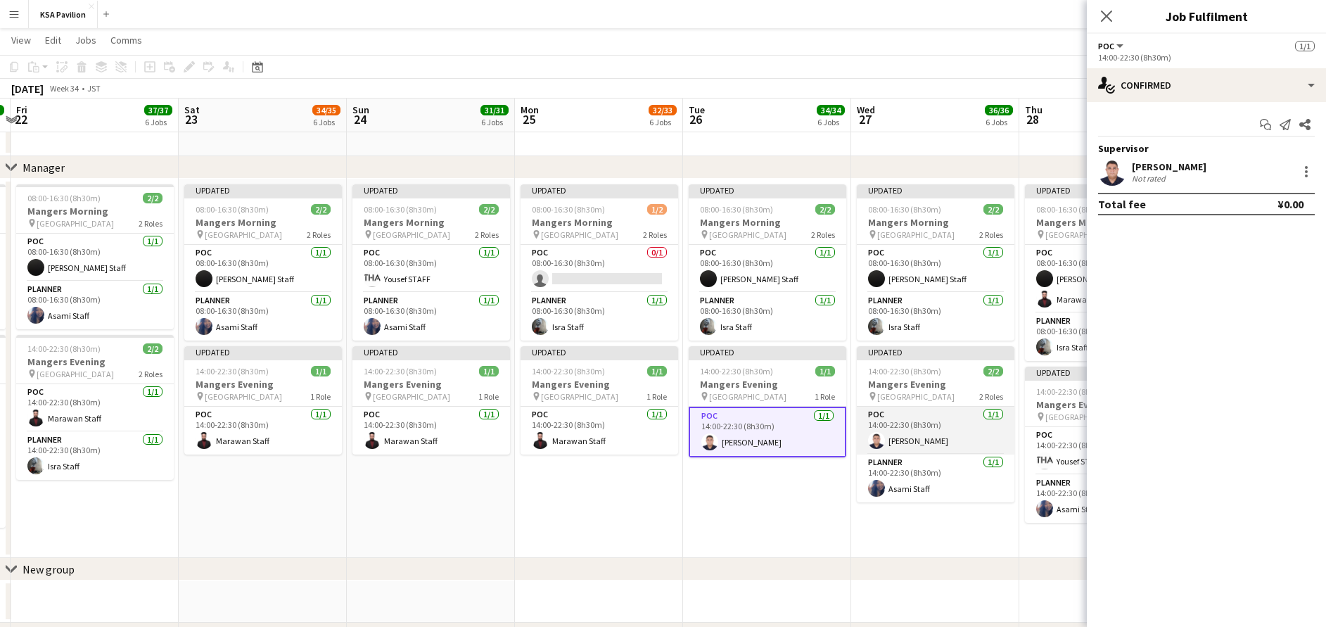
click at [901, 421] on app-card-role "POC [DATE] 14:00-22:30 (8h30m) [PERSON_NAME]" at bounding box center [936, 431] width 158 height 48
click at [1308, 173] on div at bounding box center [1306, 171] width 17 height 17
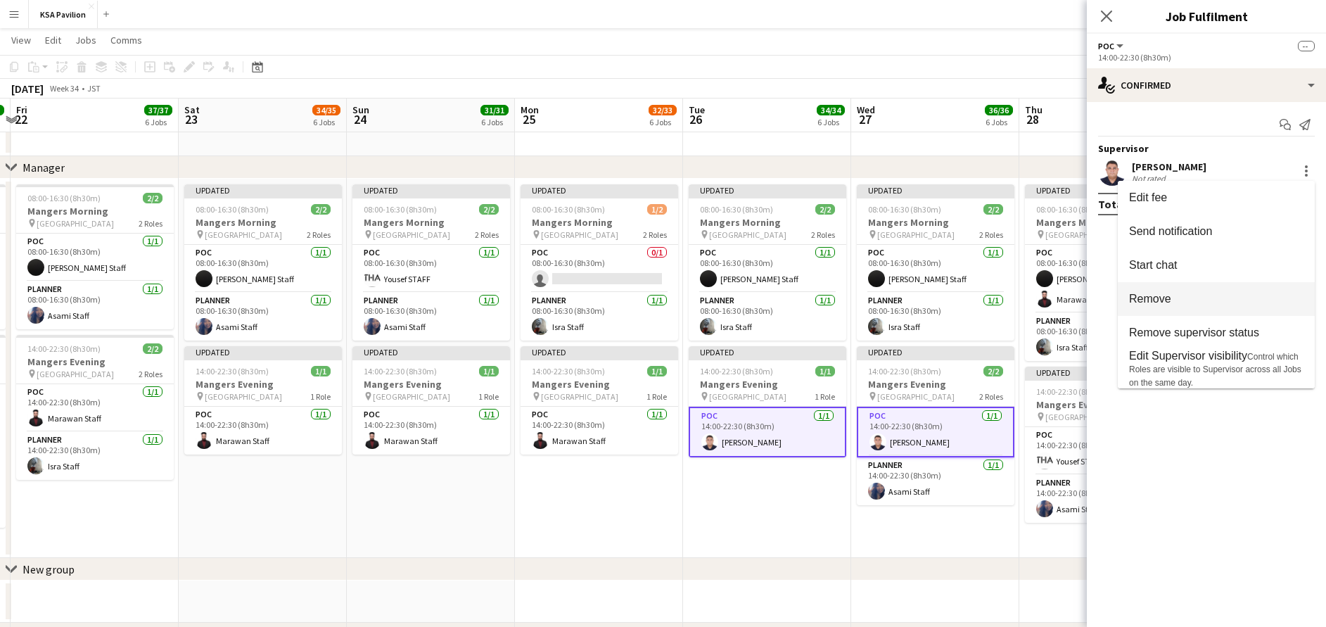
click at [1252, 313] on button "Remove" at bounding box center [1216, 299] width 197 height 34
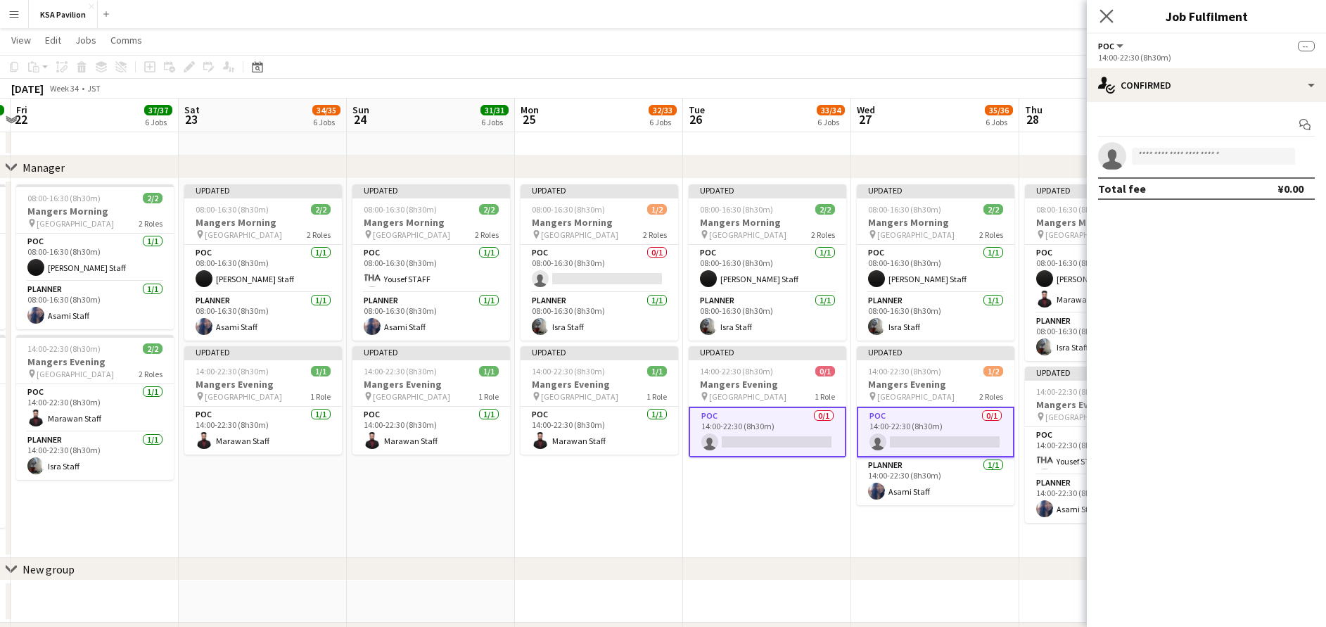
click at [1109, 24] on app-icon "Close pop-in" at bounding box center [1107, 16] width 20 height 20
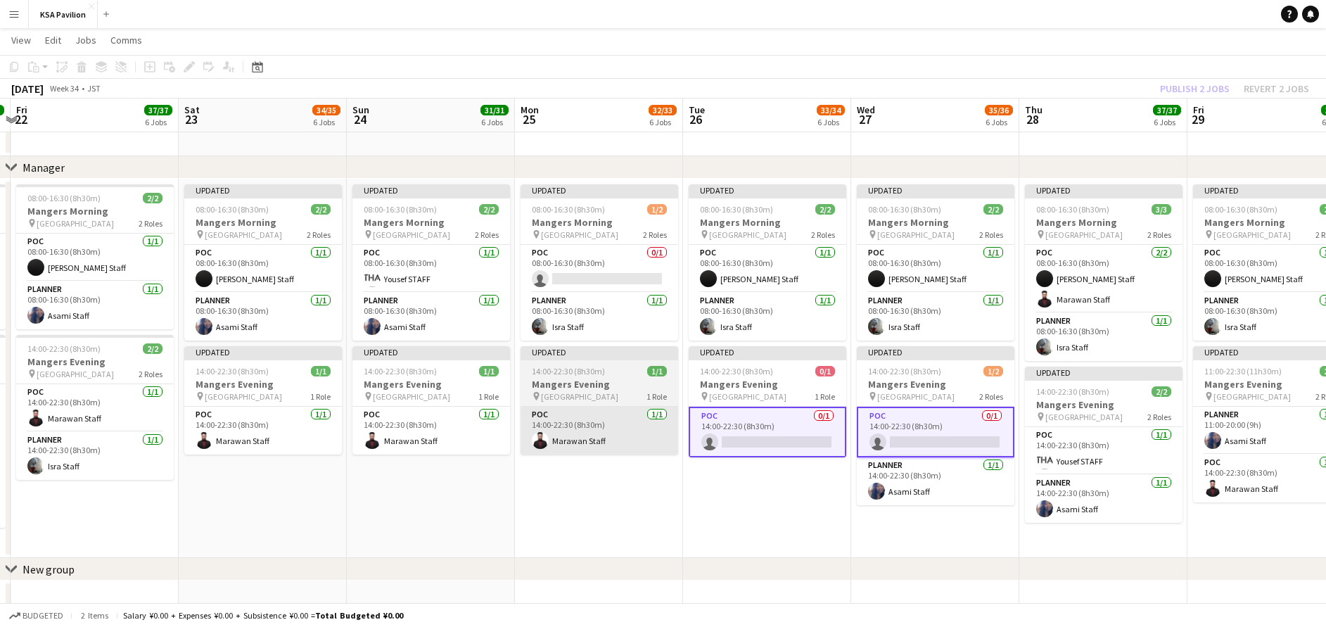
drag, startPoint x: 658, startPoint y: 500, endPoint x: 651, endPoint y: 443, distance: 57.4
click at [655, 497] on app-date-cell "Updated 08:00-16:30 (8h30m) 1/2 Mangers Morning pin Osaka 2 Roles POC 0/1 08:00…" at bounding box center [599, 368] width 168 height 379
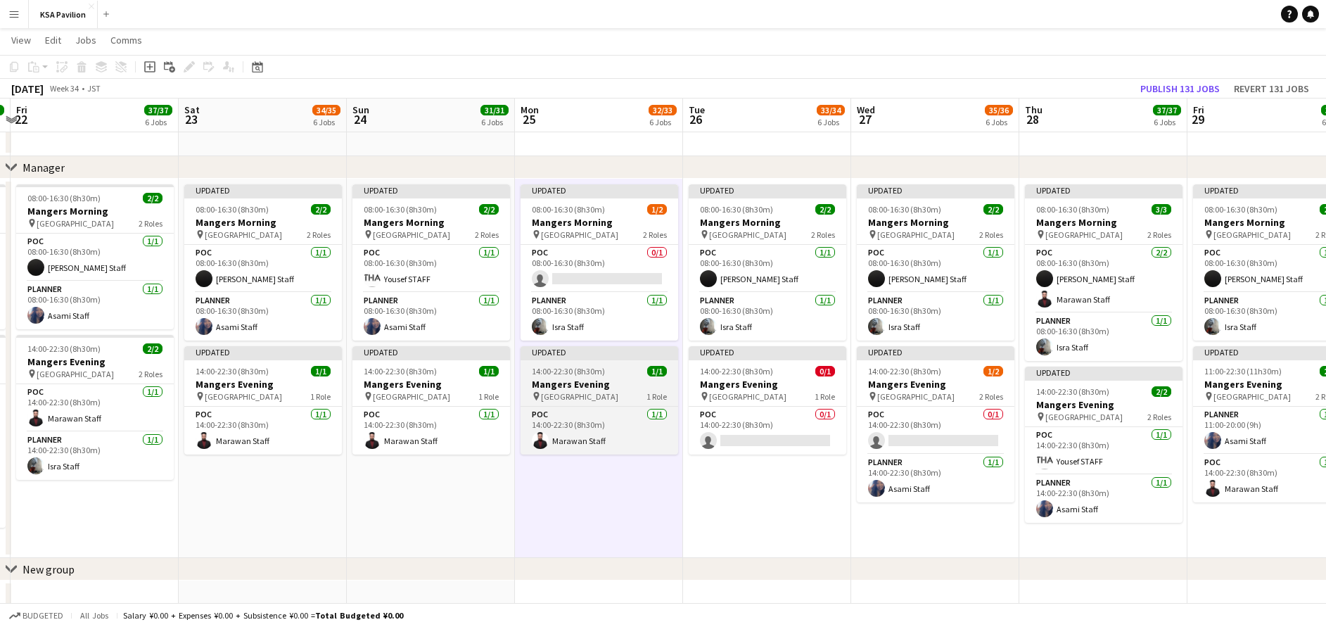
scroll to position [0, 497]
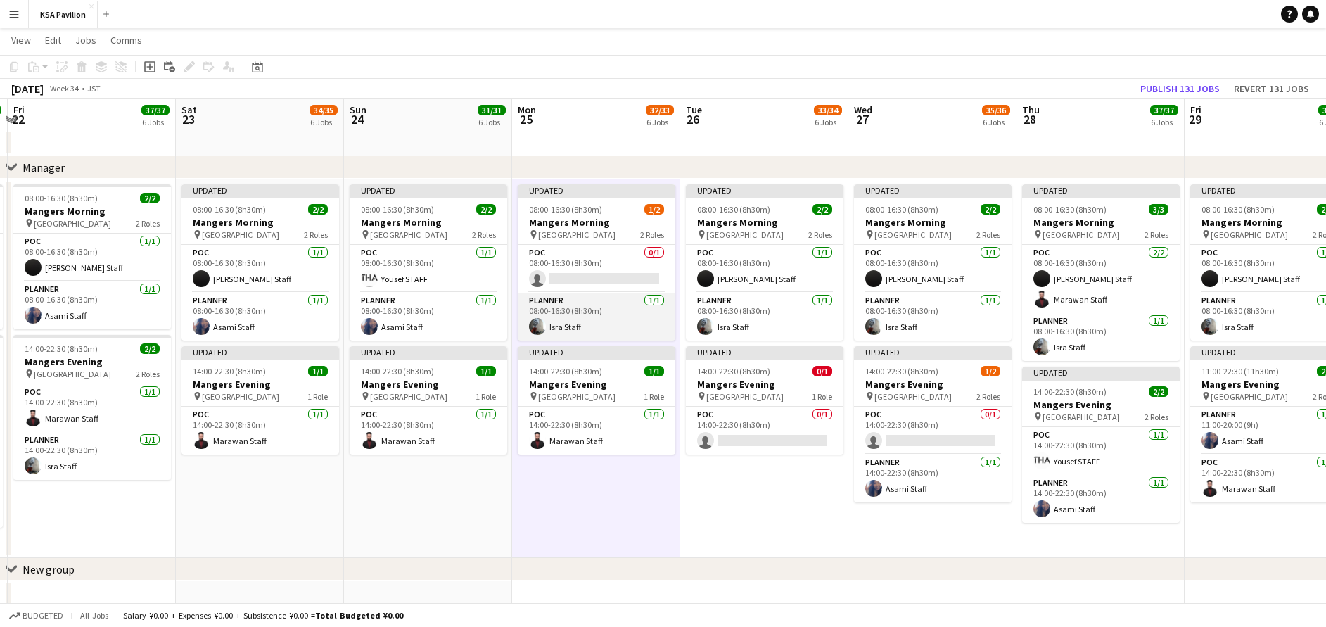
click at [623, 325] on app-card-role "Planner [DATE] 08:00-16:30 (8h30m) Isra Staff" at bounding box center [597, 317] width 158 height 48
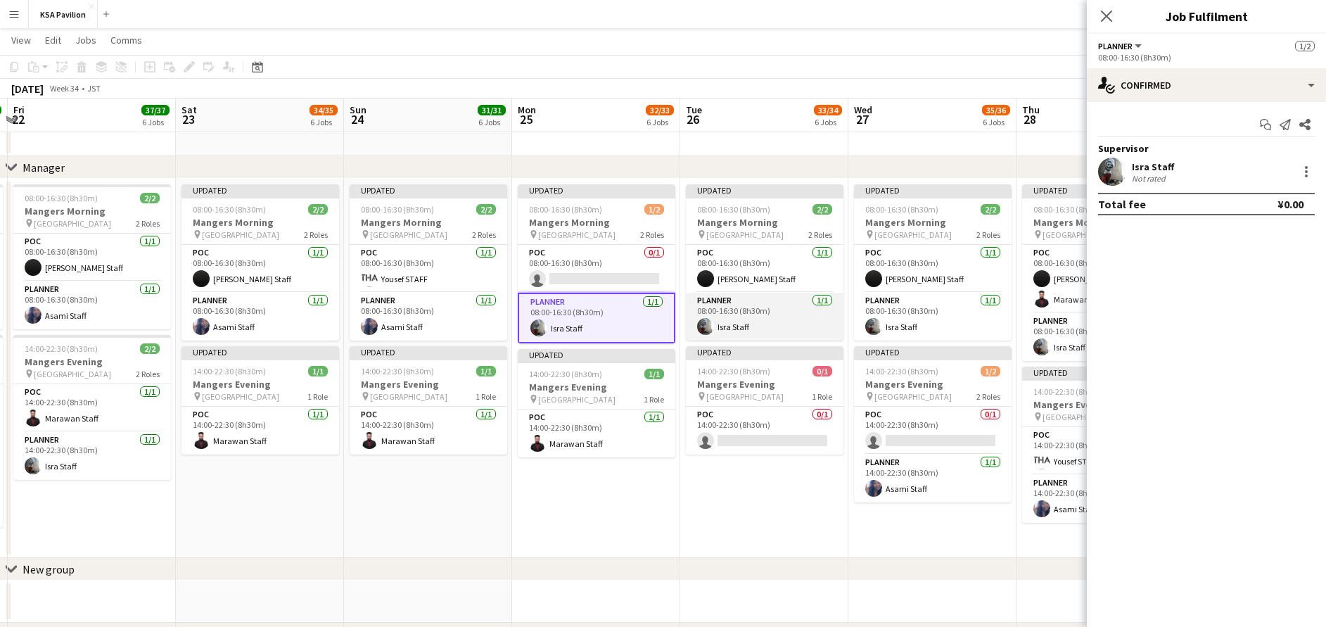
click at [754, 322] on app-card-role "Planner [DATE] 08:00-16:30 (8h30m) Isra Staff" at bounding box center [765, 317] width 158 height 48
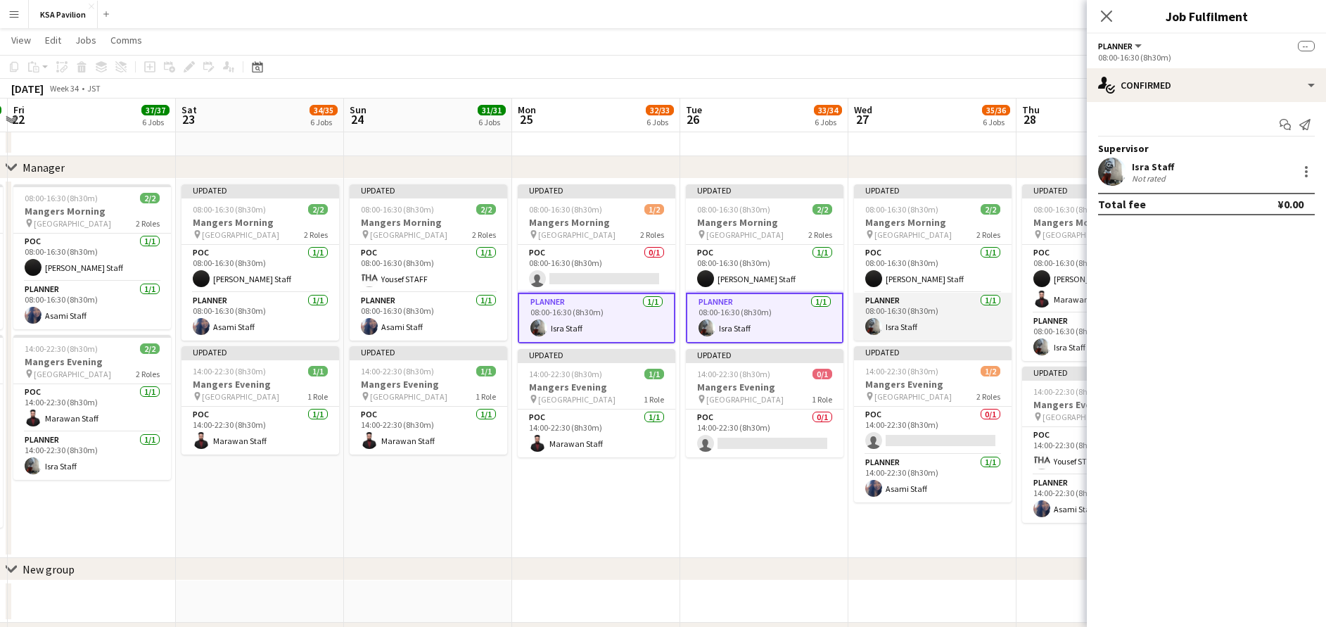
click at [911, 319] on app-card-role "Planner [DATE] 08:00-16:30 (8h30m) Isra Staff" at bounding box center [933, 317] width 158 height 48
click at [450, 342] on app-date-cell "Updated 08:00-16:30 (8h30m) 2/2 Mangers Morning pin Osaka 2 Roles POC [DATE] 08…" at bounding box center [428, 368] width 168 height 379
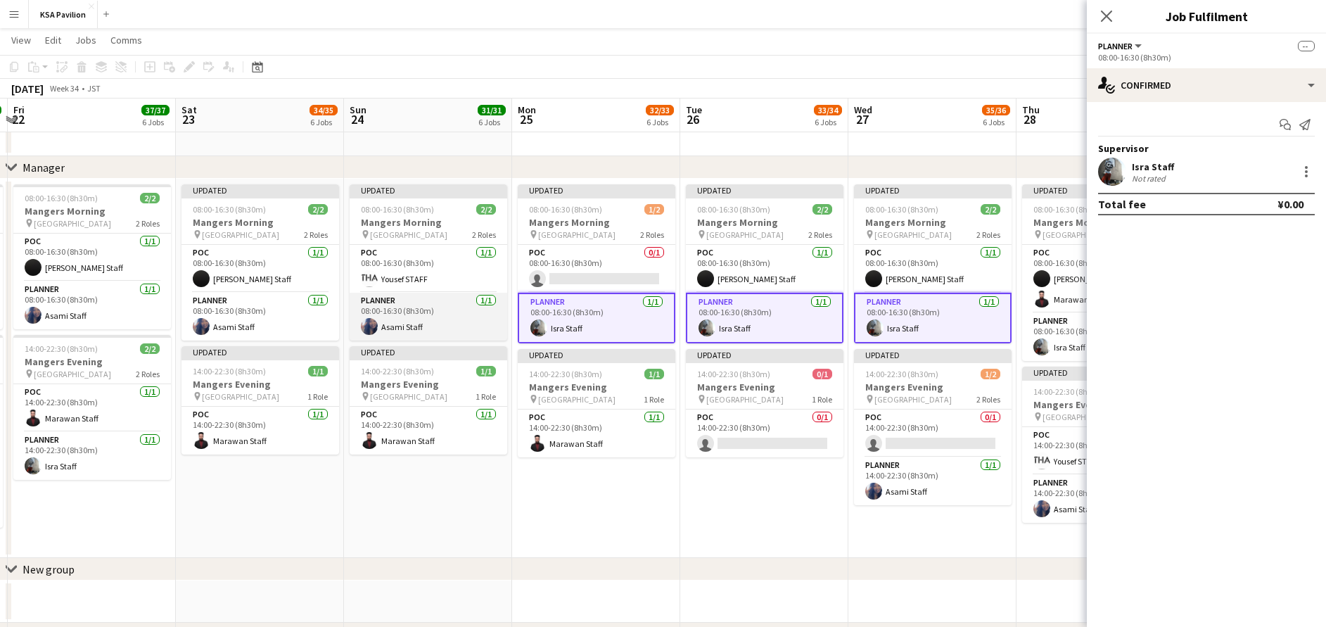
click at [474, 324] on app-card-role "Planner [DATE] 08:00-16:30 (8h30m) Asami Staff" at bounding box center [429, 317] width 158 height 48
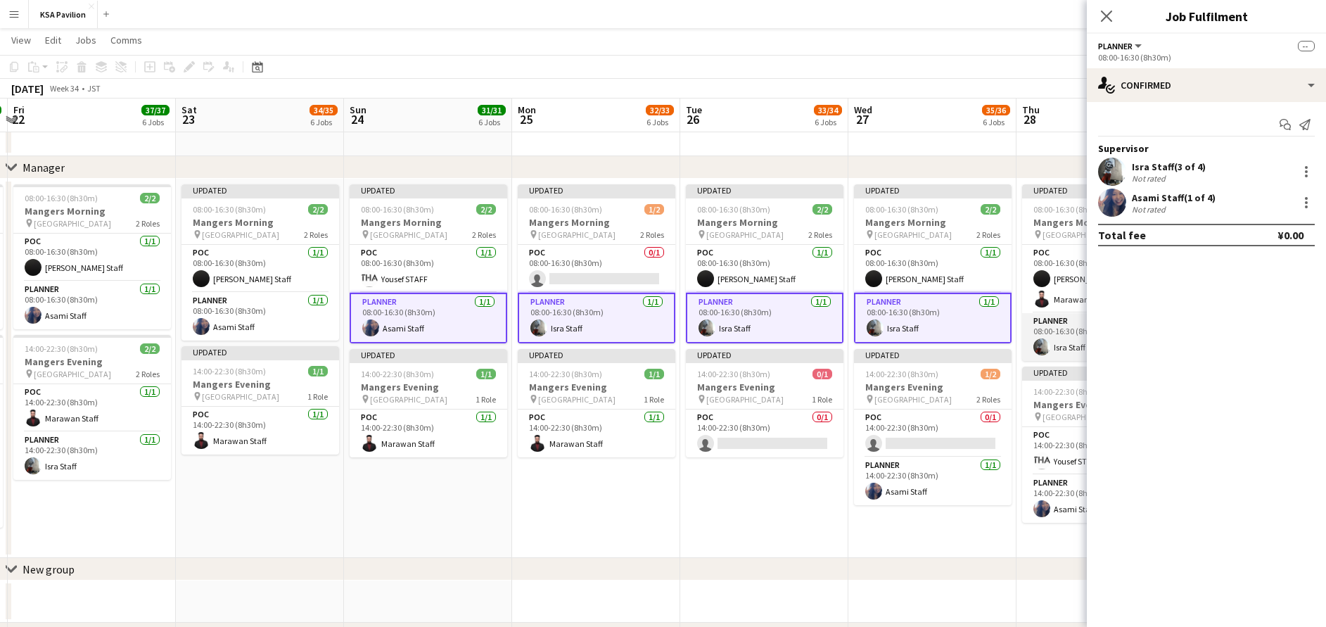
click at [1050, 333] on app-card-role "Planner [DATE] 08:00-16:30 (8h30m) Isra Staff" at bounding box center [1101, 337] width 158 height 48
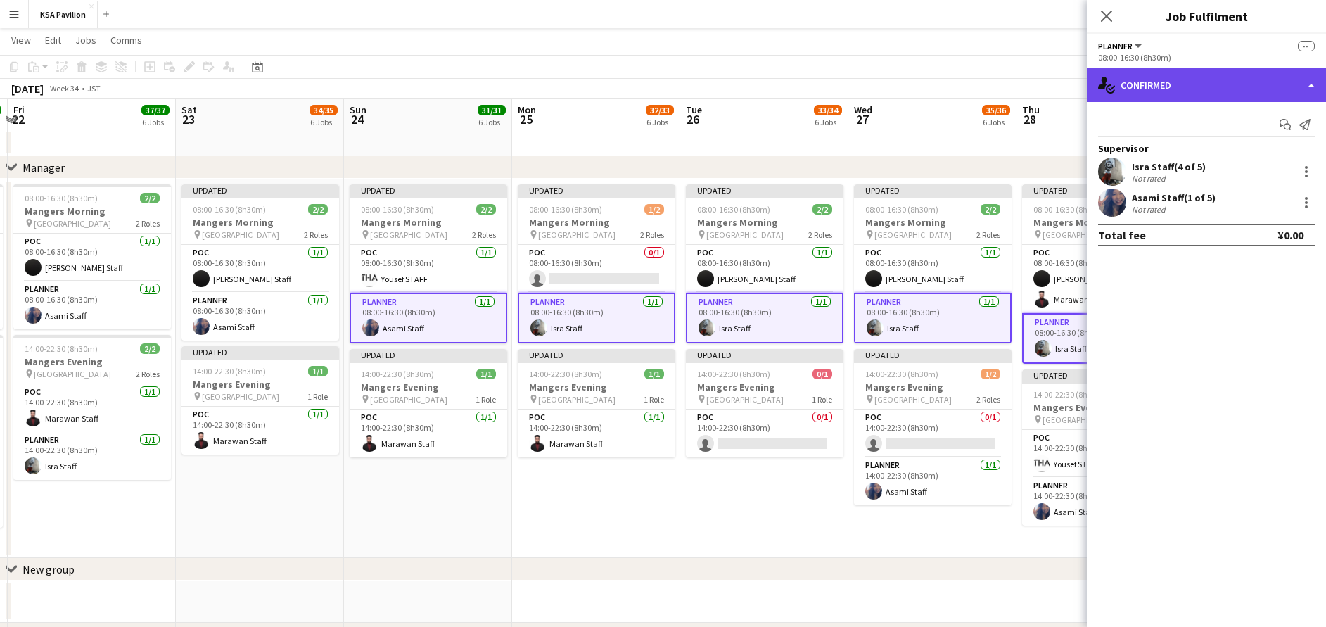
click at [1195, 80] on div "single-neutral-actions-check-2 Confirmed" at bounding box center [1206, 85] width 239 height 34
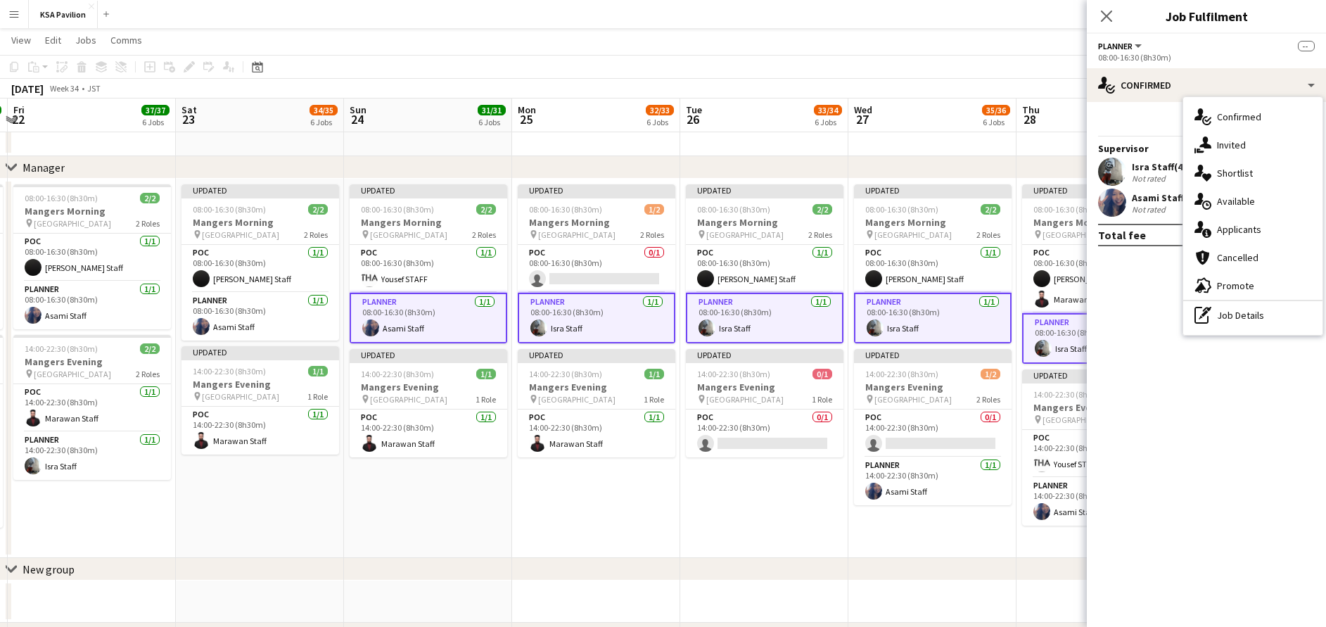
click at [1240, 306] on div "pen-write Job Details" at bounding box center [1252, 315] width 139 height 28
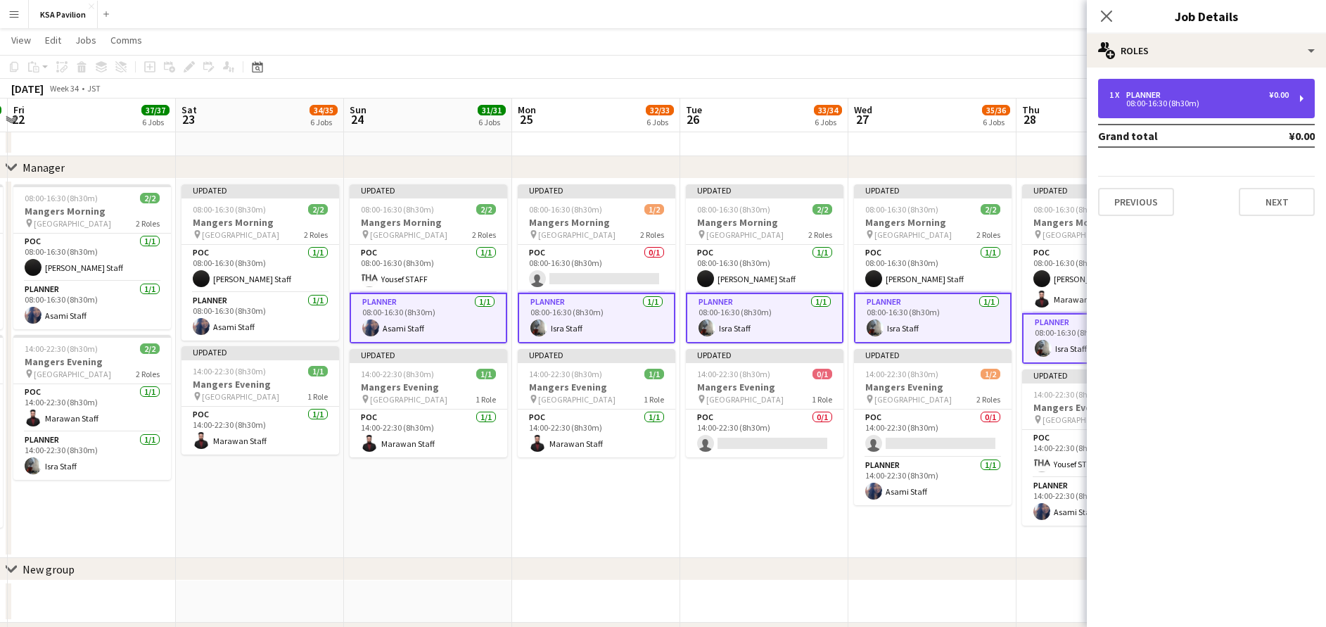
click at [1186, 83] on div "1 x Planner ¥0.00 08:00-16:30 (8h30m)" at bounding box center [1206, 98] width 217 height 39
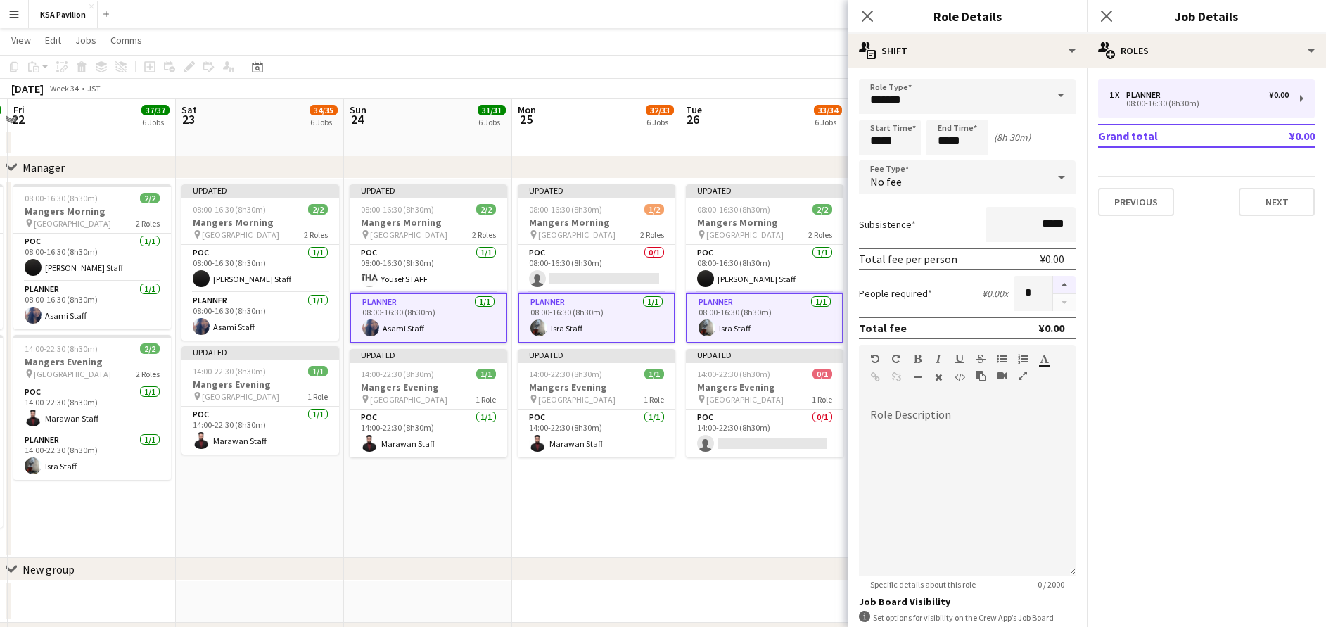
click at [1053, 281] on button "button" at bounding box center [1064, 285] width 23 height 18
type input "*"
click at [272, 328] on app-card-role "Planner [DATE] 08:00-16:30 (8h30m) Asami Staff" at bounding box center [261, 317] width 158 height 48
type input "*"
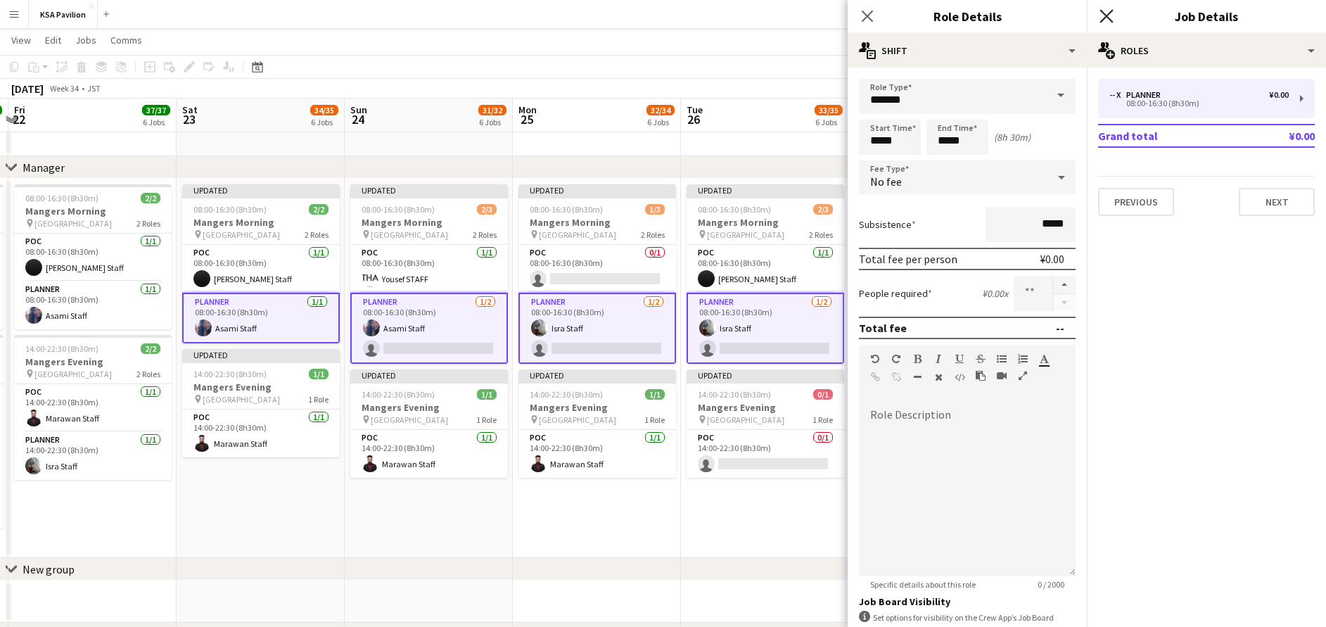
click at [1102, 18] on icon "Close pop-in" at bounding box center [1106, 15] width 13 height 13
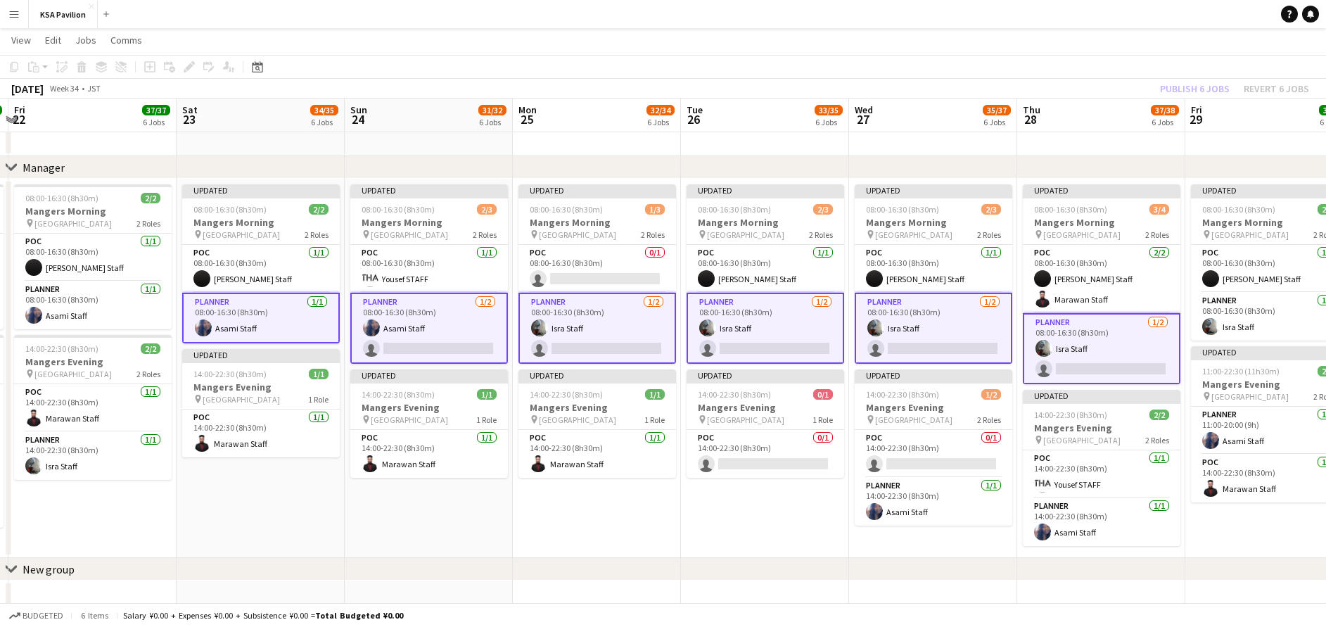
click at [1100, 350] on app-card-role "Planner [DATE] 08:00-16:30 (8h30m) Isra Staff single-neutral-actions" at bounding box center [1102, 348] width 158 height 71
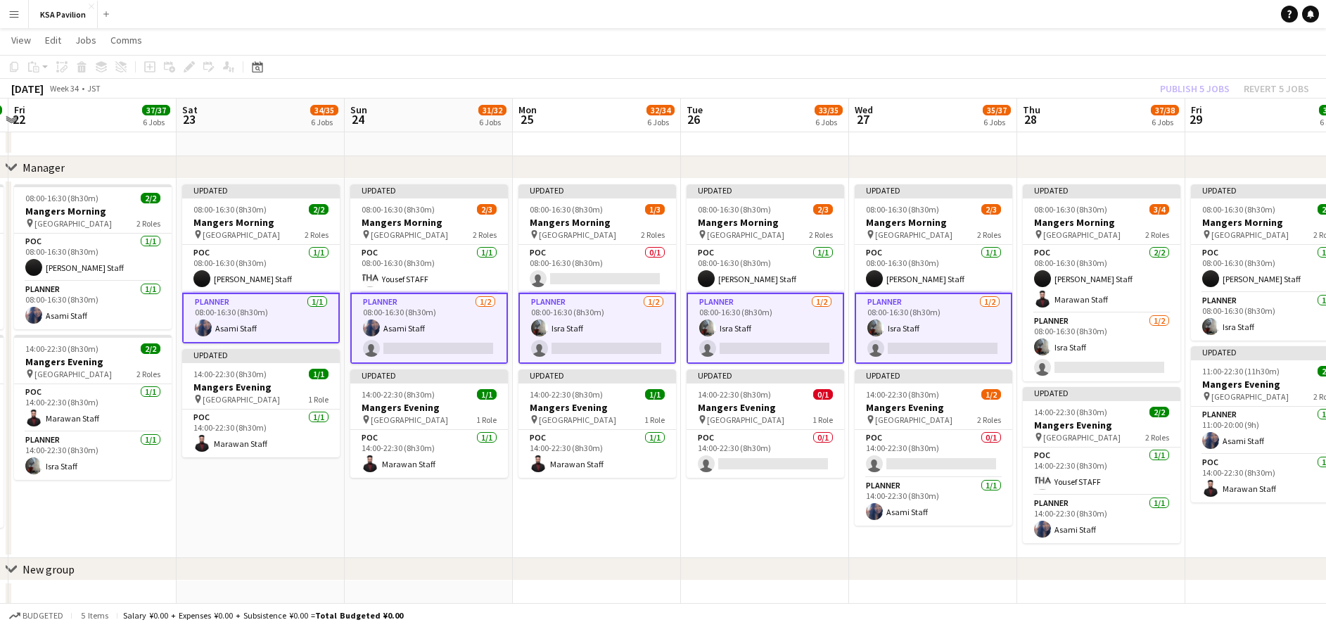
click at [936, 345] on app-card-role "Planner [DATE] 08:00-16:30 (8h30m) Isra Staff single-neutral-actions" at bounding box center [934, 328] width 158 height 71
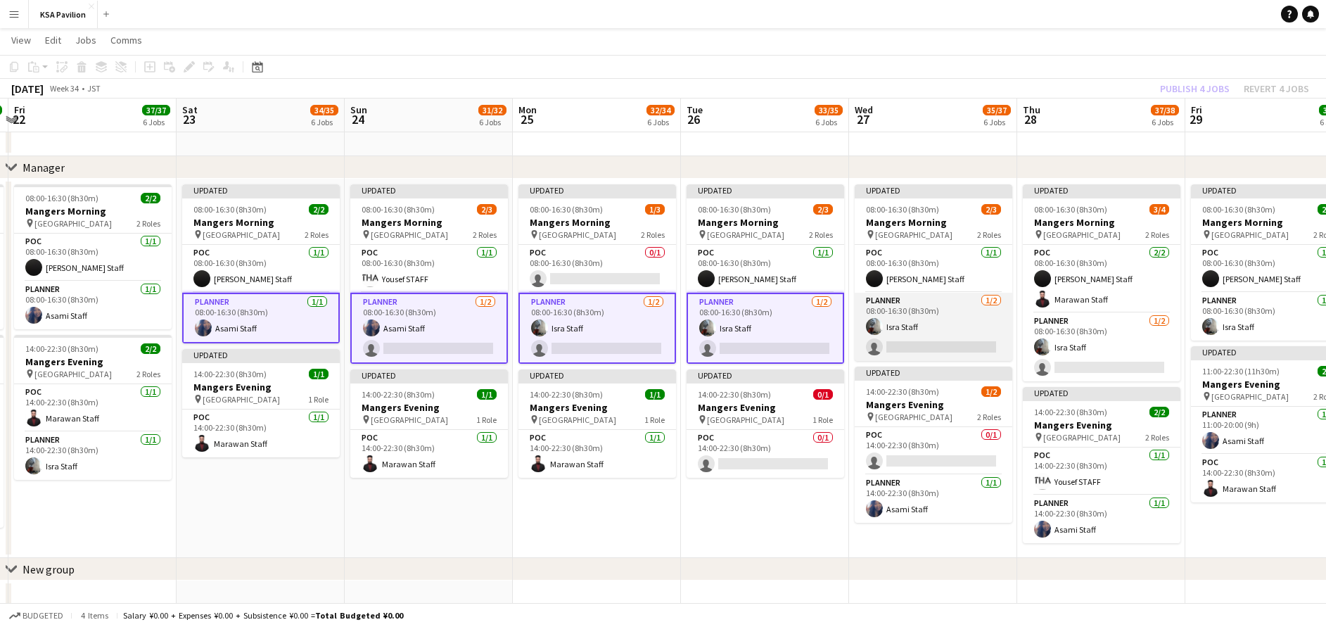
click at [936, 345] on app-card-role "Planner [DATE] 08:00-16:30 (8h30m) Isra Staff single-neutral-actions" at bounding box center [934, 327] width 158 height 68
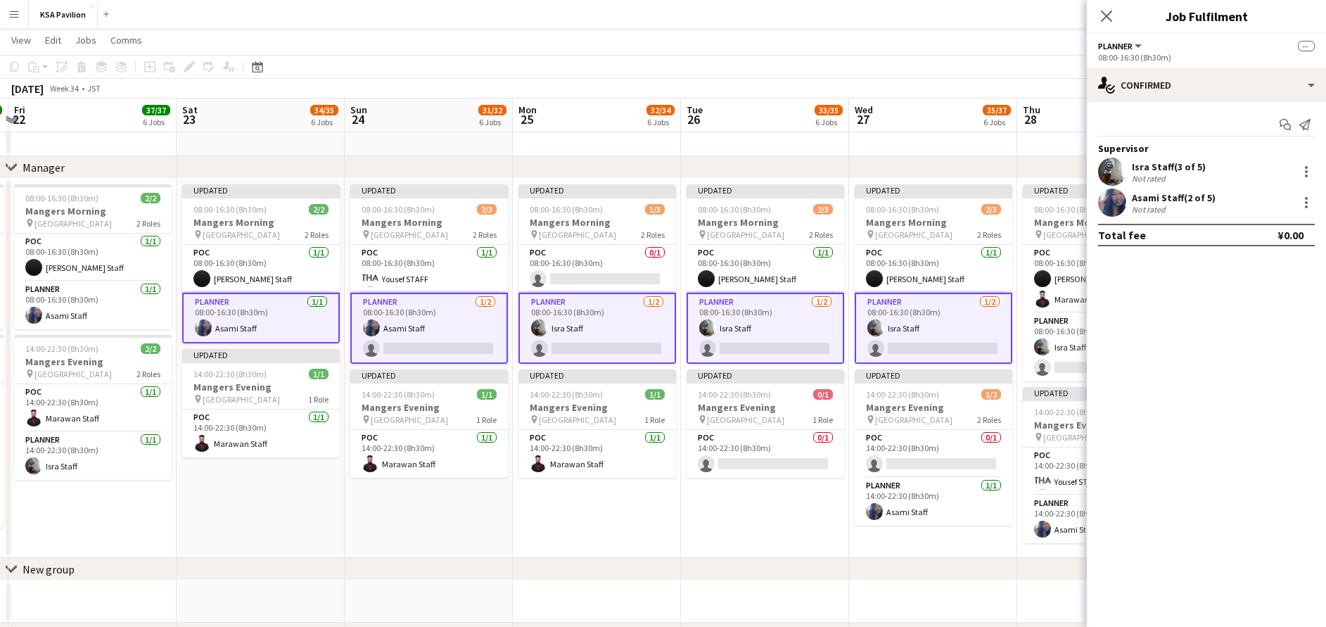
click at [241, 326] on app-card-role "Planner [DATE] 08:00-16:30 (8h30m) Asami Staff" at bounding box center [261, 318] width 158 height 51
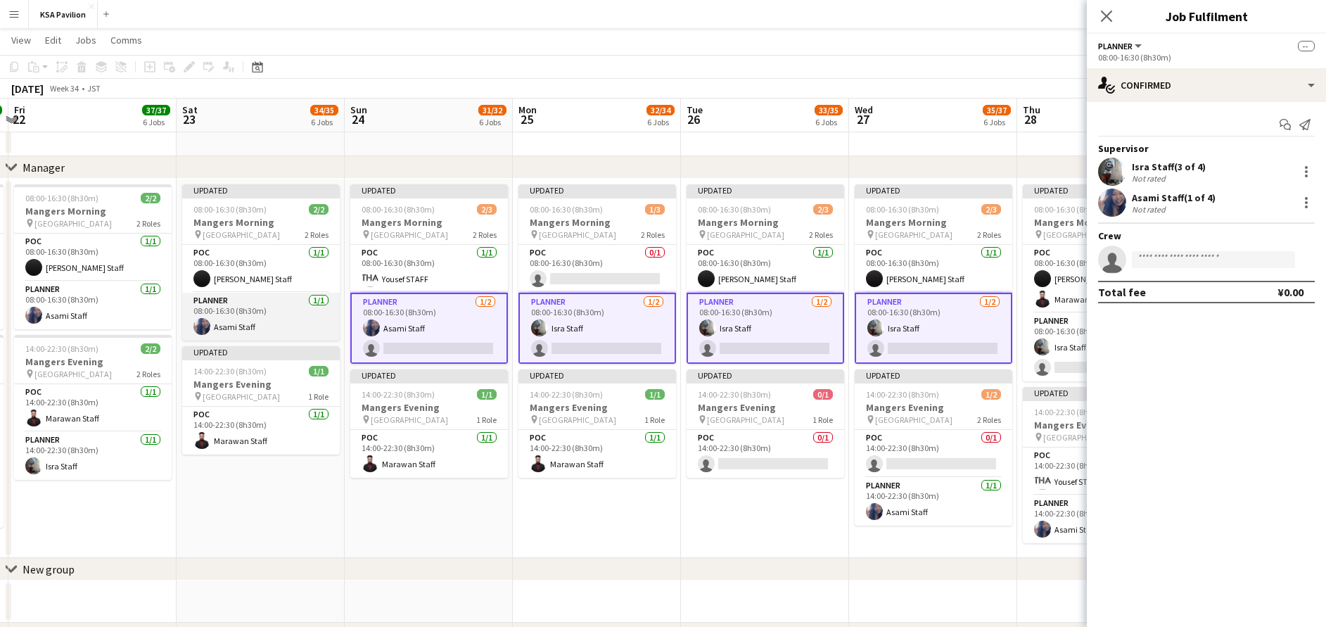
click at [241, 326] on app-card-role "Planner [DATE] 08:00-16:30 (8h30m) Asami Staff" at bounding box center [261, 317] width 158 height 48
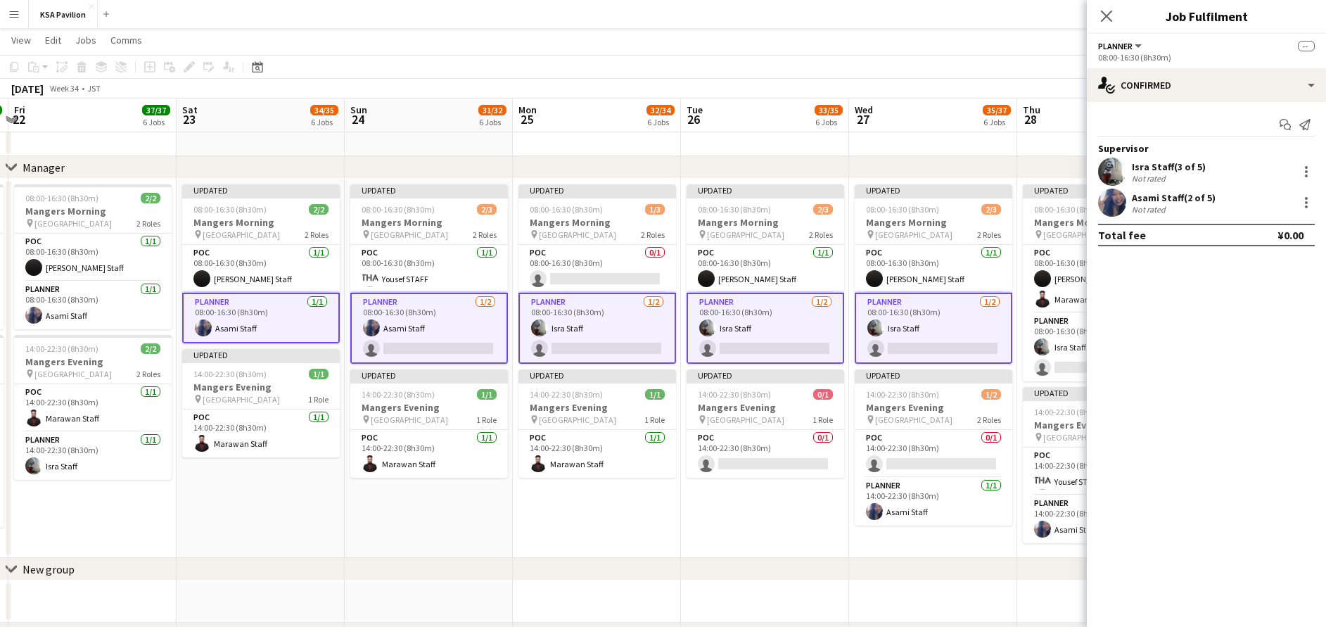
click at [276, 328] on app-card-role "Planner [DATE] 08:00-16:30 (8h30m) Asami Staff" at bounding box center [261, 318] width 158 height 51
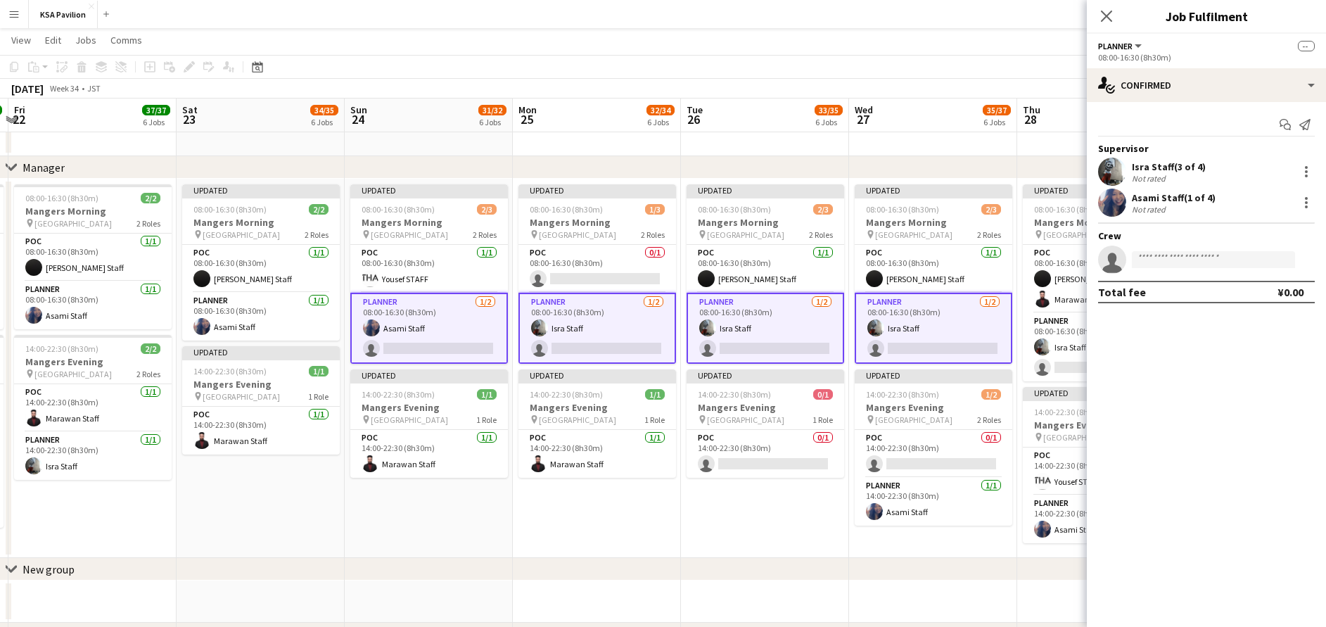
click at [400, 330] on app-card-role "Planner [DATE] 08:00-16:30 (8h30m) Asami Staff single-neutral-actions" at bounding box center [429, 328] width 158 height 71
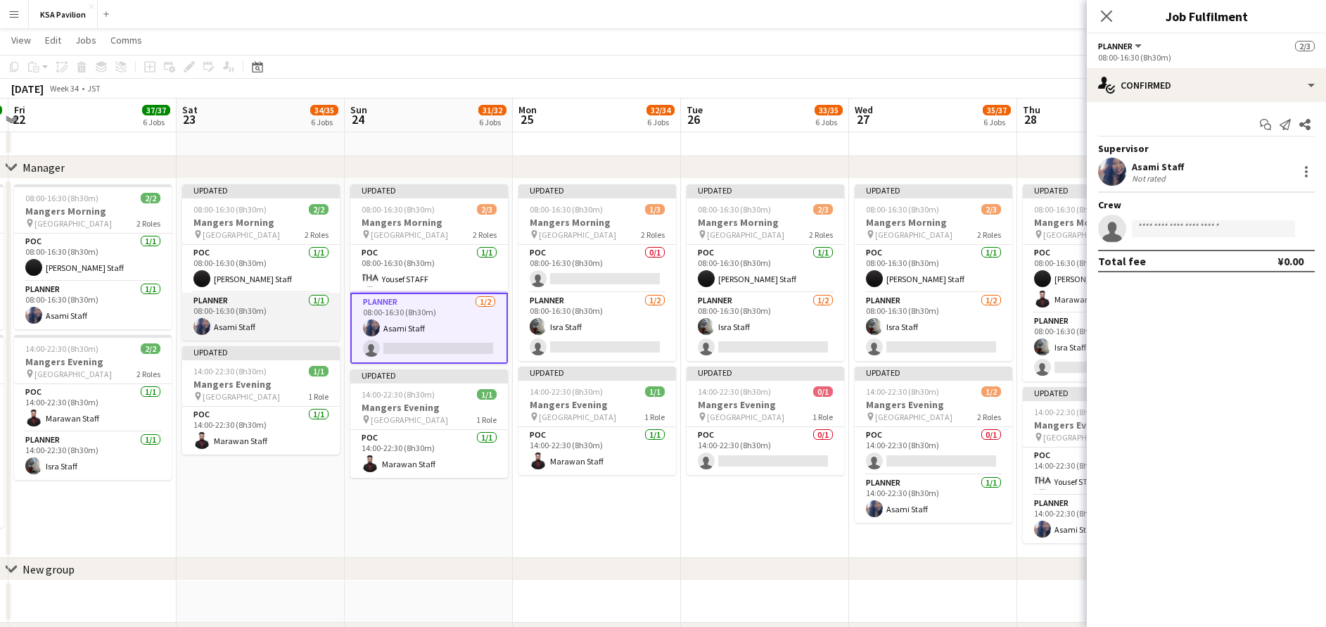
click at [310, 326] on app-card-role "Planner [DATE] 08:00-16:30 (8h30m) Asami Staff" at bounding box center [261, 317] width 158 height 48
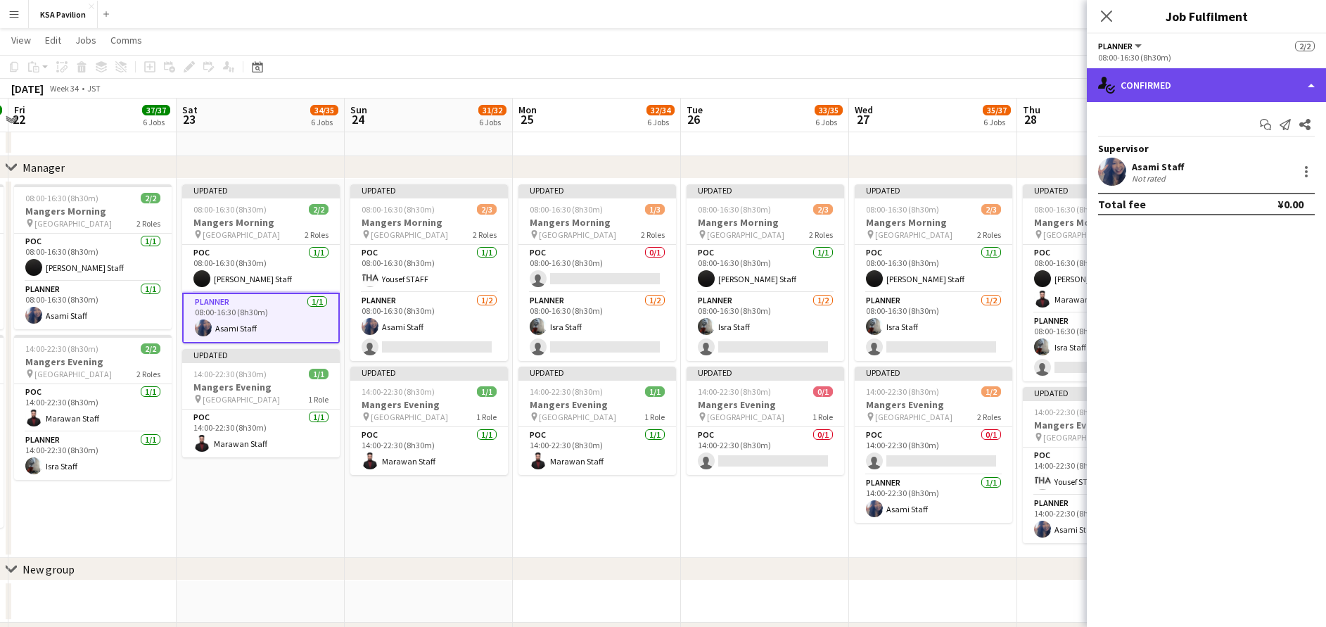
click at [1155, 89] on div "single-neutral-actions-check-2 Confirmed" at bounding box center [1206, 85] width 239 height 34
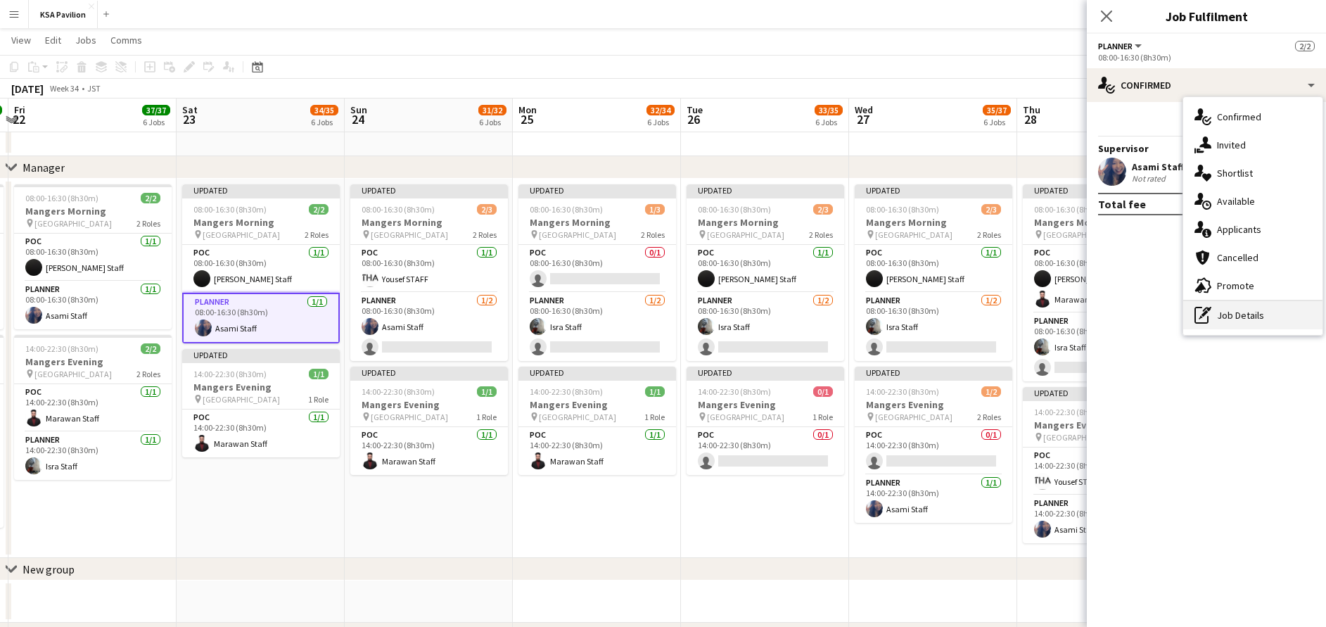
click at [1244, 306] on div "pen-write Job Details" at bounding box center [1252, 315] width 139 height 28
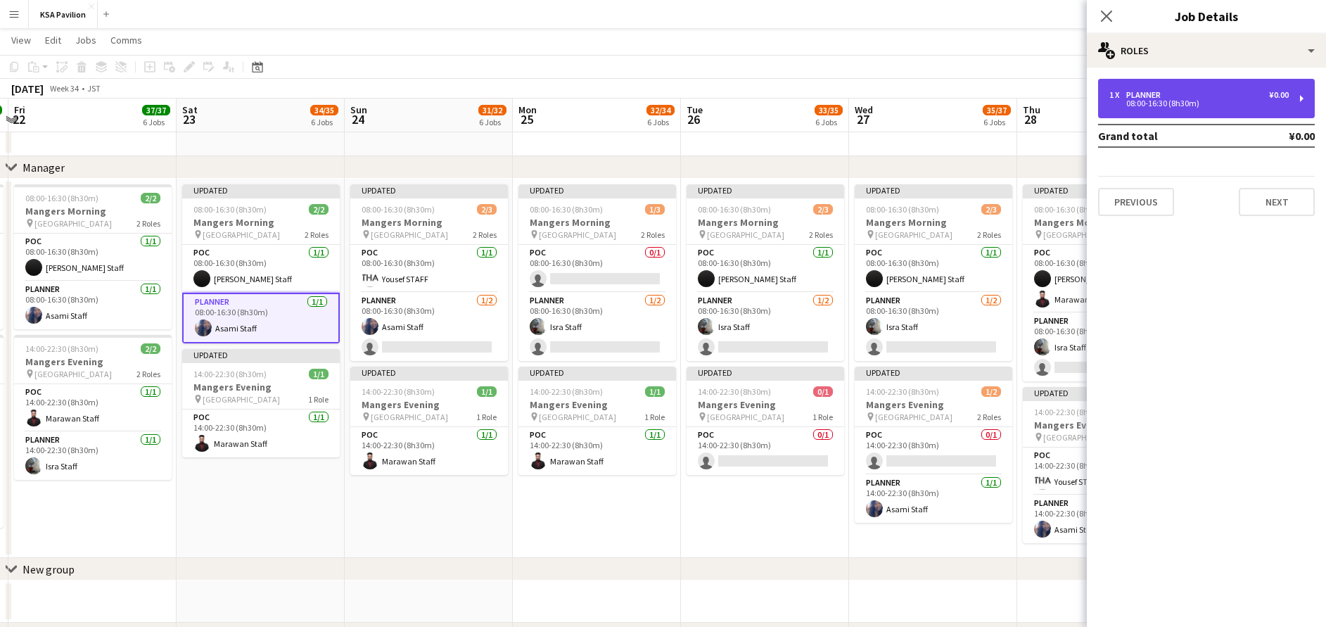
click at [1182, 106] on div "08:00-16:30 (8h30m)" at bounding box center [1199, 103] width 179 height 7
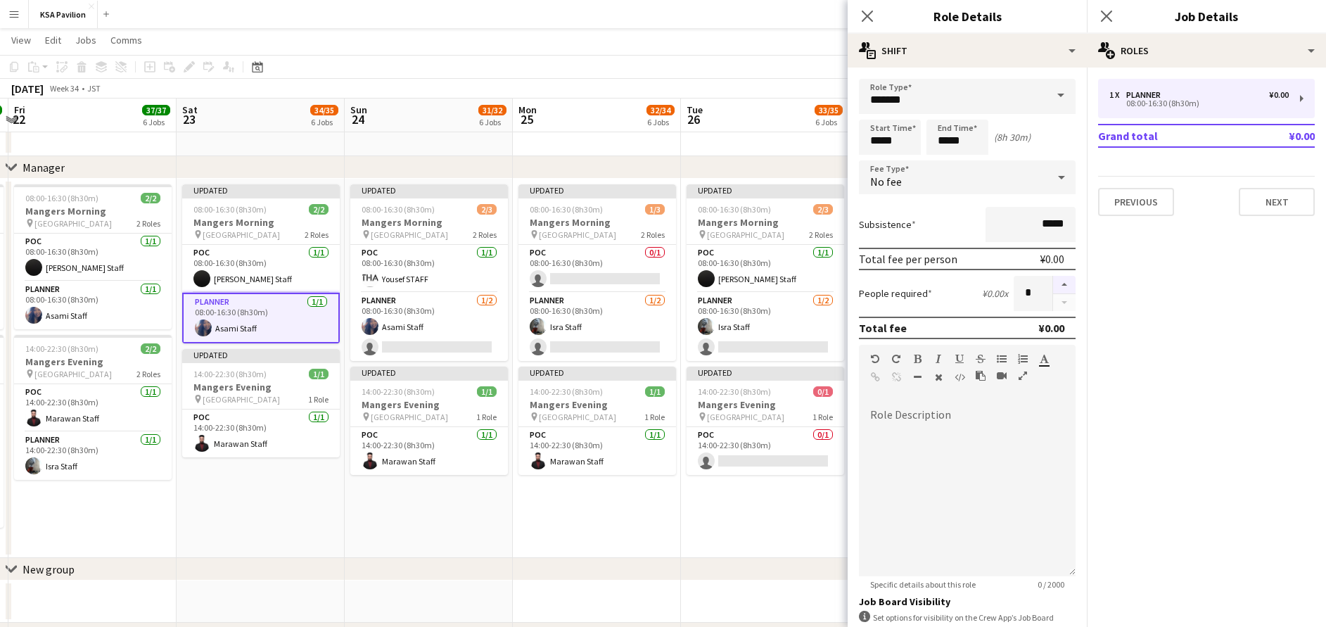
click at [1053, 287] on button "button" at bounding box center [1064, 285] width 23 height 18
type input "*"
click at [1110, 18] on icon "Close pop-in" at bounding box center [1106, 15] width 13 height 13
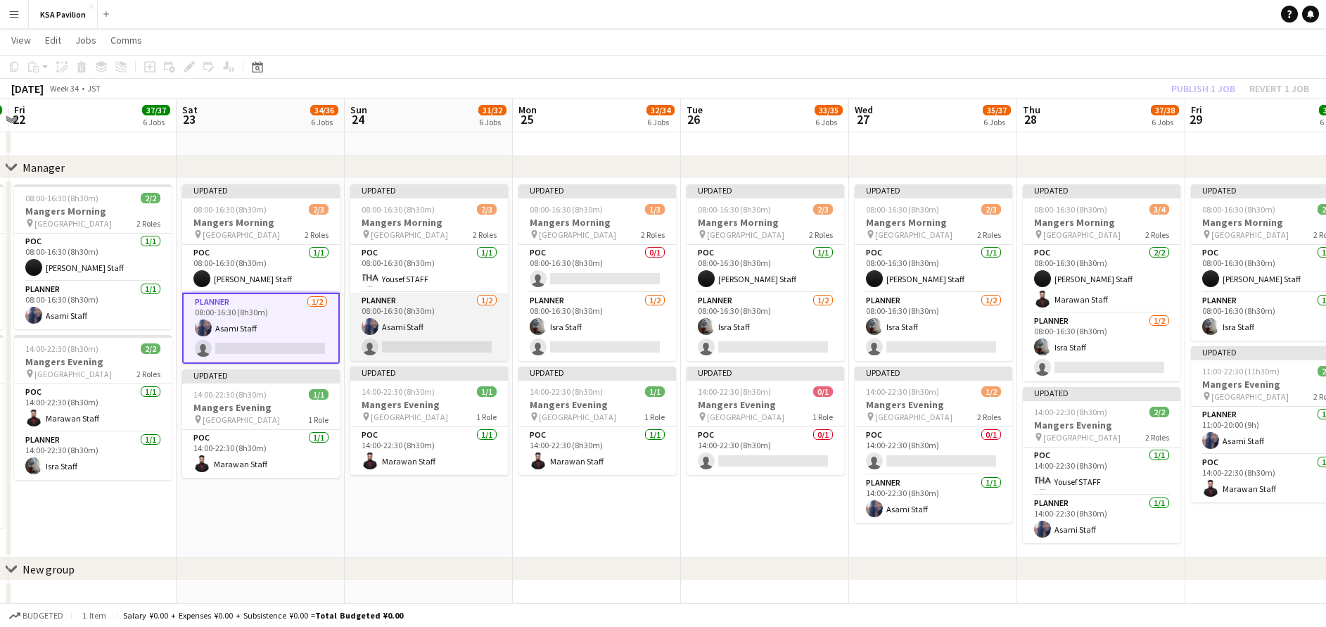
click at [425, 324] on app-card-role "Planner [DATE] 08:00-16:30 (8h30m) Asami Staff single-neutral-actions" at bounding box center [429, 327] width 158 height 68
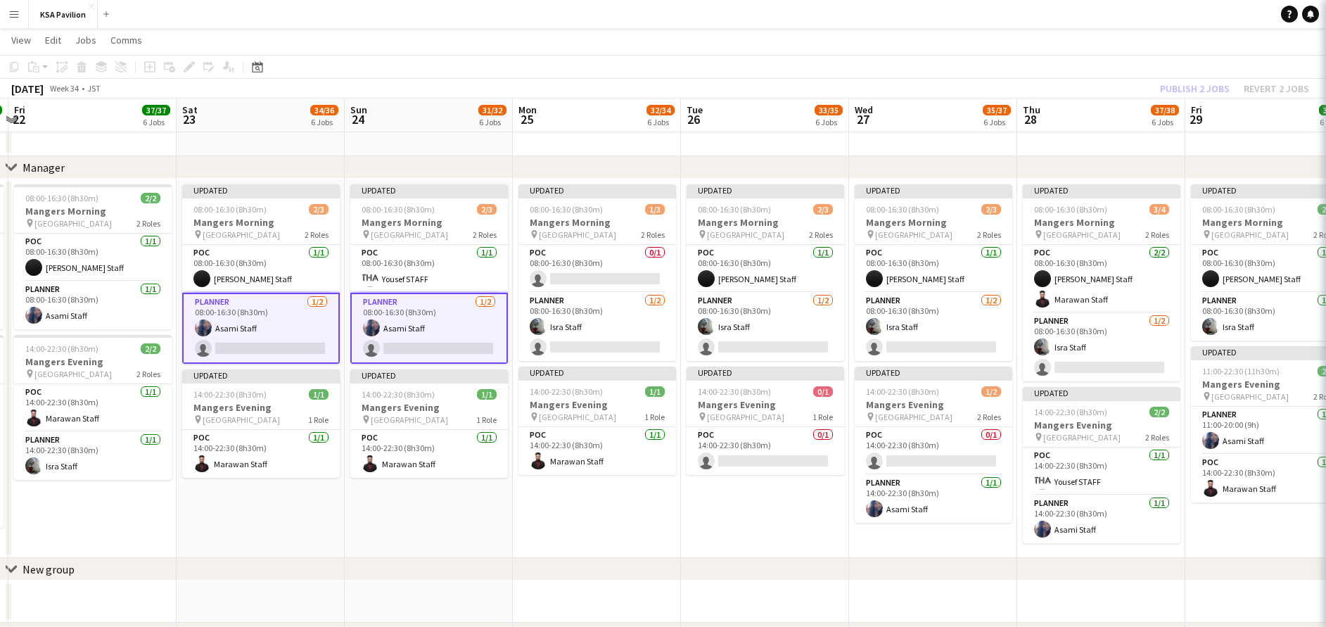
drag, startPoint x: 588, startPoint y: 321, endPoint x: 690, endPoint y: 320, distance: 102.0
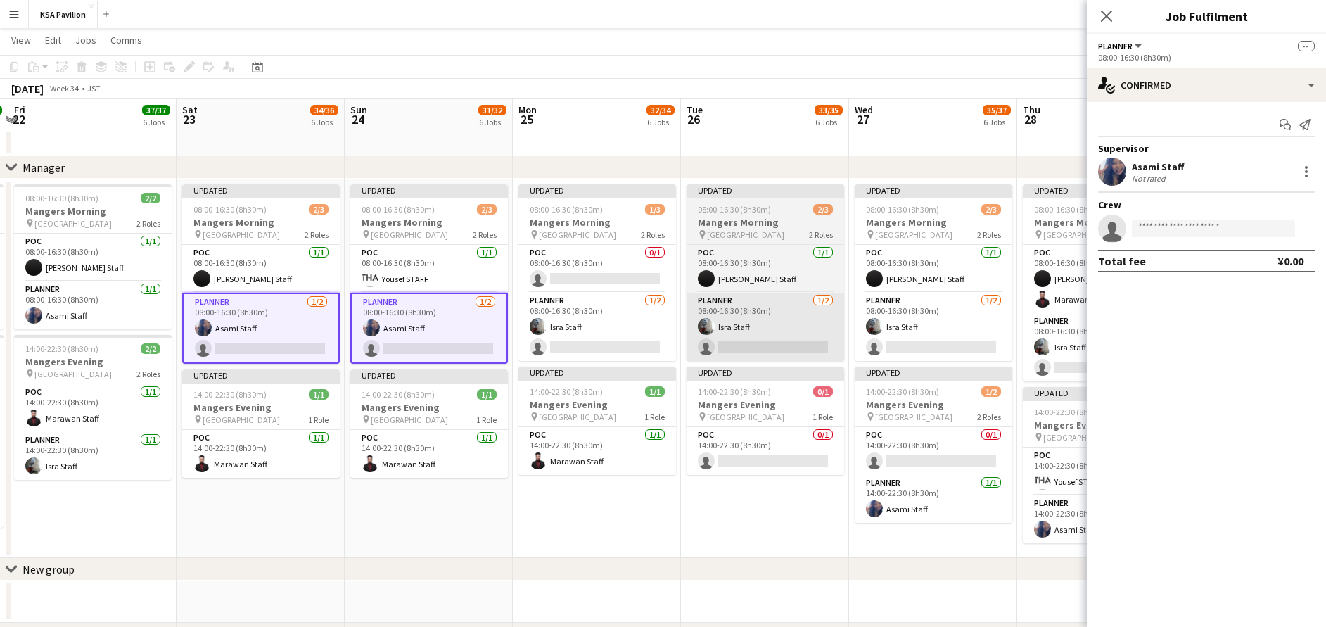
scroll to position [0, 490]
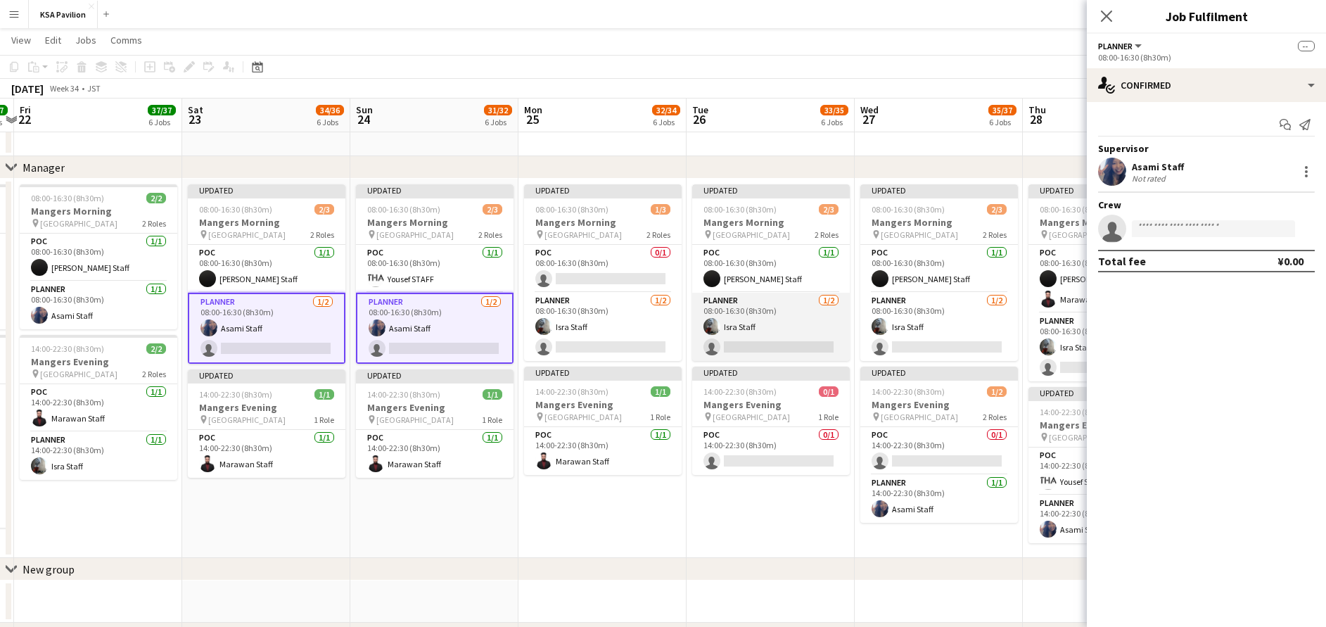
click at [770, 329] on app-card-role "Planner [DATE] 08:00-16:30 (8h30m) Isra Staff single-neutral-actions" at bounding box center [771, 327] width 158 height 68
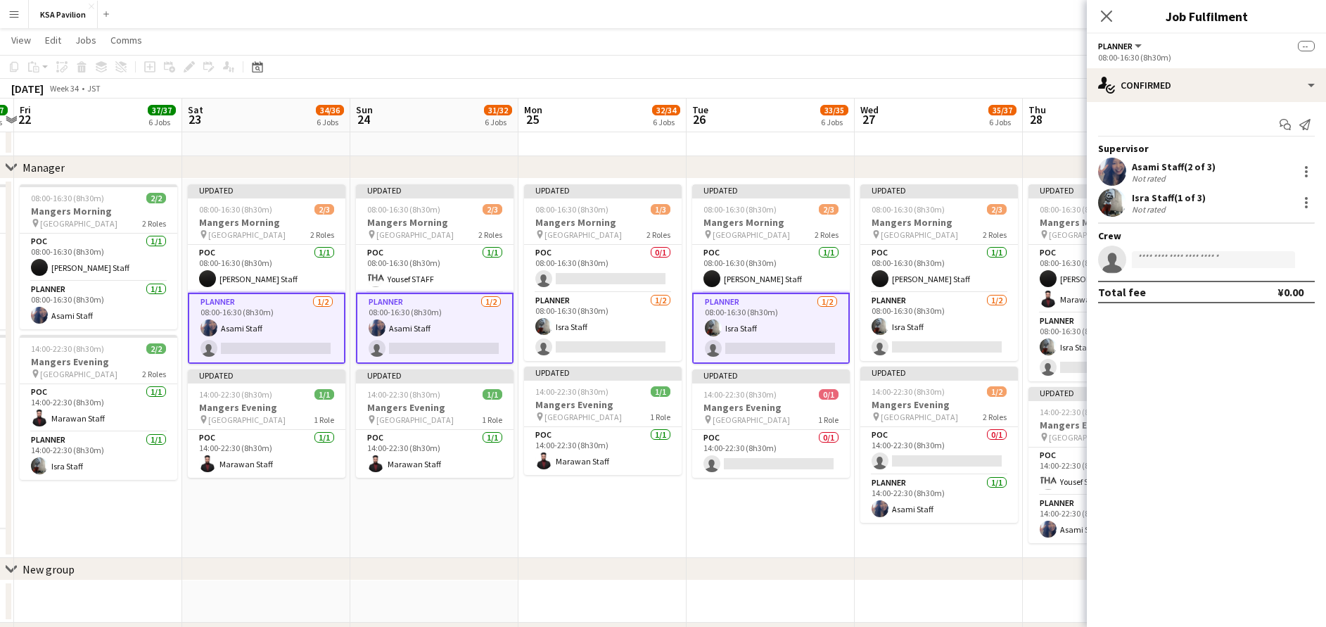
click at [638, 331] on app-card-role "Planner [DATE] 08:00-16:30 (8h30m) Isra Staff single-neutral-actions" at bounding box center [603, 327] width 158 height 68
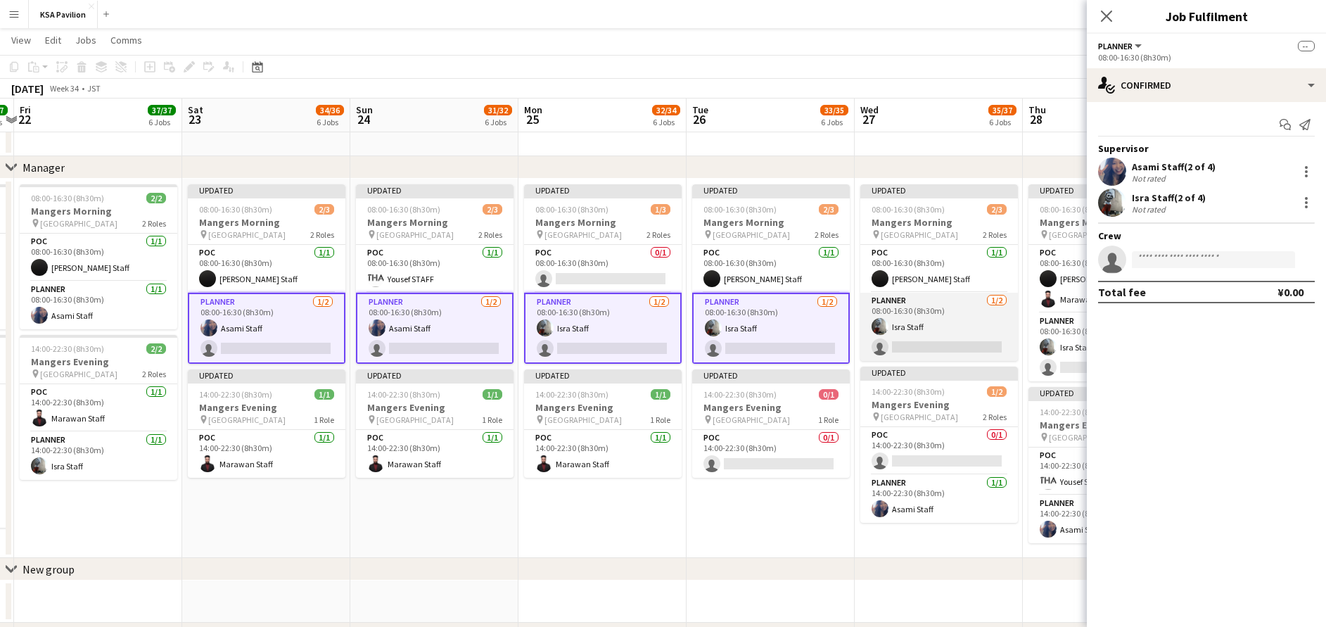
click at [931, 324] on app-card-role "Planner [DATE] 08:00-16:30 (8h30m) Isra Staff single-neutral-actions" at bounding box center [939, 327] width 158 height 68
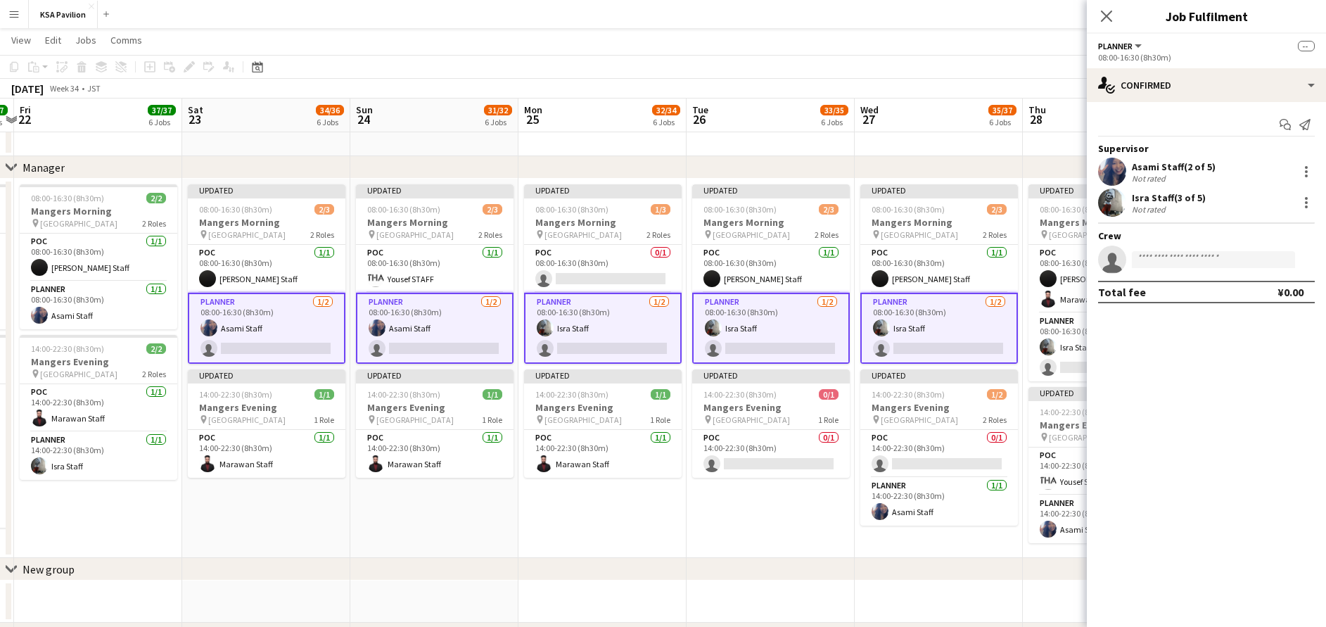
click at [1206, 249] on app-invite-slot "single-neutral-actions" at bounding box center [1206, 260] width 239 height 28
click at [1202, 251] on input at bounding box center [1213, 259] width 163 height 17
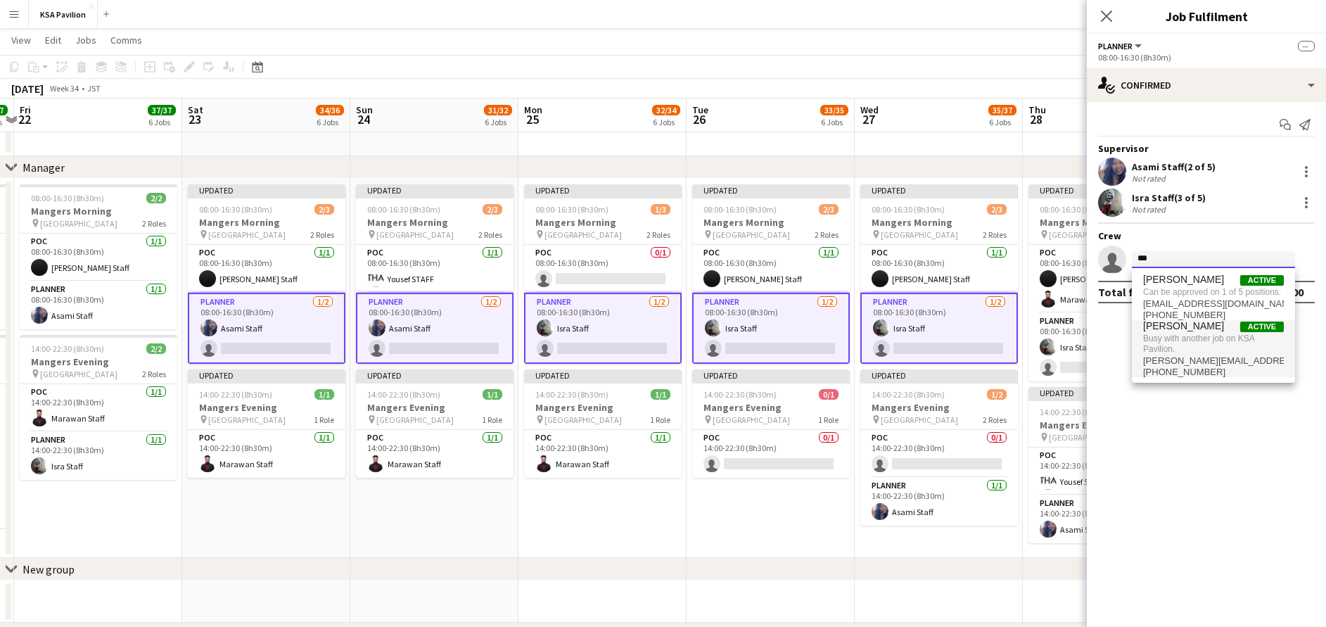
type input "***"
click at [1221, 349] on span "Busy with another job on KSA Pavilion." at bounding box center [1213, 343] width 141 height 23
type input "***"
click at [1110, 18] on icon "Close pop-in" at bounding box center [1106, 16] width 11 height 11
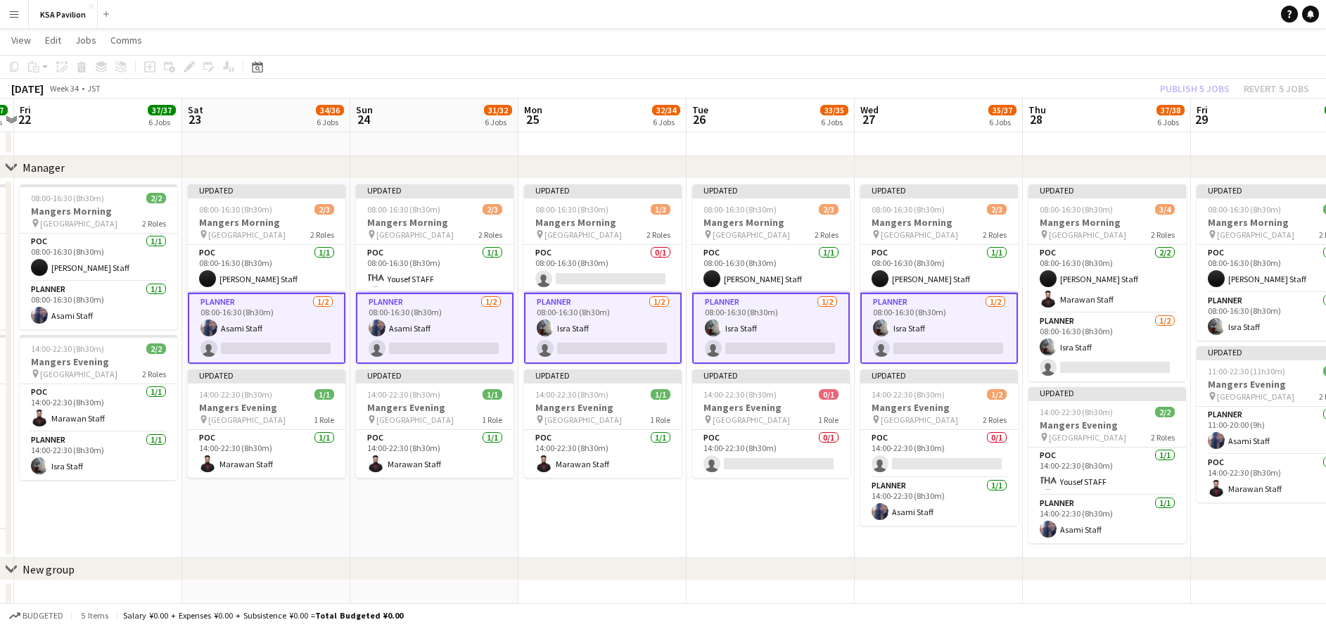
click at [271, 347] on app-card-role "Planner [DATE] 08:00-16:30 (8h30m) Asami Staff single-neutral-actions" at bounding box center [267, 328] width 158 height 71
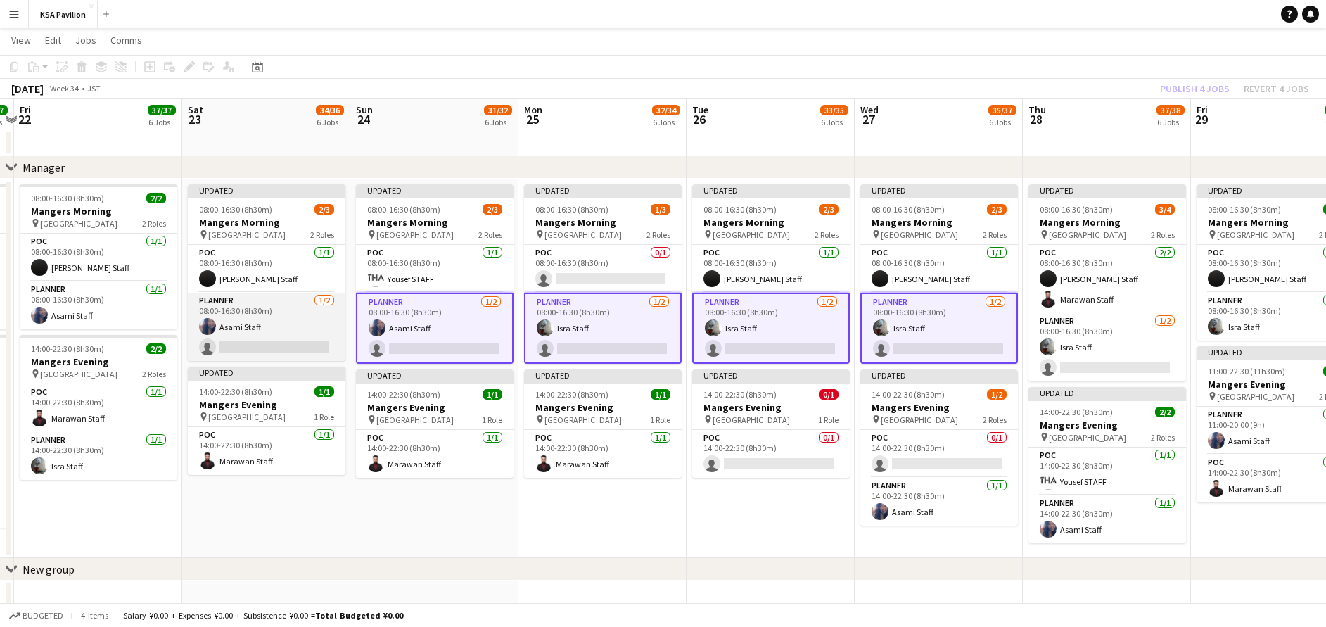
click at [271, 347] on app-card-role "Planner [DATE] 08:00-16:30 (8h30m) Asami Staff single-neutral-actions" at bounding box center [267, 327] width 158 height 68
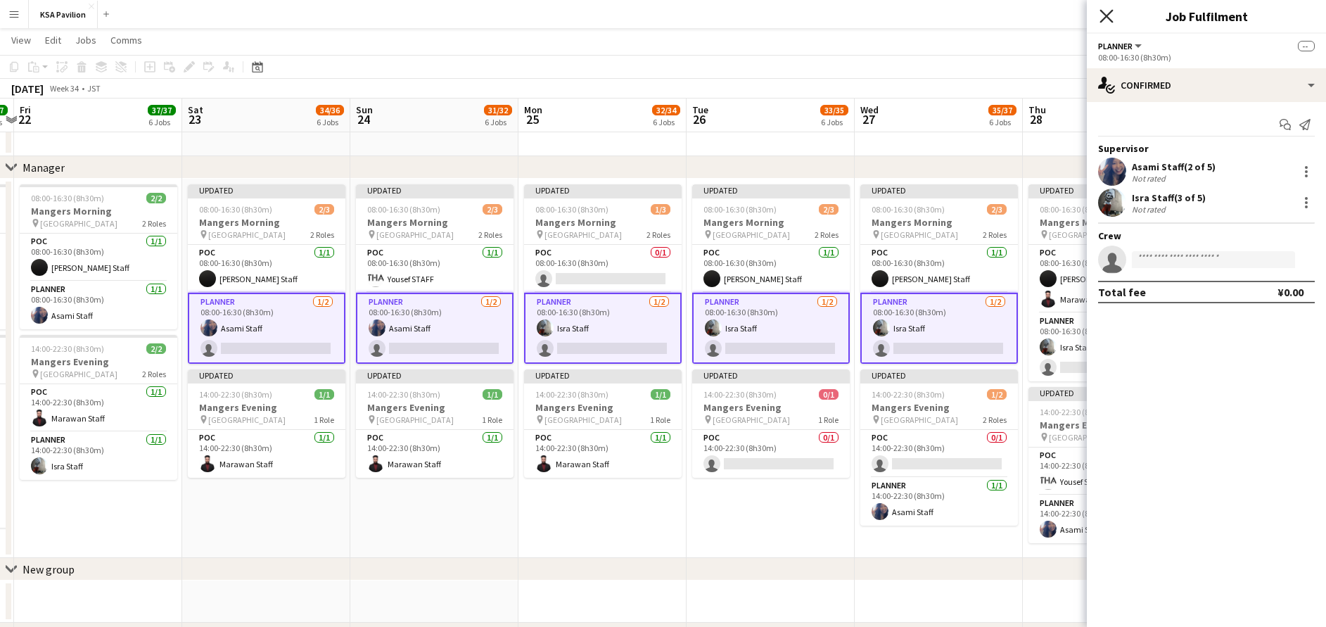
click at [1102, 20] on icon at bounding box center [1106, 15] width 13 height 13
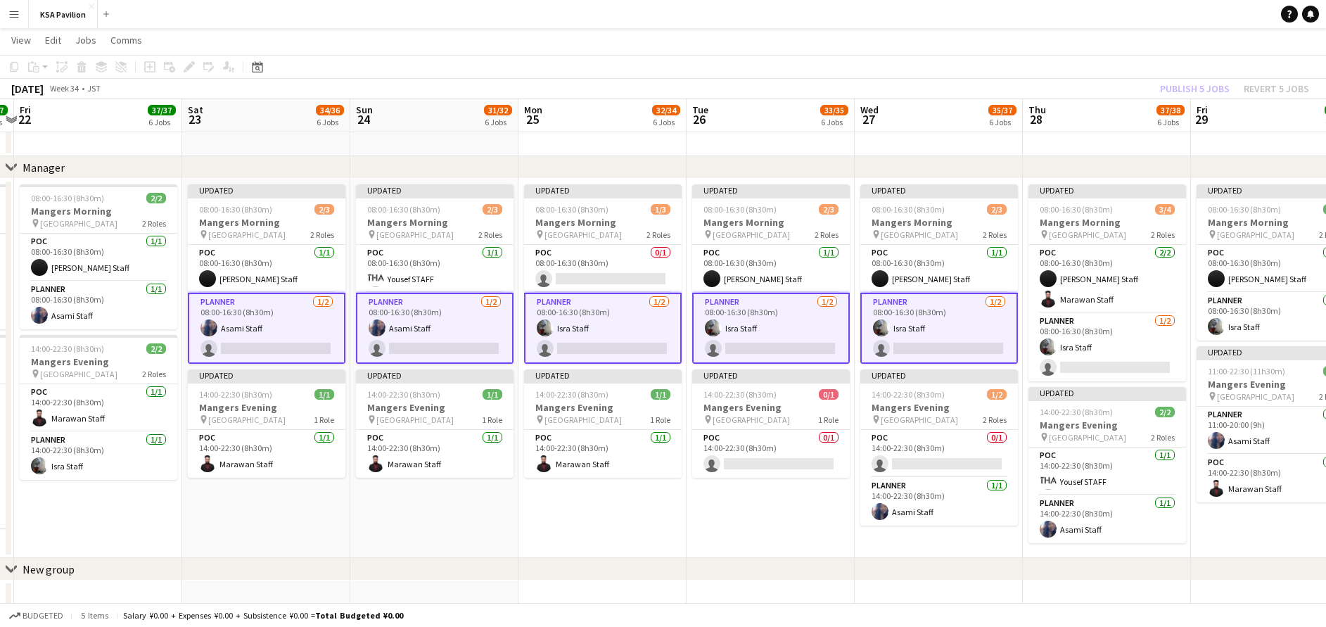
click at [1190, 87] on div "Publish 5 jobs Revert 5 jobs" at bounding box center [1234, 89] width 183 height 18
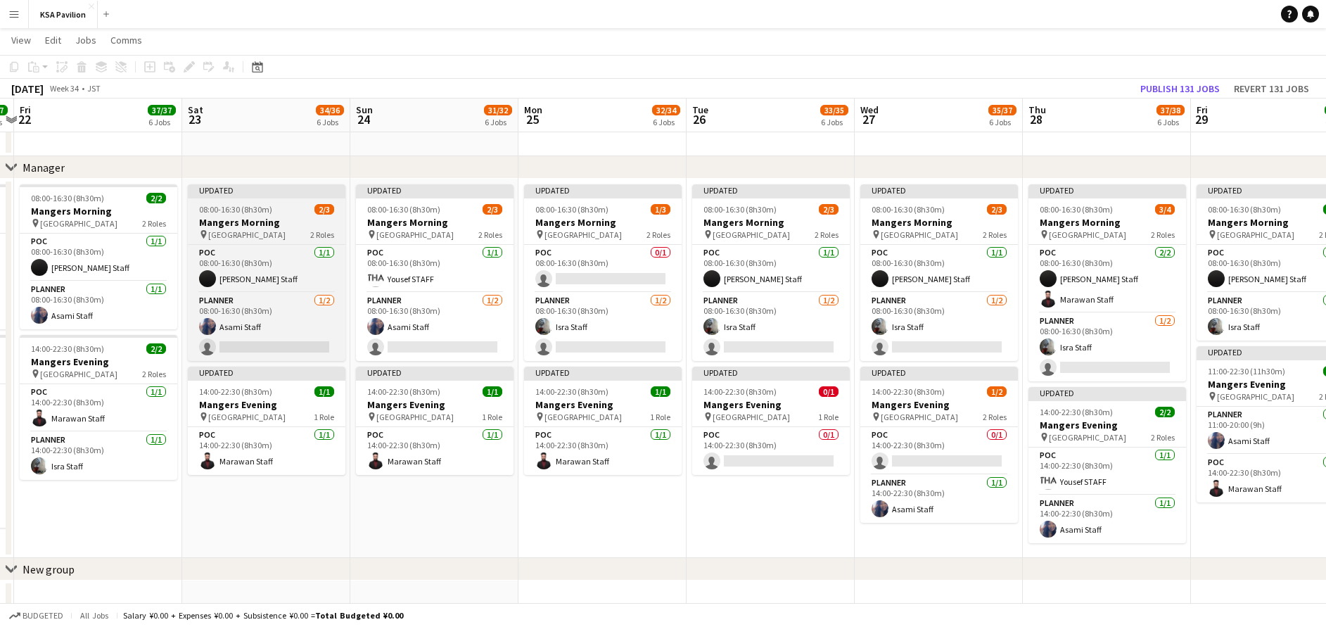
click at [265, 222] on h3 "Mangers Morning" at bounding box center [267, 222] width 158 height 13
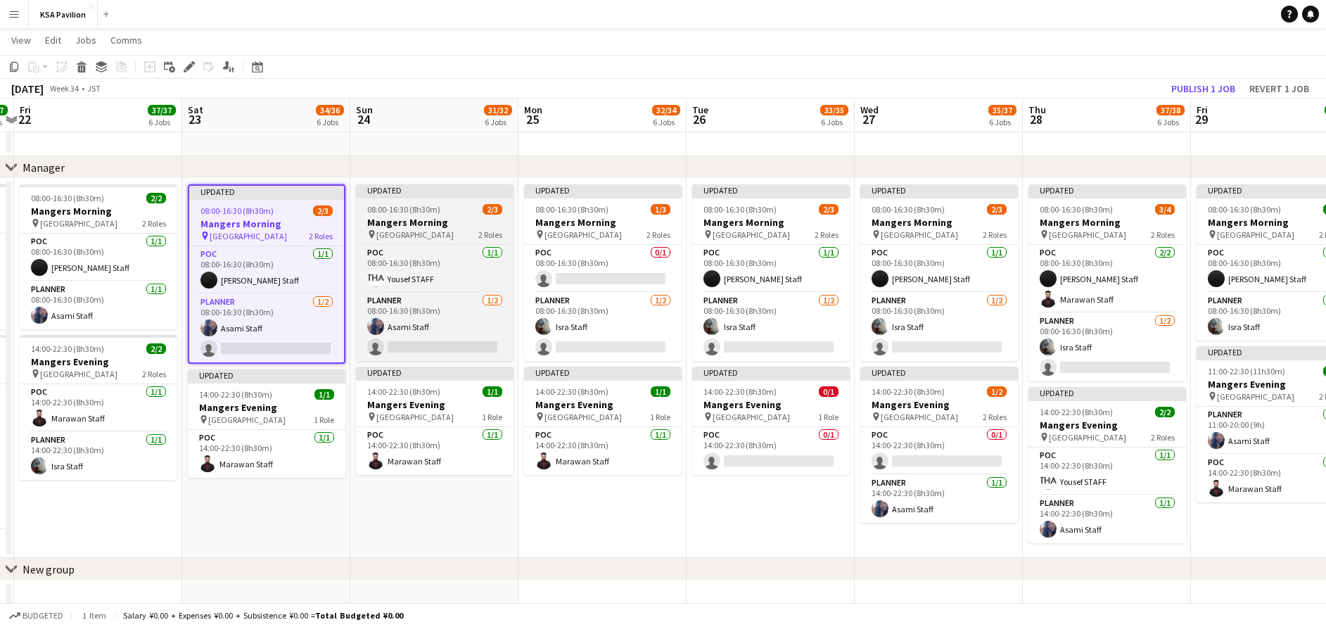
click at [384, 215] on app-job-card "Updated 08:00-16:30 (8h30m) 2/3 Mangers Morning pin Osaka 2 Roles POC [DATE] 08…" at bounding box center [435, 272] width 158 height 177
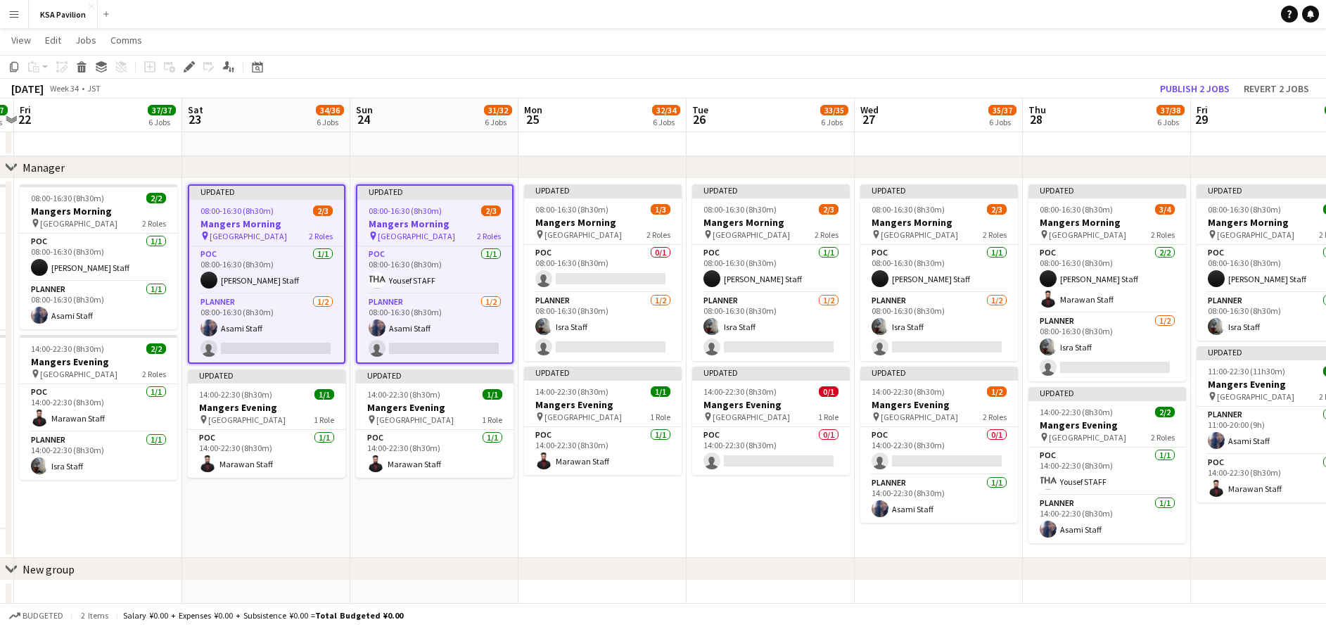
scroll to position [0, 489]
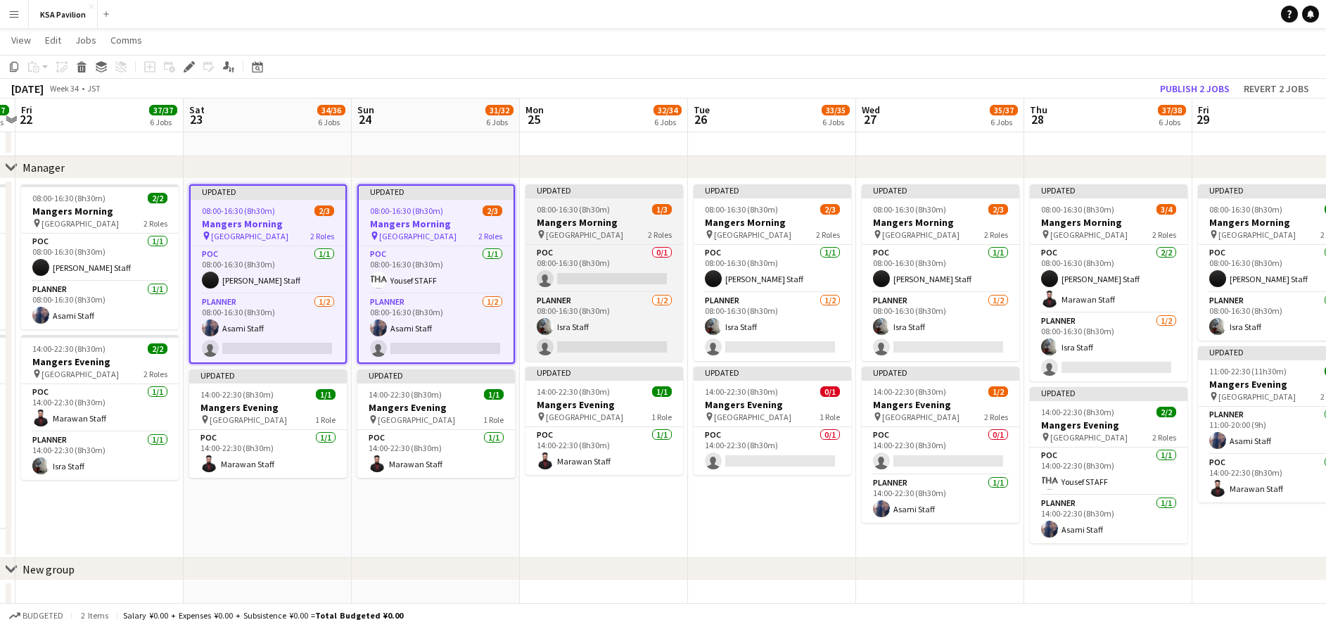
click at [649, 218] on h3 "Mangers Morning" at bounding box center [605, 222] width 158 height 13
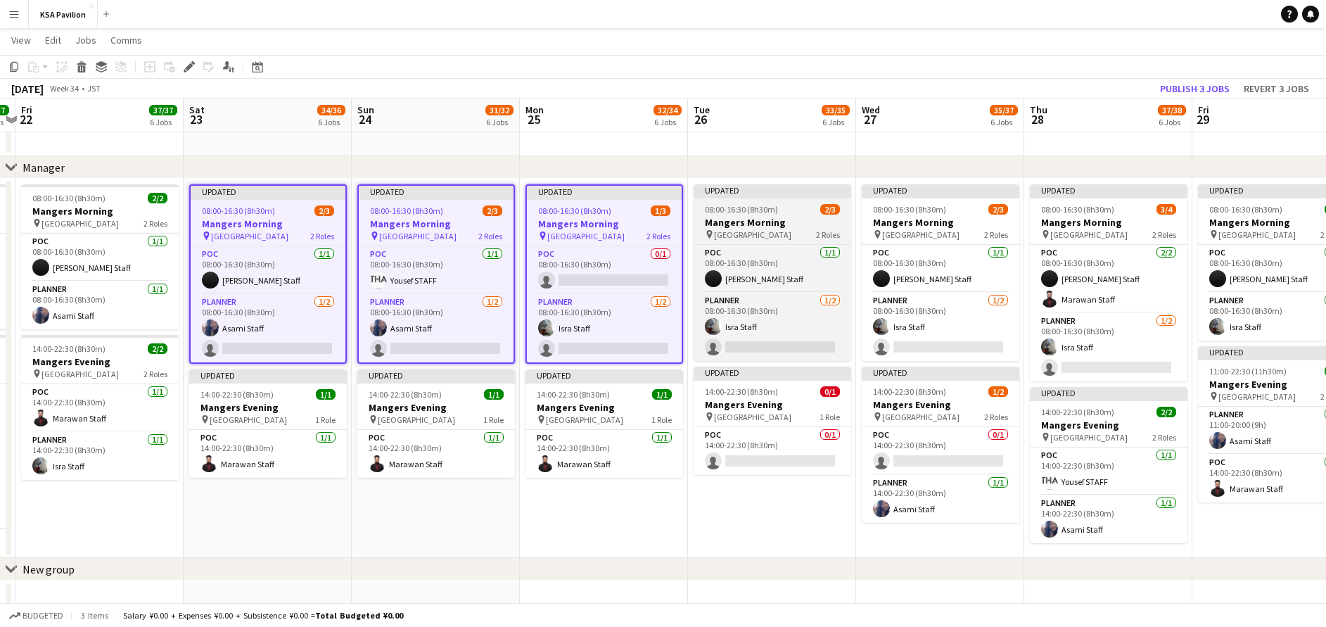
drag, startPoint x: 764, startPoint y: 214, endPoint x: 791, endPoint y: 210, distance: 27.0
click at [768, 213] on span "08:00-16:30 (8h30m)" at bounding box center [741, 209] width 73 height 11
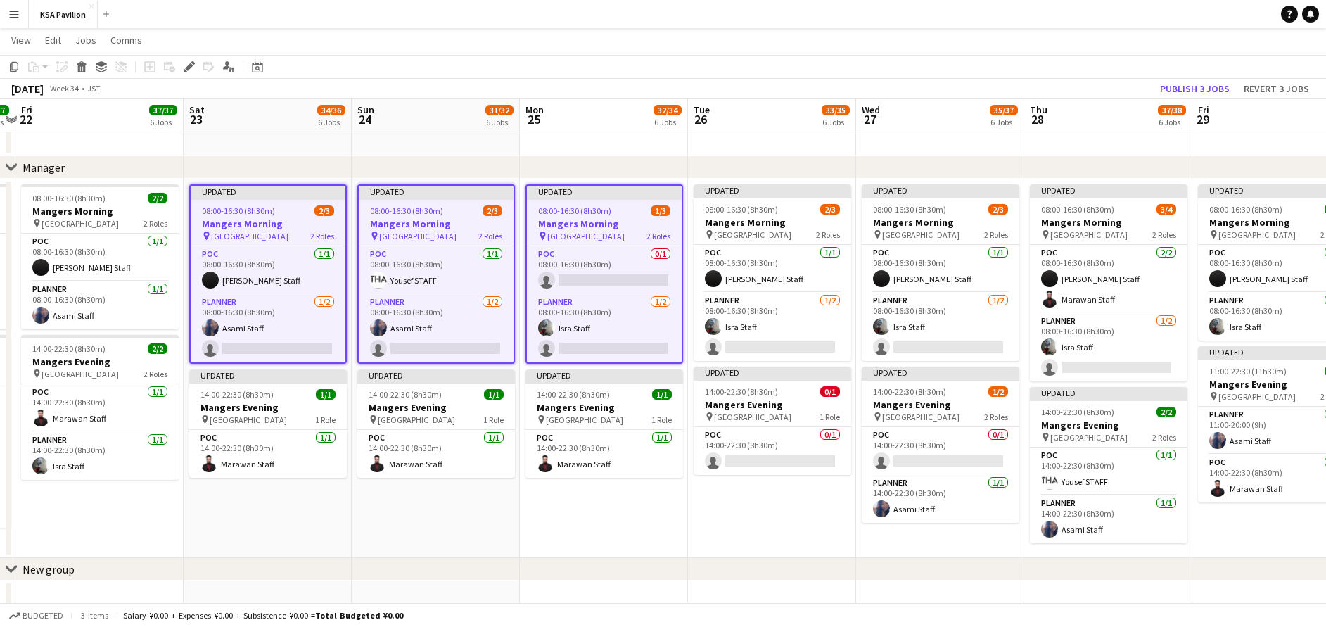
scroll to position [0, 486]
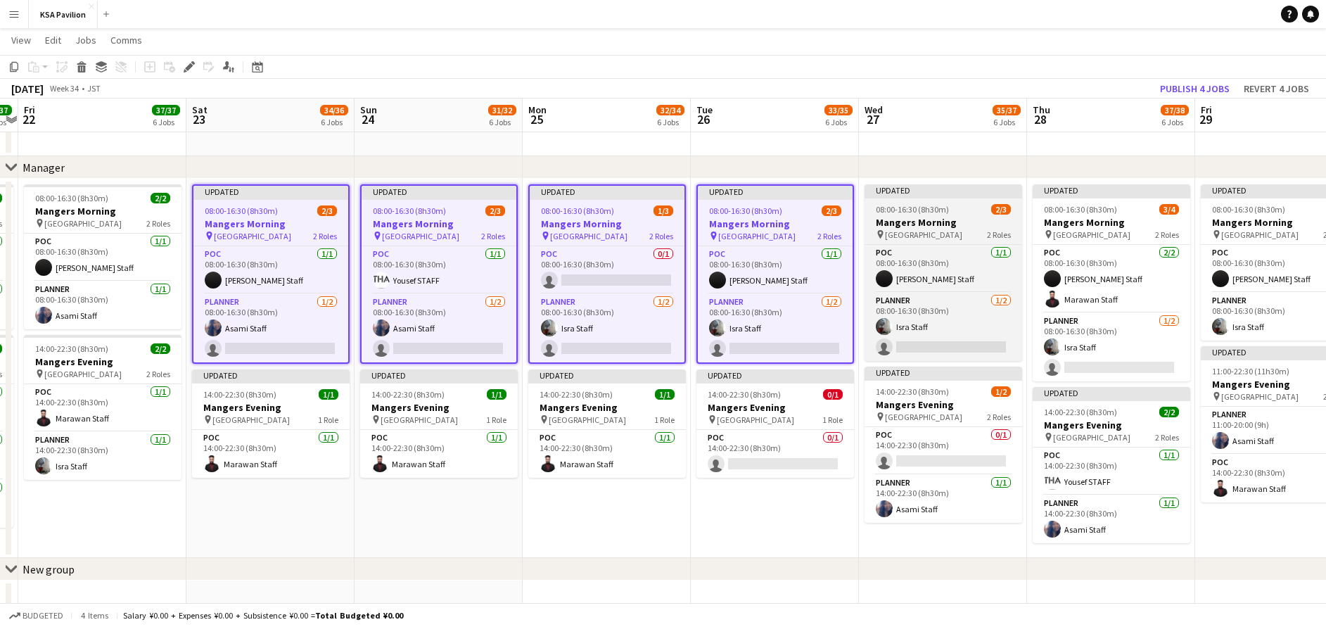
click at [906, 212] on span "08:00-16:30 (8h30m)" at bounding box center [912, 209] width 73 height 11
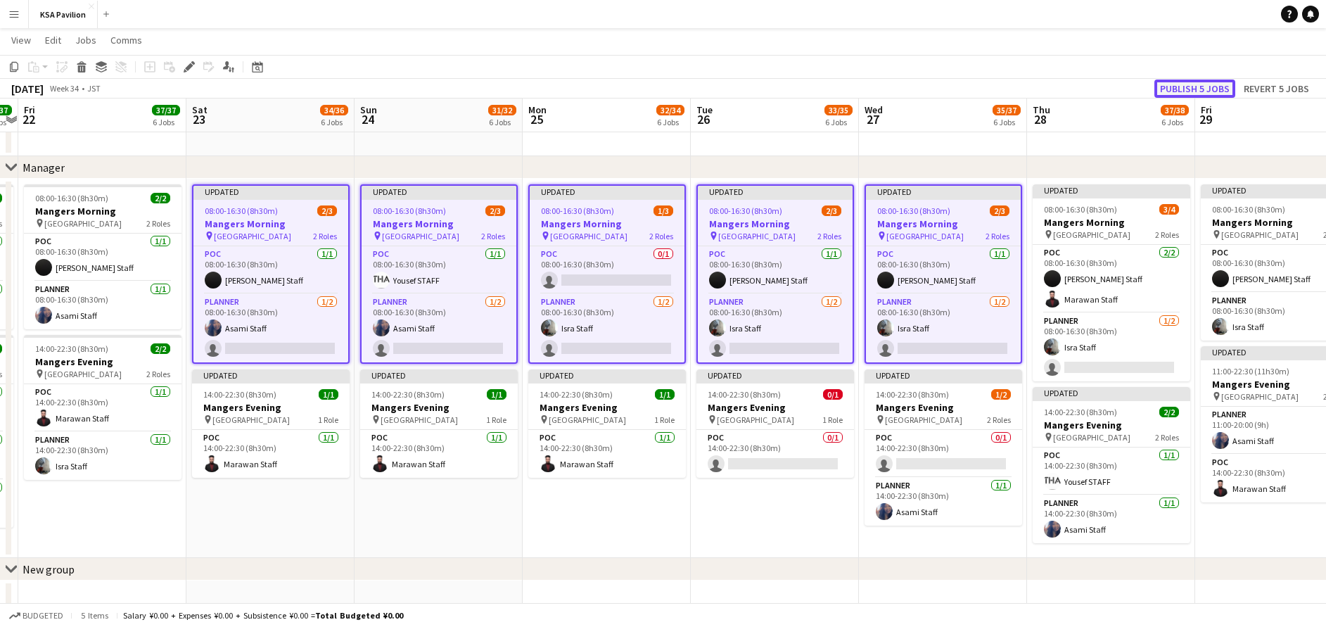
click at [1191, 87] on button "Publish 5 jobs" at bounding box center [1195, 89] width 81 height 18
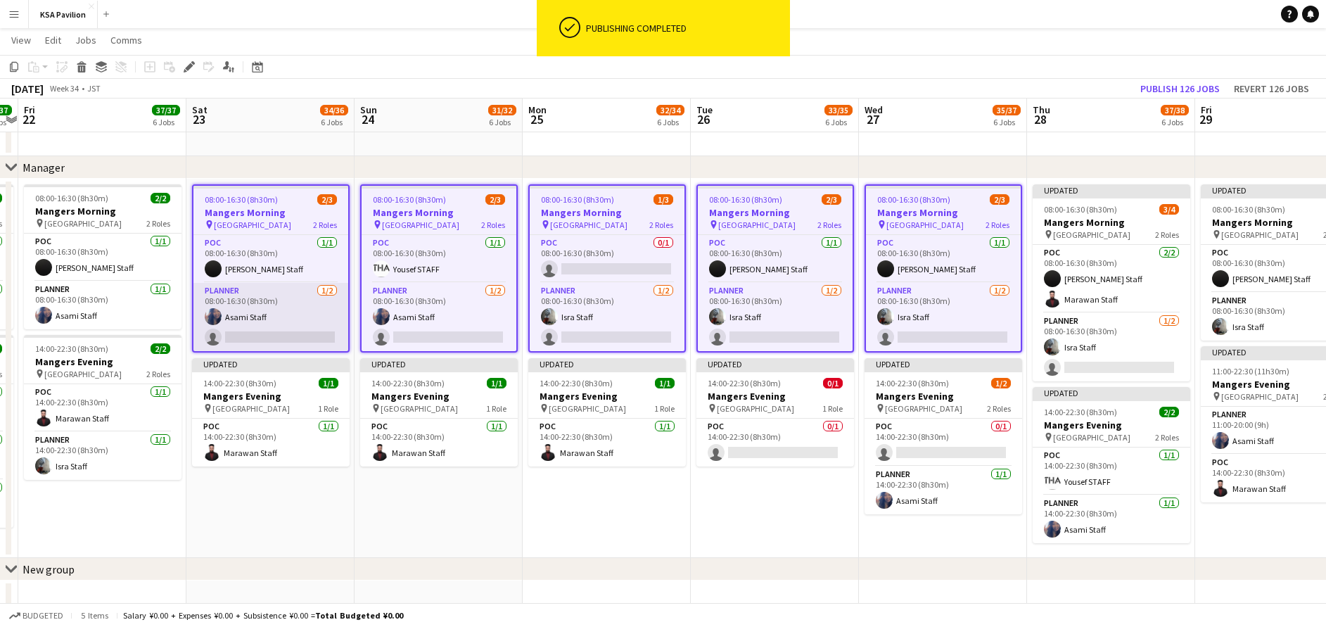
click at [288, 331] on app-card-role "Planner [DATE] 08:00-16:30 (8h30m) Asami Staff single-neutral-actions" at bounding box center [270, 317] width 155 height 68
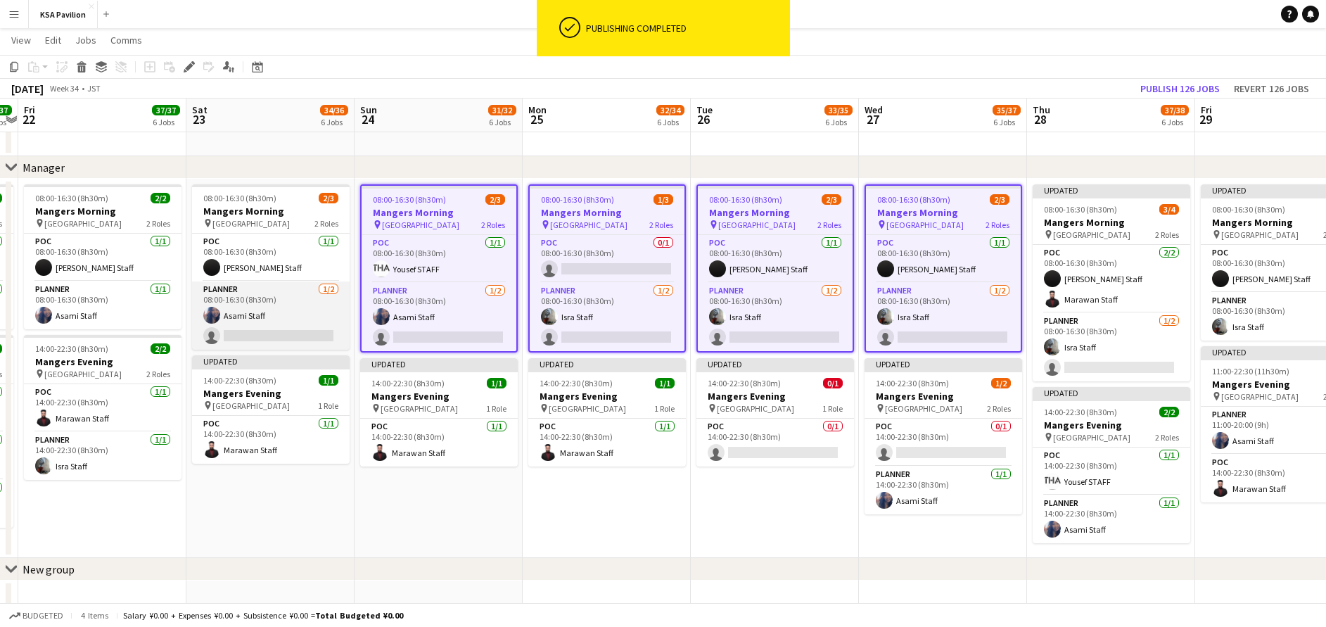
click at [288, 331] on app-card-role "Planner [DATE] 08:00-16:30 (8h30m) Asami Staff single-neutral-actions" at bounding box center [271, 315] width 158 height 68
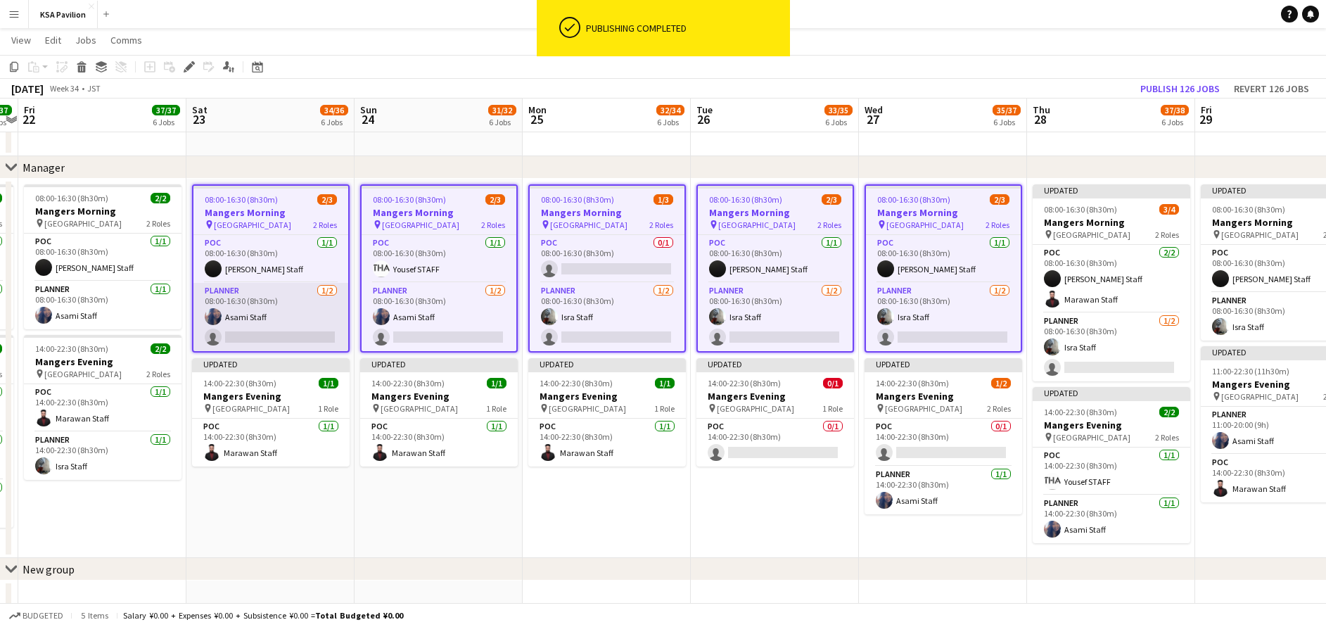
click at [288, 331] on app-card-role "Planner [DATE] 08:00-16:30 (8h30m) Asami Staff single-neutral-actions" at bounding box center [270, 317] width 155 height 68
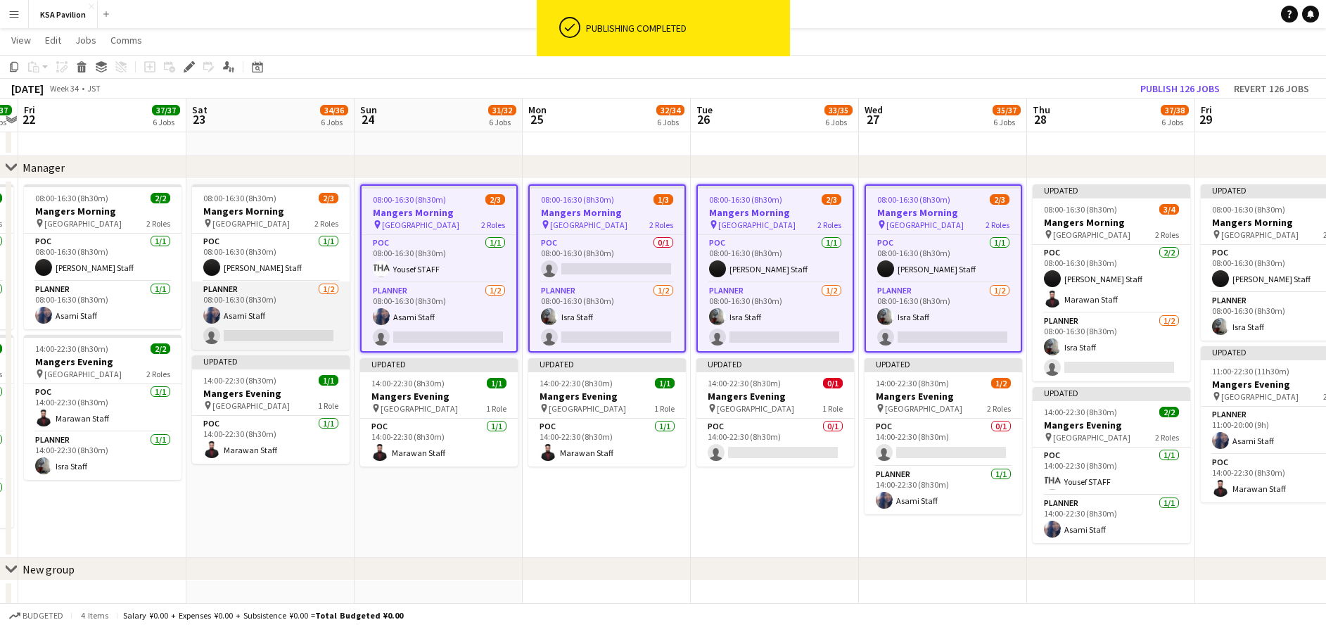
click at [288, 331] on app-card-role "Planner [DATE] 08:00-16:30 (8h30m) Asami Staff single-neutral-actions" at bounding box center [271, 315] width 158 height 68
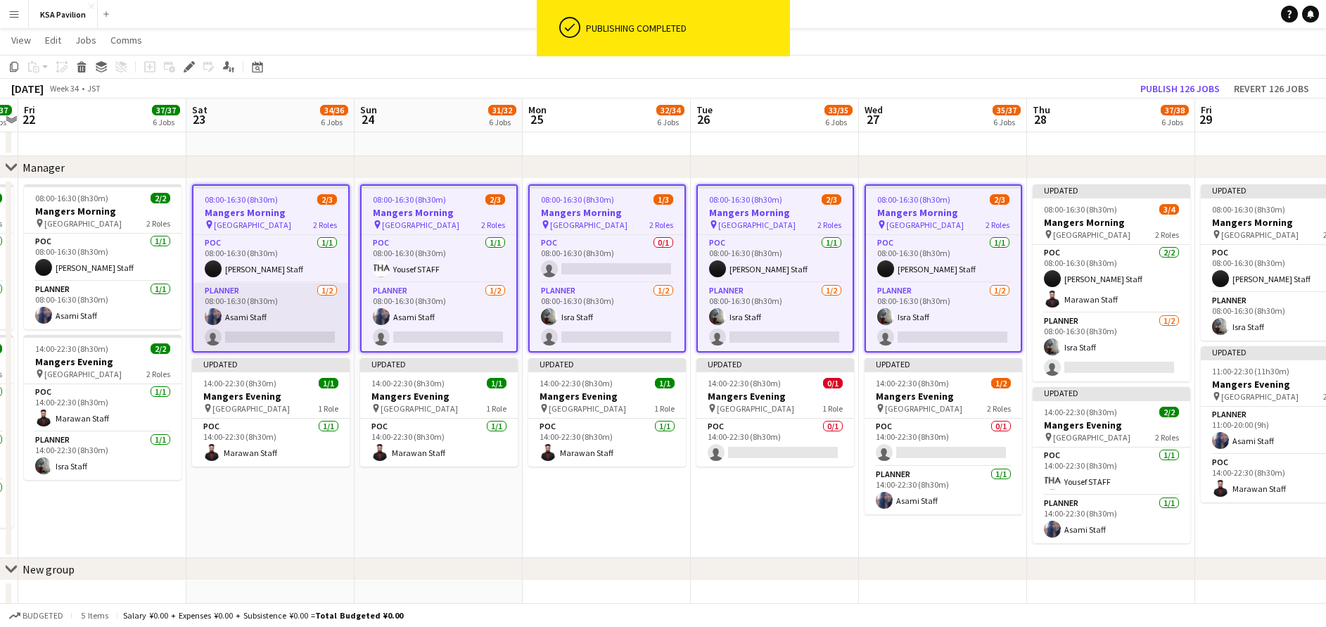
click at [288, 331] on app-card-role "Planner [DATE] 08:00-16:30 (8h30m) Asami Staff single-neutral-actions" at bounding box center [270, 317] width 155 height 68
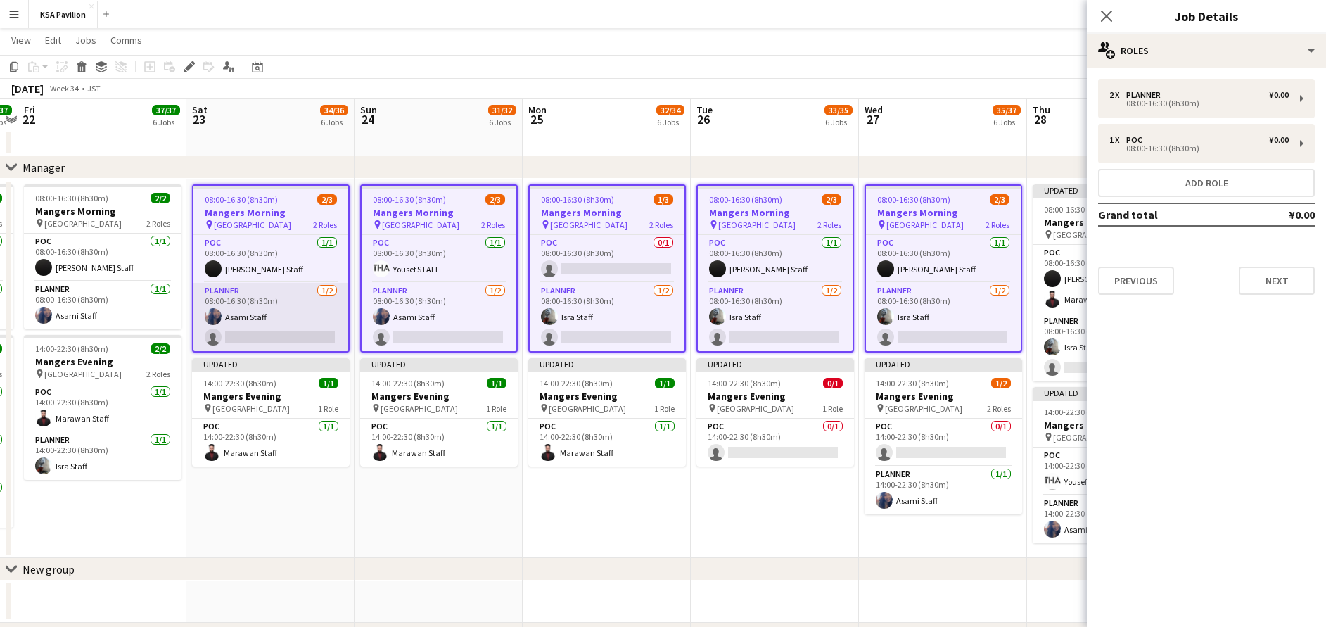
click at [296, 312] on app-card-role "Planner [DATE] 08:00-16:30 (8h30m) Asami Staff single-neutral-actions" at bounding box center [270, 317] width 155 height 68
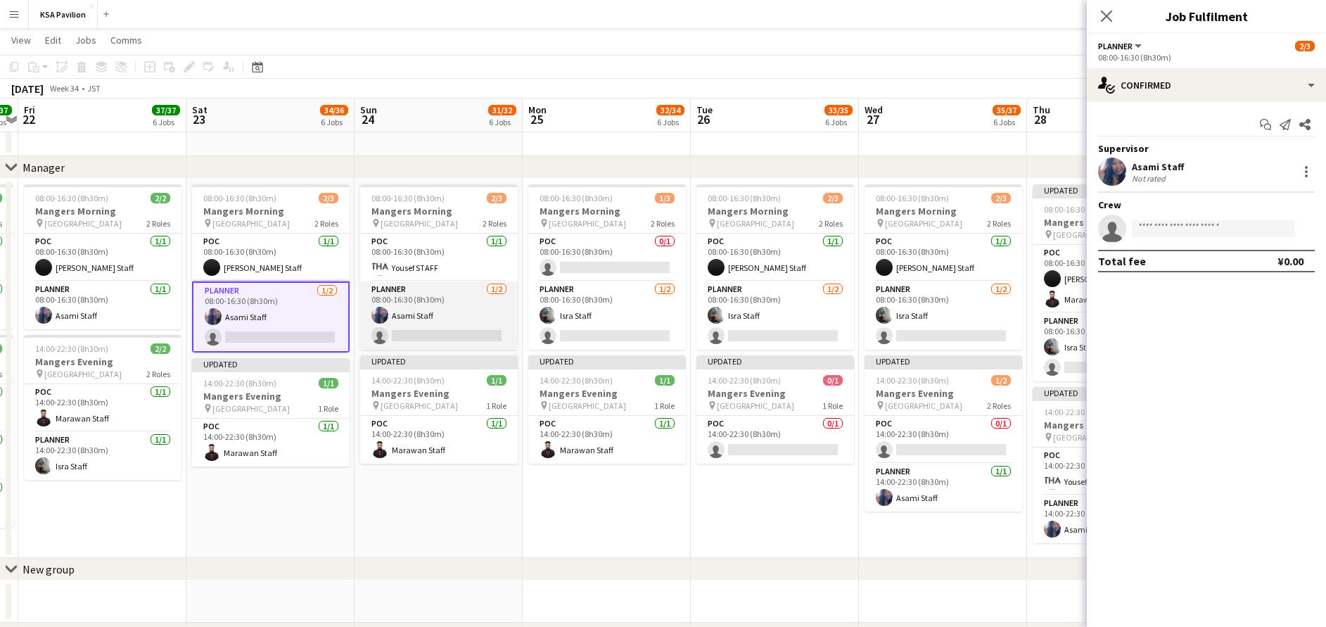
click at [393, 315] on app-card-role "Planner [DATE] 08:00-16:30 (8h30m) Asami Staff single-neutral-actions" at bounding box center [439, 315] width 158 height 68
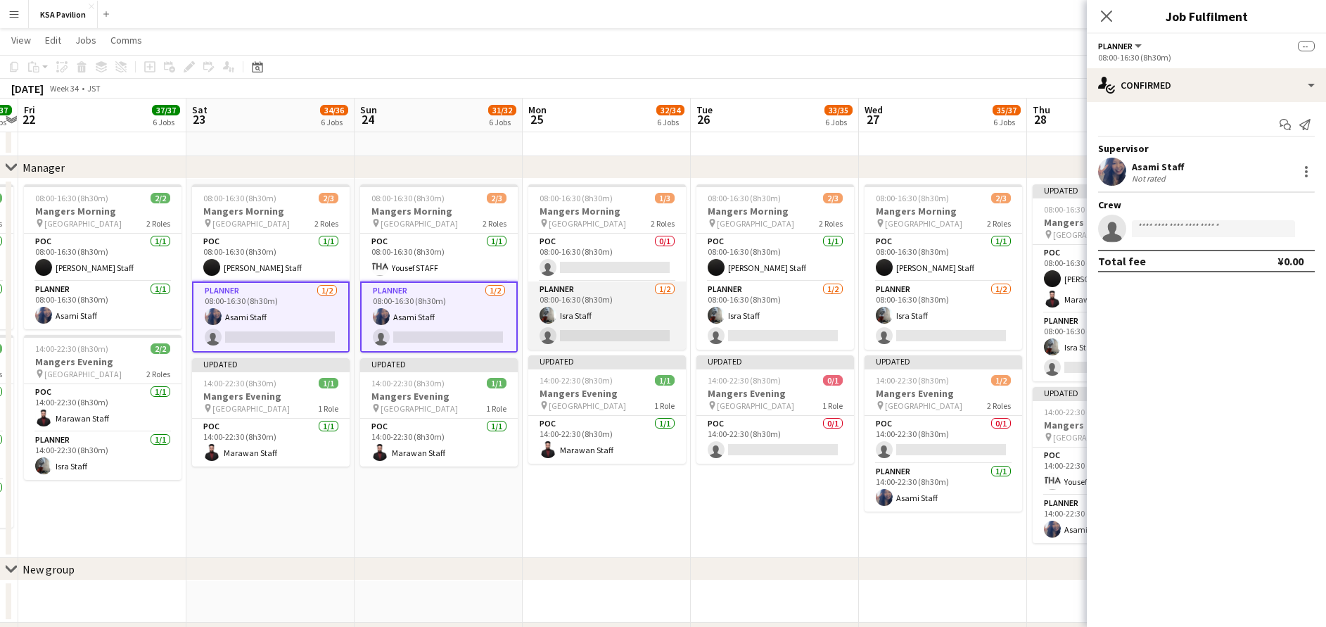
click at [611, 311] on app-card-role "Planner [DATE] 08:00-16:30 (8h30m) Isra Staff single-neutral-actions" at bounding box center [607, 315] width 158 height 68
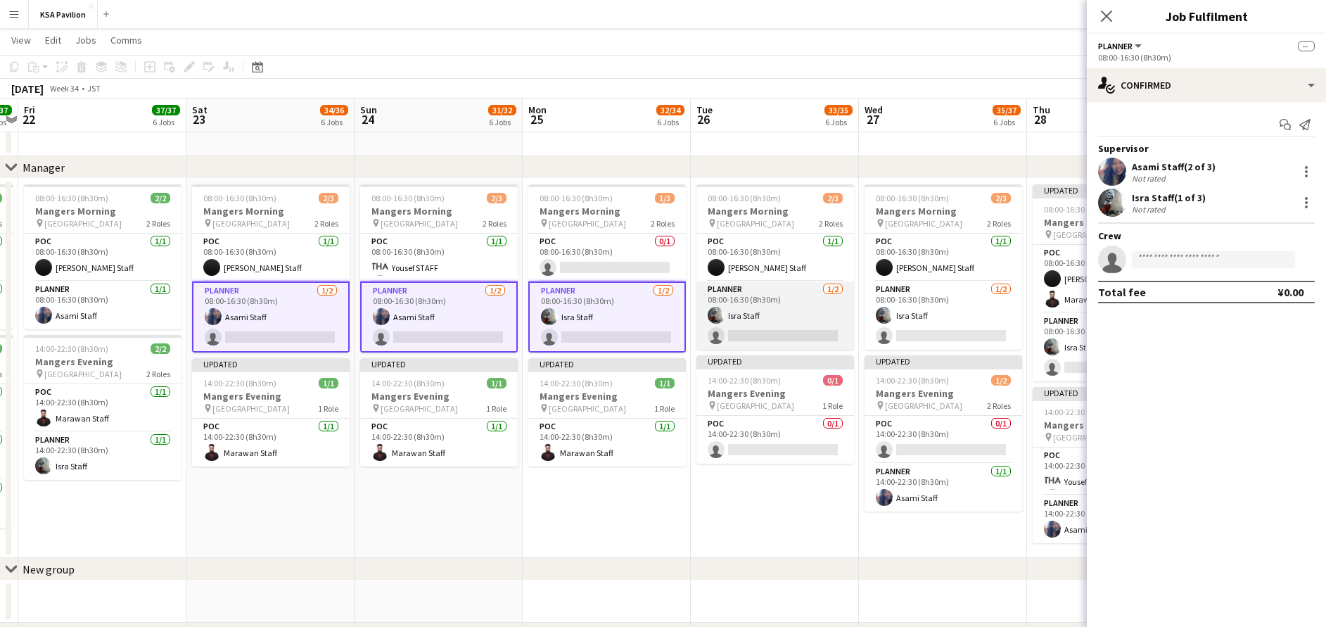
click at [804, 309] on app-card-role "Planner [DATE] 08:00-16:30 (8h30m) Isra Staff single-neutral-actions" at bounding box center [776, 315] width 158 height 68
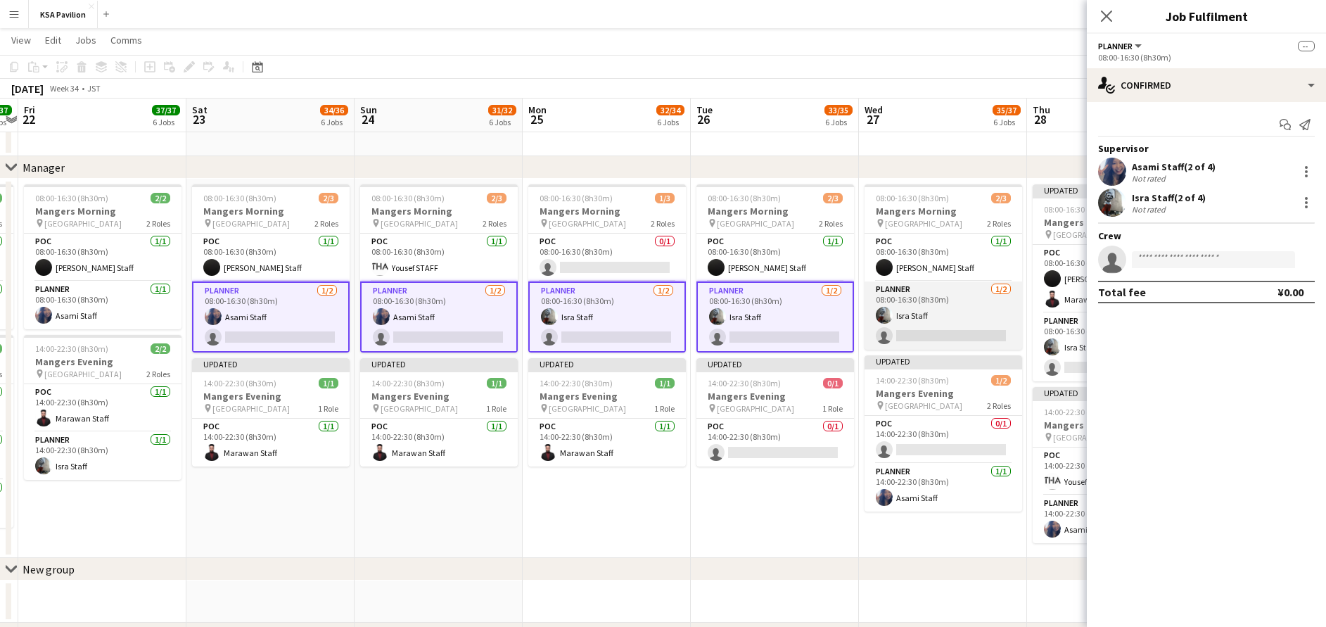
click at [958, 320] on app-card-role "Planner [DATE] 08:00-16:30 (8h30m) Isra Staff single-neutral-actions" at bounding box center [944, 315] width 158 height 68
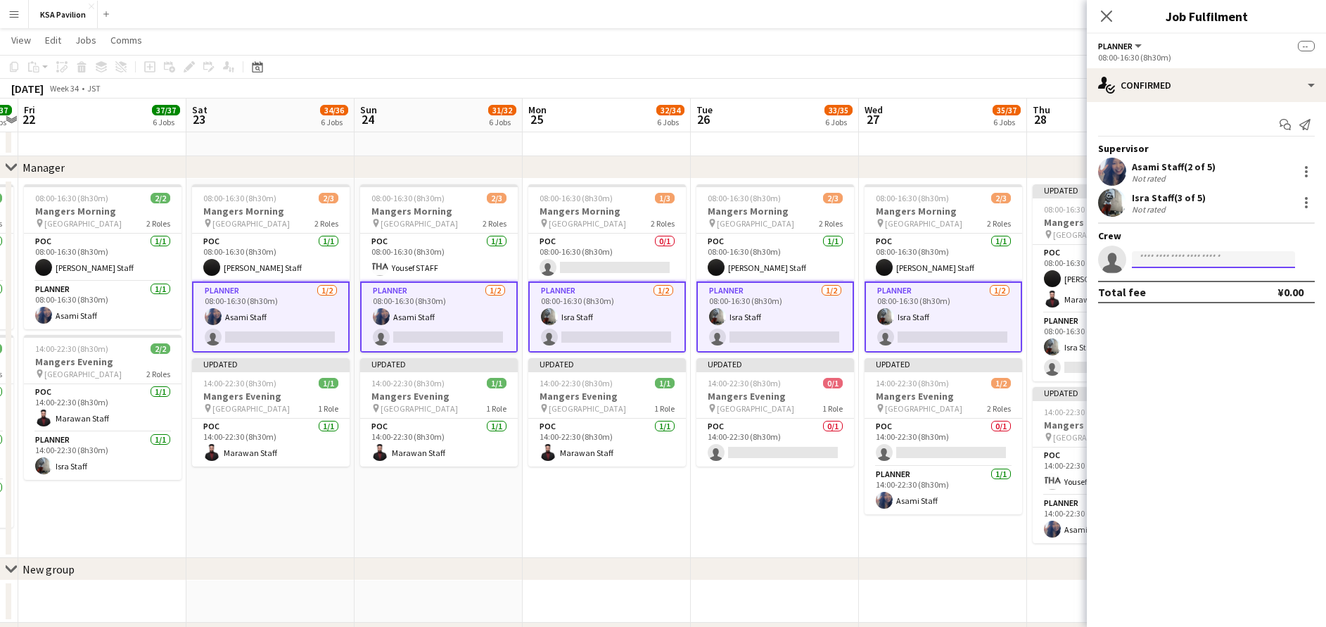
click at [1166, 262] on input at bounding box center [1213, 259] width 163 height 17
type input "****"
click at [1207, 312] on span "[PHONE_NUMBER]" at bounding box center [1213, 315] width 141 height 11
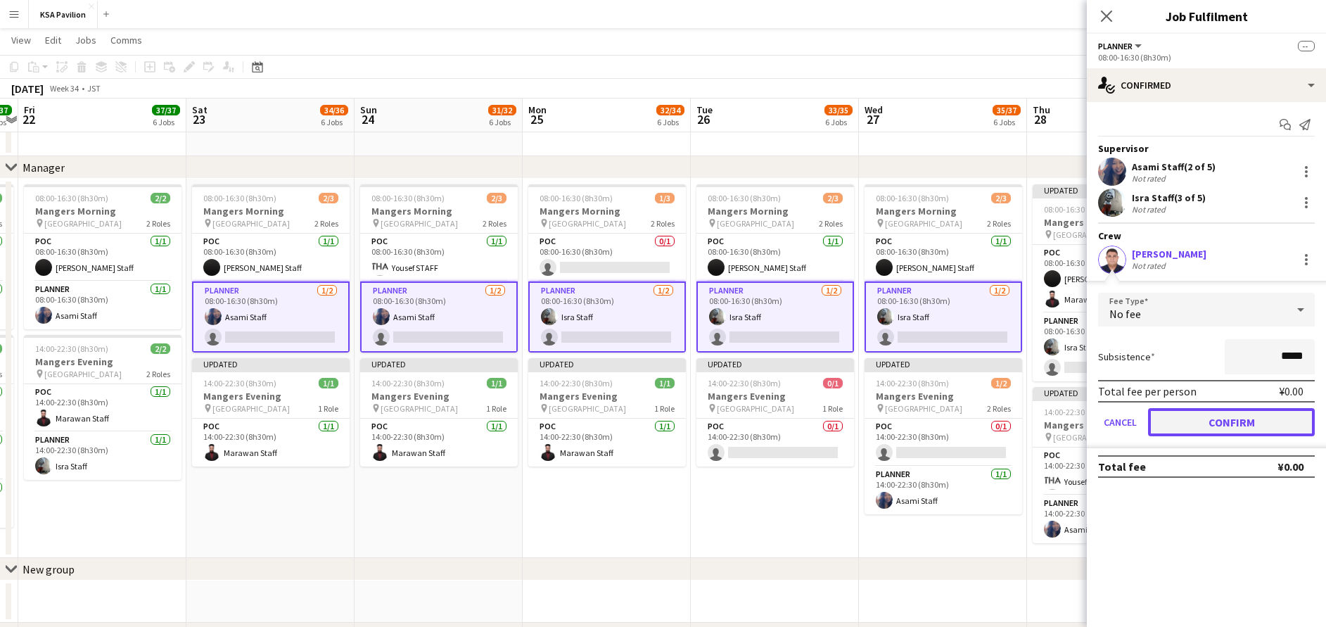
click at [1207, 422] on button "Confirm" at bounding box center [1231, 422] width 167 height 28
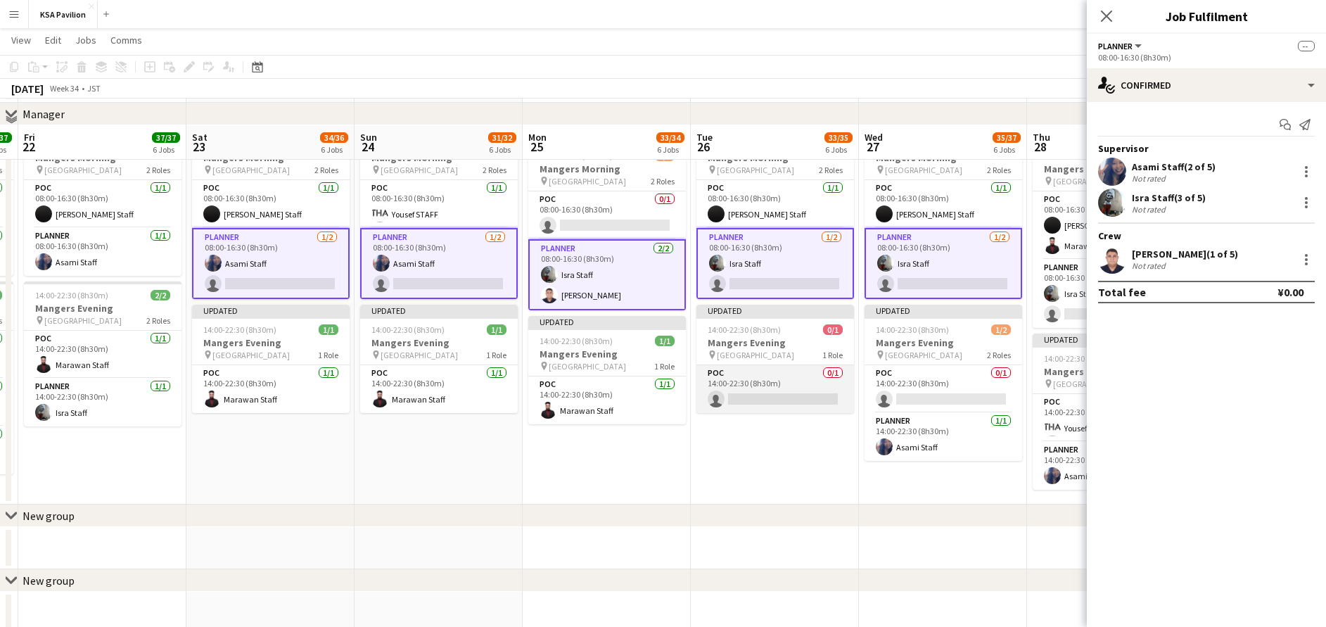
scroll to position [1245, 0]
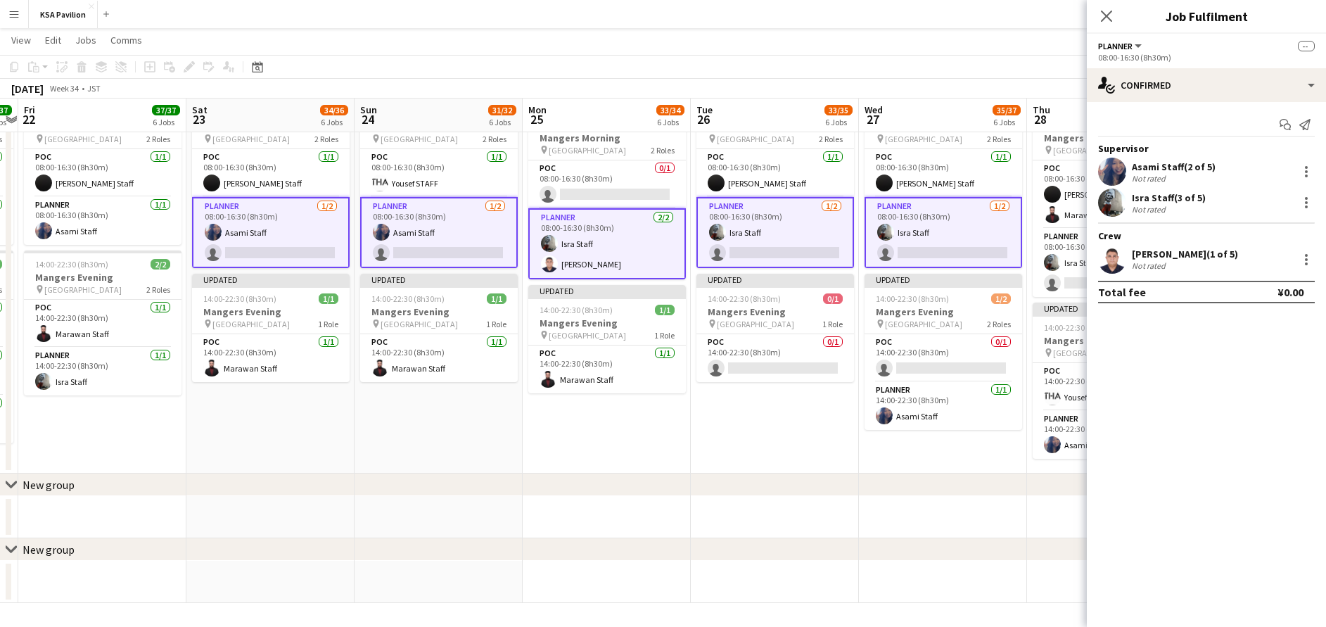
drag, startPoint x: 724, startPoint y: 502, endPoint x: 724, endPoint y: 481, distance: 20.4
click at [722, 500] on app-date-cell at bounding box center [775, 517] width 168 height 42
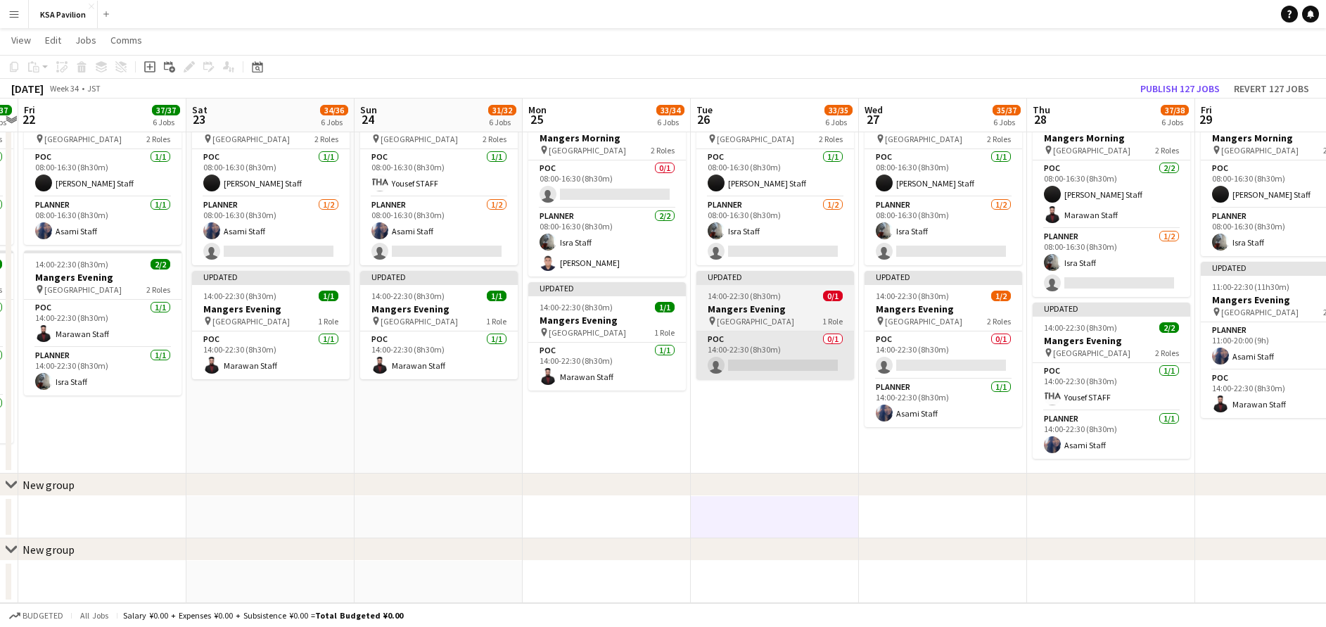
scroll to position [0, 488]
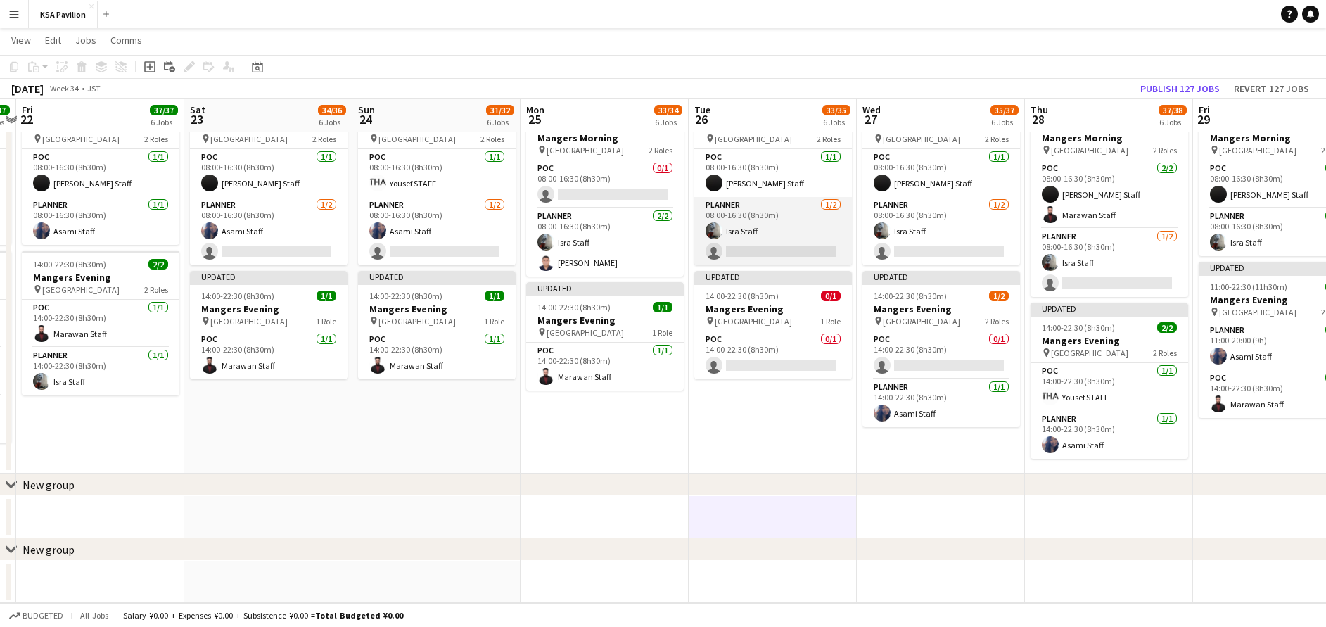
click at [756, 247] on app-card-role "Planner [DATE] 08:00-16:30 (8h30m) Isra Staff single-neutral-actions" at bounding box center [773, 231] width 158 height 68
click at [755, 230] on app-card-role "Planner [DATE] 08:00-16:30 (8h30m) Isra Staff single-neutral-actions" at bounding box center [773, 231] width 158 height 68
click at [761, 236] on app-card-role "Planner [DATE] 08:00-16:30 (8h30m) Isra Staff single-neutral-actions" at bounding box center [773, 231] width 158 height 68
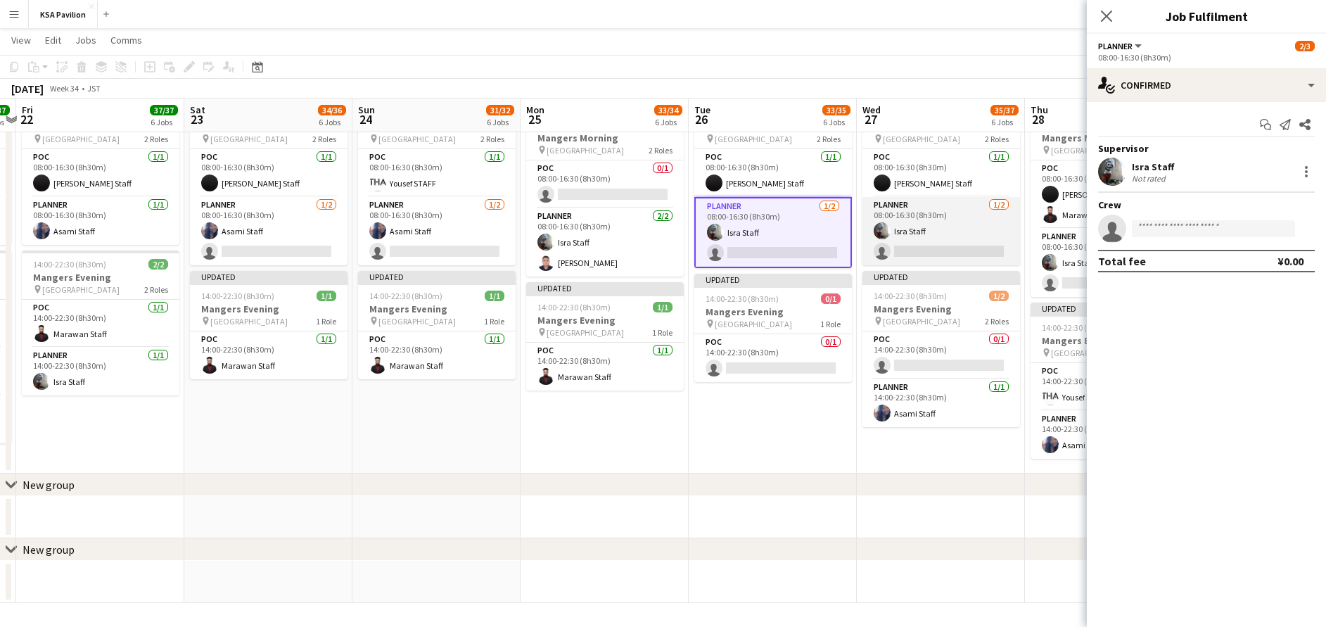
click at [907, 235] on app-card-role "Planner [DATE] 08:00-16:30 (8h30m) Isra Staff single-neutral-actions" at bounding box center [942, 231] width 158 height 68
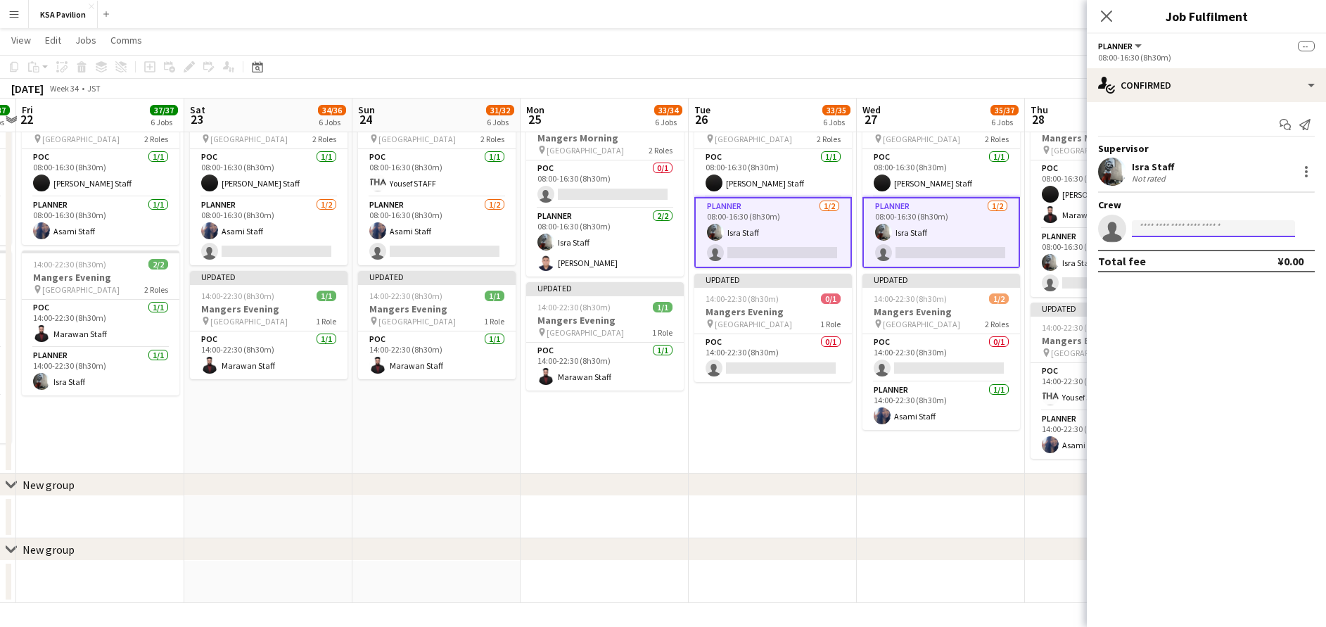
click at [1205, 223] on input at bounding box center [1213, 228] width 163 height 17
type input "****"
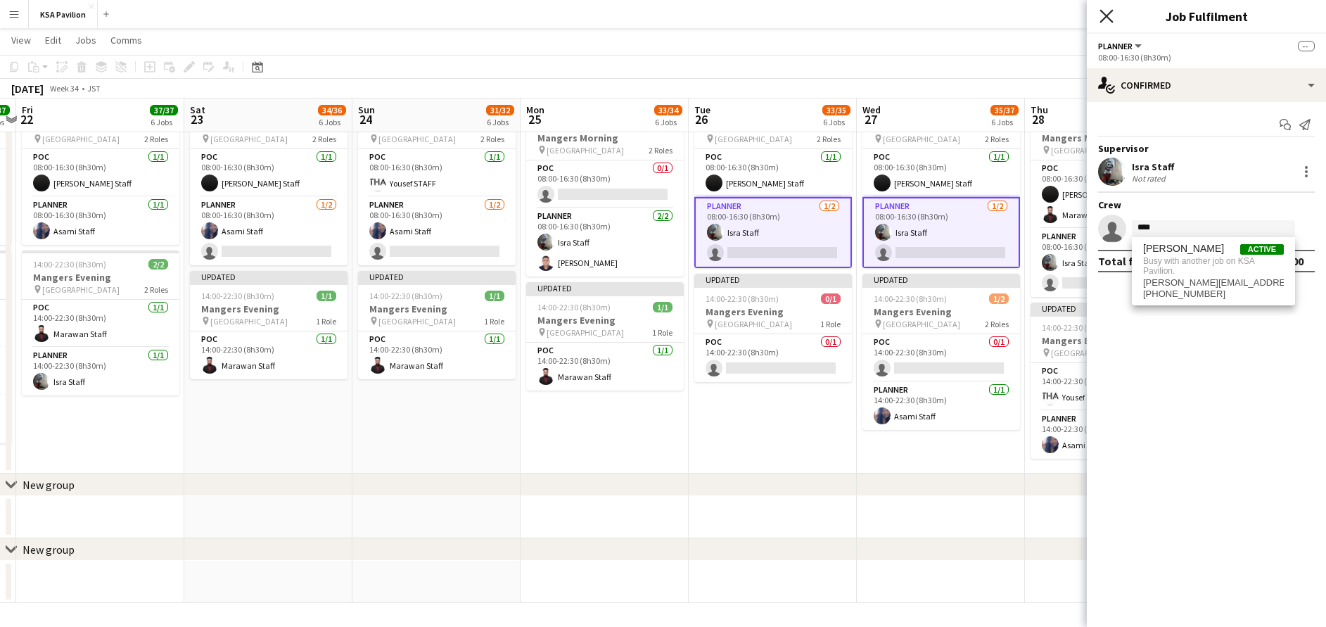
click at [1107, 15] on icon at bounding box center [1106, 15] width 13 height 13
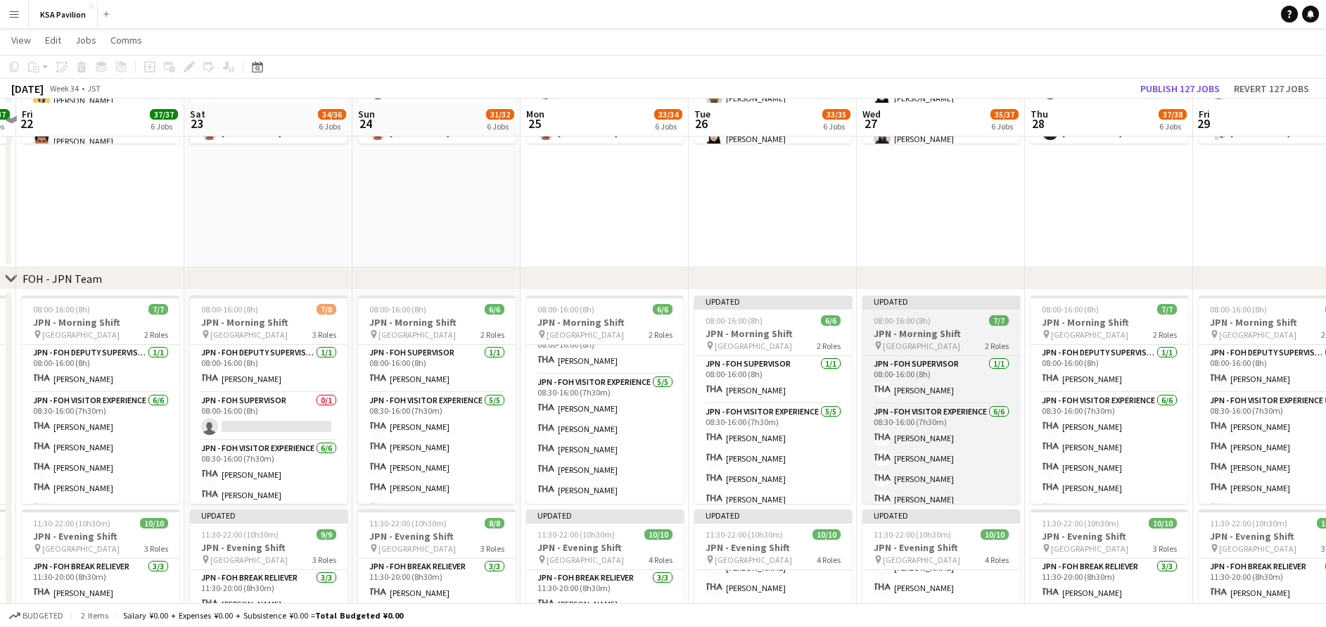
scroll to position [0, 488]
click at [974, 328] on app-job-card "Updated 08:00-16:00 (8h) 7/7 JPN - Morning Shift pin Saudi Arabia Pavilion 2 Ro…" at bounding box center [942, 399] width 158 height 208
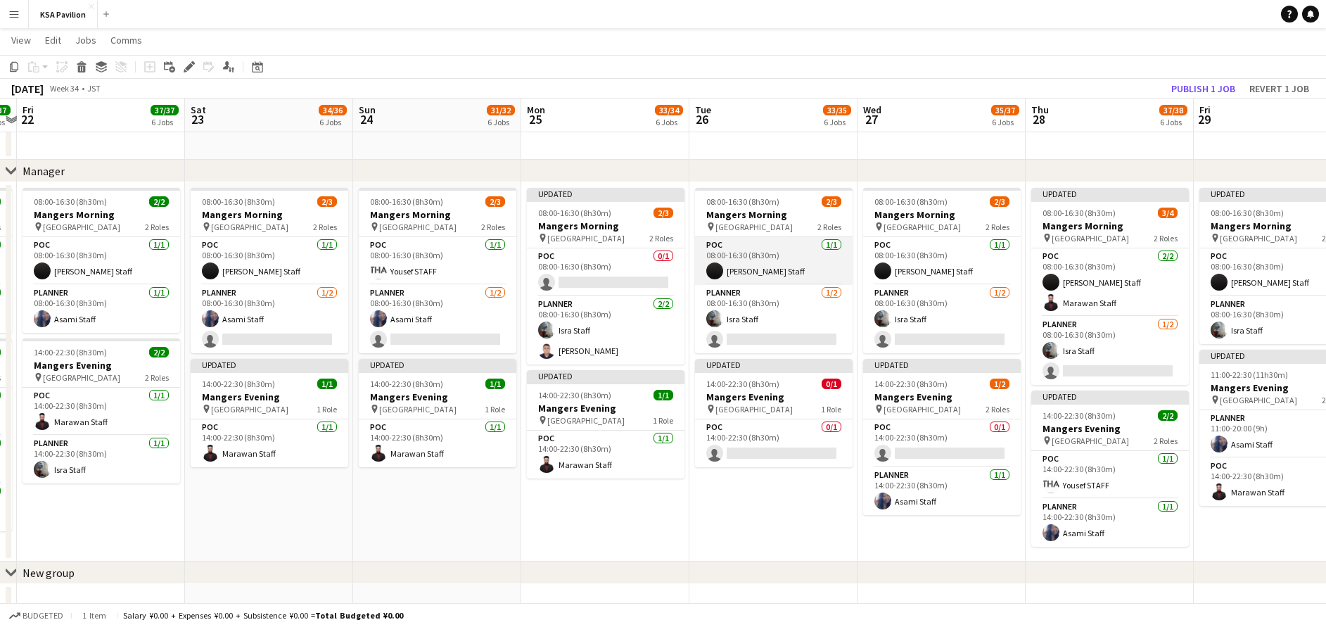
scroll to position [1140, 0]
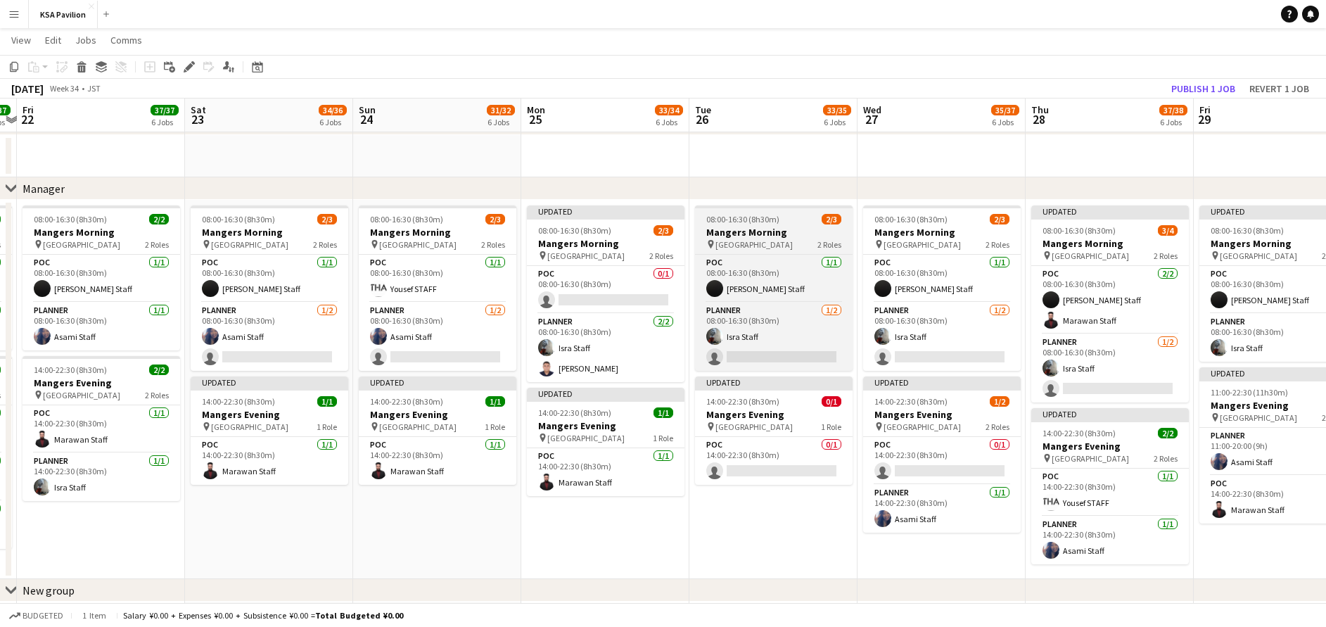
click at [769, 243] on div "pin Osaka 2 Roles" at bounding box center [774, 244] width 158 height 11
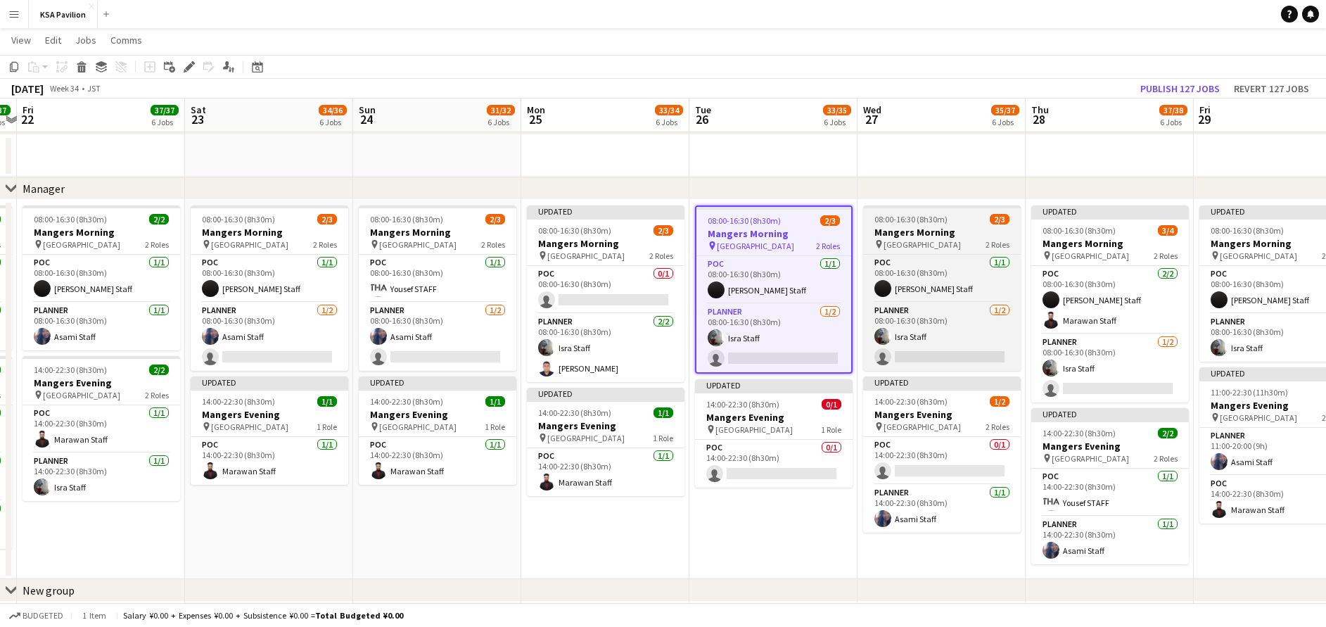
click at [907, 230] on h3 "Mangers Morning" at bounding box center [942, 232] width 158 height 13
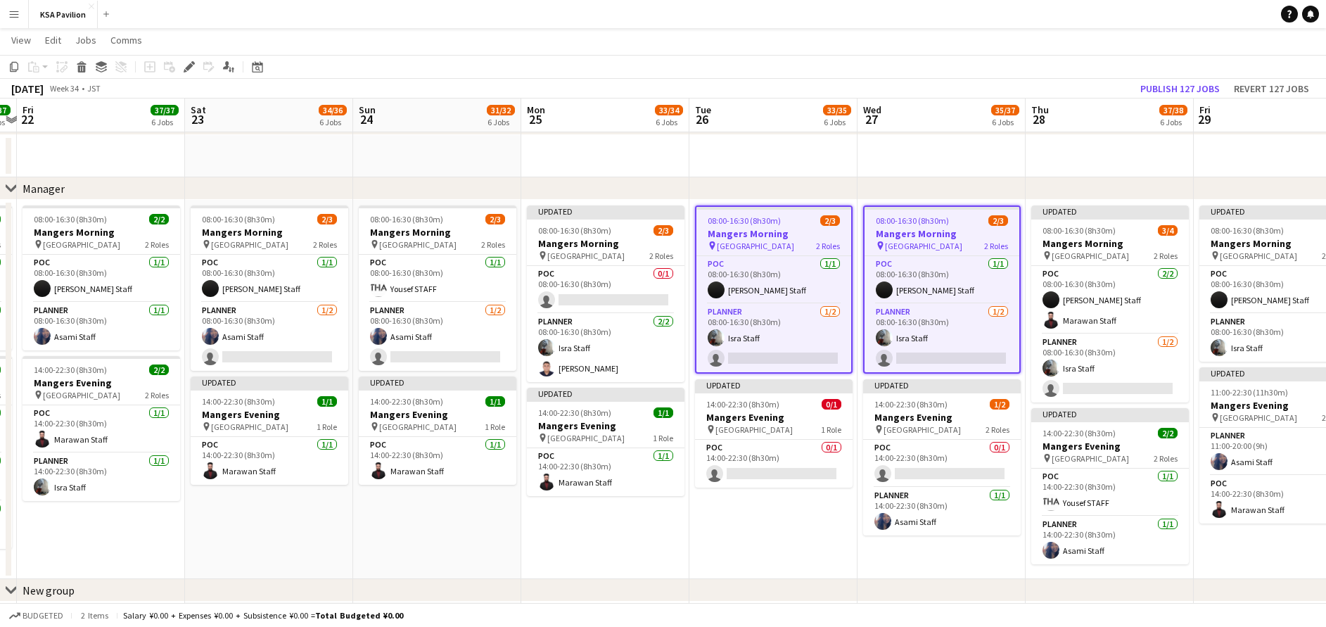
click at [901, 134] on div "chevron-right Retail - Team" at bounding box center [663, 124] width 1326 height 23
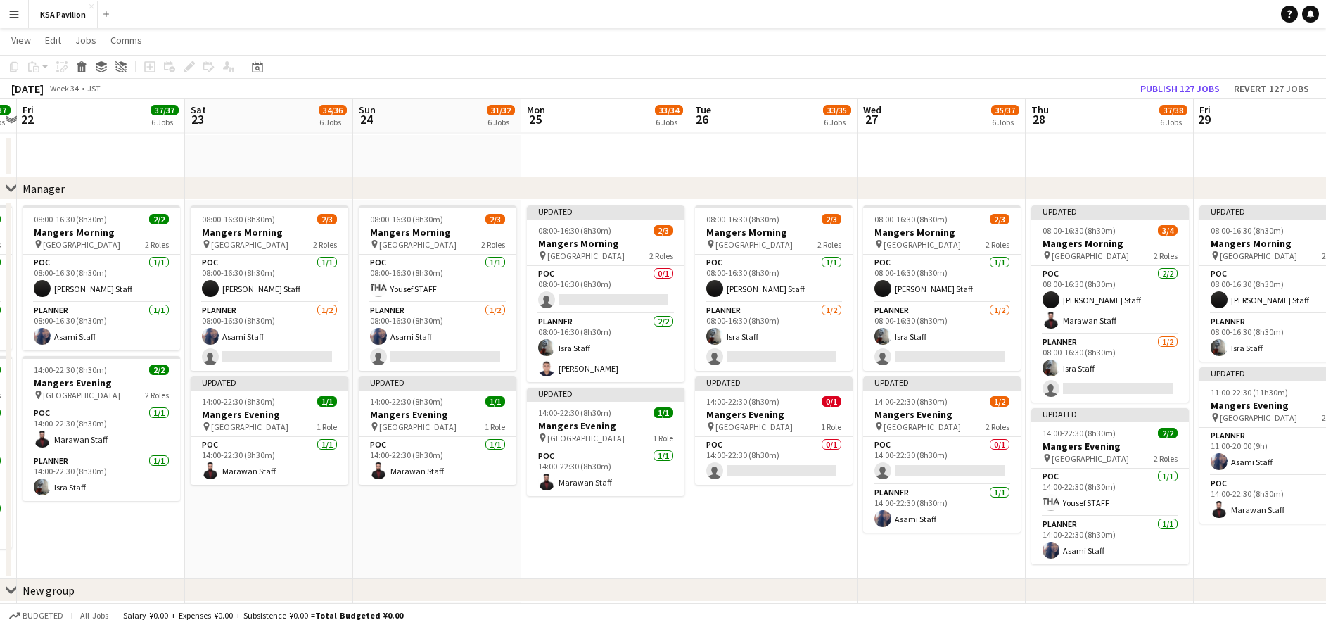
click at [901, 149] on app-date-cell at bounding box center [942, 156] width 168 height 42
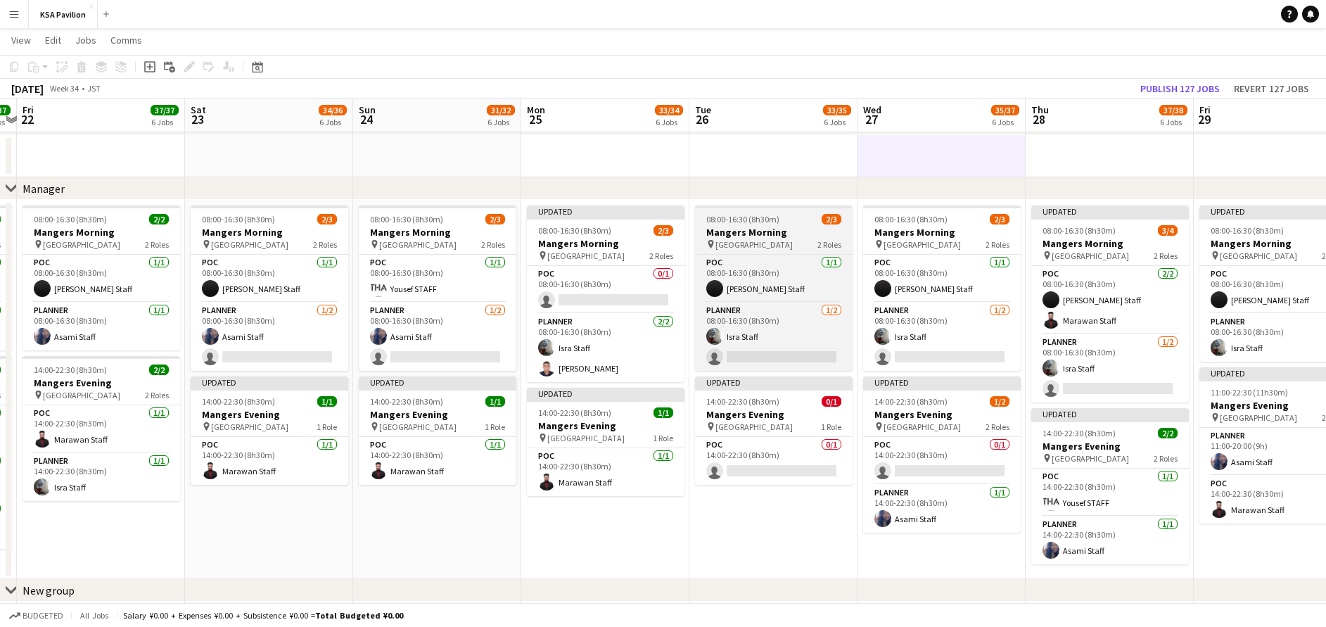
click at [768, 234] on h3 "Mangers Morning" at bounding box center [774, 232] width 158 height 13
click at [768, 236] on h3 "Mangers Morning" at bounding box center [774, 232] width 158 height 13
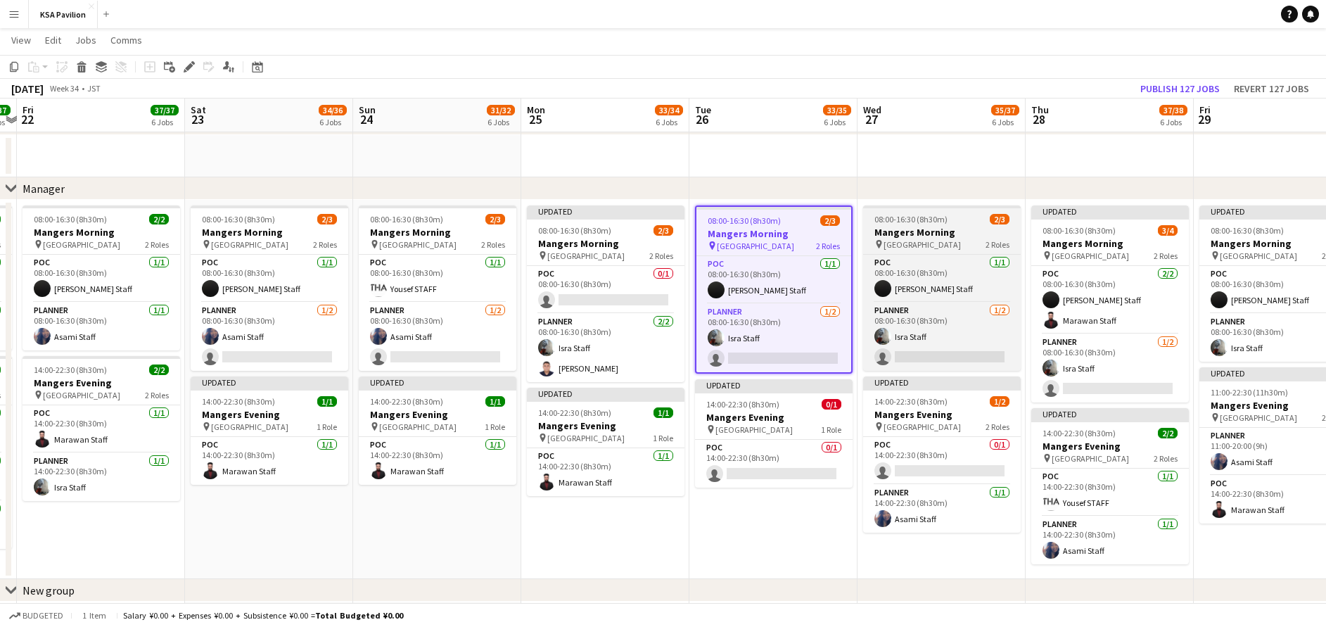
click at [926, 228] on h3 "Mangers Morning" at bounding box center [942, 232] width 158 height 13
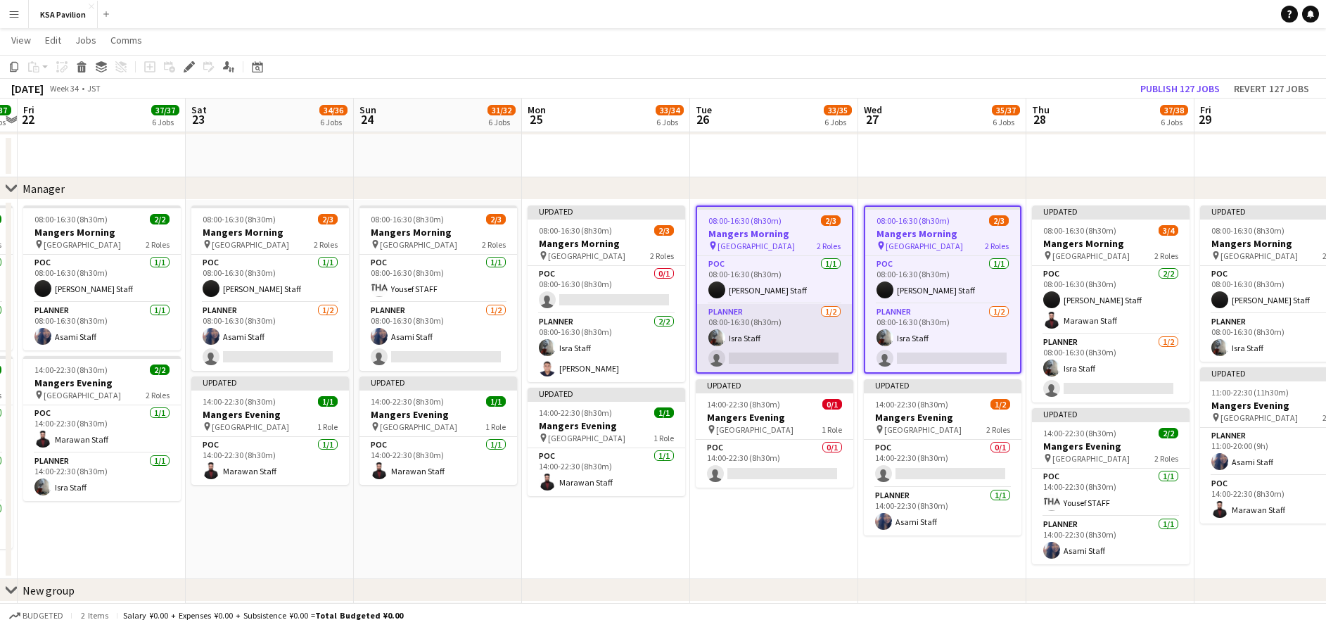
click at [798, 338] on app-card-role "Planner [DATE] 08:00-16:30 (8h30m) Isra Staff single-neutral-actions" at bounding box center [774, 338] width 155 height 68
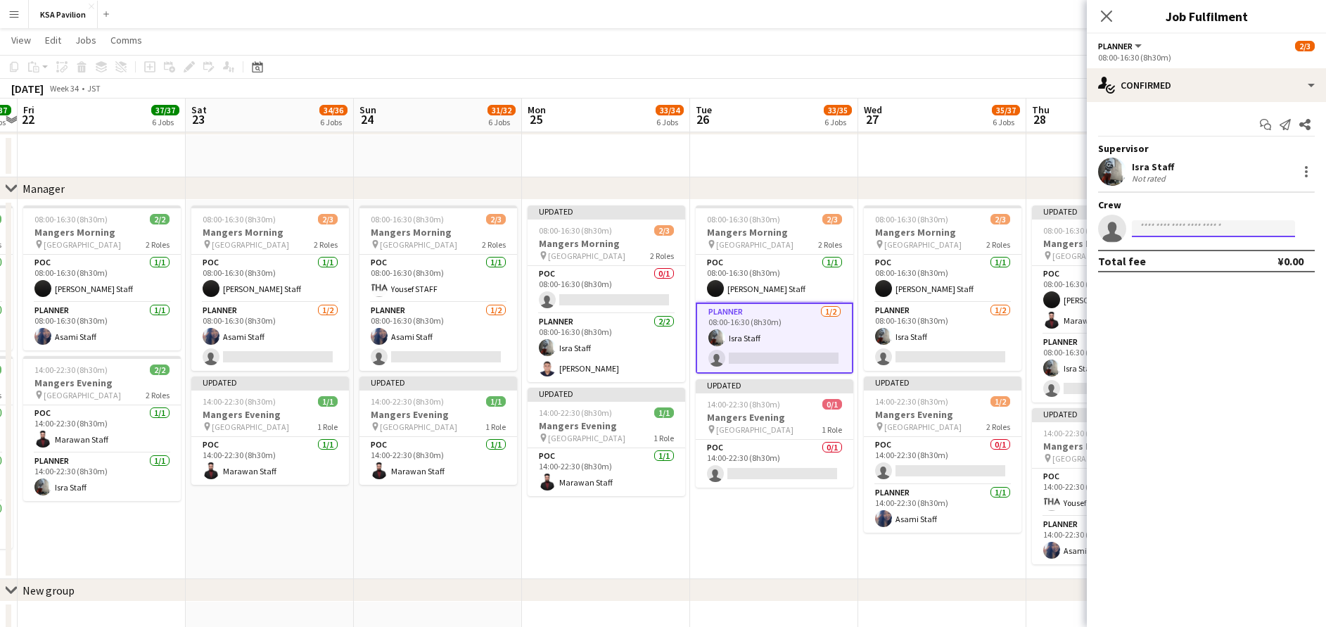
click at [1157, 222] on input at bounding box center [1213, 228] width 163 height 17
type input "****"
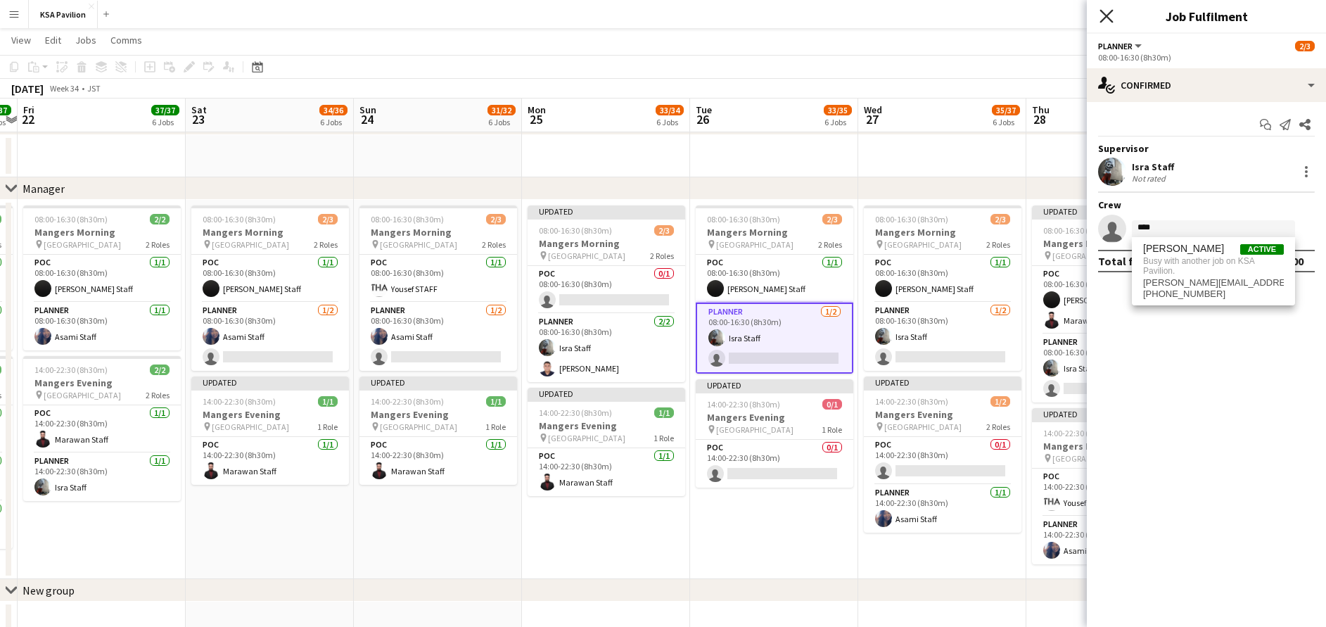
click at [1112, 18] on icon "Close pop-in" at bounding box center [1106, 15] width 13 height 13
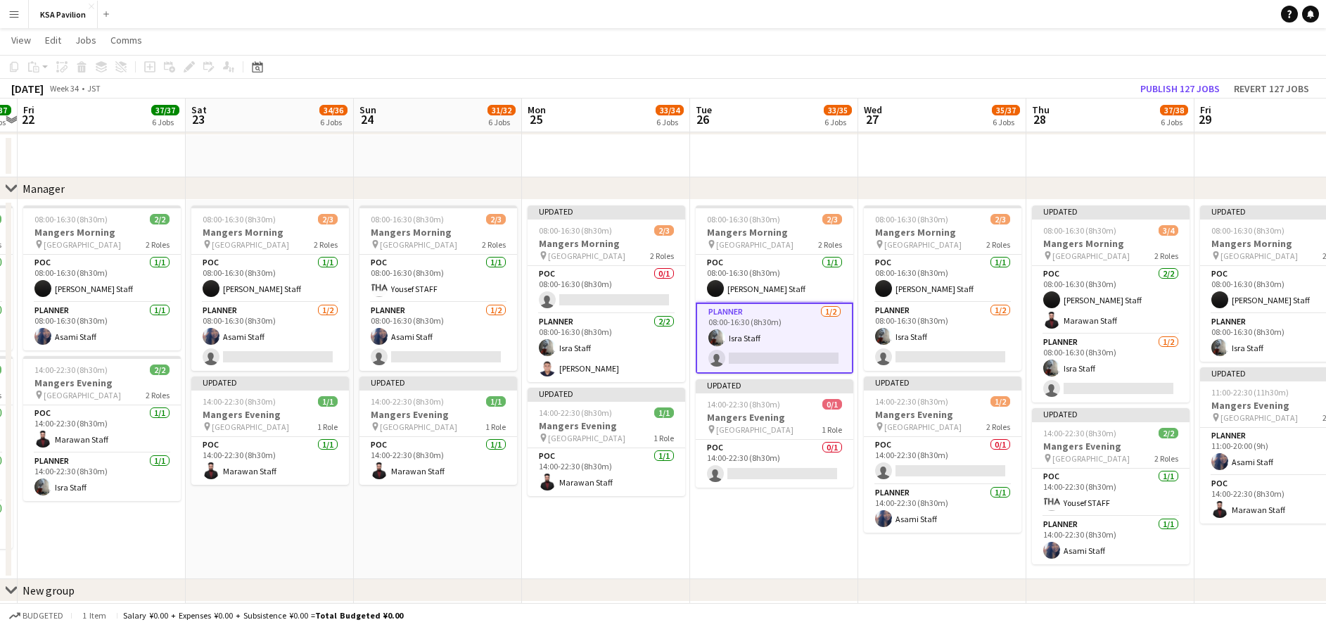
drag, startPoint x: 604, startPoint y: 168, endPoint x: 558, endPoint y: 196, distance: 54.3
click at [602, 170] on app-date-cell at bounding box center [606, 156] width 168 height 42
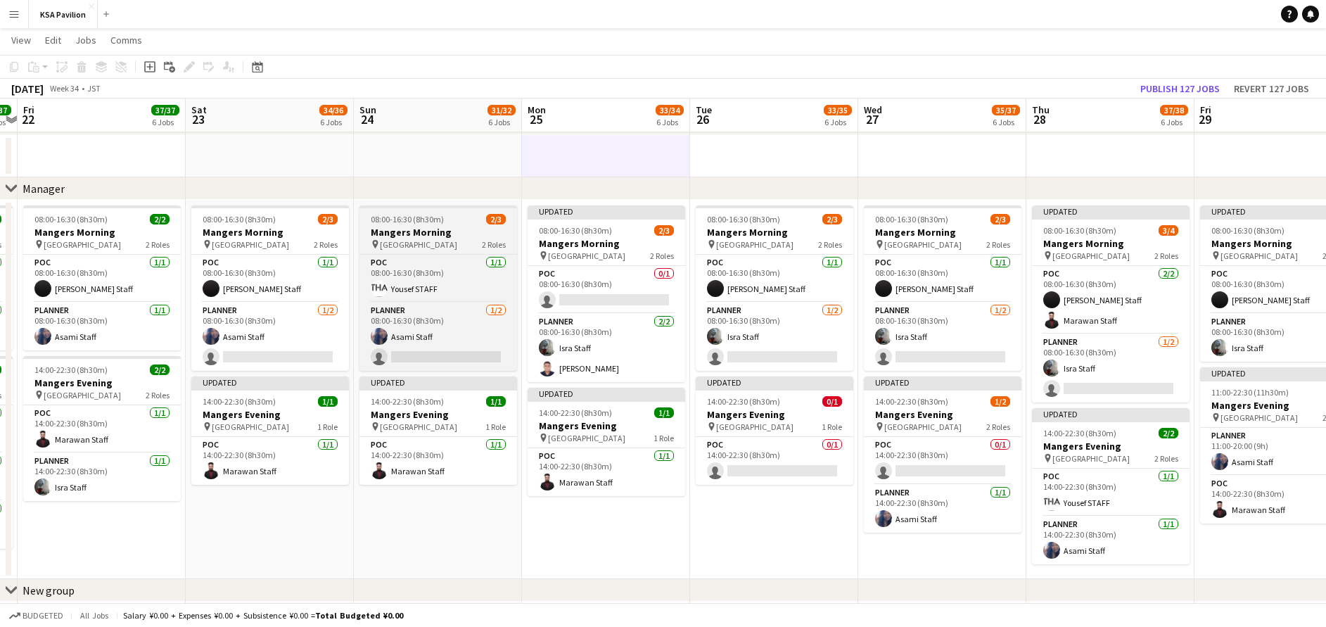
scroll to position [0, 489]
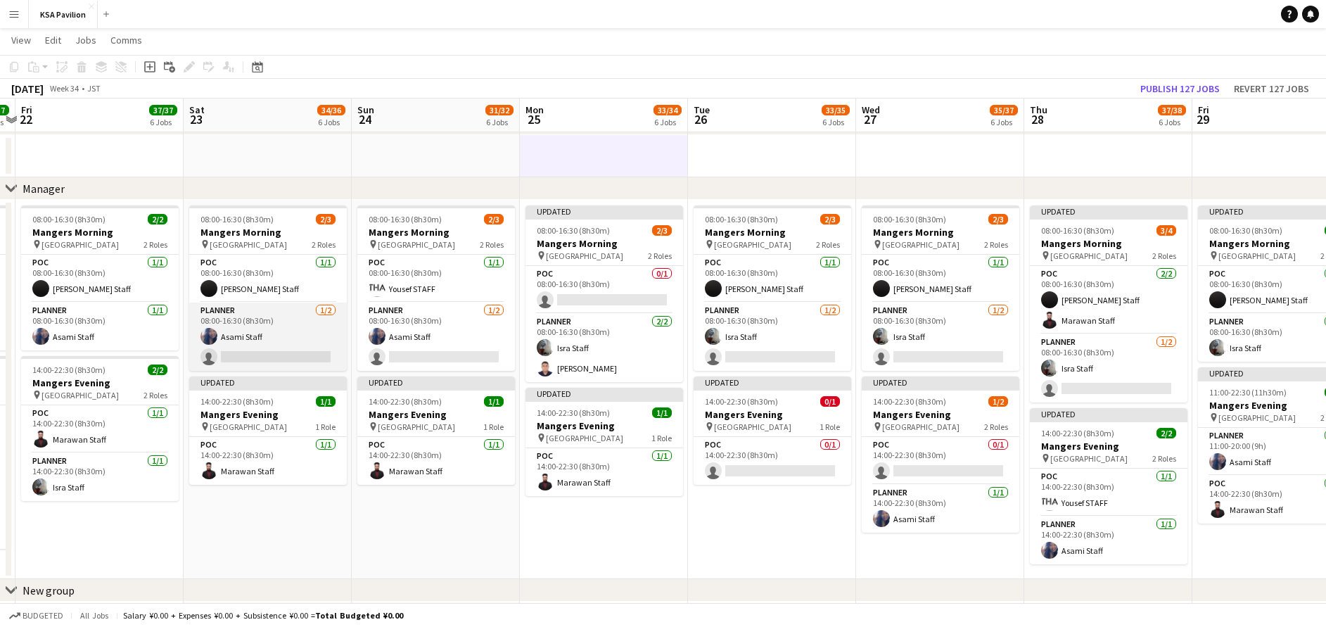
click at [297, 333] on app-card-role "Planner [DATE] 08:00-16:30 (8h30m) Asami Staff single-neutral-actions" at bounding box center [268, 337] width 158 height 68
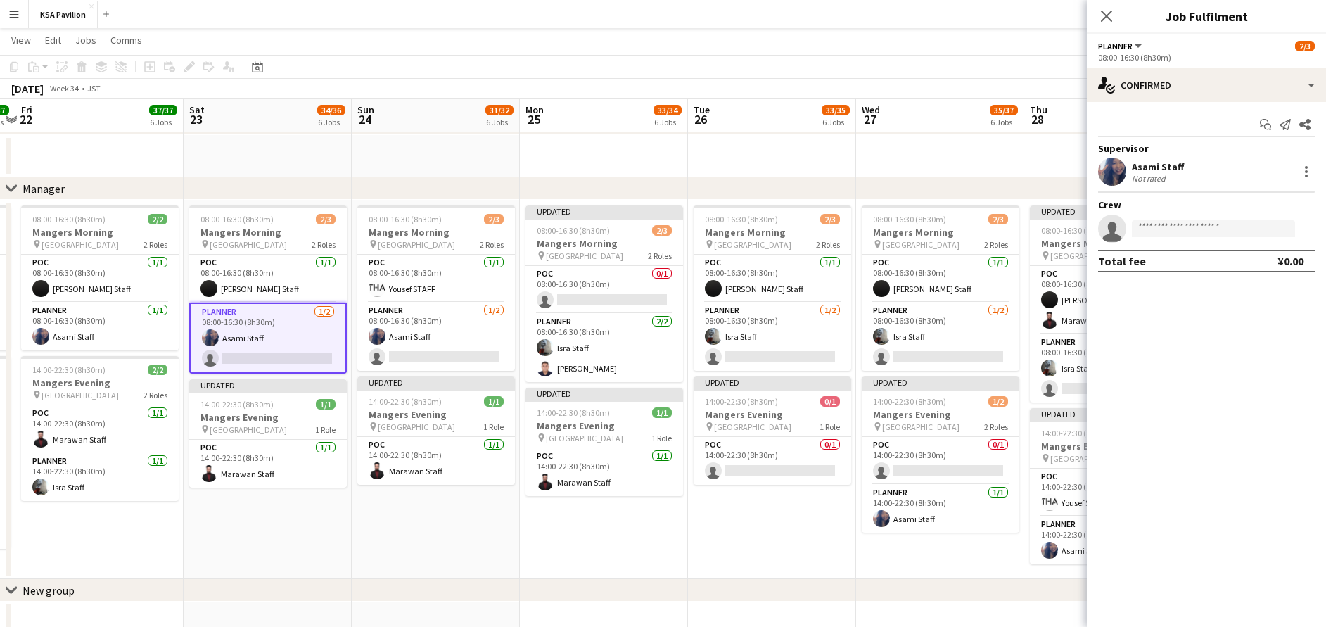
drag, startPoint x: 441, startPoint y: 338, endPoint x: 689, endPoint y: 293, distance: 251.7
click at [440, 338] on app-card-role "Planner [DATE] 08:00-16:30 (8h30m) Asami Staff single-neutral-actions" at bounding box center [436, 337] width 158 height 68
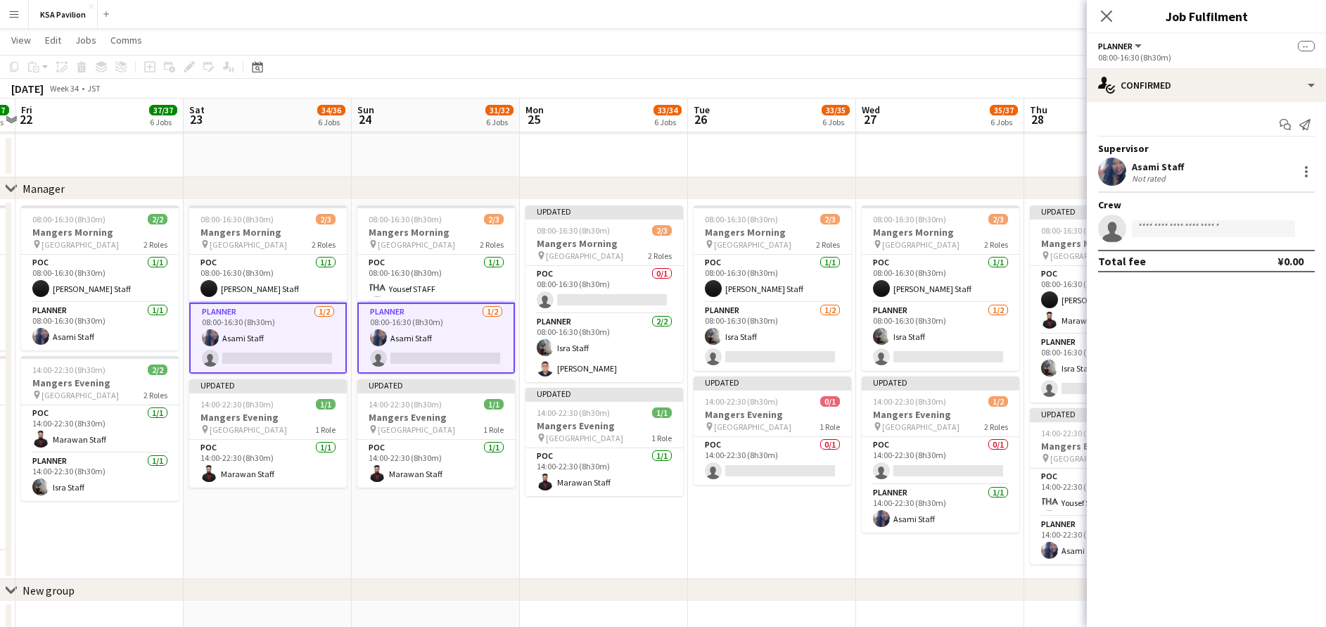
scroll to position [0, 490]
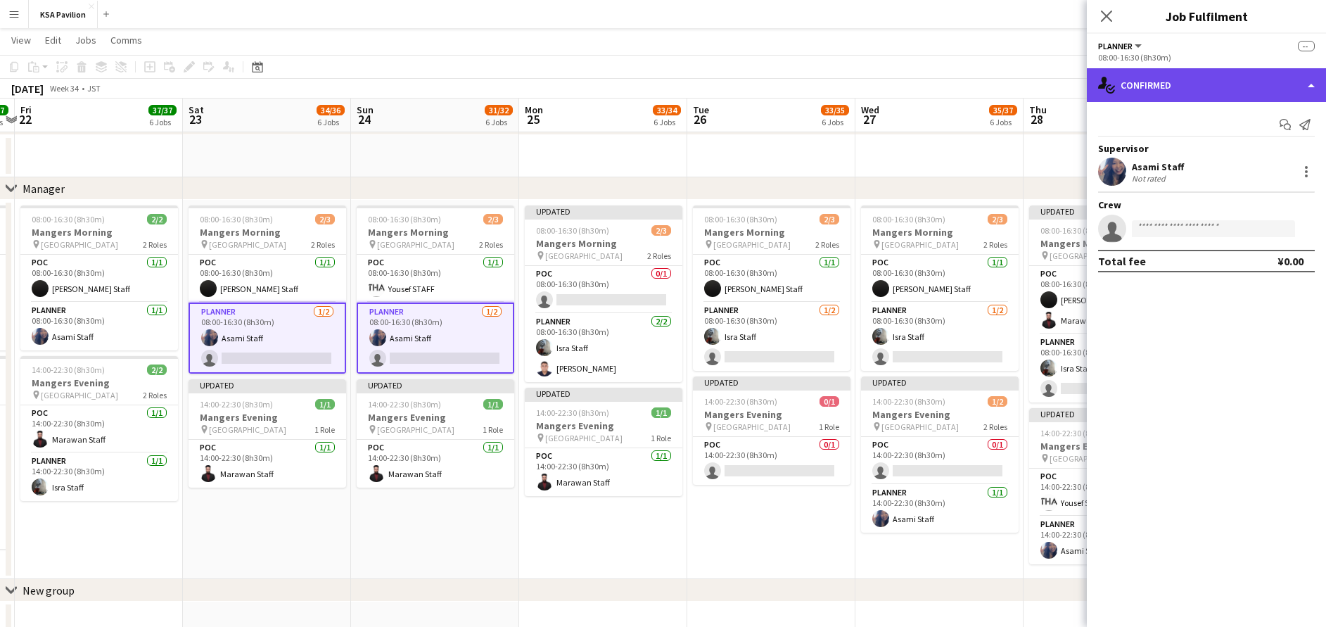
click at [1245, 95] on div "single-neutral-actions-check-2 Confirmed" at bounding box center [1206, 85] width 239 height 34
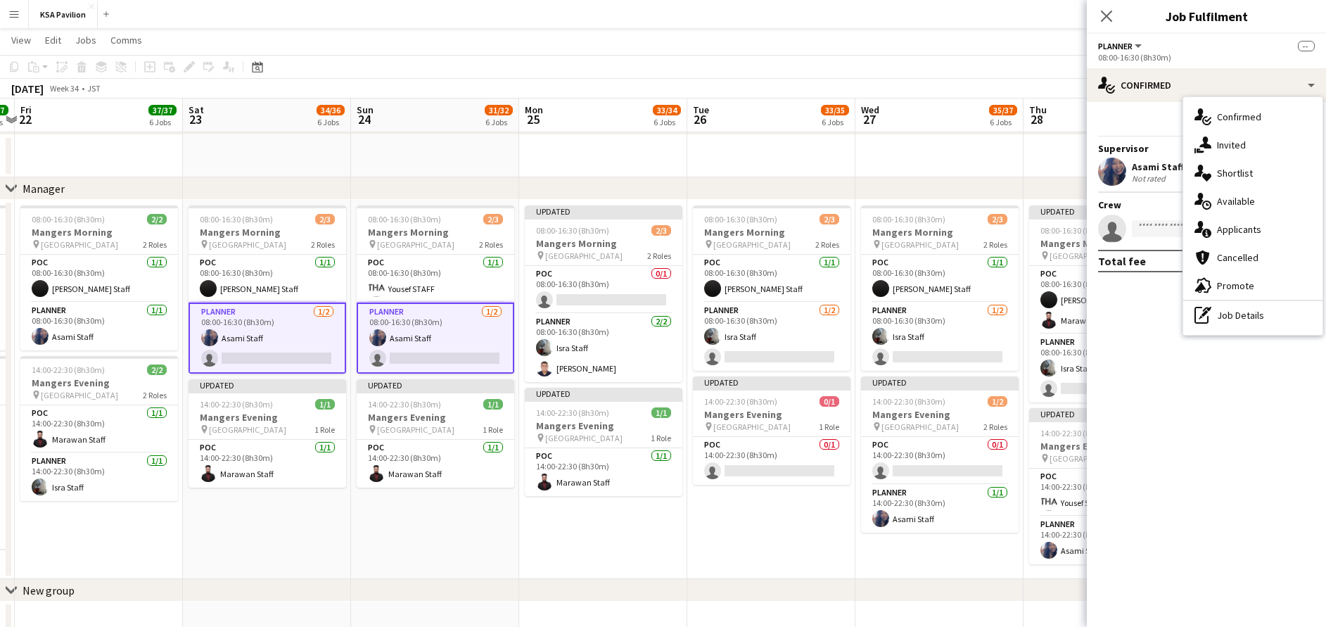
drag, startPoint x: 1221, startPoint y: 328, endPoint x: 1220, endPoint y: 321, distance: 7.1
click at [1220, 321] on div "pen-write Job Details" at bounding box center [1252, 315] width 139 height 28
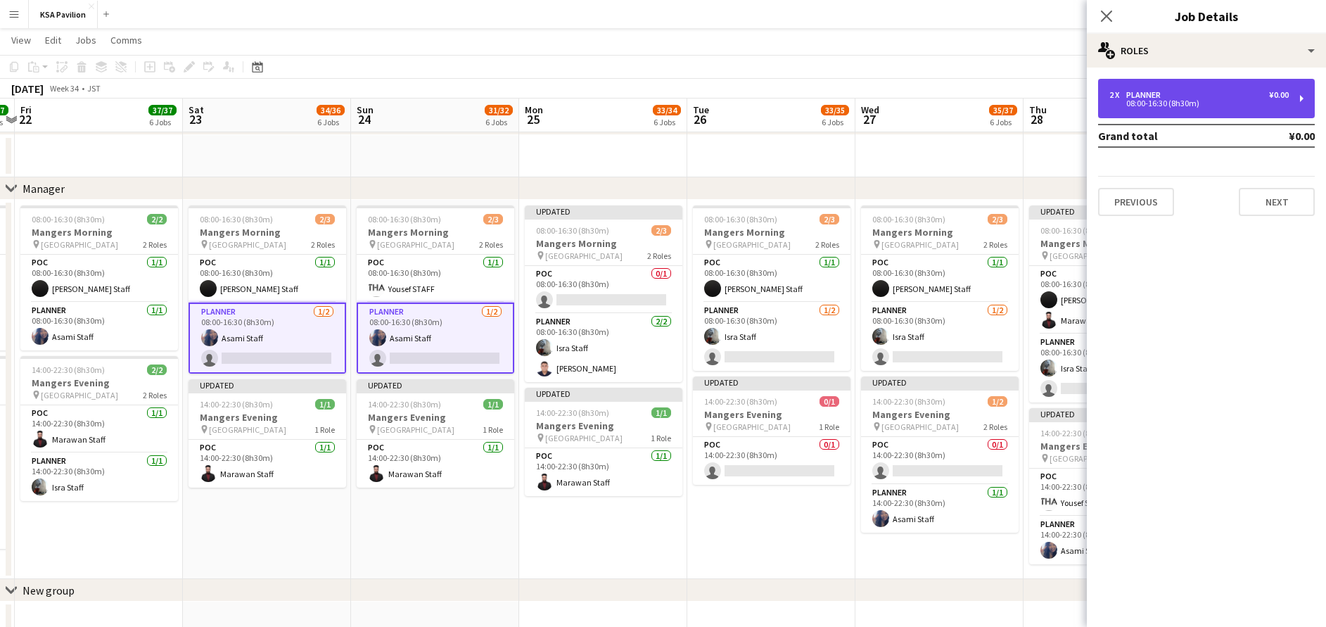
click at [1185, 100] on div "08:00-16:30 (8h30m)" at bounding box center [1199, 103] width 179 height 7
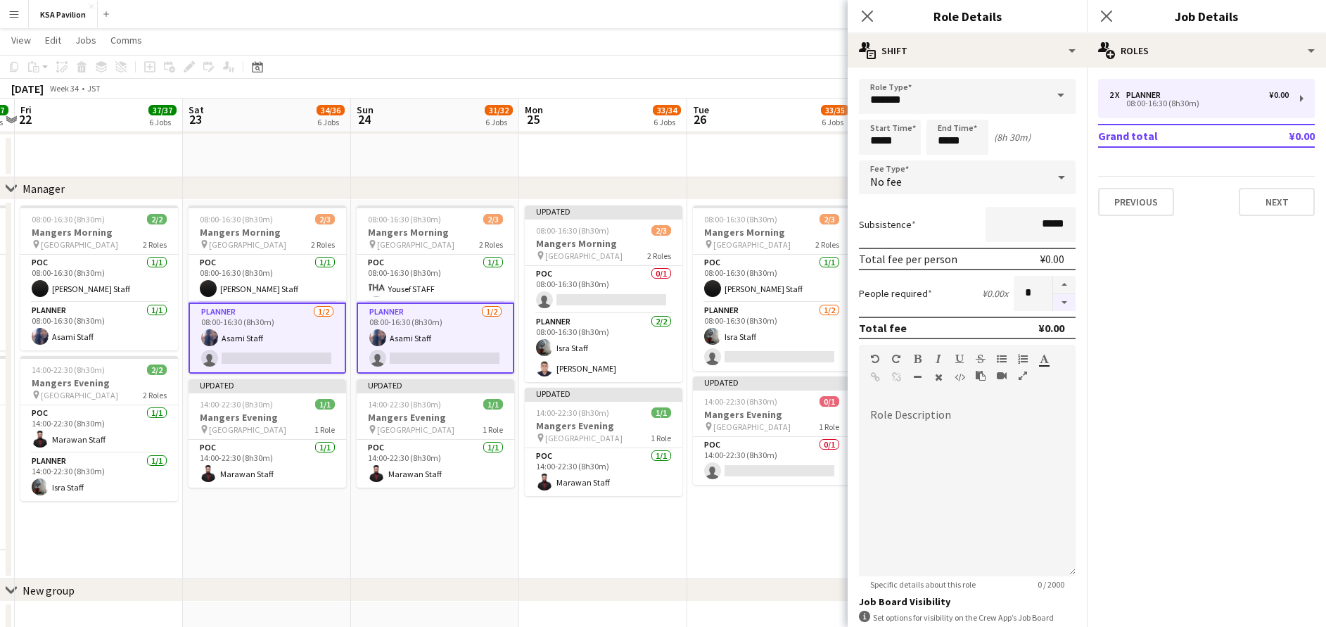
click at [1053, 305] on button "button" at bounding box center [1064, 303] width 23 height 18
type input "*"
click at [1107, 18] on icon "Close pop-in" at bounding box center [1106, 15] width 13 height 13
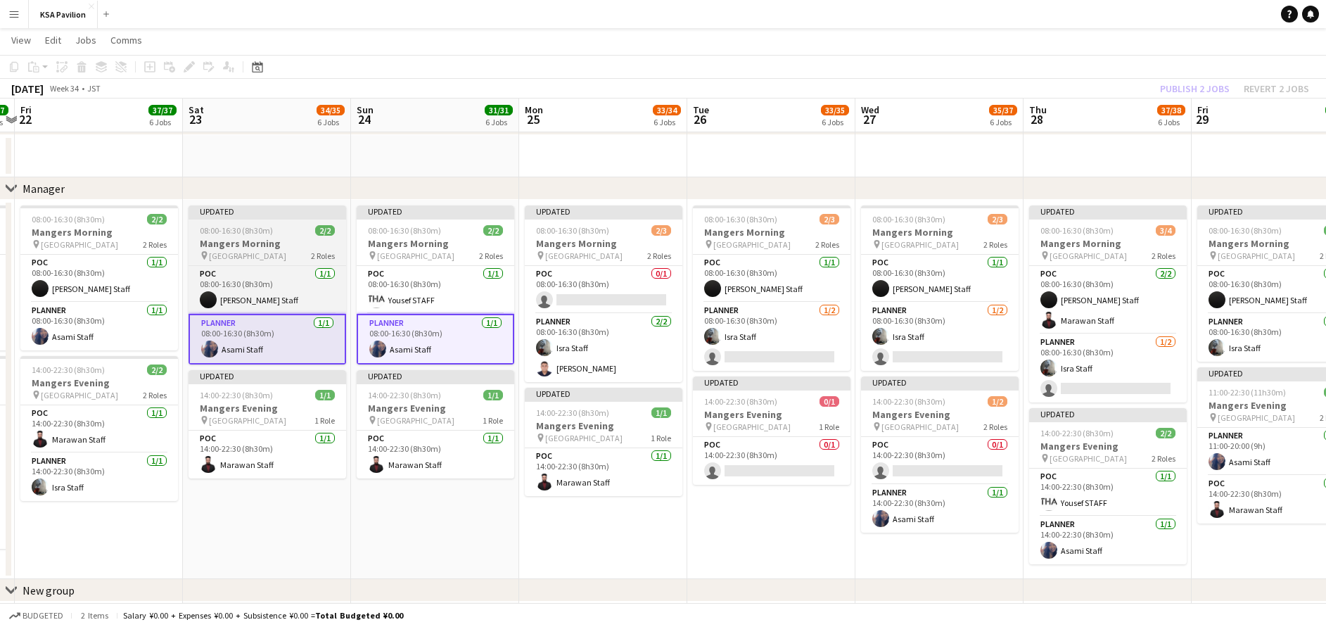
click at [280, 242] on h3 "Mangers Morning" at bounding box center [268, 243] width 158 height 13
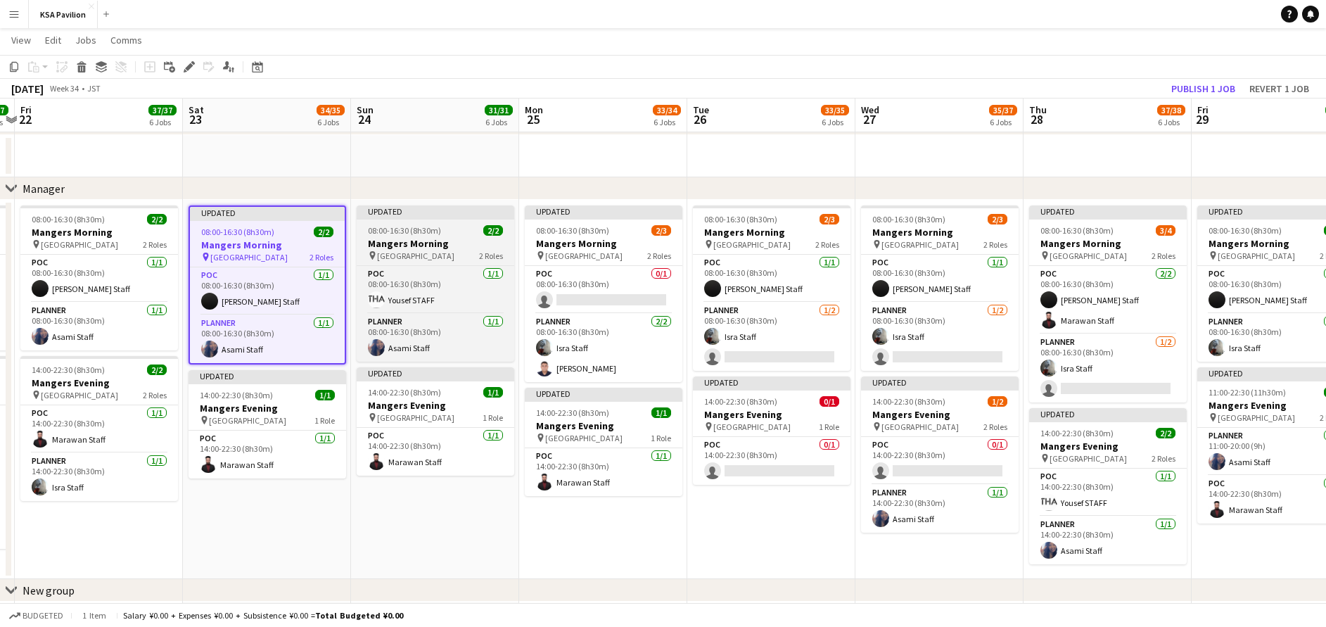
click at [400, 229] on span "08:00-16:30 (8h30m)" at bounding box center [404, 230] width 73 height 11
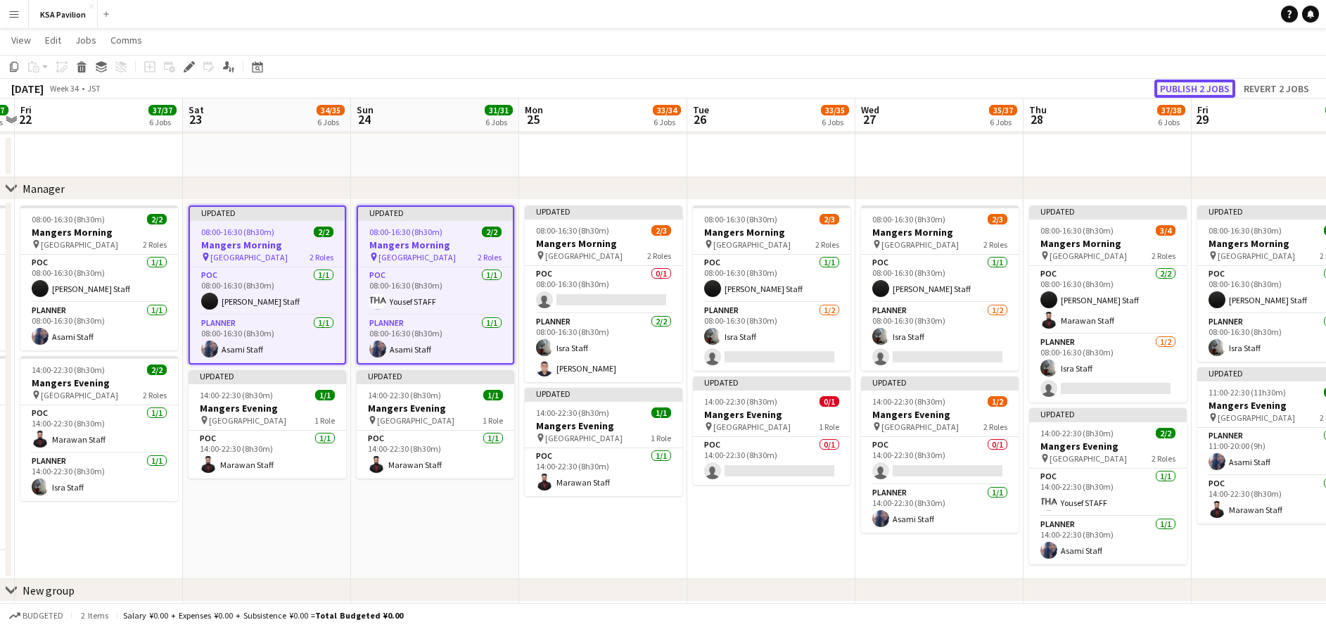
click at [1204, 92] on button "Publish 2 jobs" at bounding box center [1195, 89] width 81 height 18
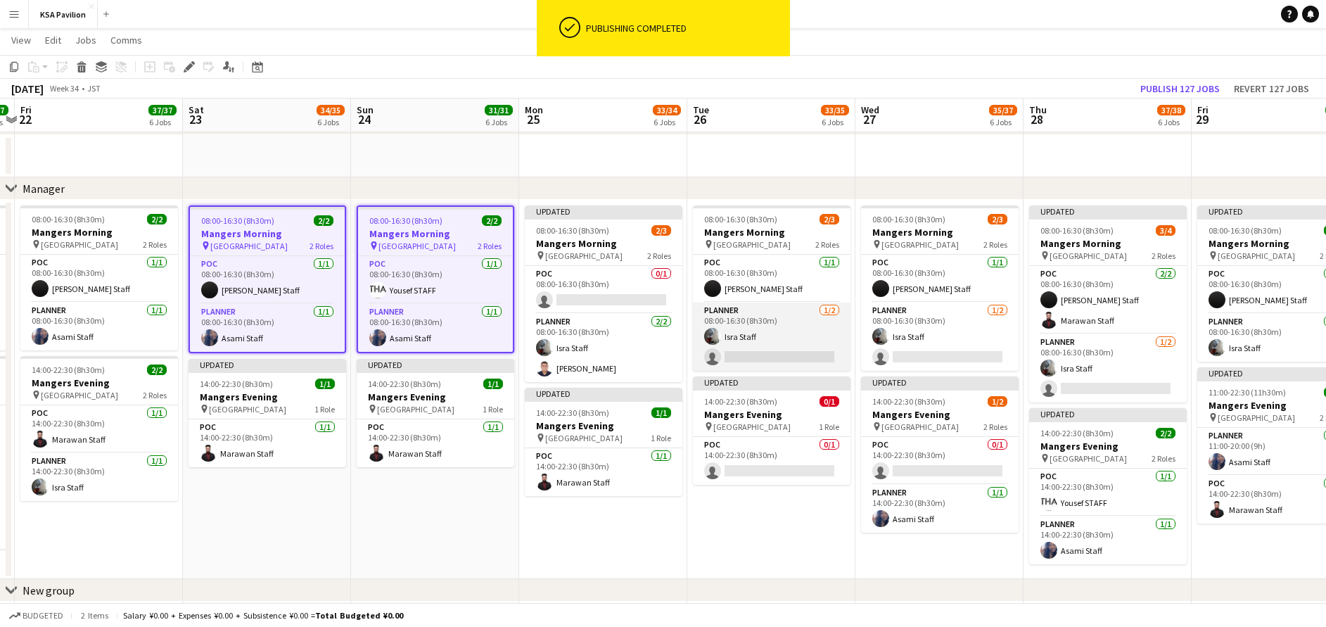
click at [780, 338] on app-card-role "Planner [DATE] 08:00-16:30 (8h30m) Isra Staff single-neutral-actions" at bounding box center [772, 337] width 158 height 68
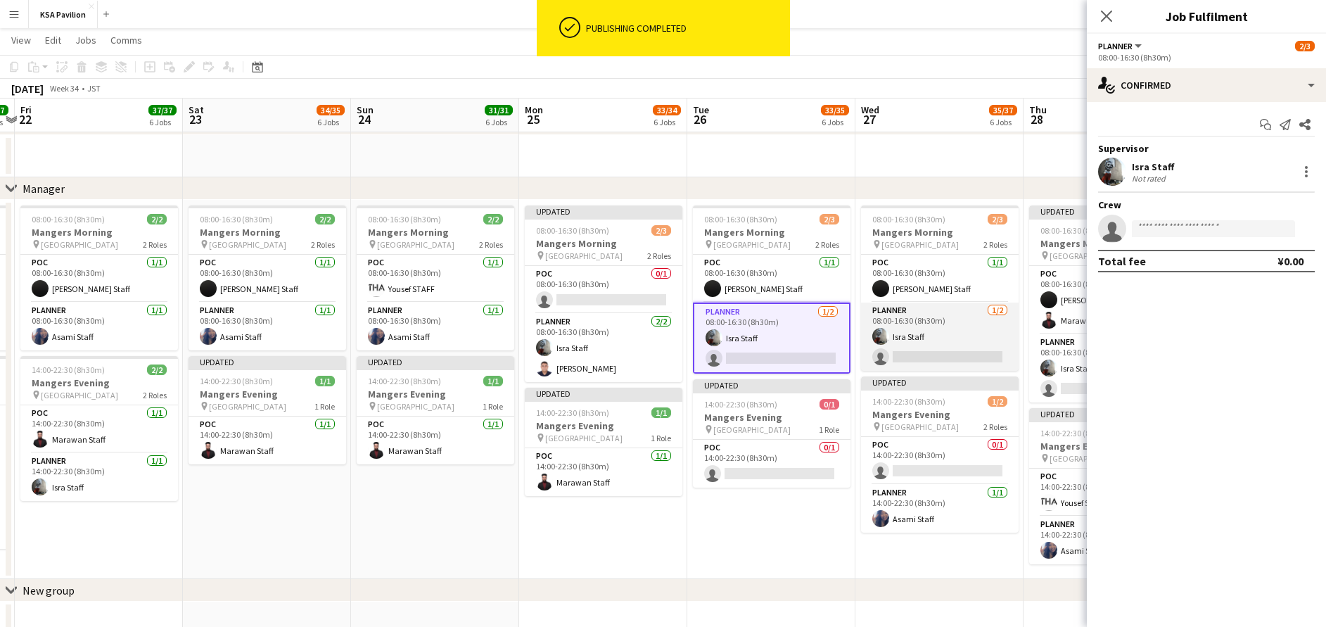
click at [863, 336] on app-card-role "Planner [DATE] 08:00-16:30 (8h30m) Isra Staff single-neutral-actions" at bounding box center [940, 337] width 158 height 68
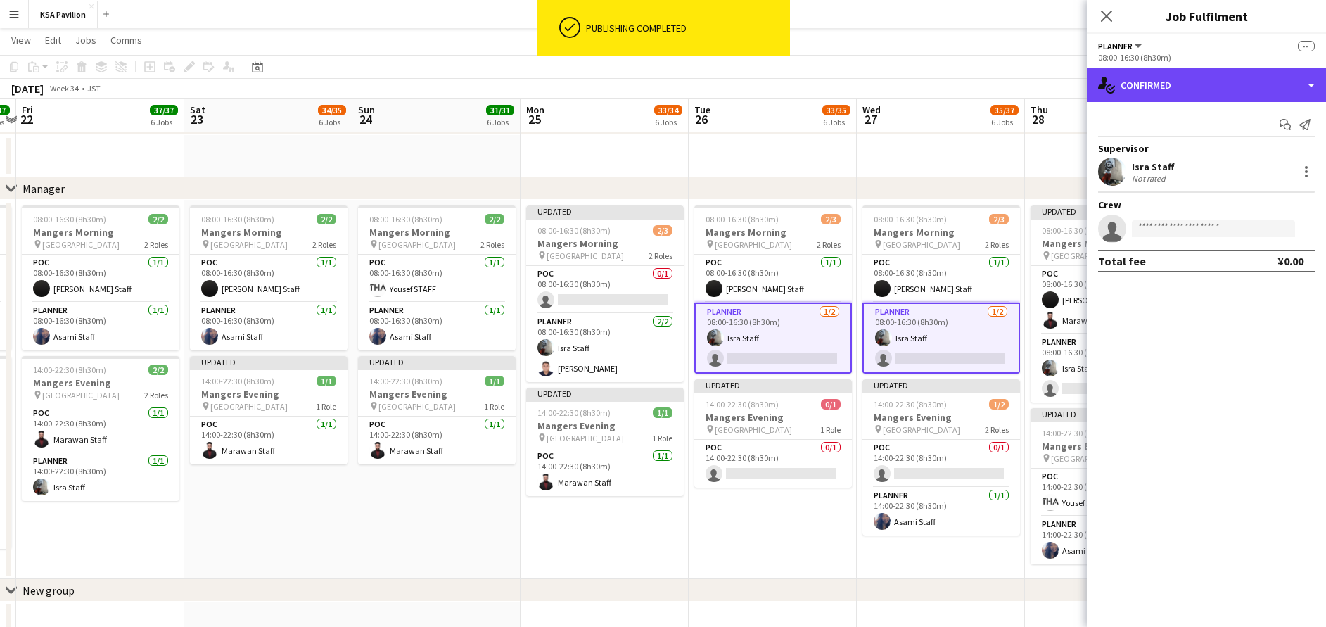
drag, startPoint x: 1207, startPoint y: 81, endPoint x: 1223, endPoint y: 149, distance: 70.1
click at [1207, 82] on div "single-neutral-actions-check-2 Confirmed" at bounding box center [1206, 85] width 239 height 34
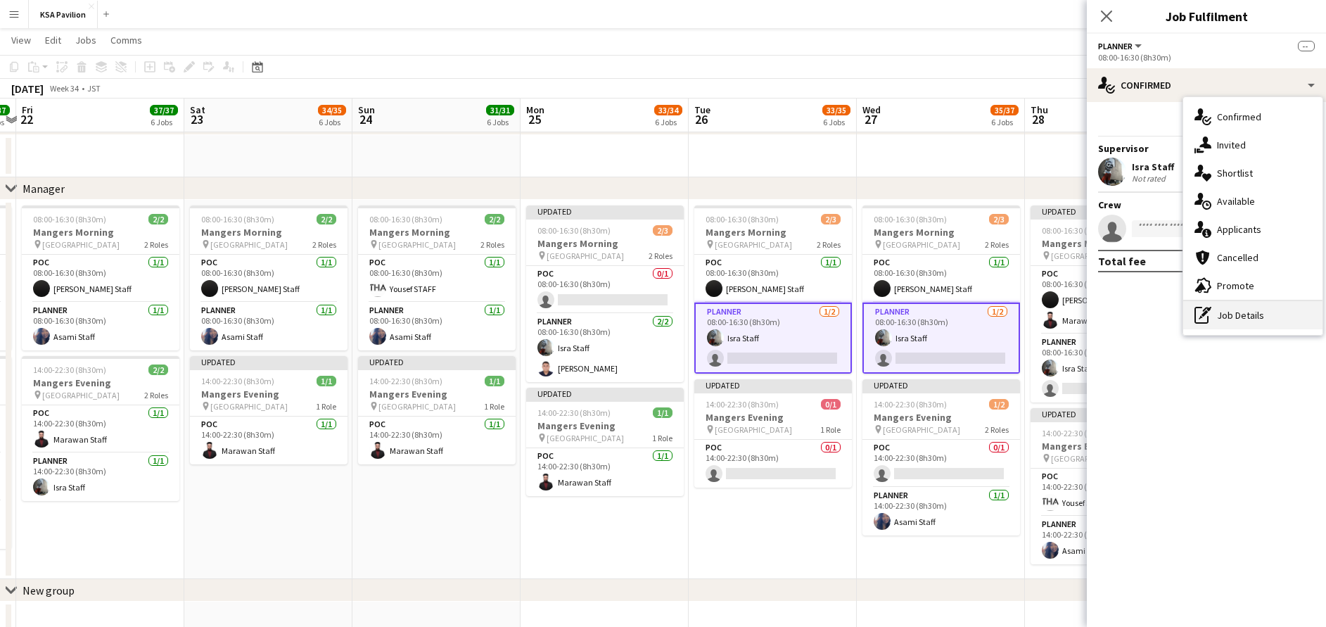
click at [1244, 319] on div "pen-write Job Details" at bounding box center [1252, 315] width 139 height 28
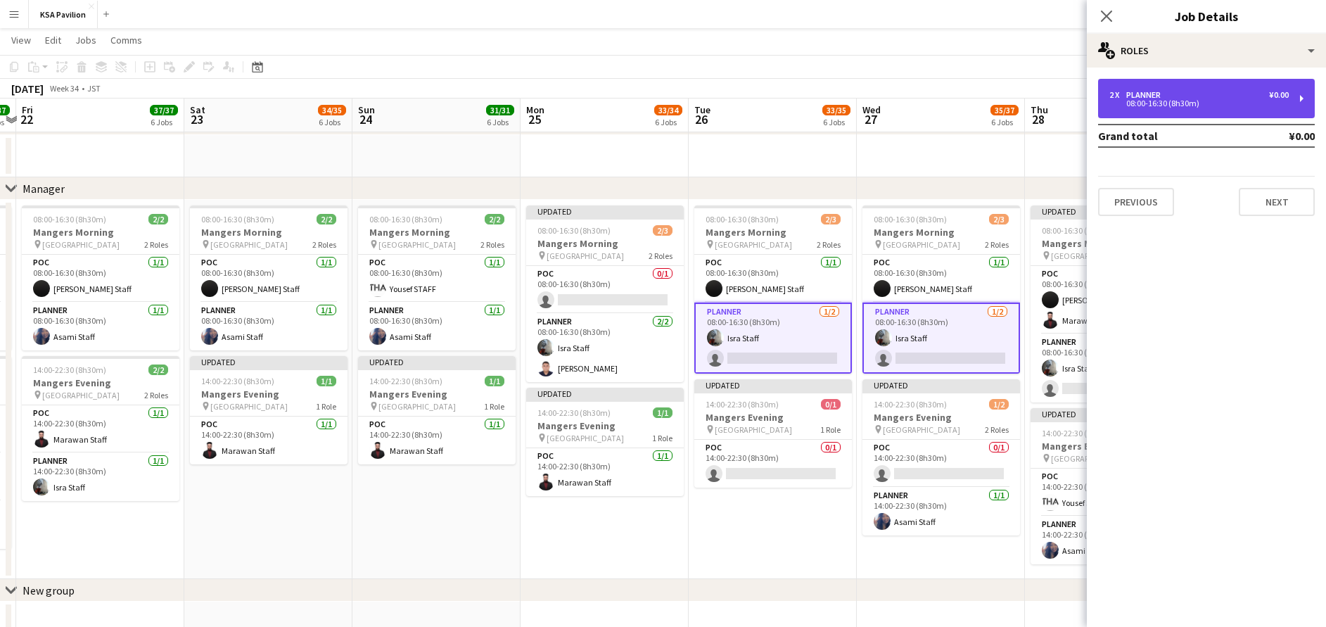
drag, startPoint x: 1169, startPoint y: 94, endPoint x: 1168, endPoint y: 103, distance: 8.5
click at [1169, 96] on div "2 x Planner ¥0.00" at bounding box center [1199, 95] width 179 height 10
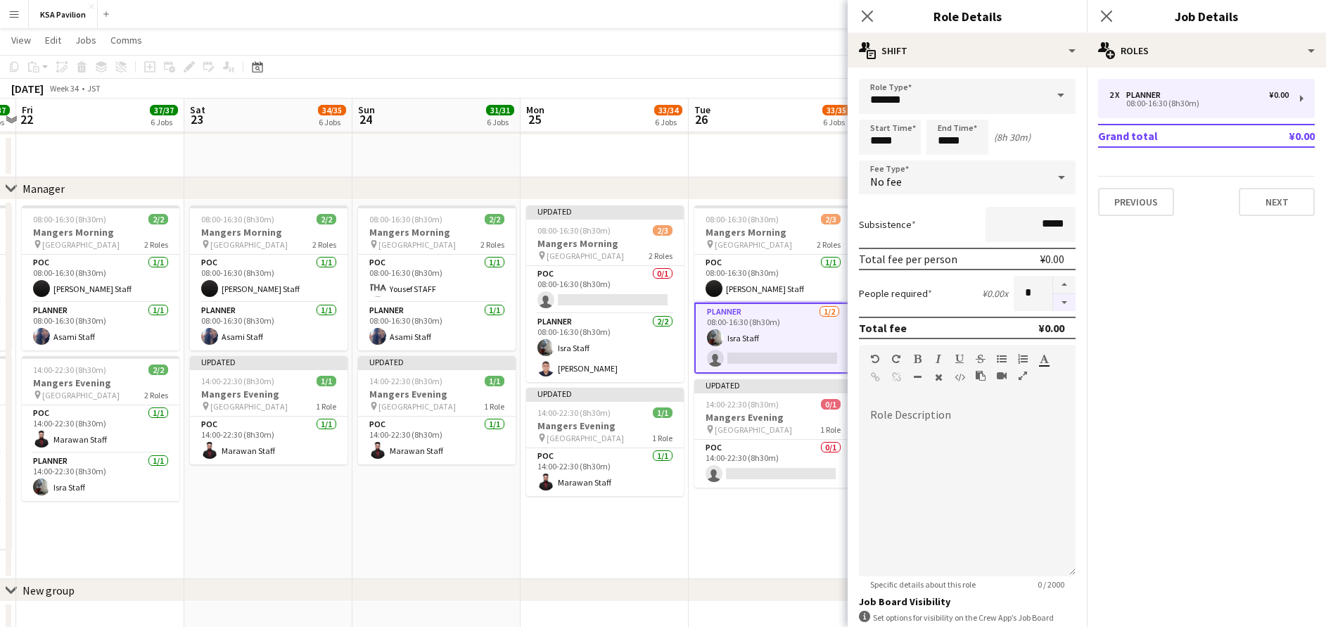
click at [1053, 303] on button "button" at bounding box center [1064, 303] width 23 height 18
type input "*"
click at [1102, 20] on icon at bounding box center [1106, 15] width 13 height 13
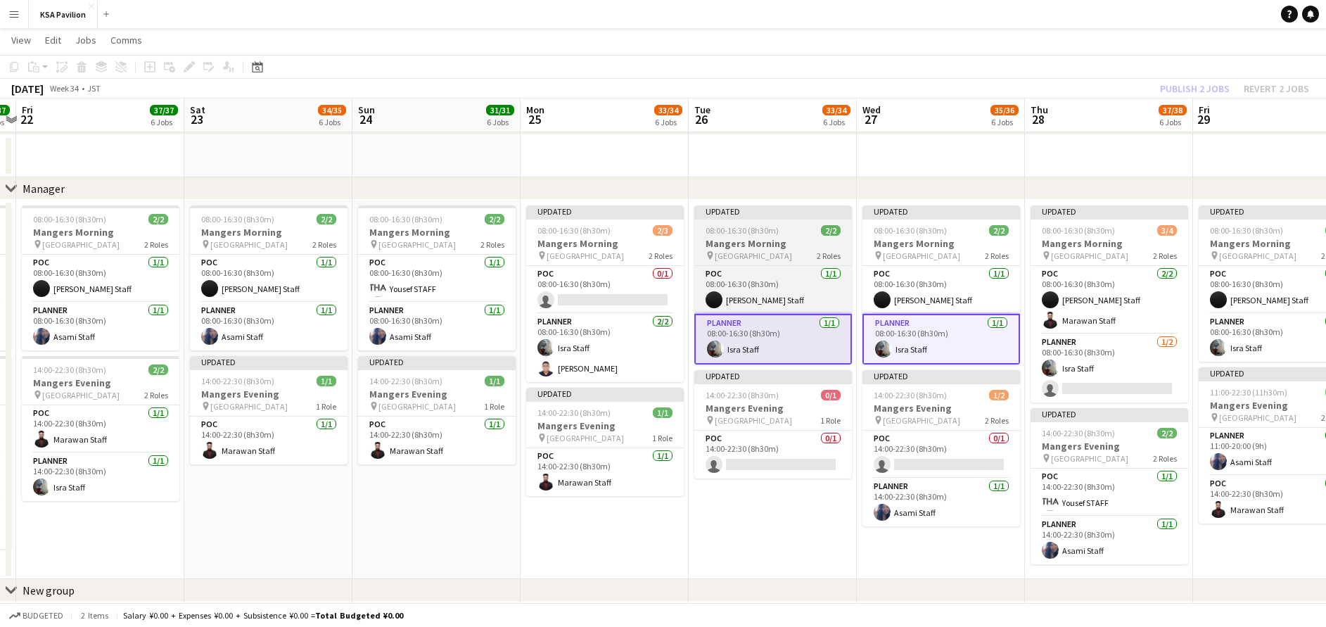
click at [749, 246] on h3 "Mangers Morning" at bounding box center [773, 243] width 158 height 13
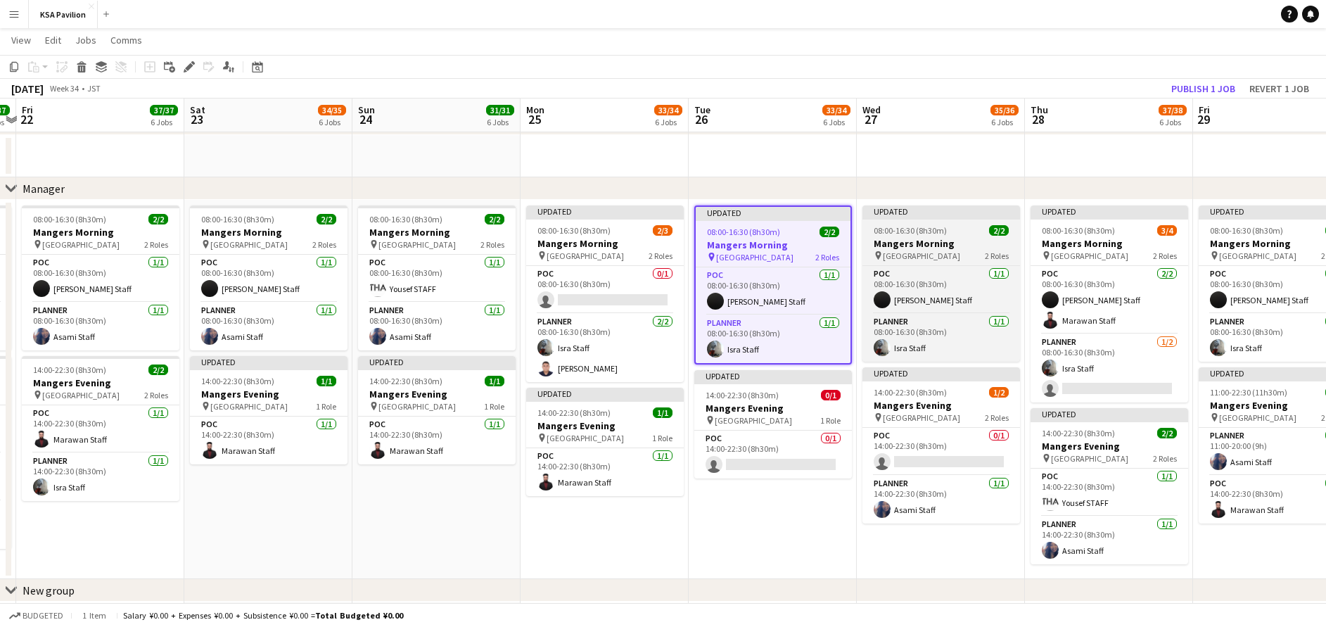
click at [886, 248] on h3 "Mangers Morning" at bounding box center [942, 243] width 158 height 13
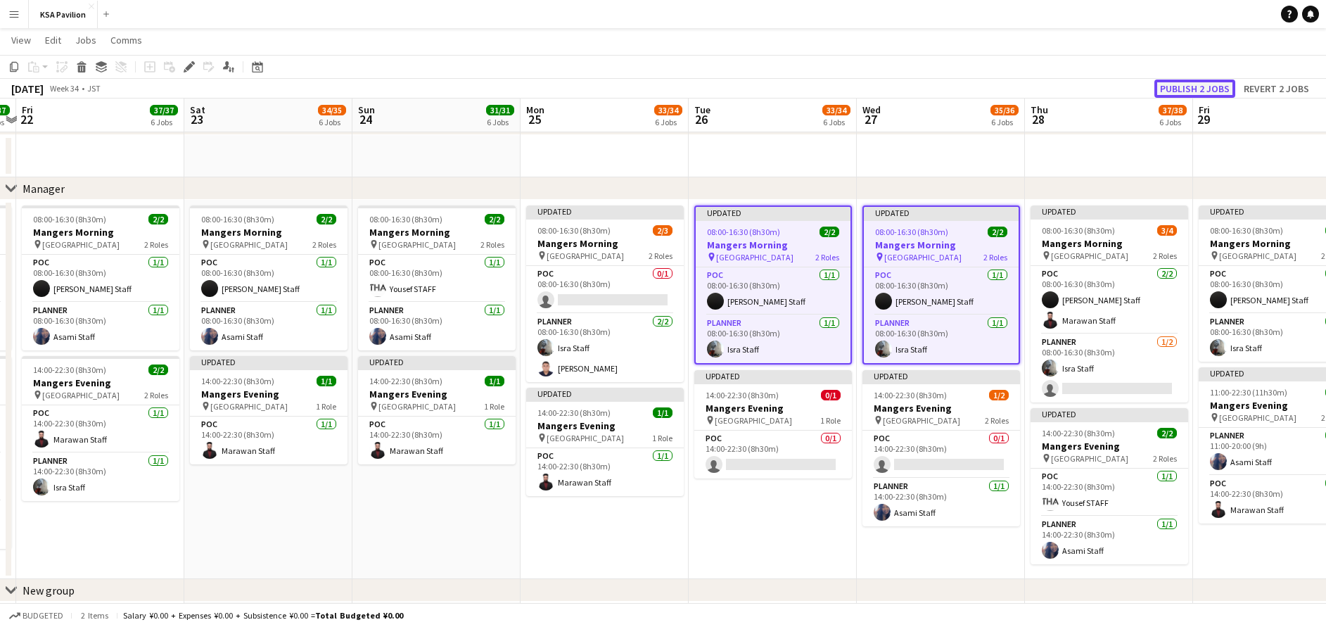
click at [1185, 85] on button "Publish 2 jobs" at bounding box center [1195, 89] width 81 height 18
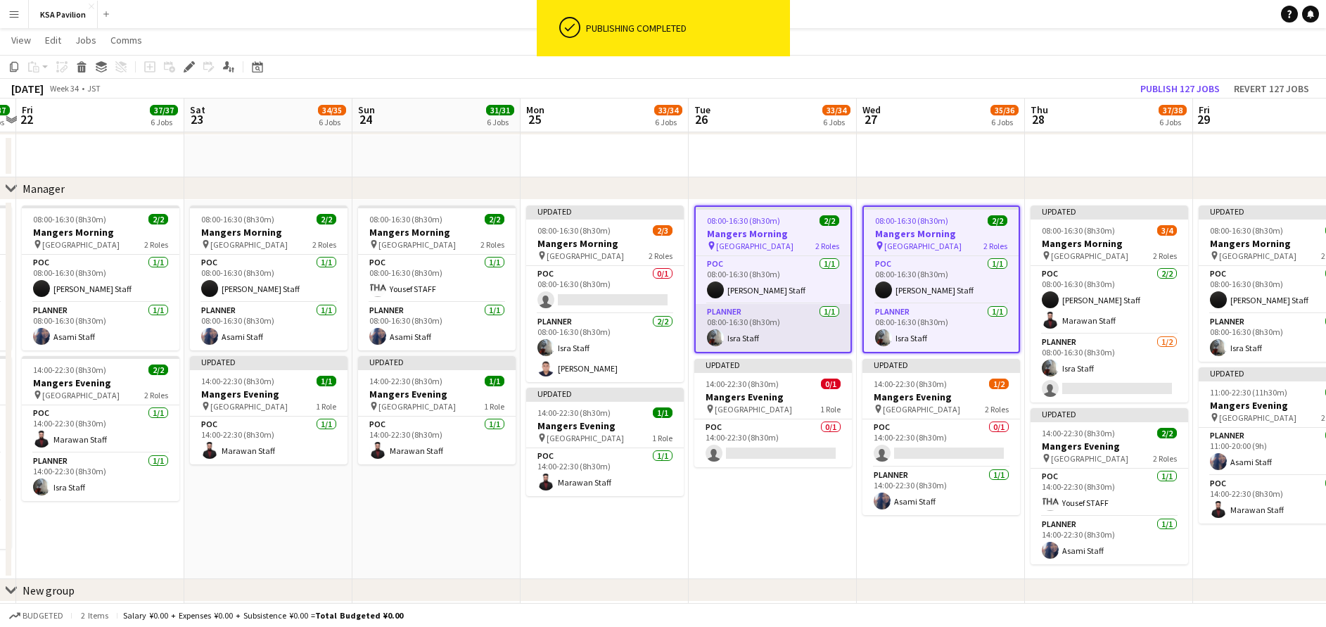
click at [765, 326] on app-card-role "Planner [DATE] 08:00-16:30 (8h30m) Isra Staff" at bounding box center [773, 328] width 155 height 48
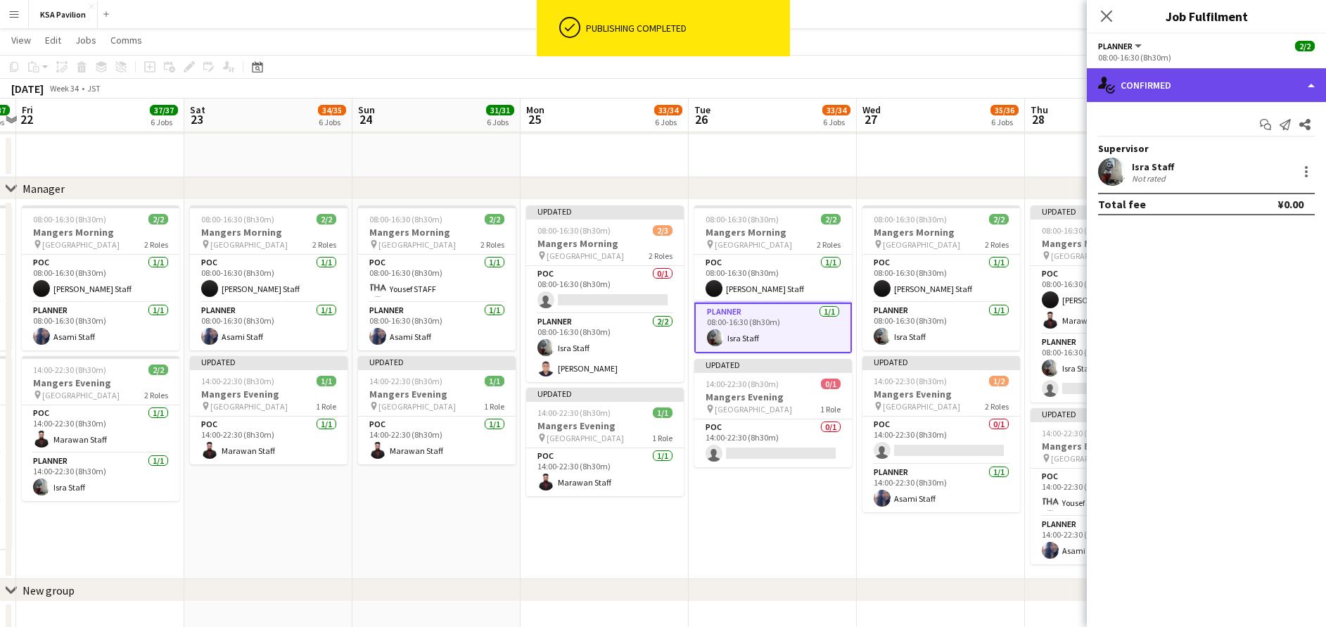
click at [1230, 84] on div "single-neutral-actions-check-2 Confirmed" at bounding box center [1206, 85] width 239 height 34
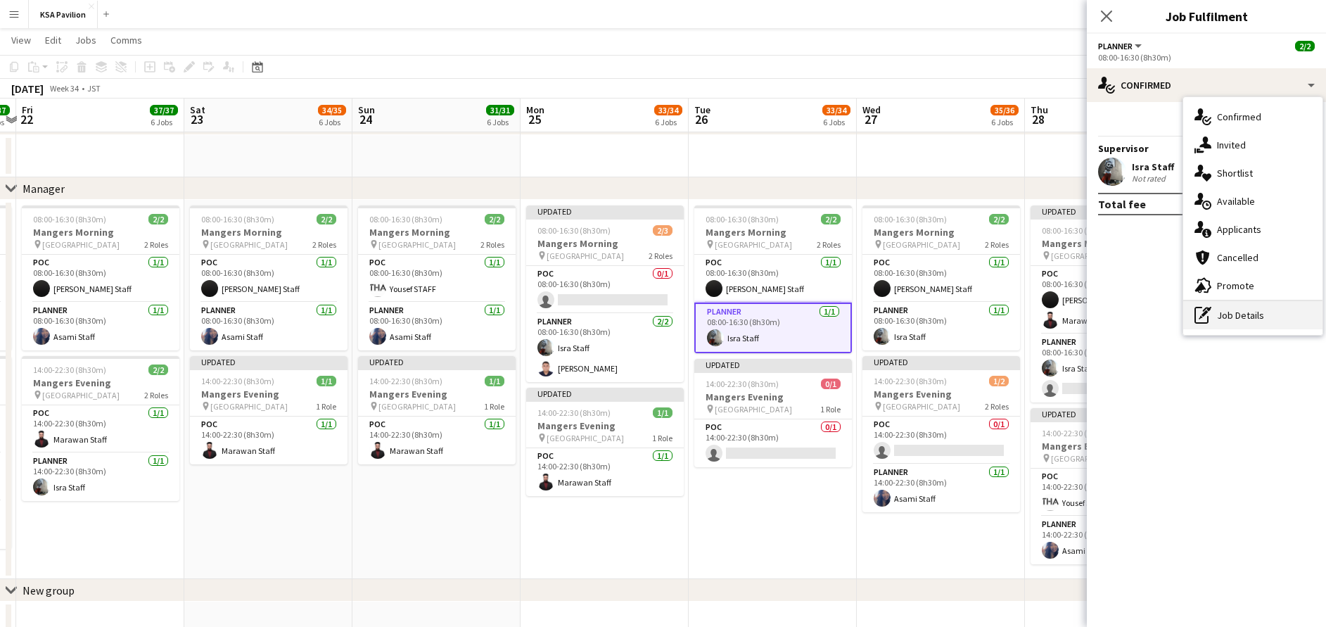
click at [1256, 315] on div "pen-write Job Details" at bounding box center [1252, 315] width 139 height 28
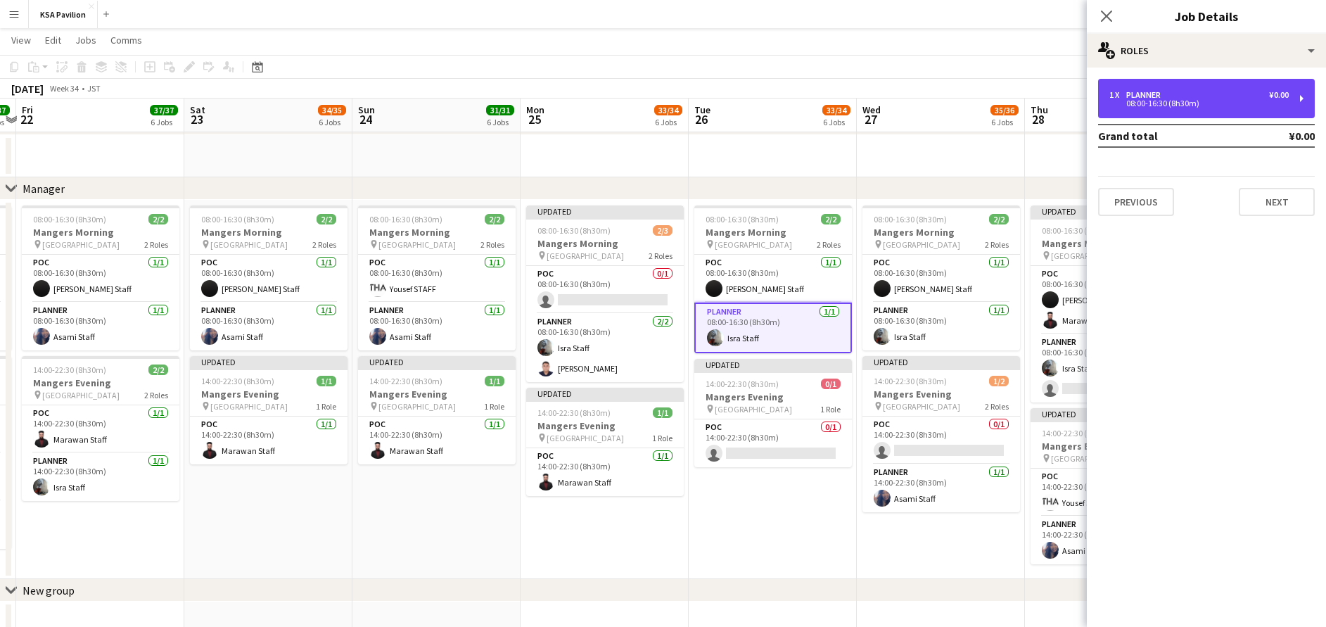
click at [1206, 108] on div "1 x Planner ¥0.00 08:00-16:30 (8h30m)" at bounding box center [1206, 98] width 217 height 39
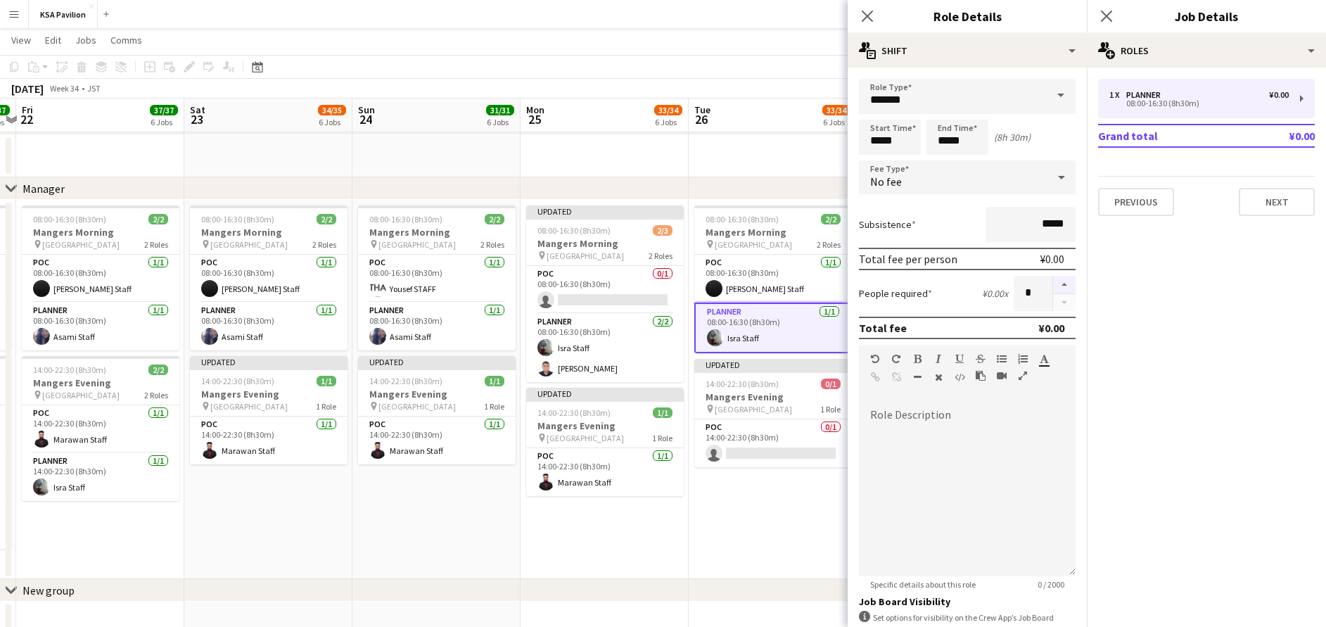
click at [1053, 286] on button "button" at bounding box center [1064, 285] width 23 height 18
type input "*"
click at [773, 345] on app-card-role "Planner [DATE] 08:00-16:30 (8h30m) Isra Staff" at bounding box center [773, 328] width 158 height 51
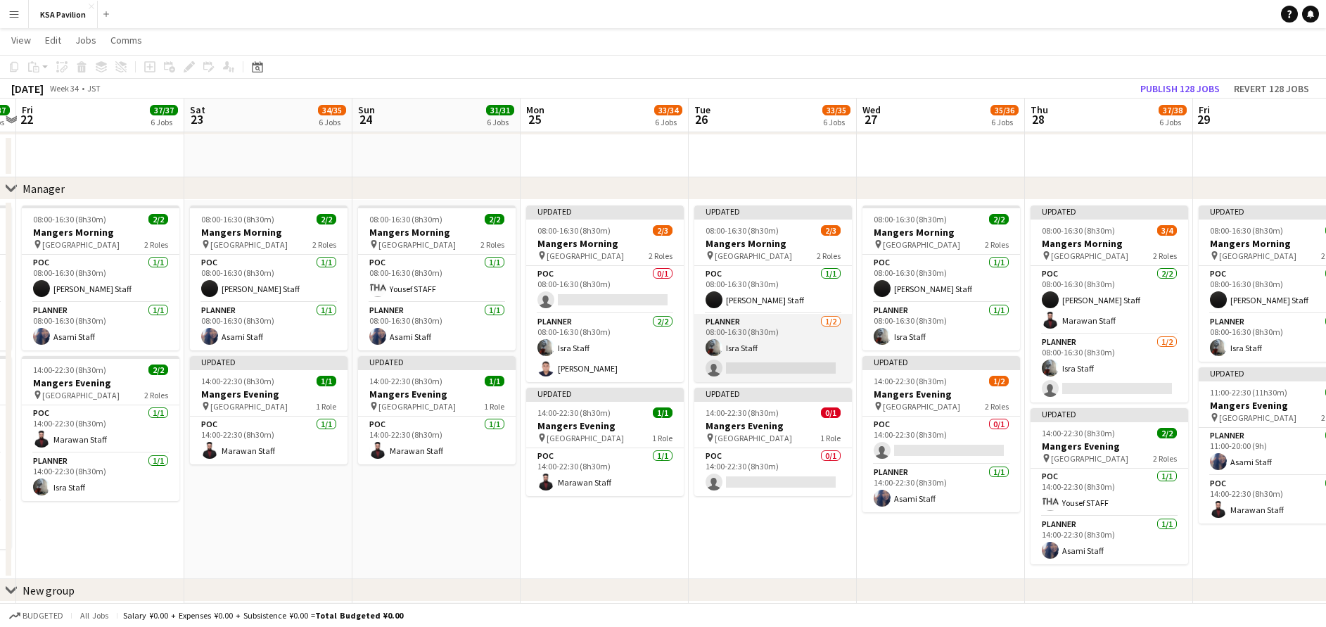
click at [773, 345] on app-card-role "Planner [DATE] 08:00-16:30 (8h30m) Isra Staff single-neutral-actions" at bounding box center [773, 348] width 158 height 68
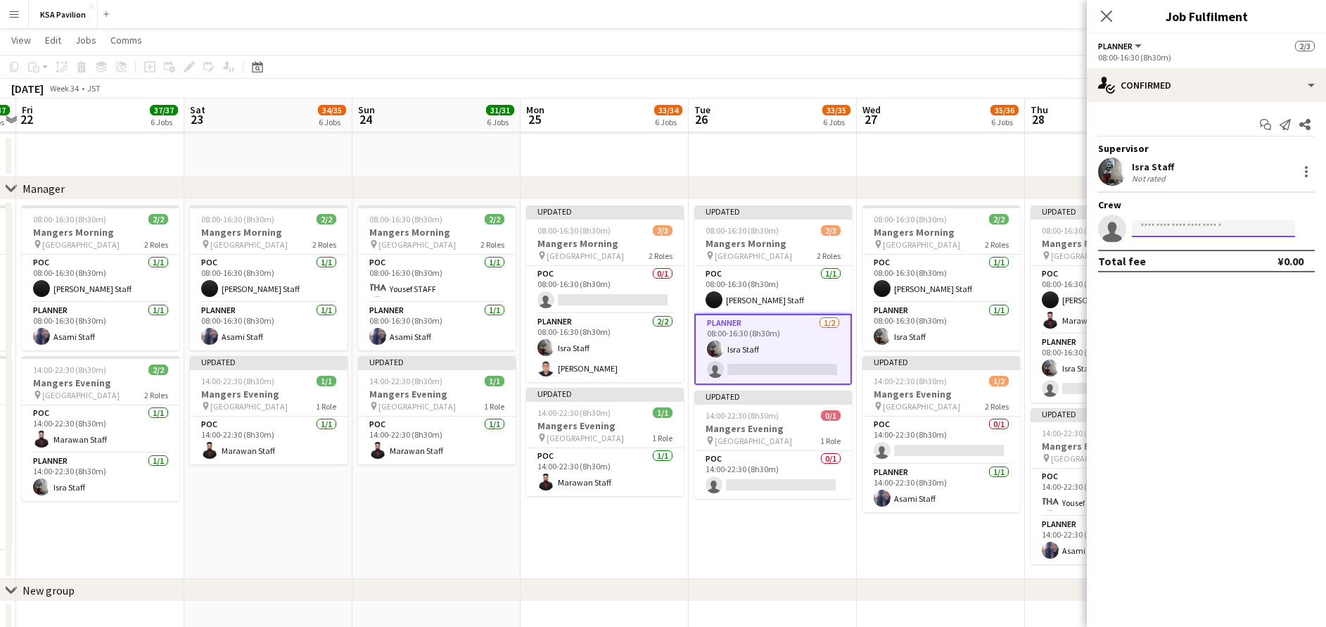
click at [1259, 231] on input at bounding box center [1213, 228] width 163 height 17
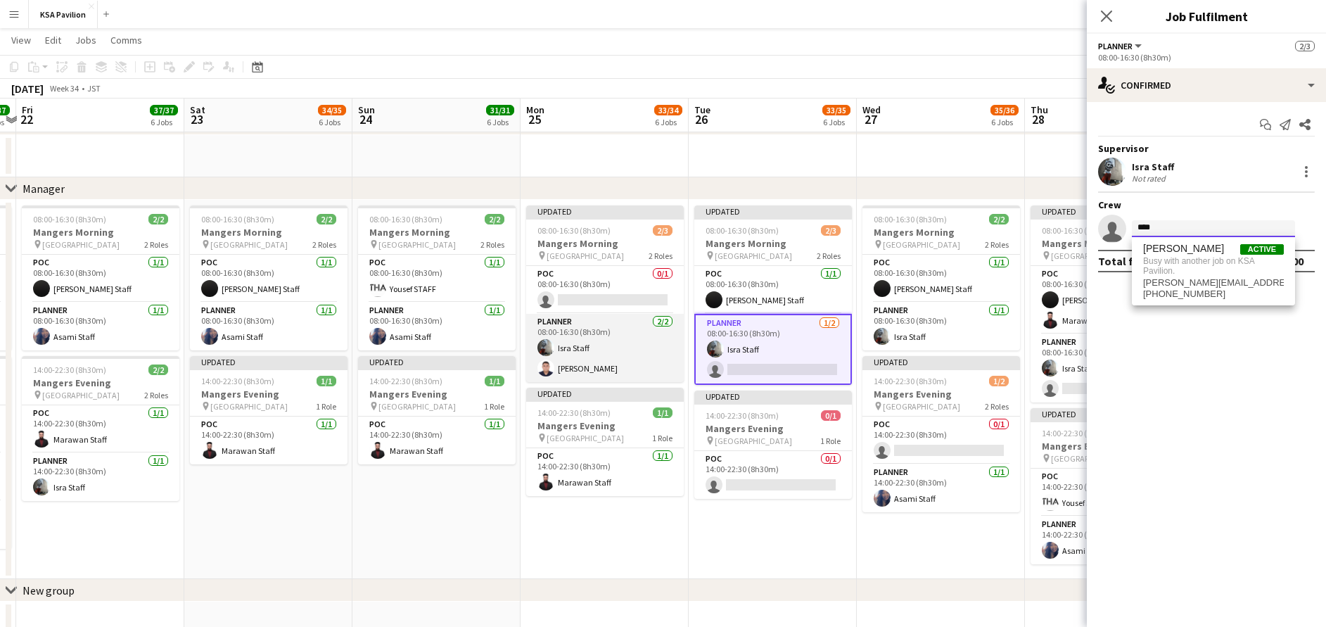
type input "****"
click at [638, 337] on app-card-role "Planner [DATE] 08:00-16:30 (8h30m) Isra Staff [PERSON_NAME]" at bounding box center [605, 348] width 158 height 68
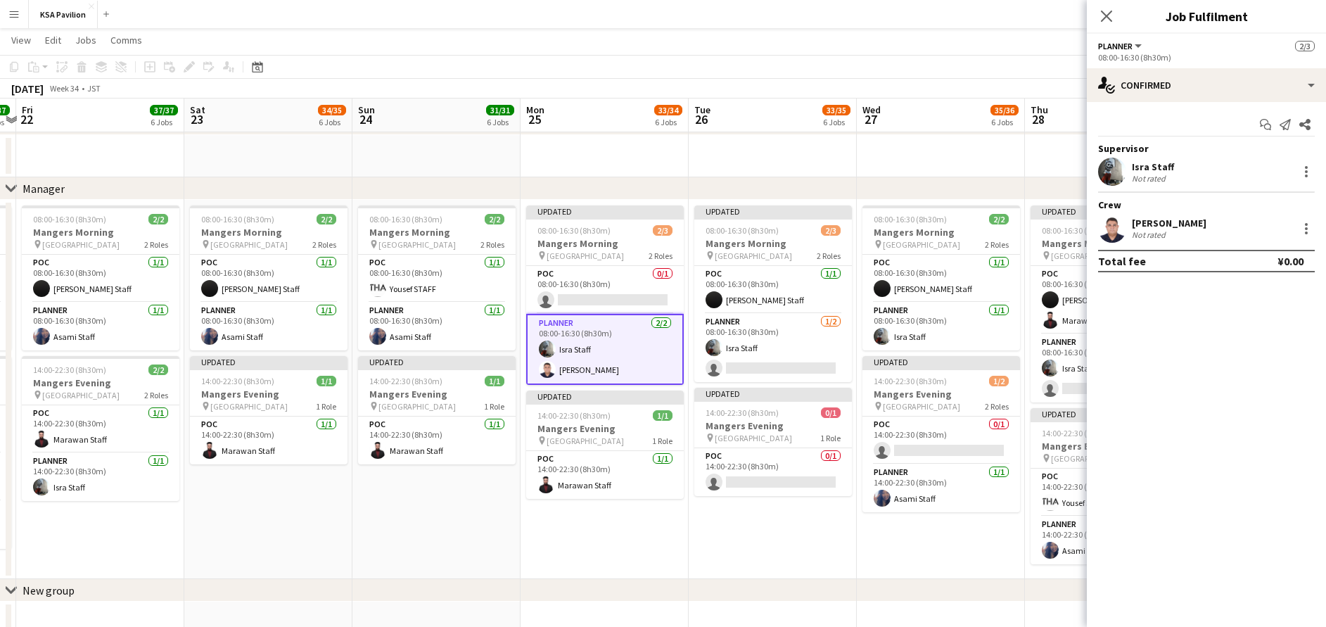
click at [1228, 242] on div "[PERSON_NAME] Staff Not rated" at bounding box center [1206, 229] width 239 height 28
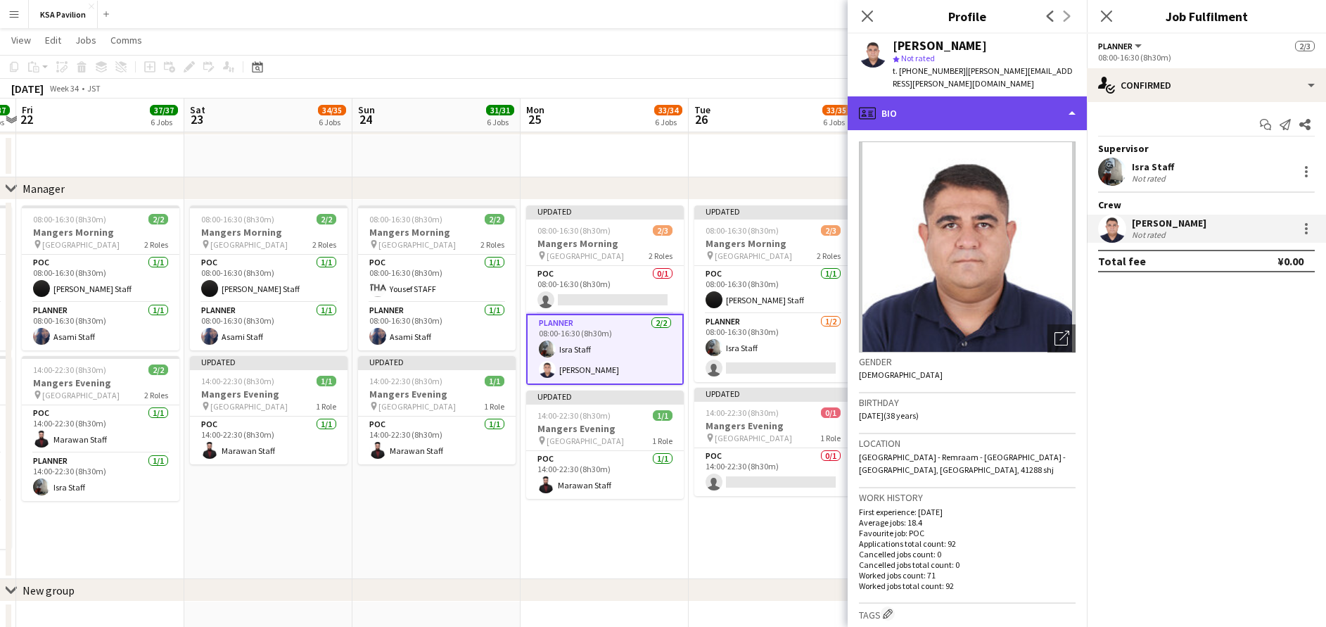
click at [967, 96] on div "profile Bio" at bounding box center [967, 113] width 239 height 34
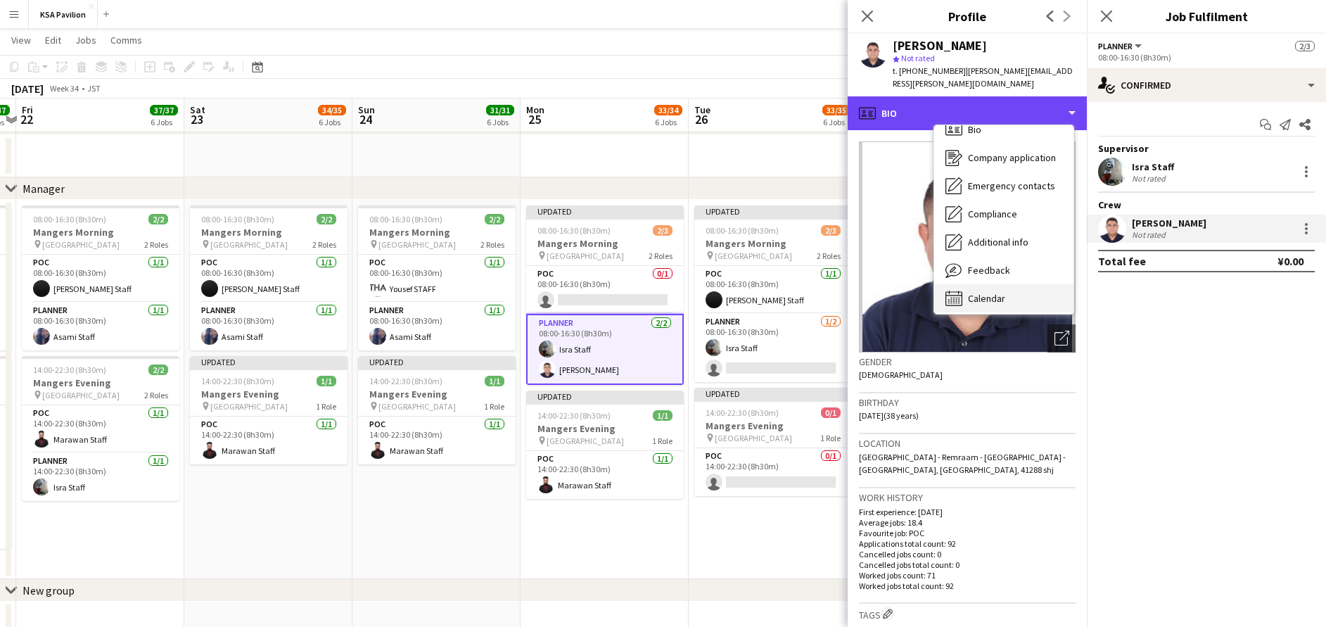
scroll to position [20, 0]
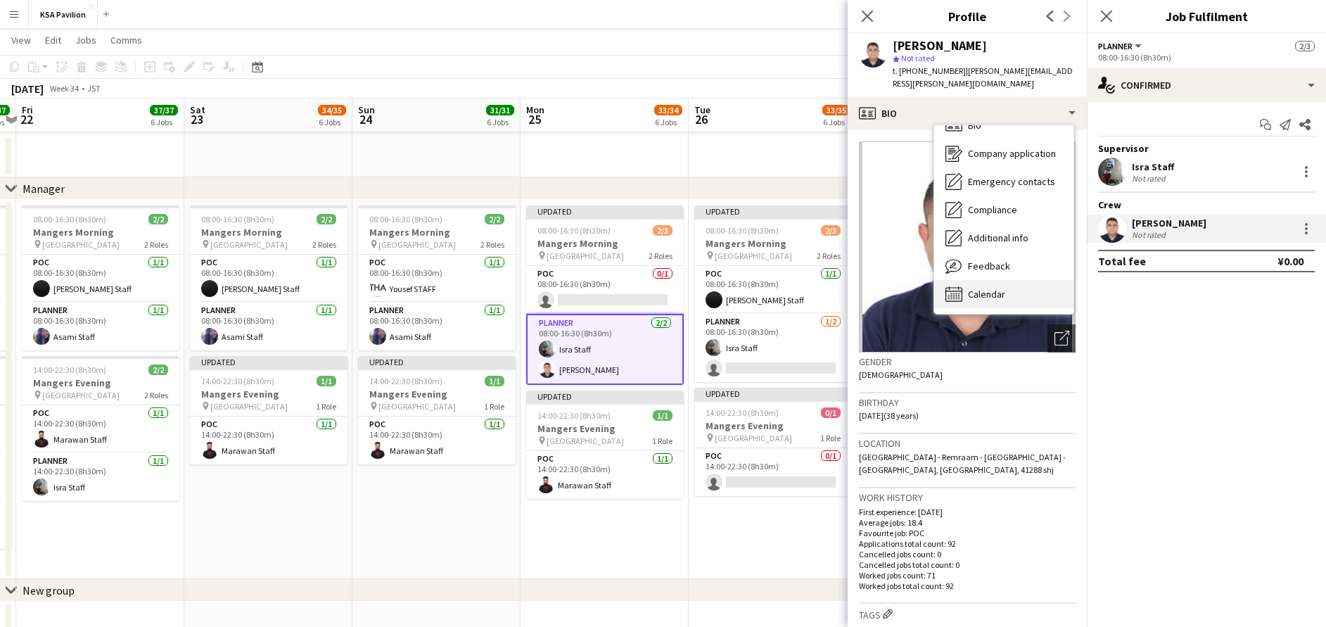
click at [1010, 283] on div "Calendar Calendar" at bounding box center [1003, 294] width 139 height 28
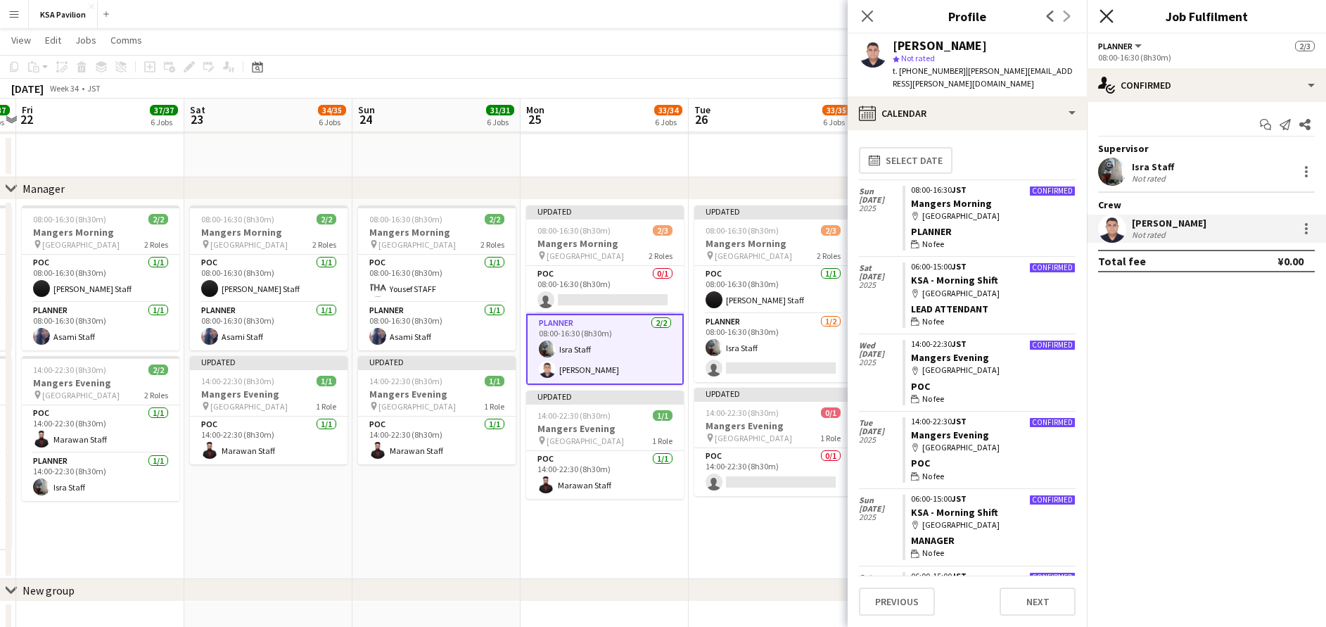
click at [1102, 15] on icon "Close pop-in" at bounding box center [1106, 15] width 13 height 13
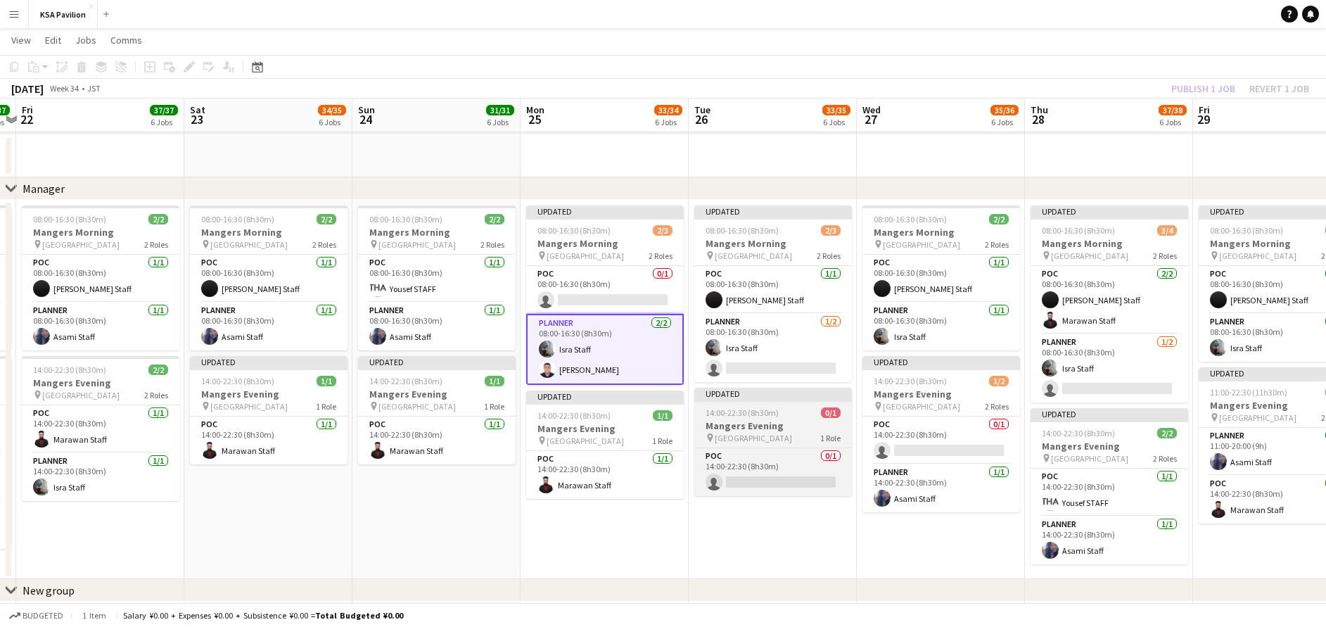
click at [737, 399] on div at bounding box center [773, 400] width 158 height 3
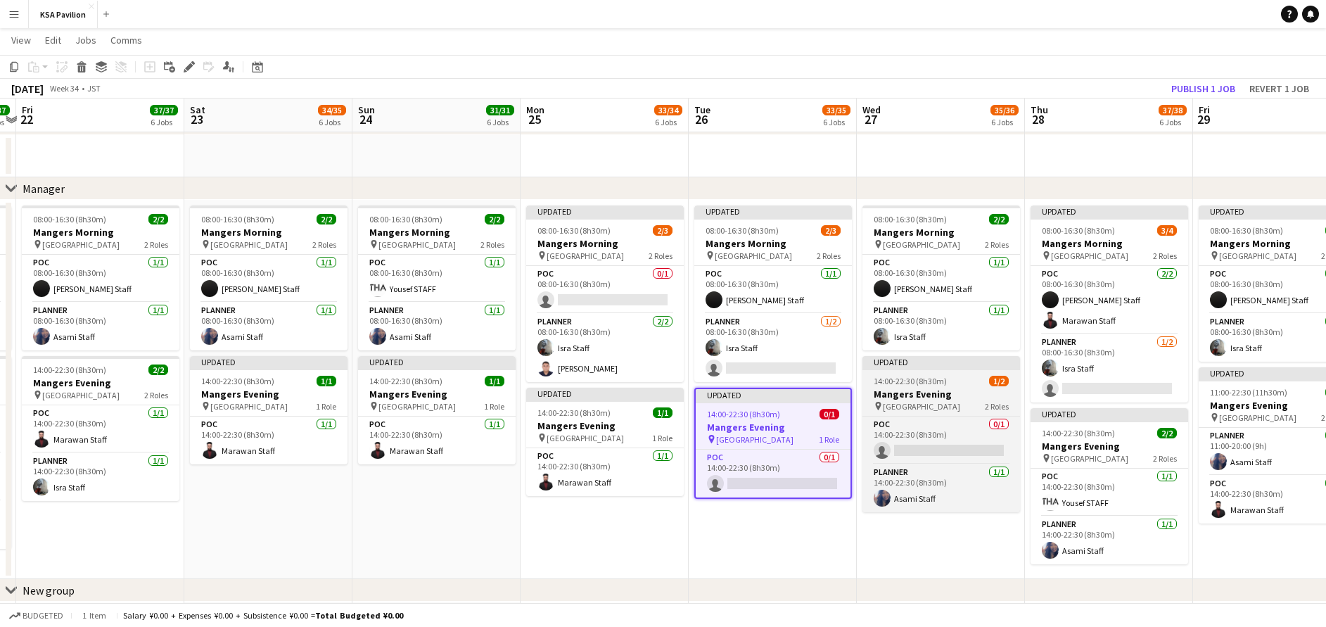
click at [928, 392] on h3 "Mangers Evening" at bounding box center [942, 394] width 158 height 13
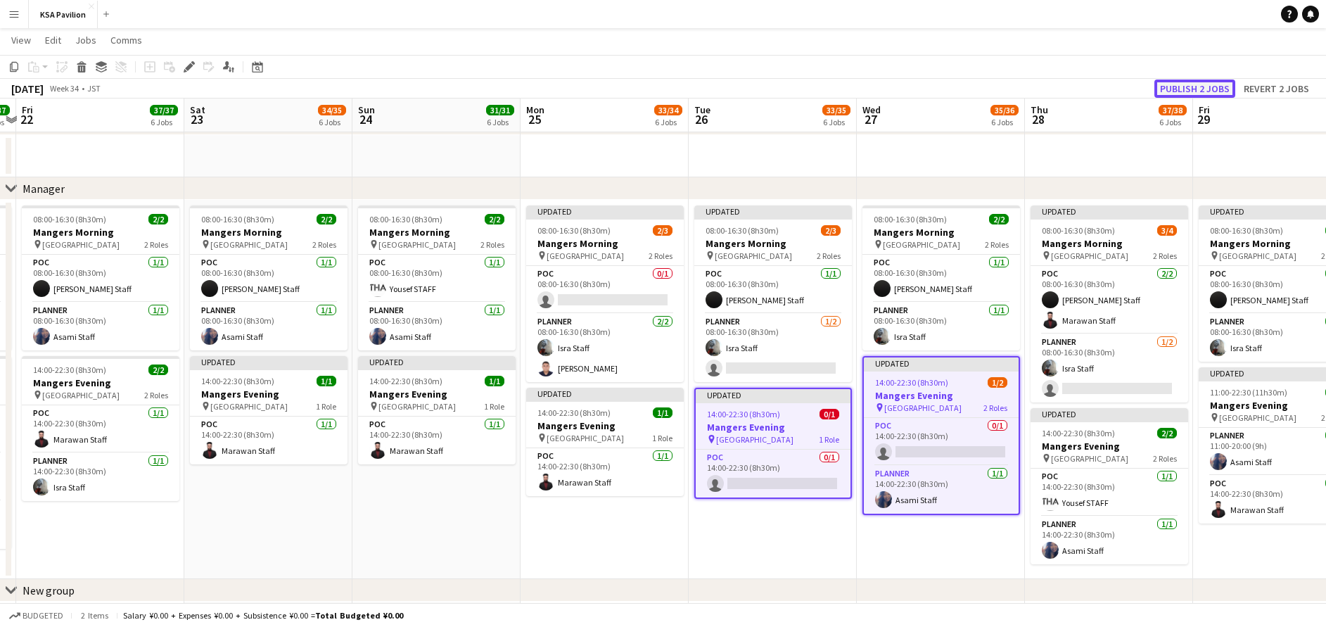
drag, startPoint x: 1215, startPoint y: 85, endPoint x: 1210, endPoint y: 96, distance: 11.6
click at [1214, 87] on button "Publish 2 jobs" at bounding box center [1195, 89] width 81 height 18
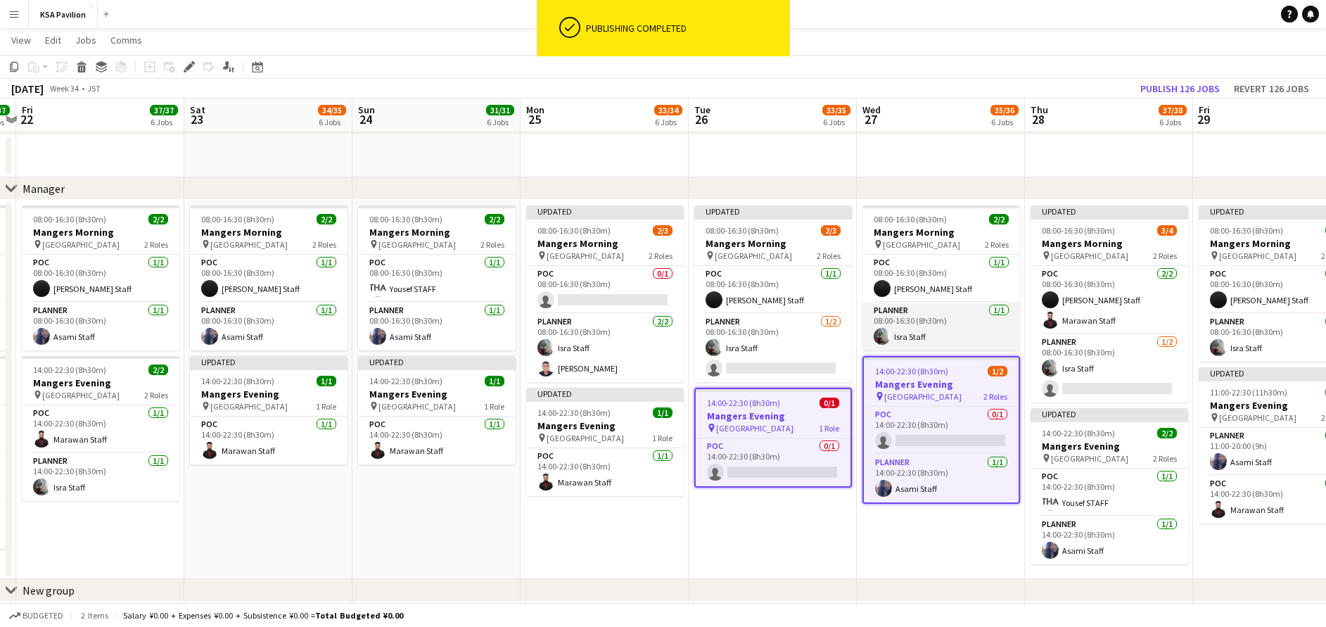
click at [899, 316] on app-card-role "Planner [DATE] 08:00-16:30 (8h30m) Isra Staff" at bounding box center [942, 327] width 158 height 48
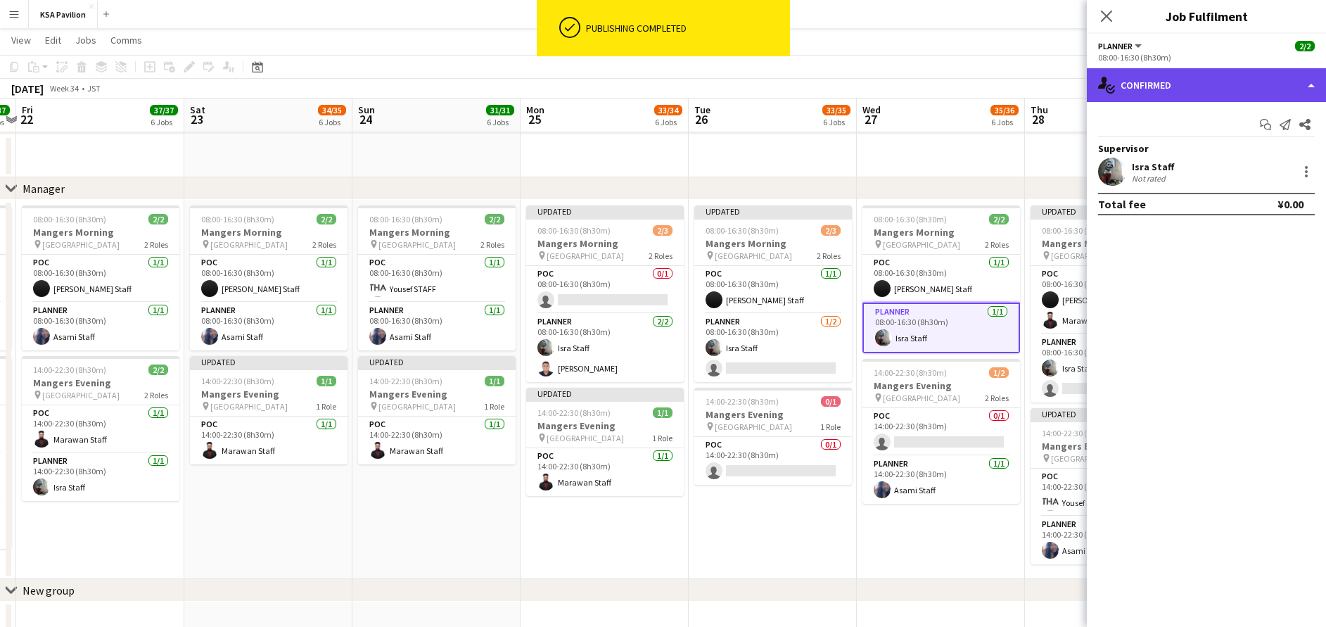
click at [1194, 78] on div "single-neutral-actions-check-2 Confirmed" at bounding box center [1206, 85] width 239 height 34
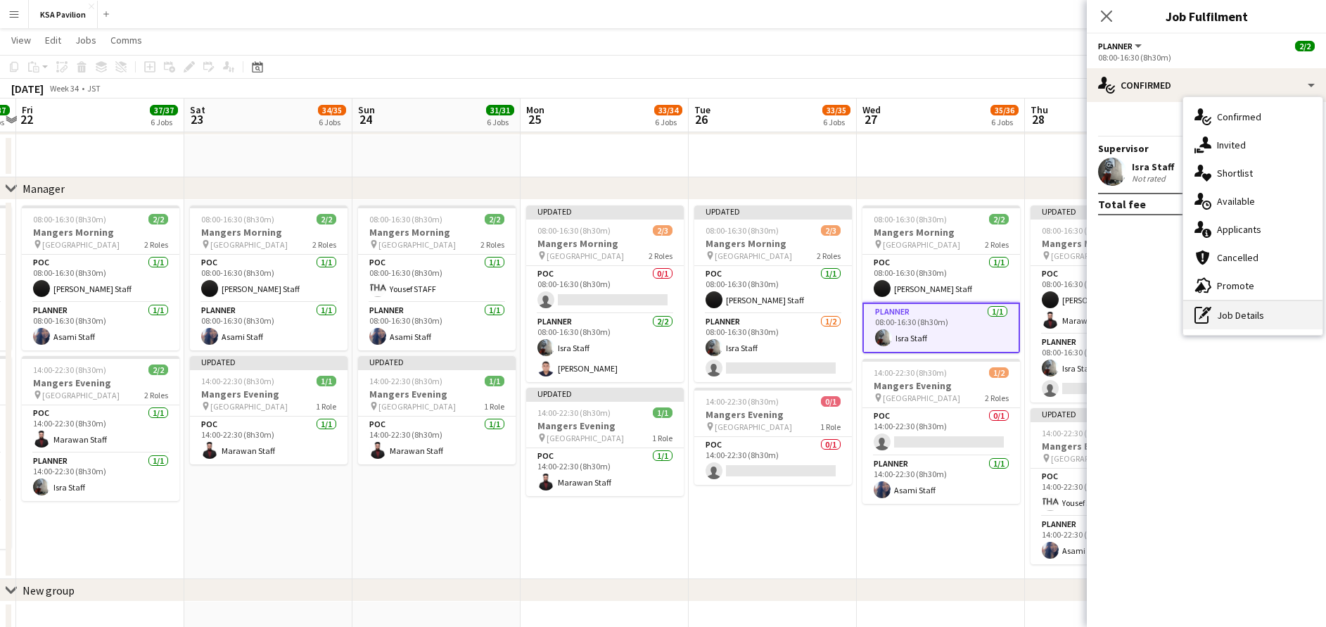
click at [1253, 308] on div "pen-write Job Details" at bounding box center [1252, 315] width 139 height 28
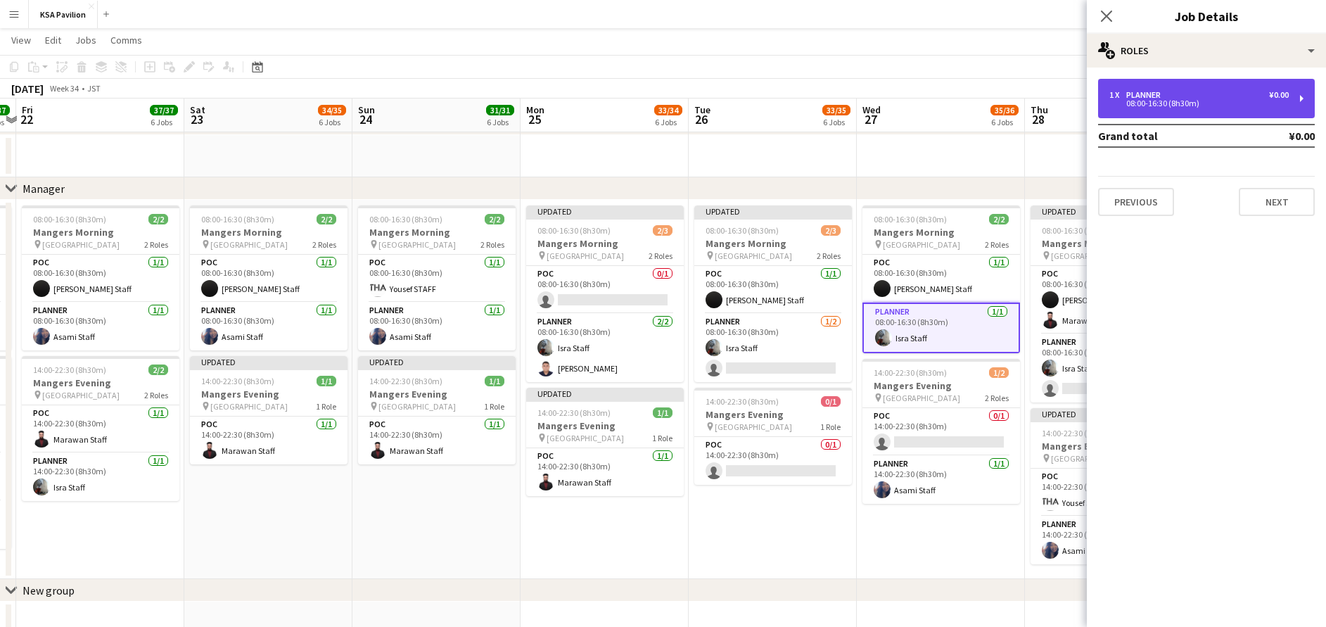
click at [1204, 102] on div "08:00-16:30 (8h30m)" at bounding box center [1199, 103] width 179 height 7
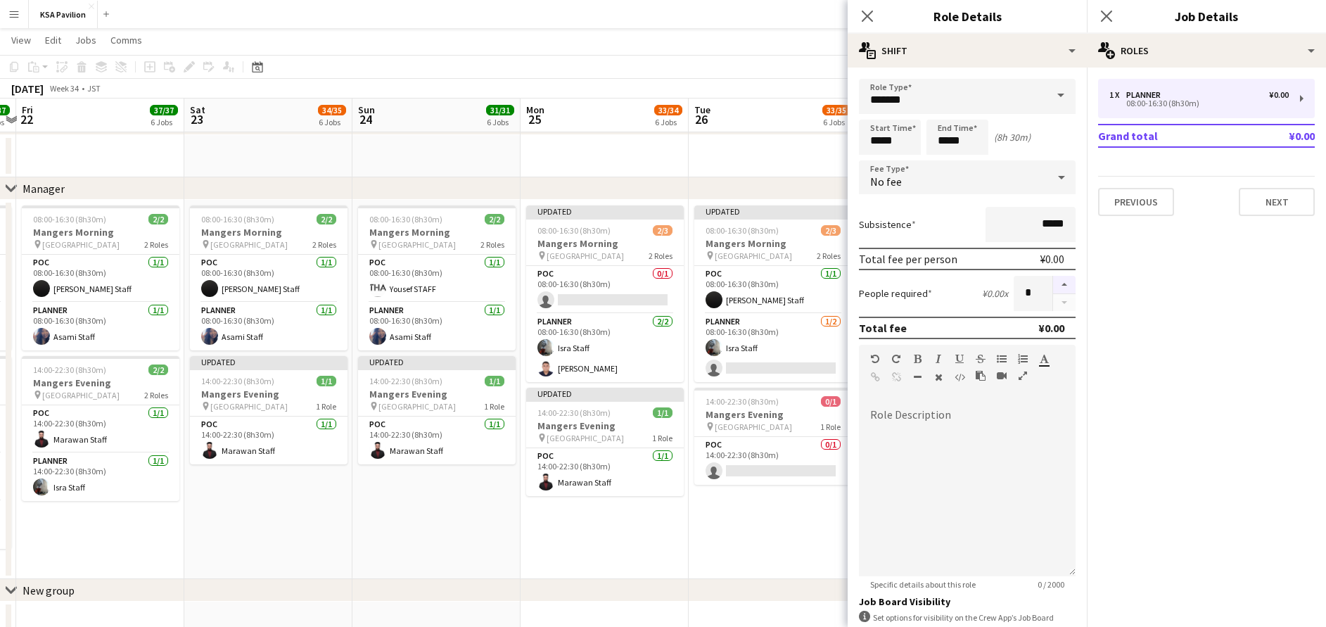
click at [1053, 284] on button "button" at bounding box center [1064, 285] width 23 height 18
type input "*"
click at [1102, 15] on icon "Close pop-in" at bounding box center [1106, 15] width 13 height 13
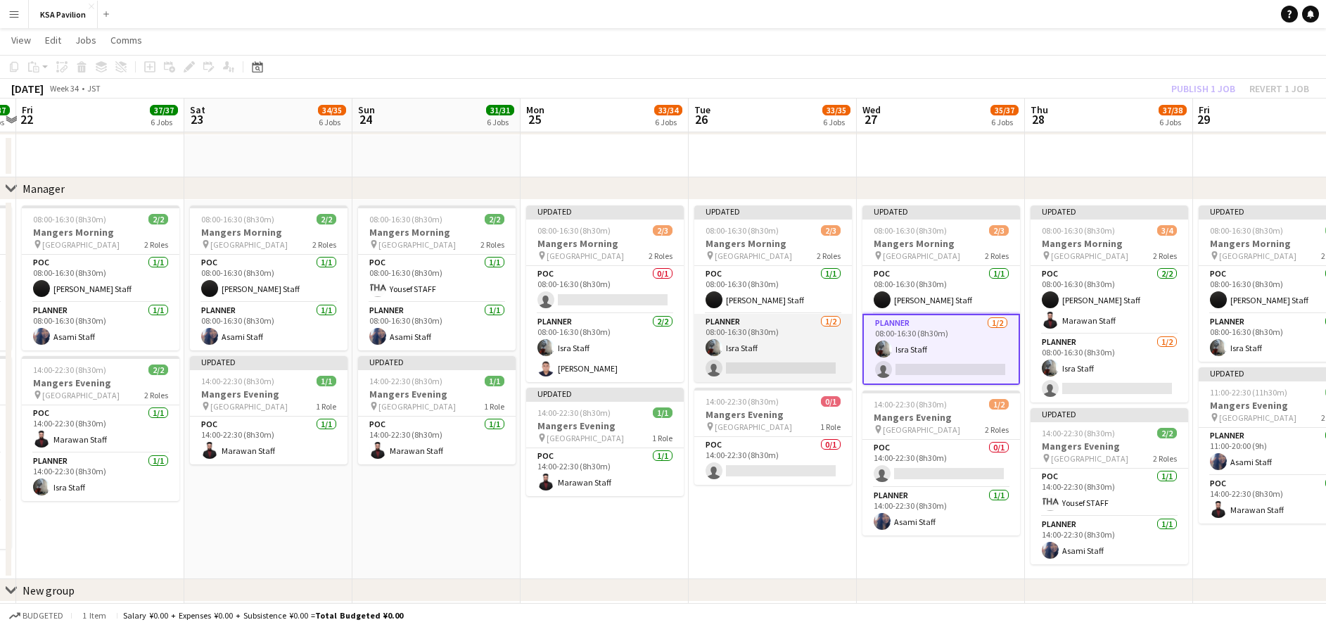
click at [753, 353] on app-card-role "Planner [DATE] 08:00-16:30 (8h30m) Isra Staff single-neutral-actions" at bounding box center [773, 348] width 158 height 68
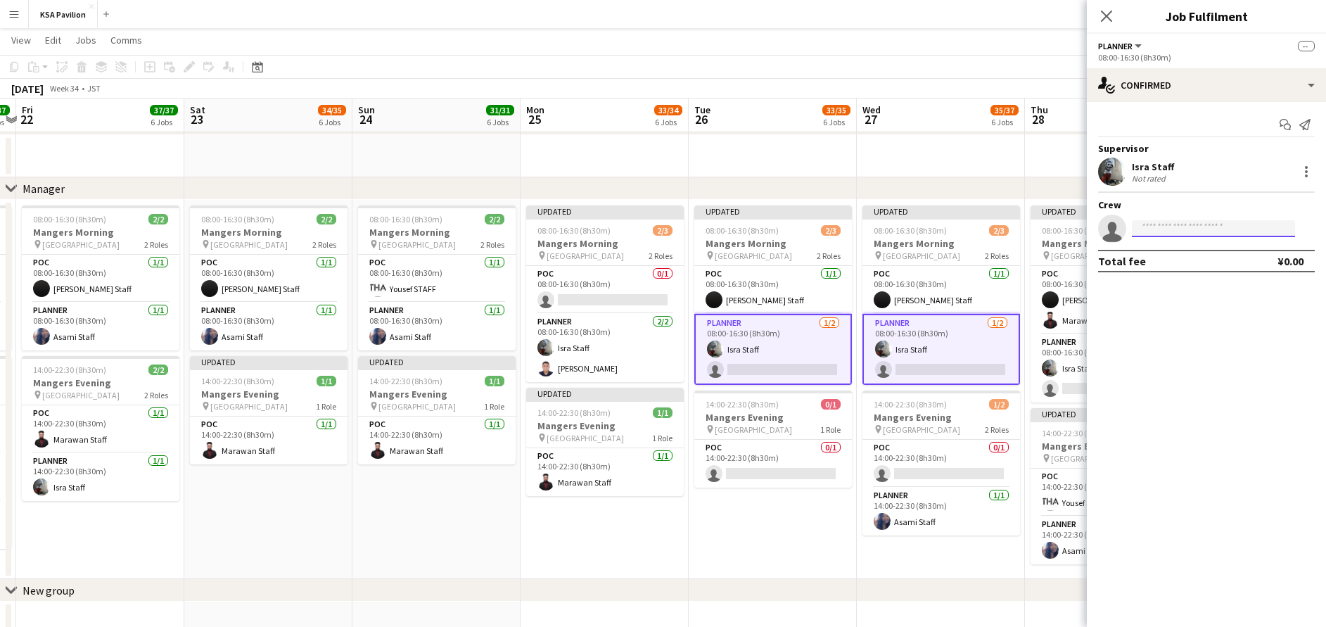
click at [1257, 231] on input at bounding box center [1213, 228] width 163 height 17
type input "****"
click at [1213, 252] on span "[PERSON_NAME] Staff Active" at bounding box center [1213, 249] width 141 height 12
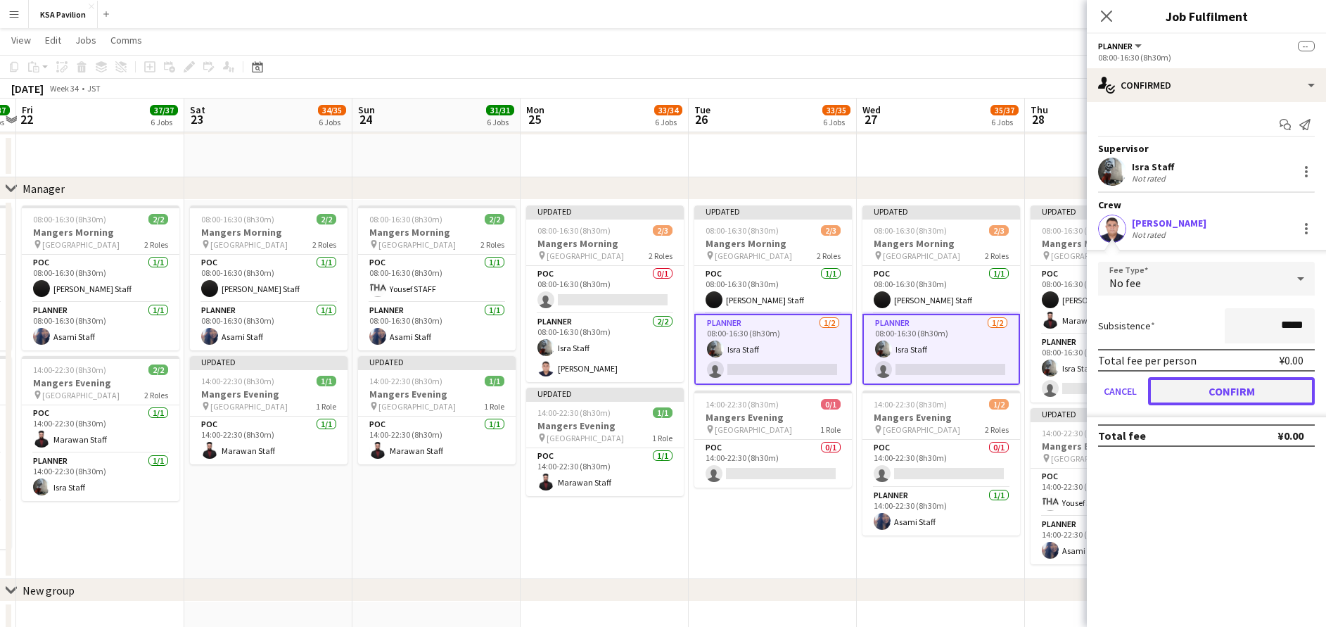
click at [1215, 386] on button "Confirm" at bounding box center [1231, 391] width 167 height 28
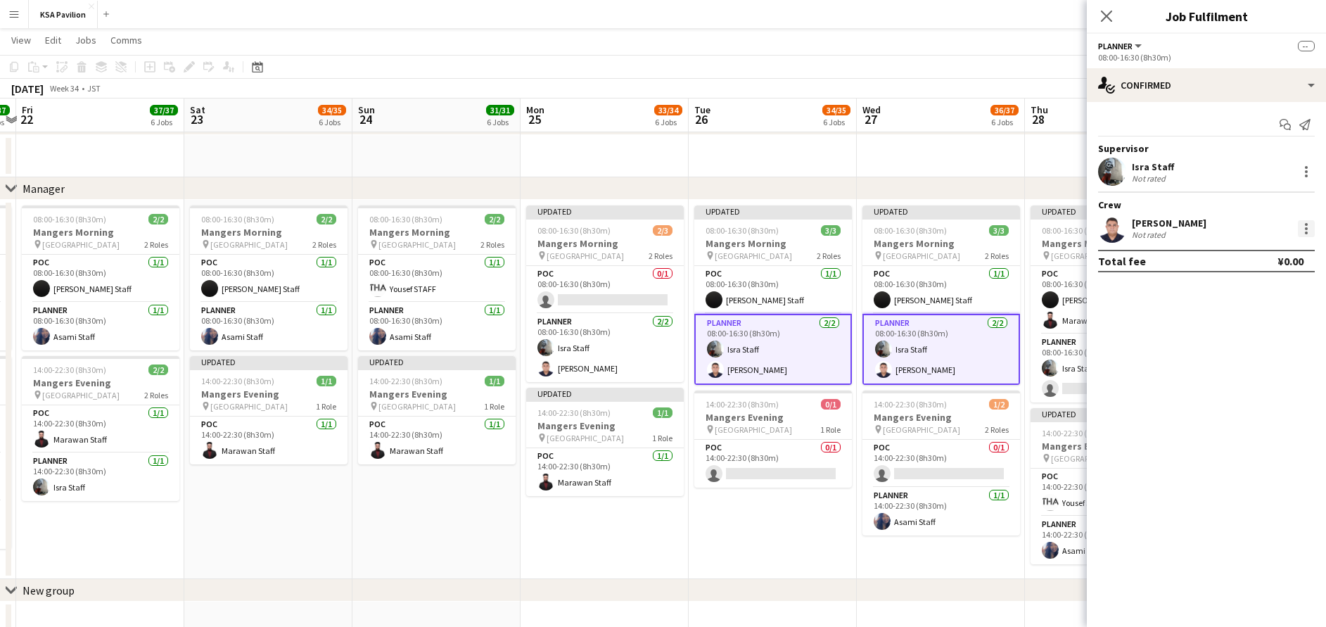
click at [1303, 228] on div at bounding box center [1306, 228] width 17 height 17
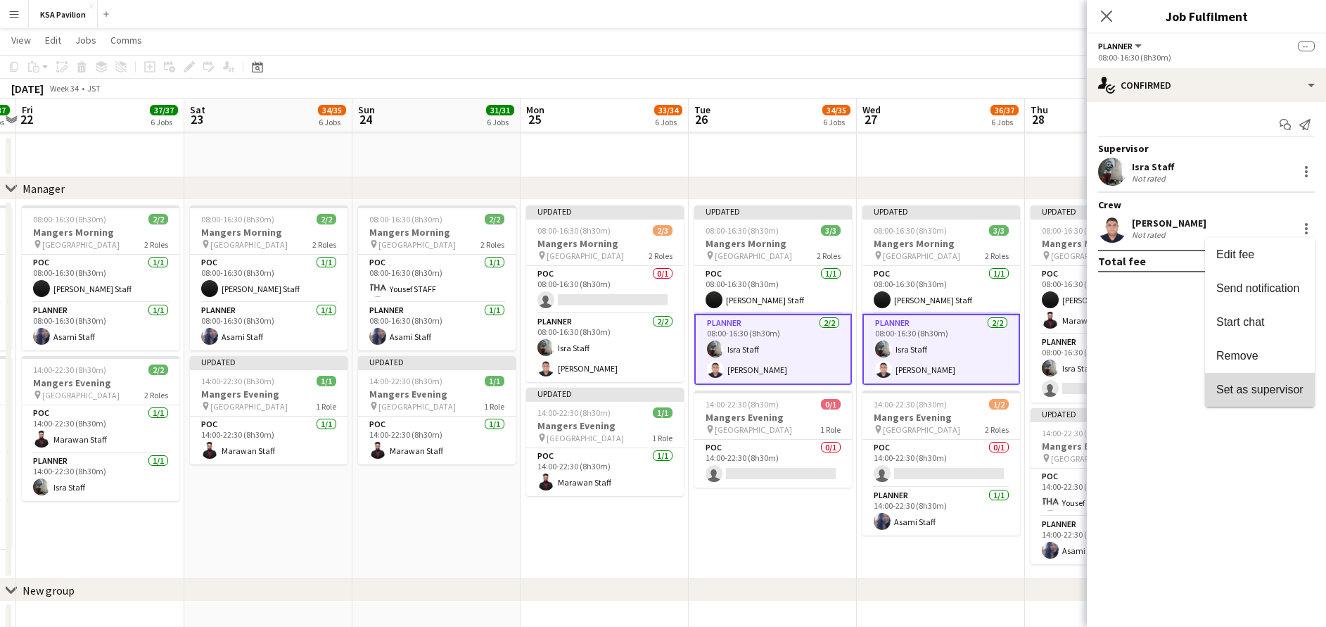
click at [1266, 384] on span "Set as supervisor" at bounding box center [1259, 389] width 87 height 12
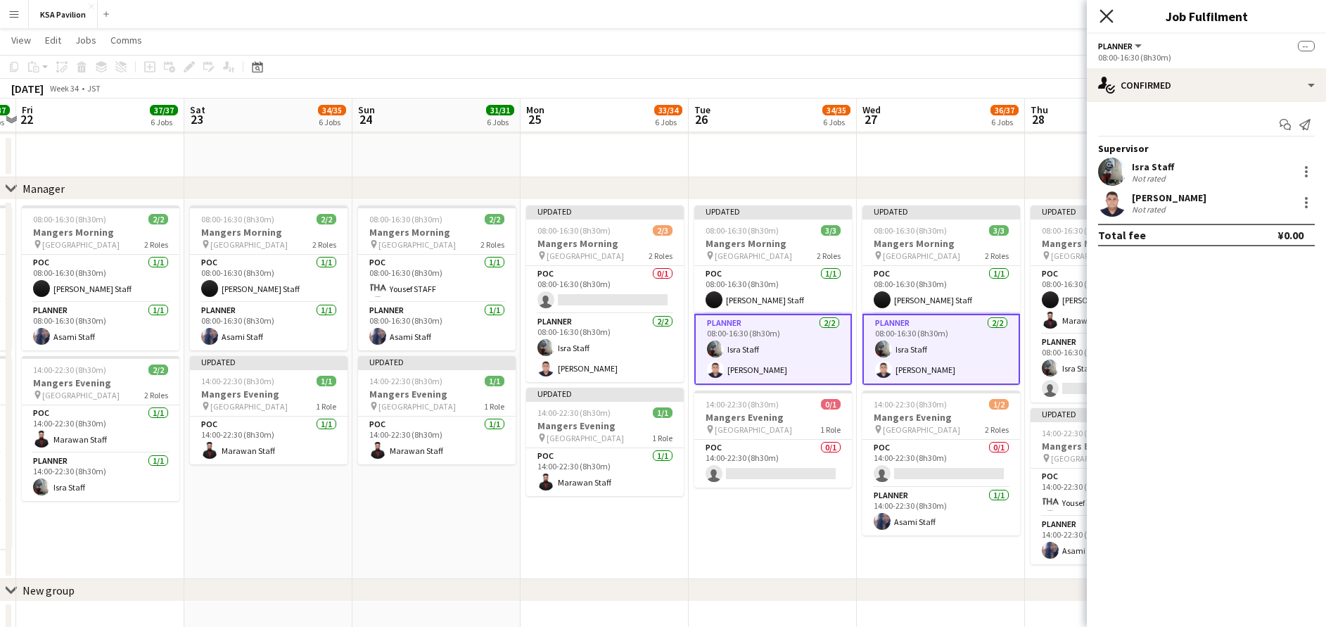
click at [1106, 12] on icon "Close pop-in" at bounding box center [1106, 15] width 13 height 13
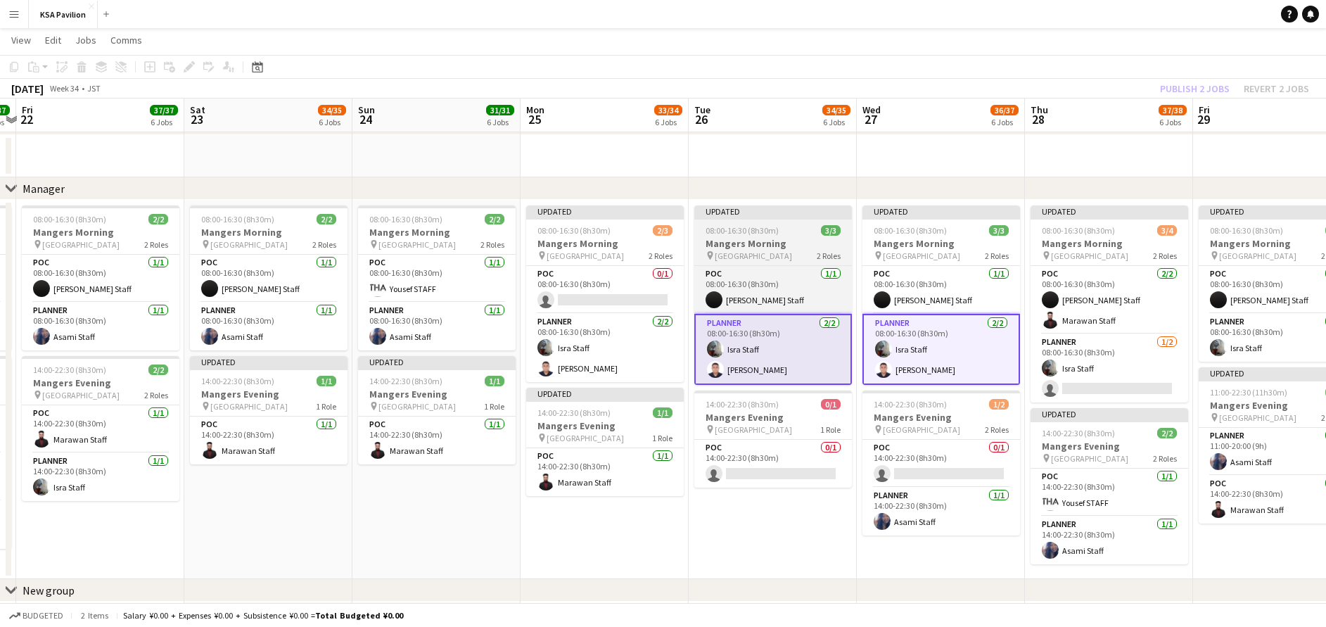
click at [784, 233] on div "08:00-16:30 (8h30m) 3/3" at bounding box center [773, 230] width 158 height 11
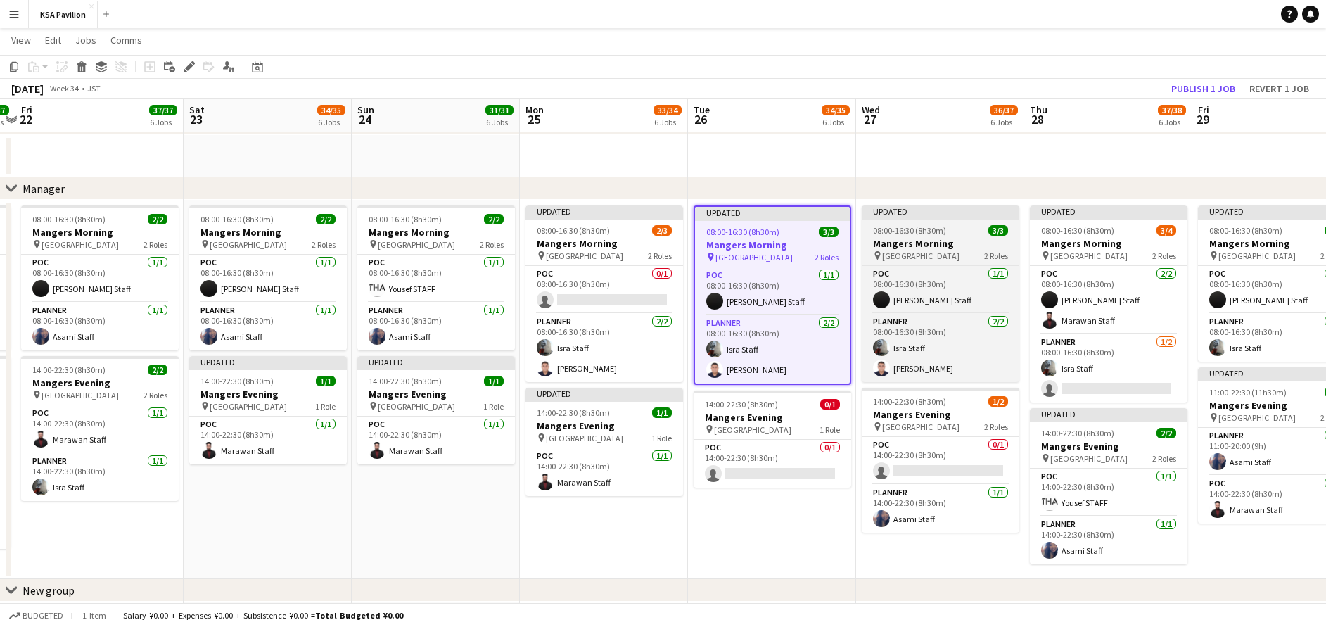
click at [906, 230] on span "08:00-16:30 (8h30m)" at bounding box center [909, 230] width 73 height 11
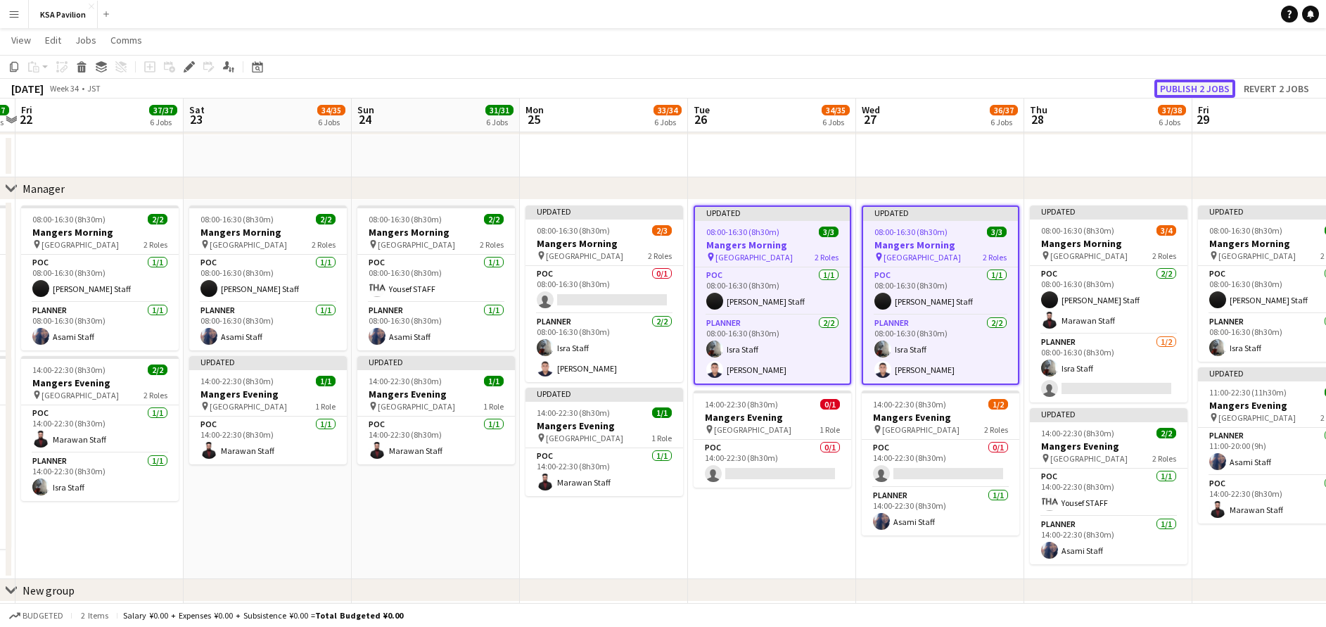
click at [1199, 88] on button "Publish 2 jobs" at bounding box center [1195, 89] width 81 height 18
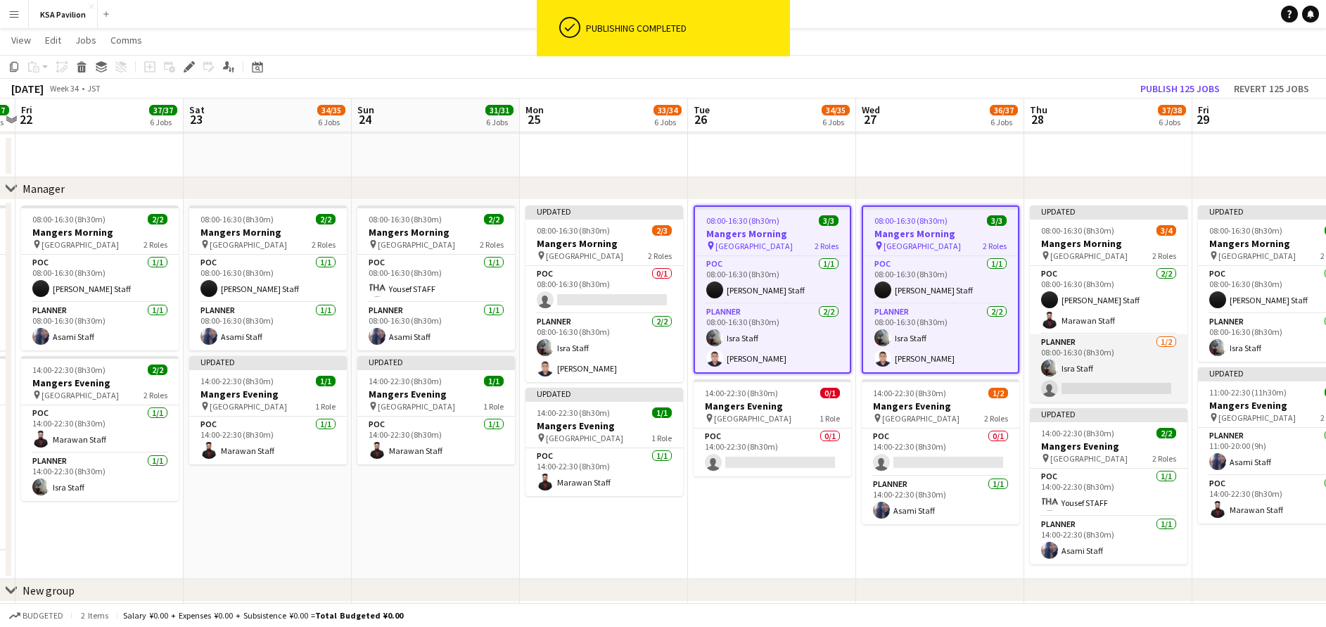
click at [1121, 354] on app-card-role "Planner [DATE] 08:00-16:30 (8h30m) Isra Staff single-neutral-actions" at bounding box center [1109, 368] width 158 height 68
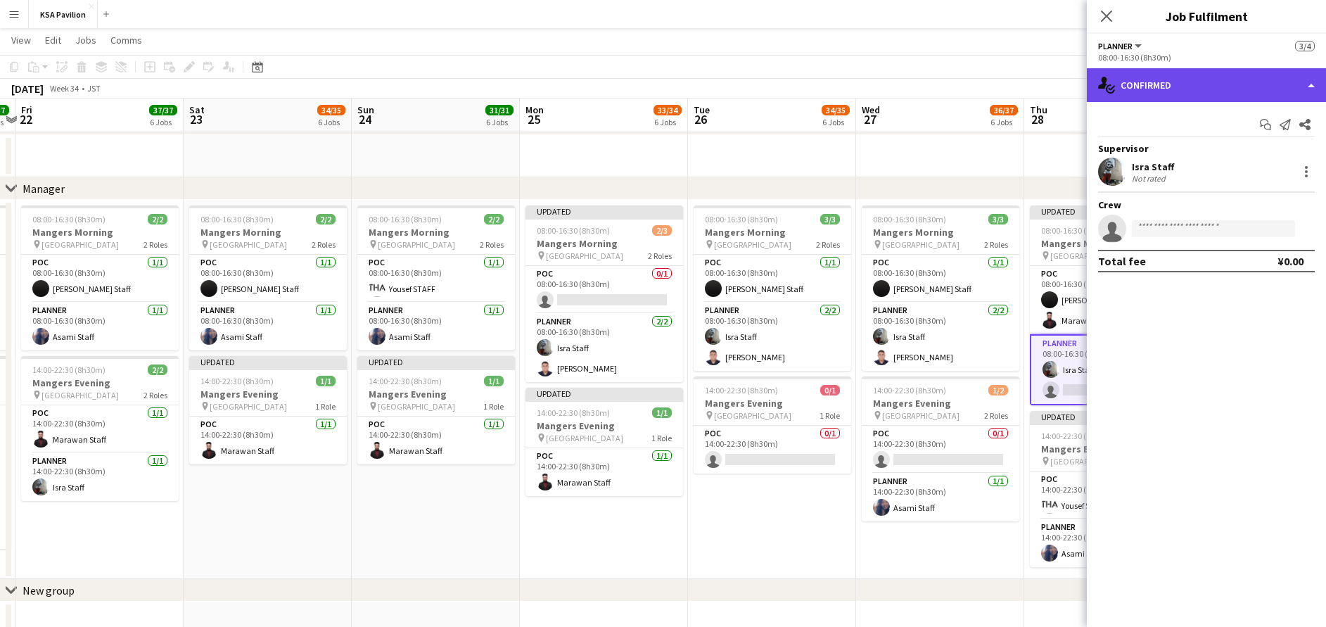
click at [1183, 84] on div "single-neutral-actions-check-2 Confirmed" at bounding box center [1206, 85] width 239 height 34
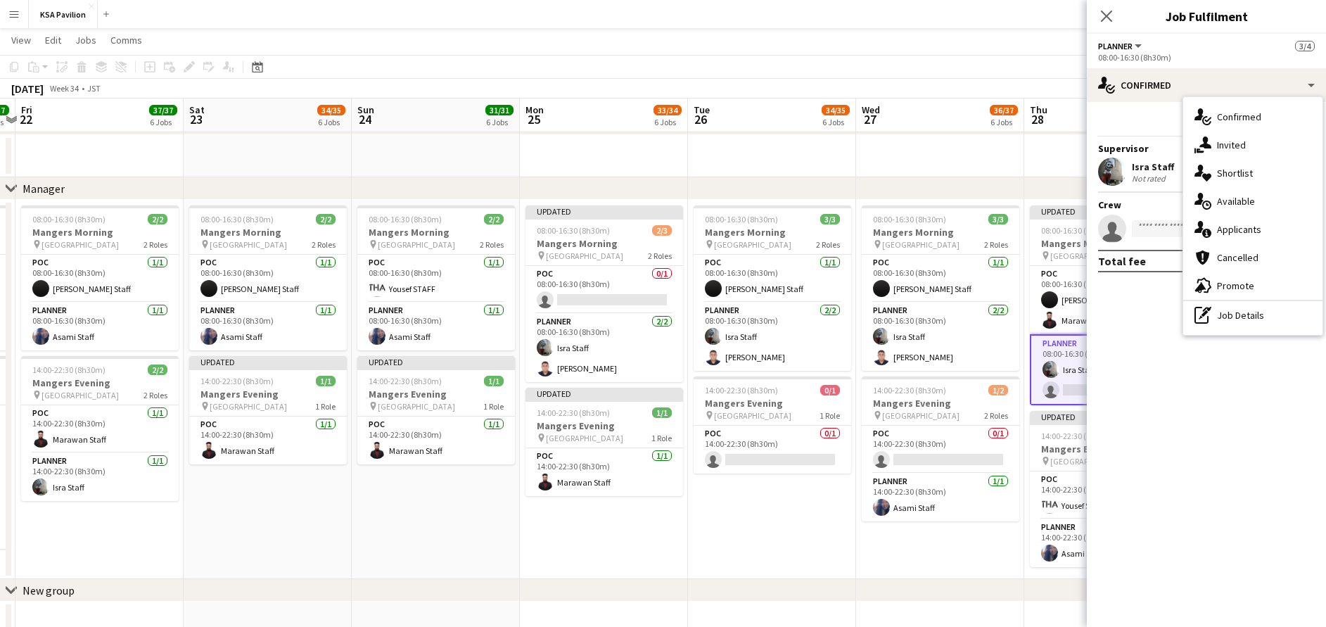
click at [1221, 319] on div "pen-write Job Details" at bounding box center [1252, 315] width 139 height 28
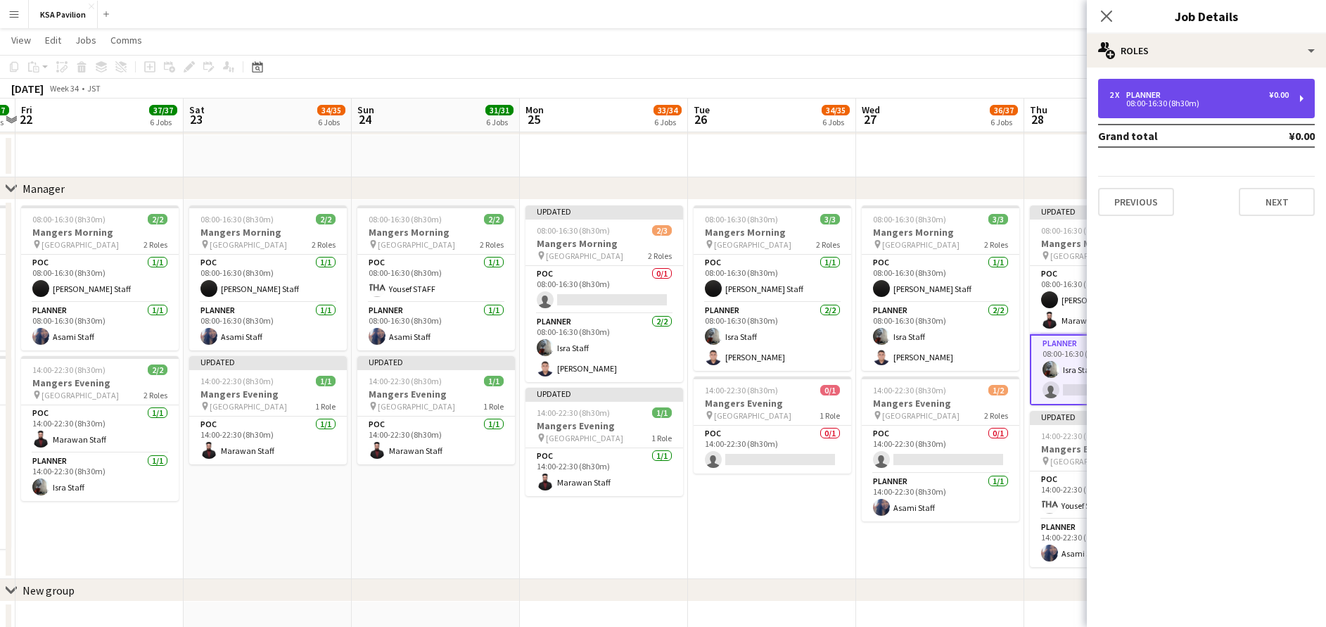
click at [1148, 100] on div "08:00-16:30 (8h30m)" at bounding box center [1199, 103] width 179 height 7
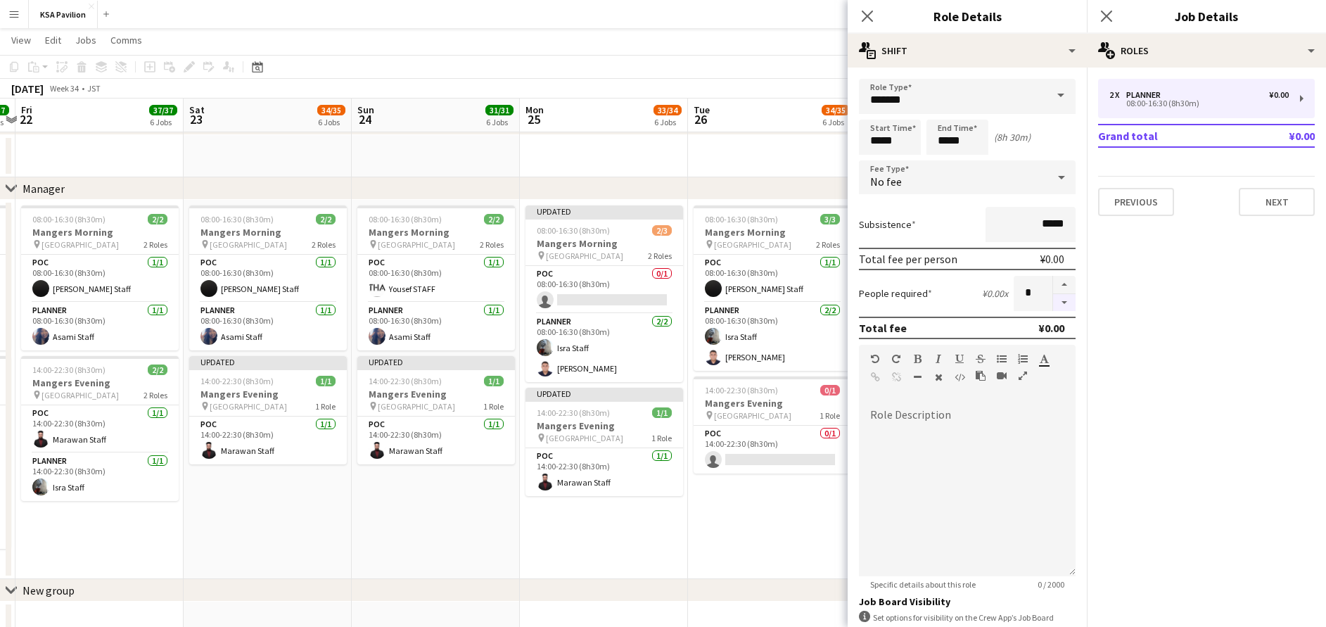
click at [1053, 304] on button "button" at bounding box center [1064, 303] width 23 height 18
type input "*"
click at [1108, 22] on icon "Close pop-in" at bounding box center [1106, 15] width 13 height 13
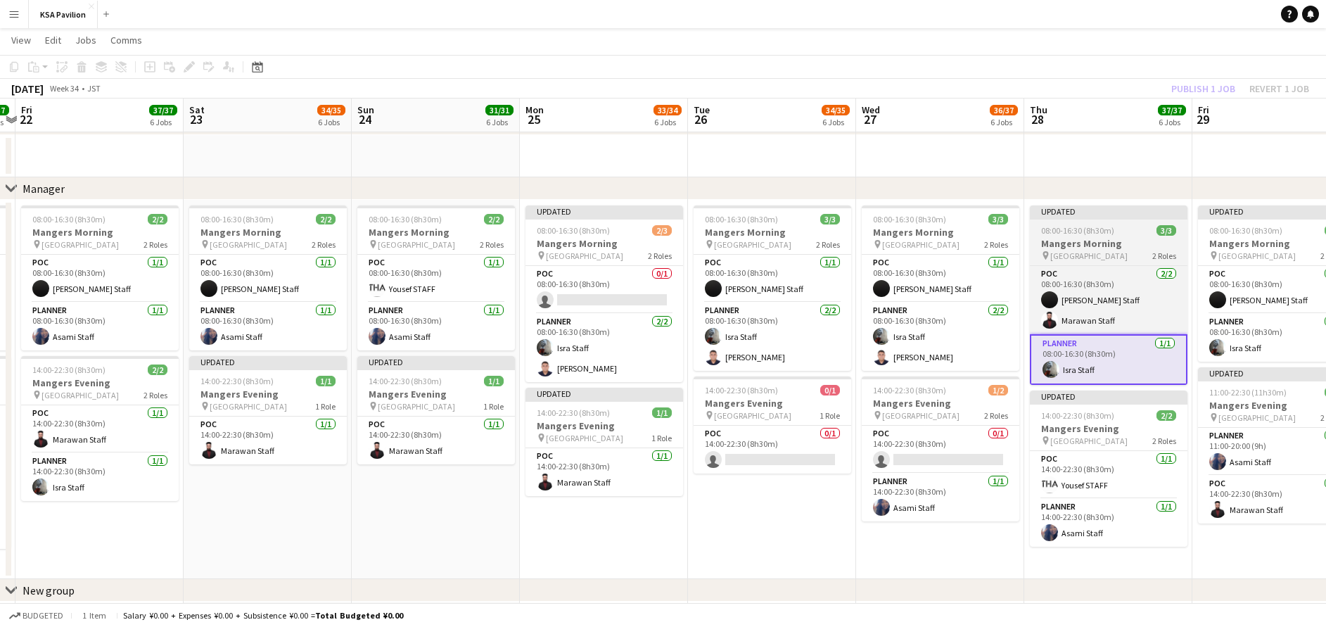
click at [1105, 251] on div "pin Osaka 2 Roles" at bounding box center [1109, 255] width 158 height 11
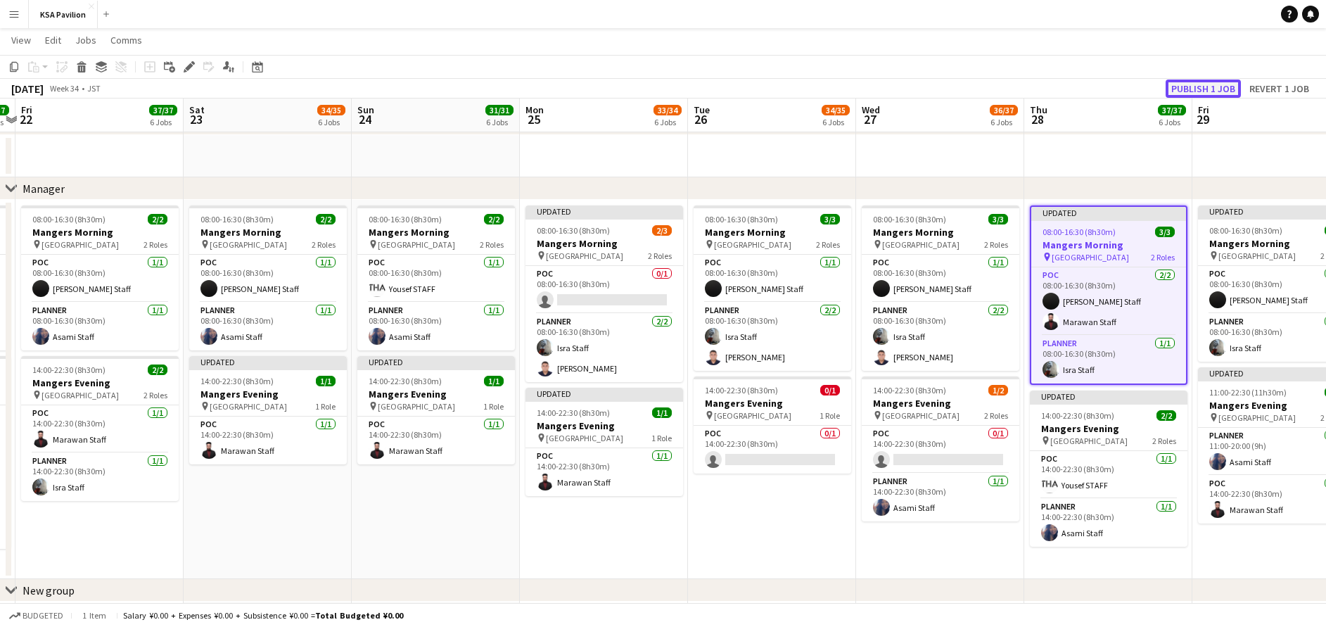
click at [1190, 92] on button "Publish 1 job" at bounding box center [1203, 89] width 75 height 18
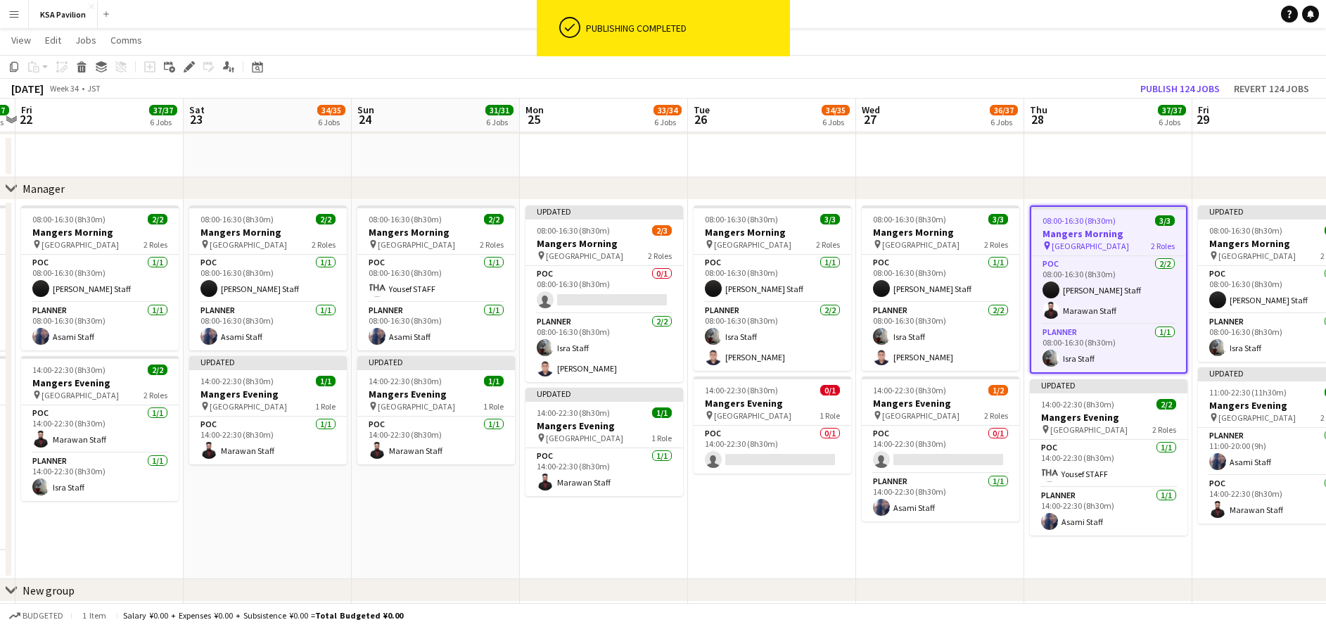
click at [1120, 146] on app-date-cell at bounding box center [1108, 156] width 168 height 42
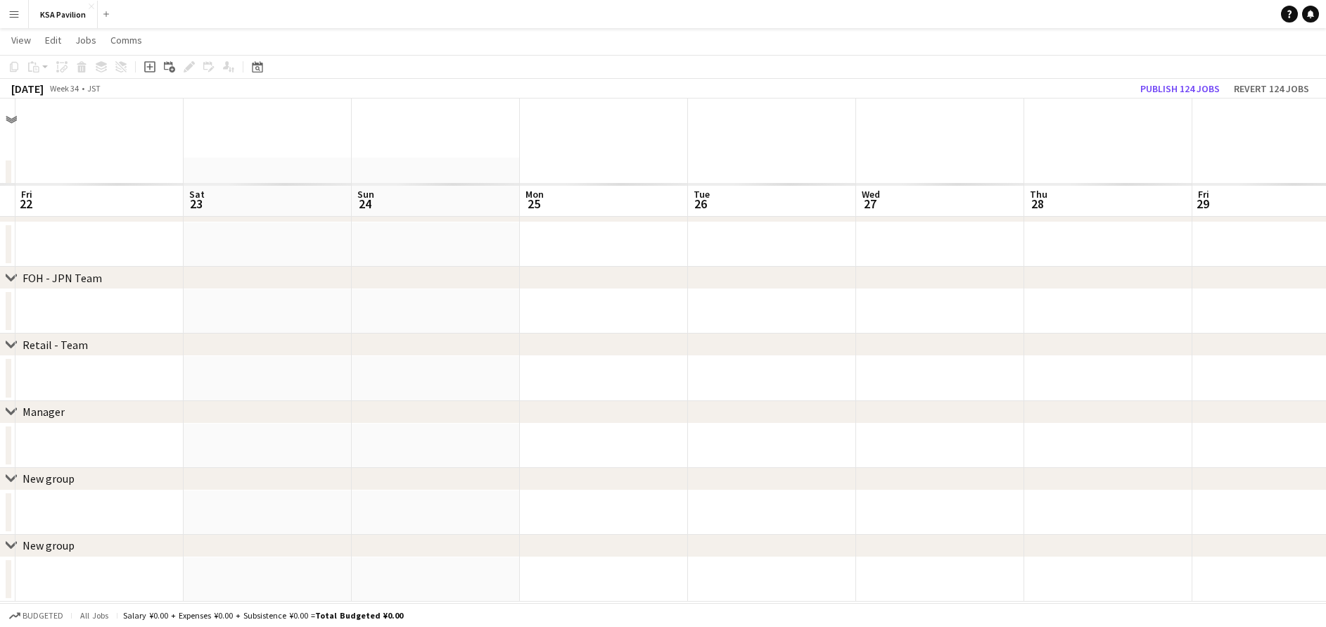
scroll to position [0, 0]
